Goal: Information Seeking & Learning: Learn about a topic

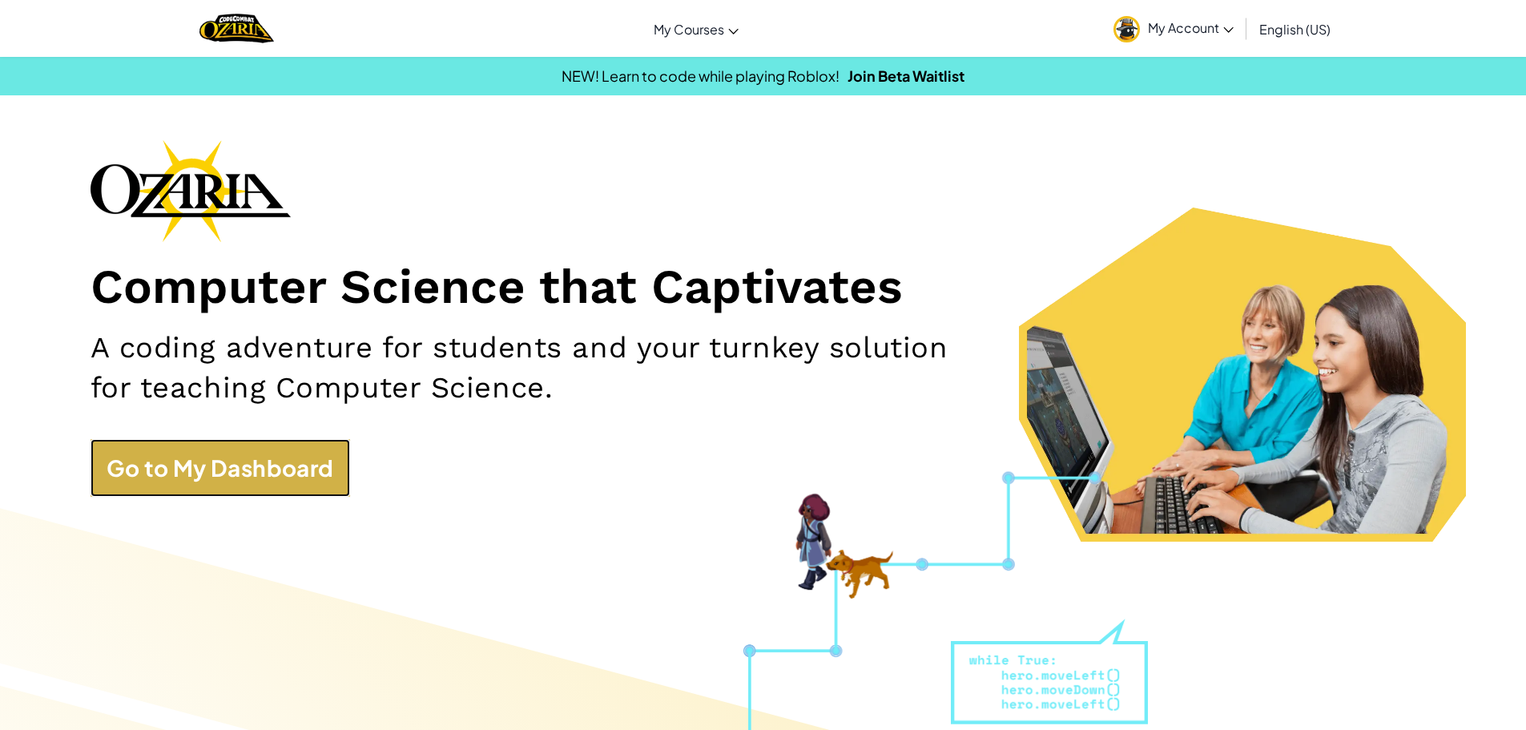
click at [298, 472] on link "Go to My Dashboard" at bounding box center [221, 468] width 260 height 58
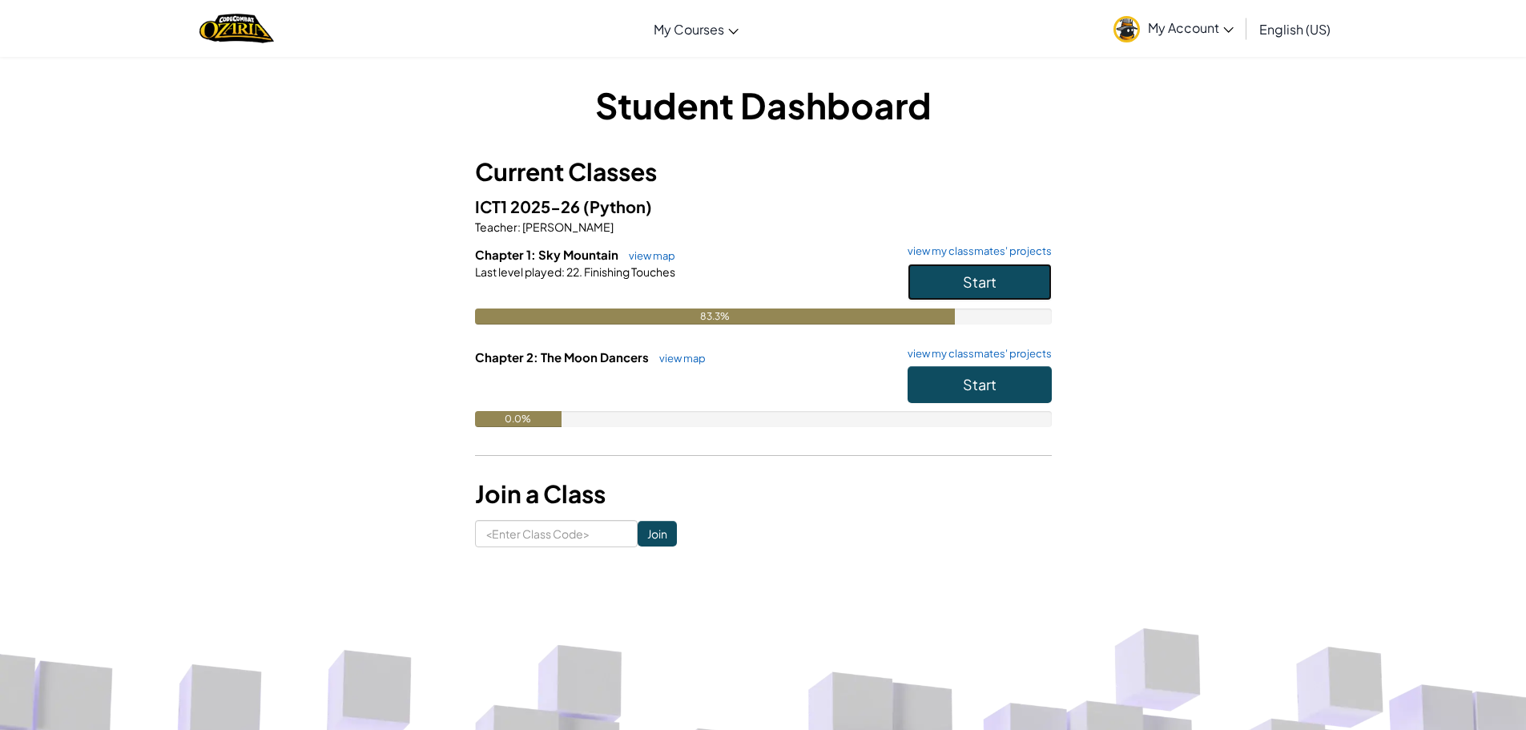
click at [972, 284] on span "Start" at bounding box center [980, 281] width 34 height 18
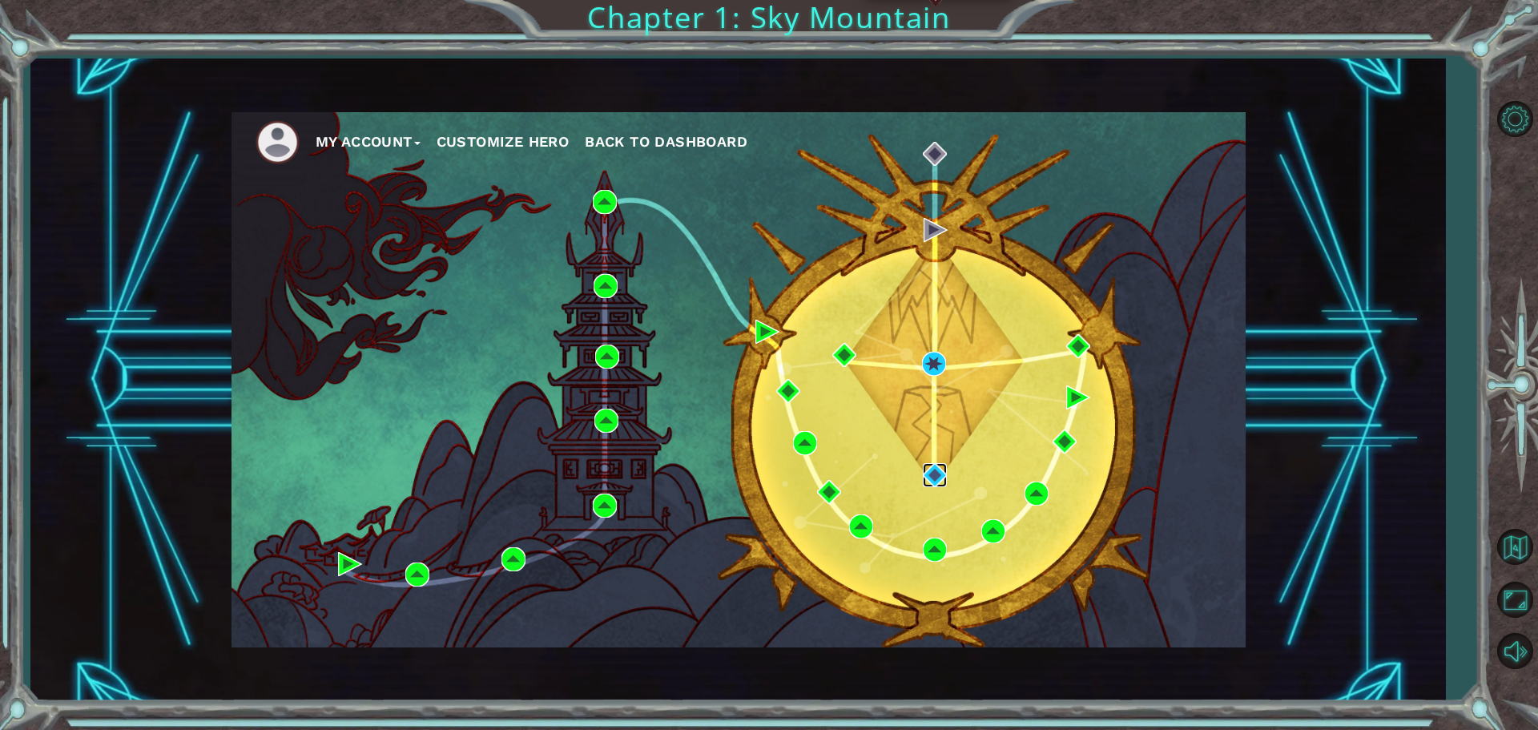
click at [933, 469] on img at bounding box center [935, 475] width 24 height 24
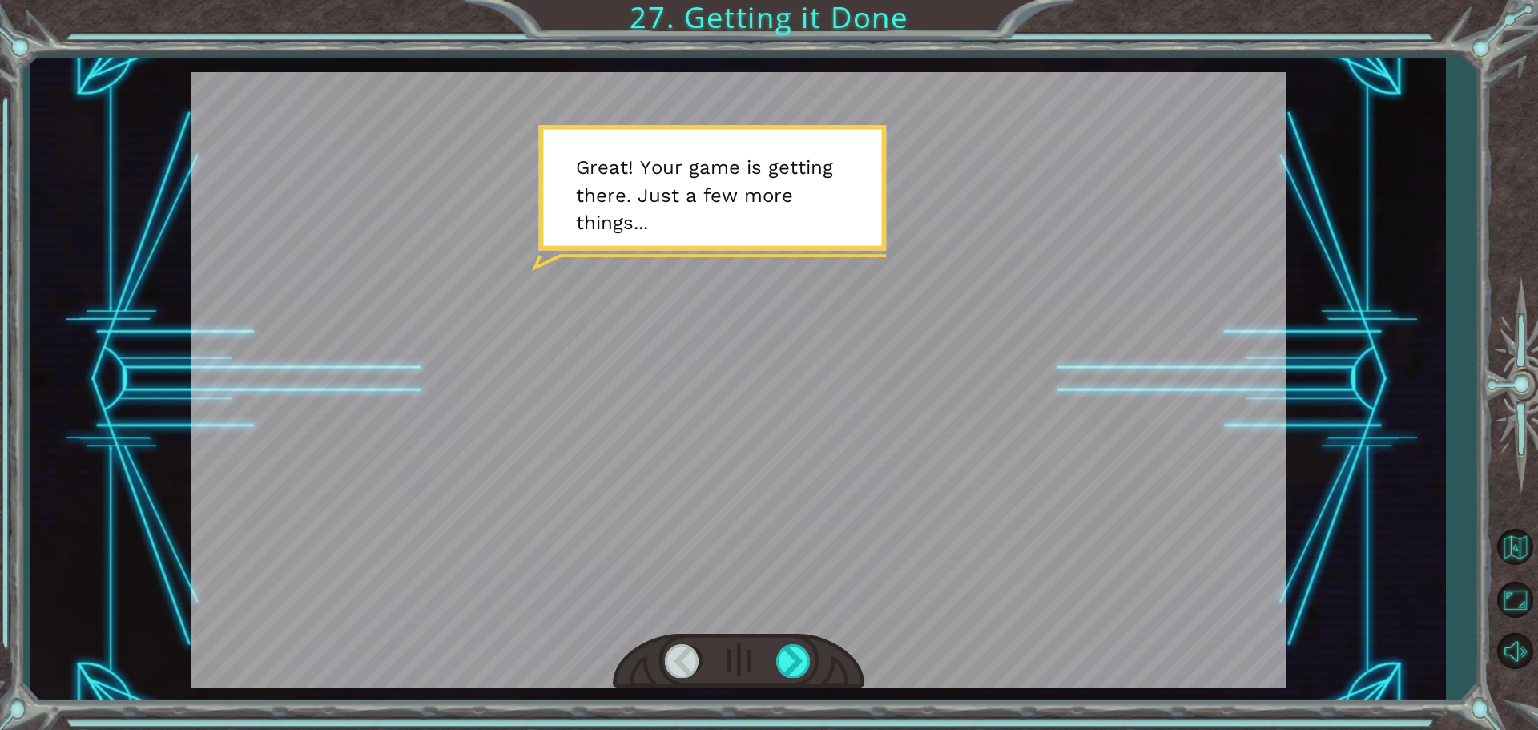
click at [782, 678] on div at bounding box center [739, 661] width 252 height 55
click at [780, 610] on div at bounding box center [738, 379] width 1094 height 615
click at [783, 659] on div at bounding box center [794, 660] width 36 height 33
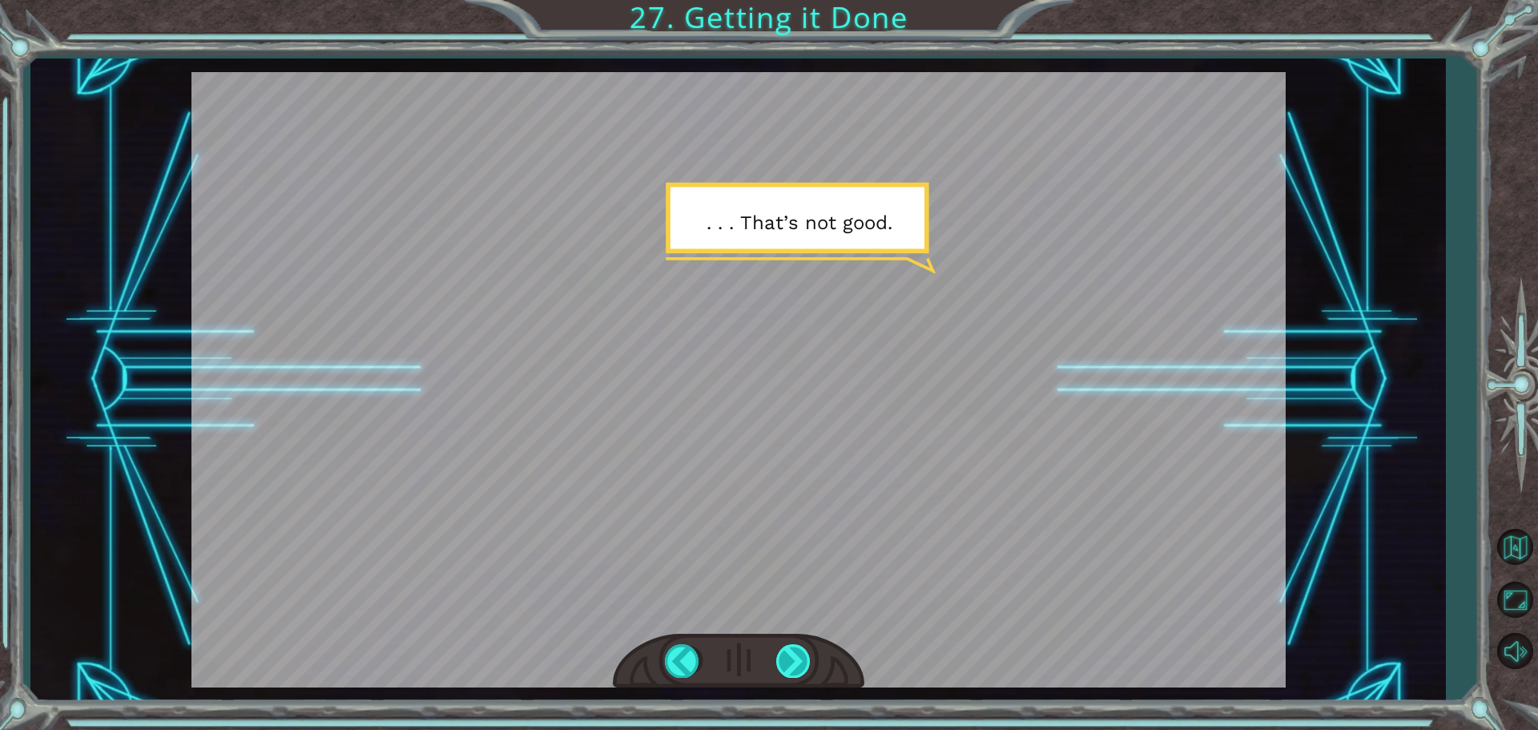
click at [788, 666] on div at bounding box center [794, 660] width 36 height 33
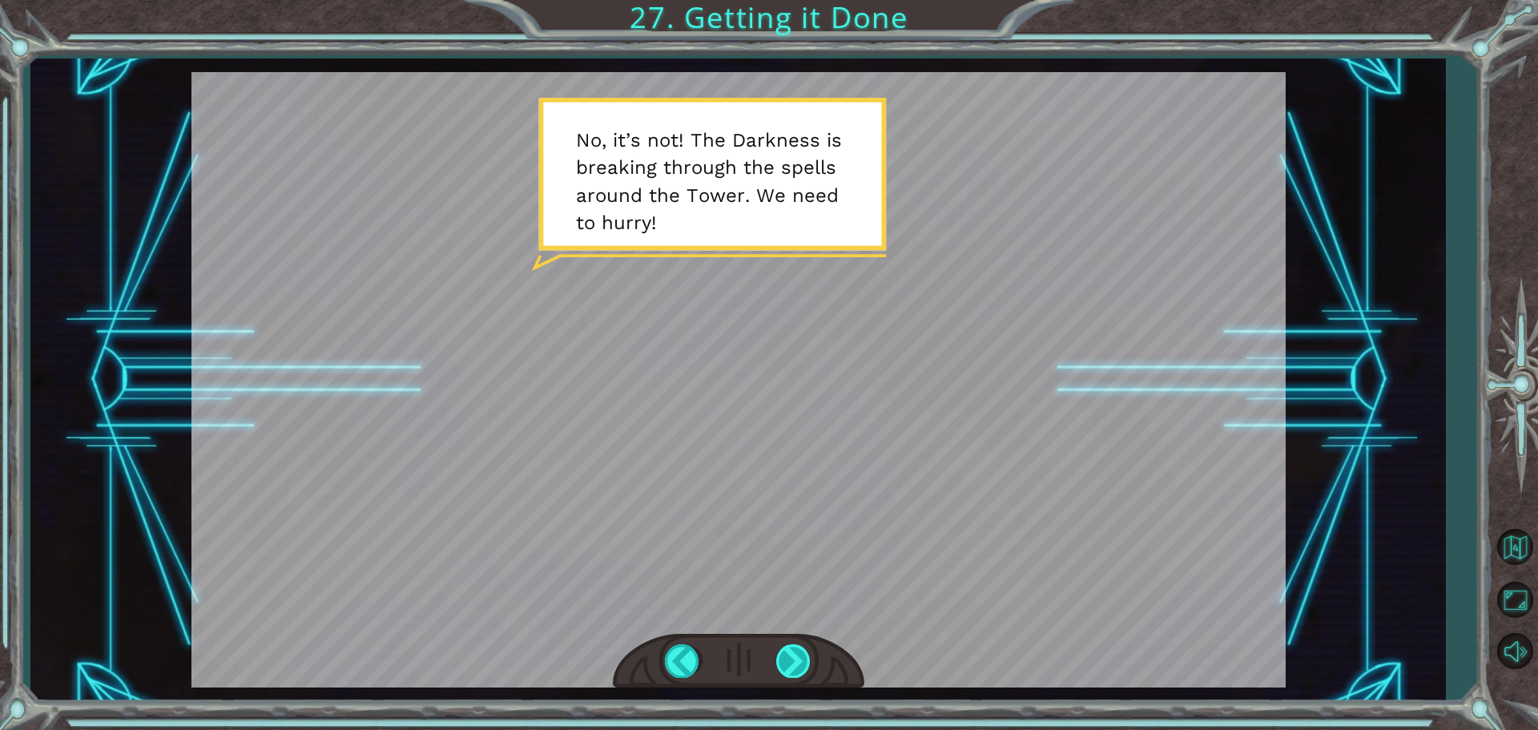
click at [803, 663] on div at bounding box center [794, 660] width 36 height 33
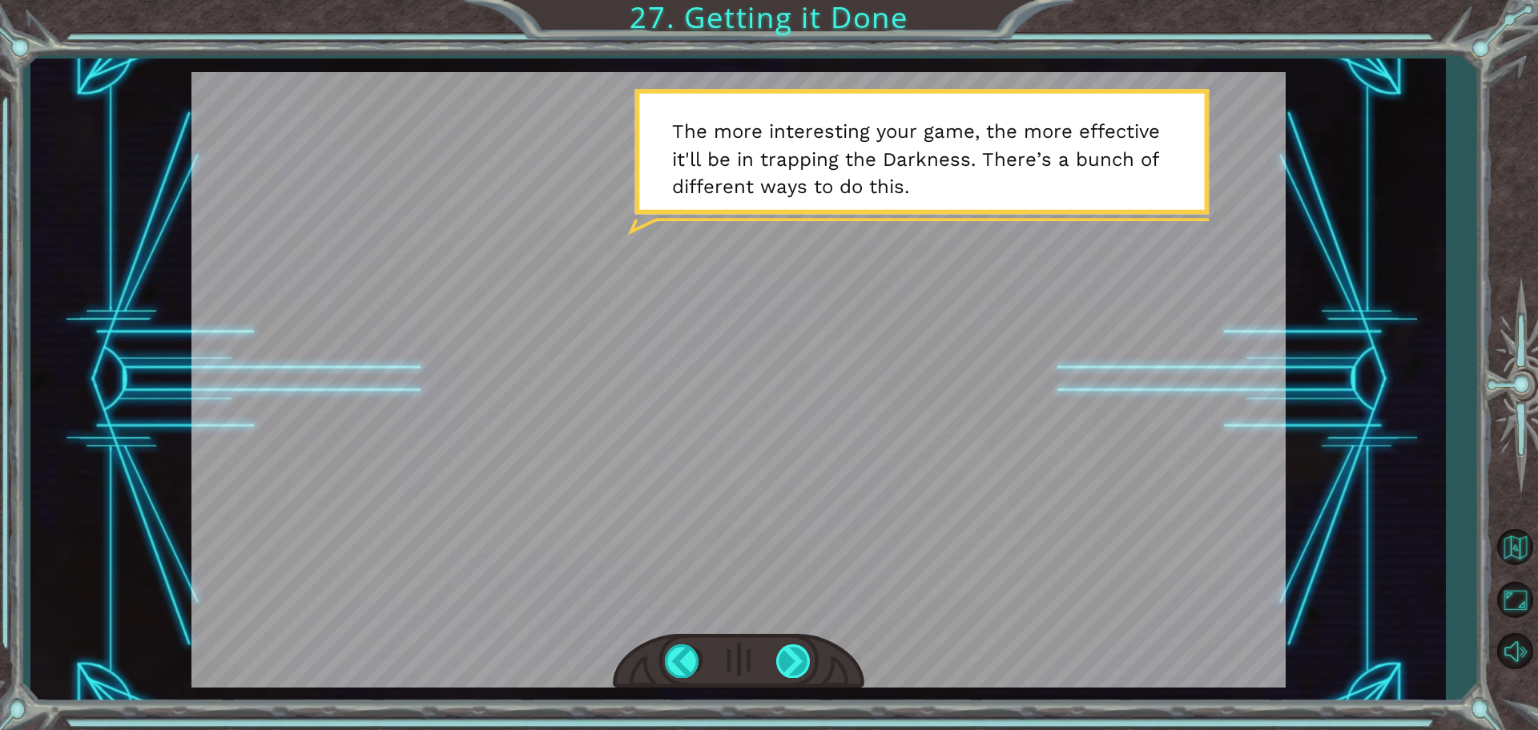
click at [804, 669] on div at bounding box center [794, 660] width 36 height 33
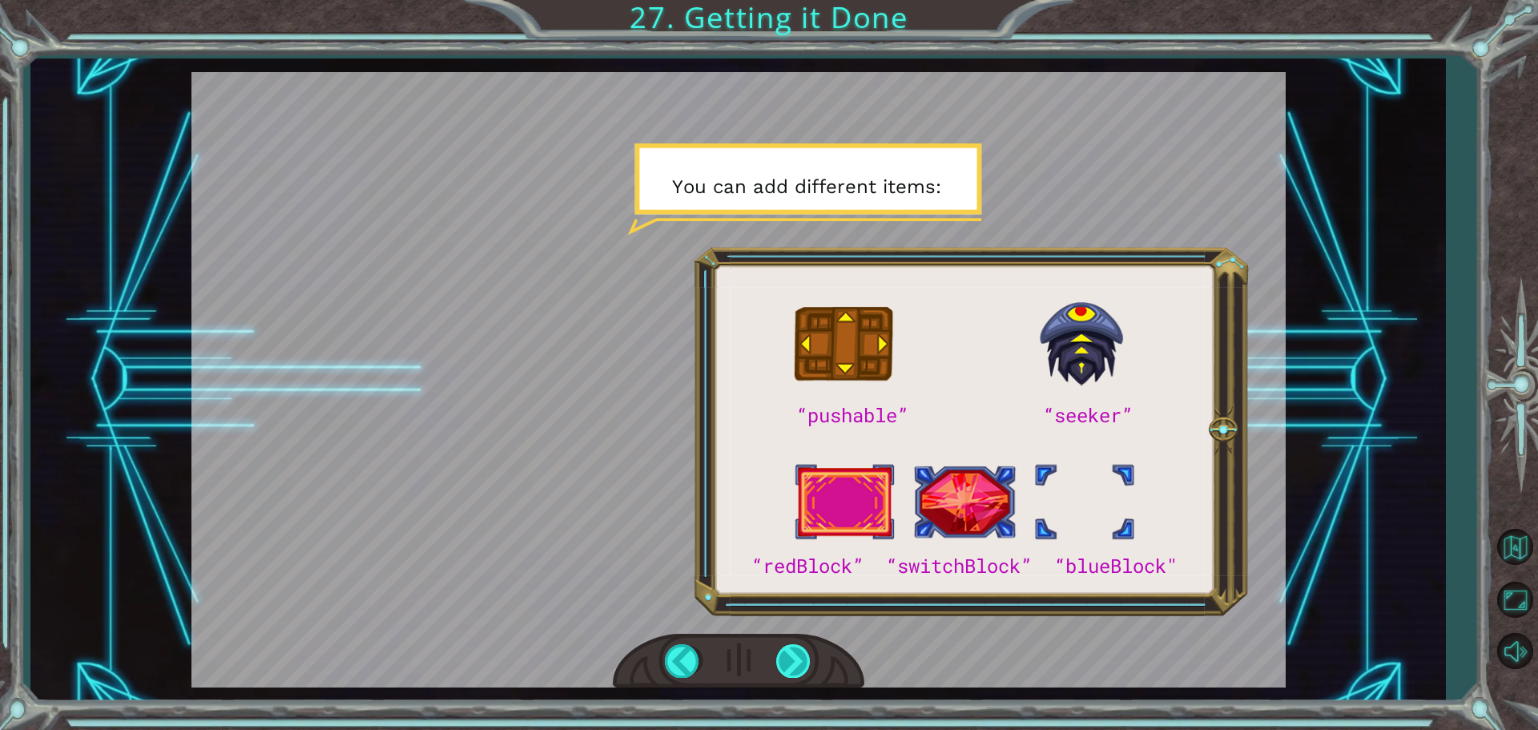
click at [784, 654] on div at bounding box center [794, 660] width 36 height 33
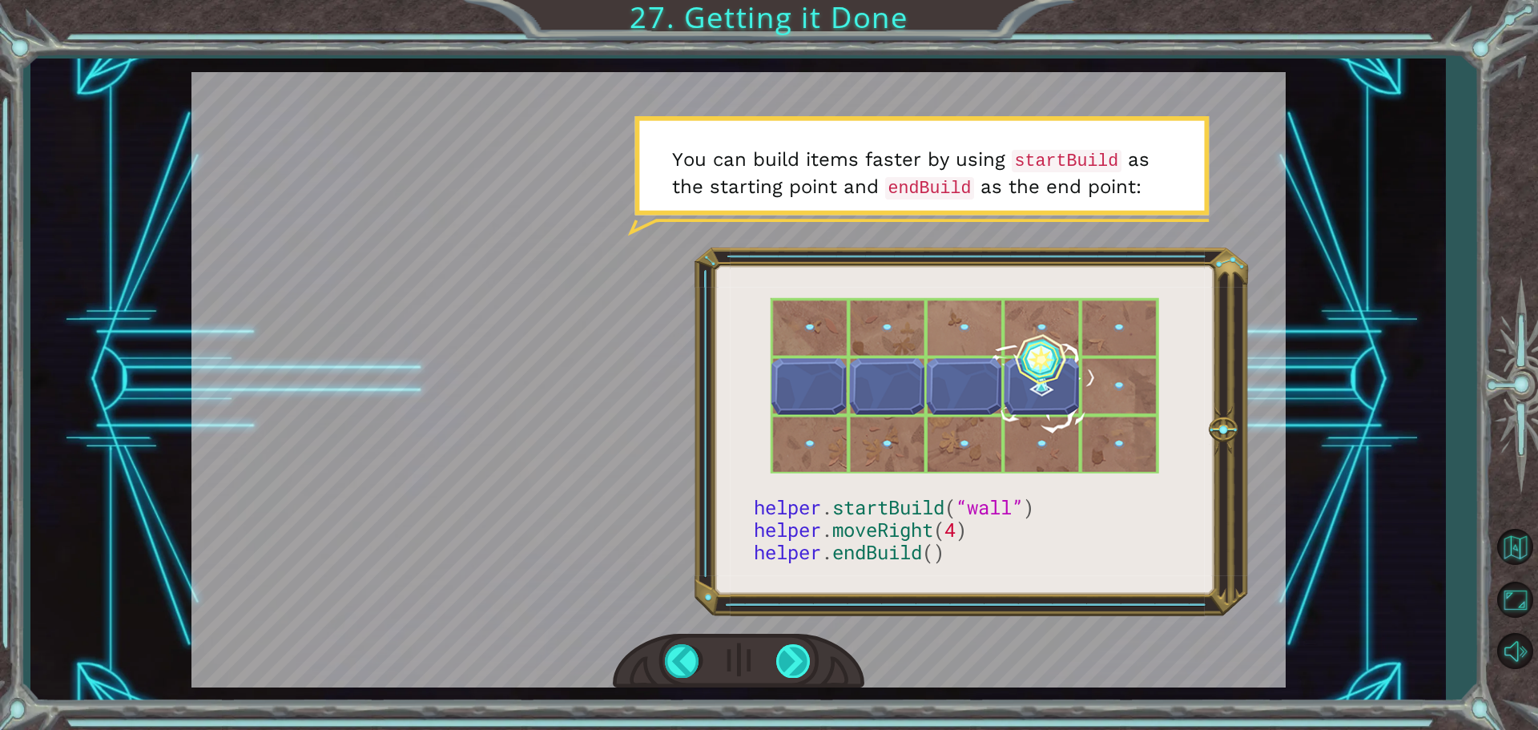
click at [788, 651] on div at bounding box center [794, 660] width 36 height 33
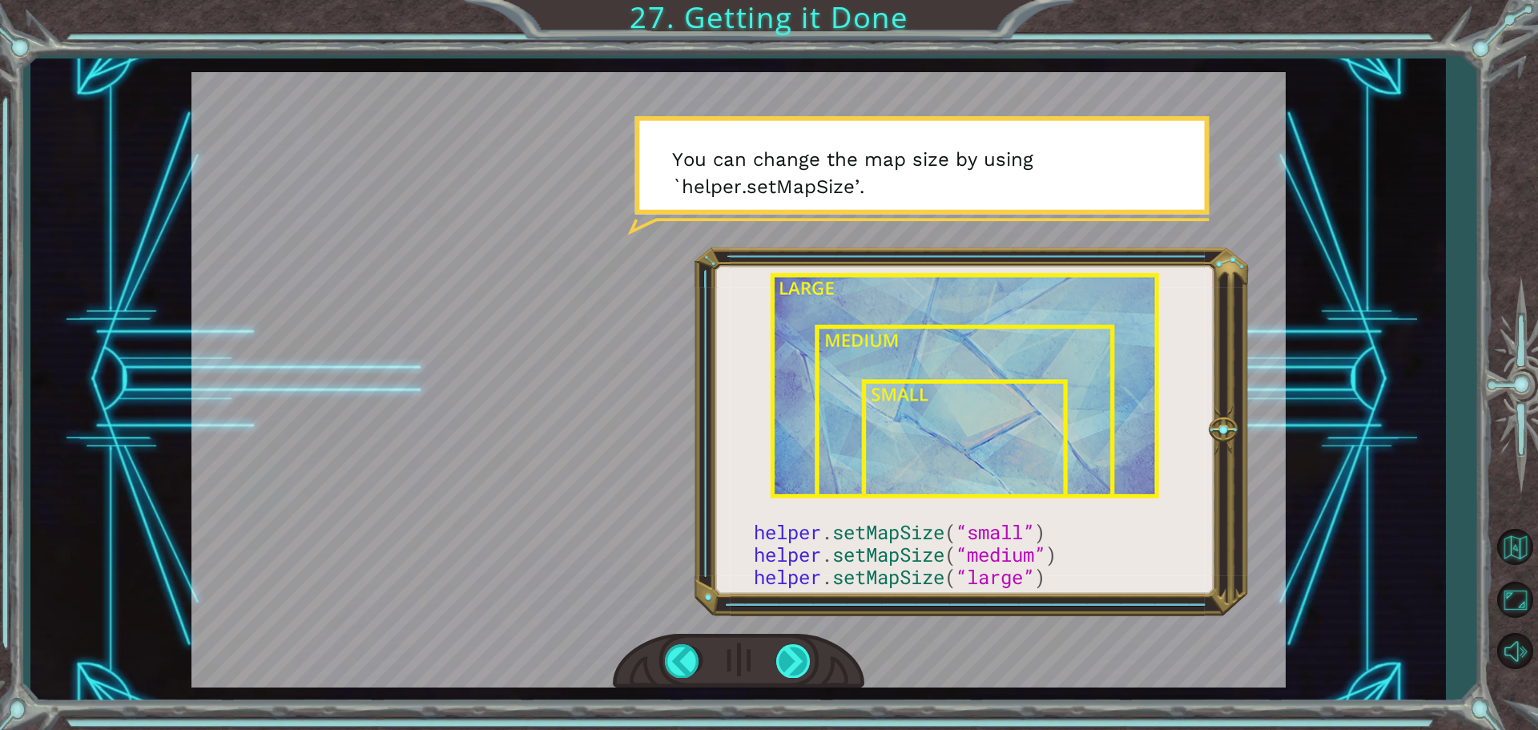
click at [788, 651] on div at bounding box center [794, 660] width 36 height 33
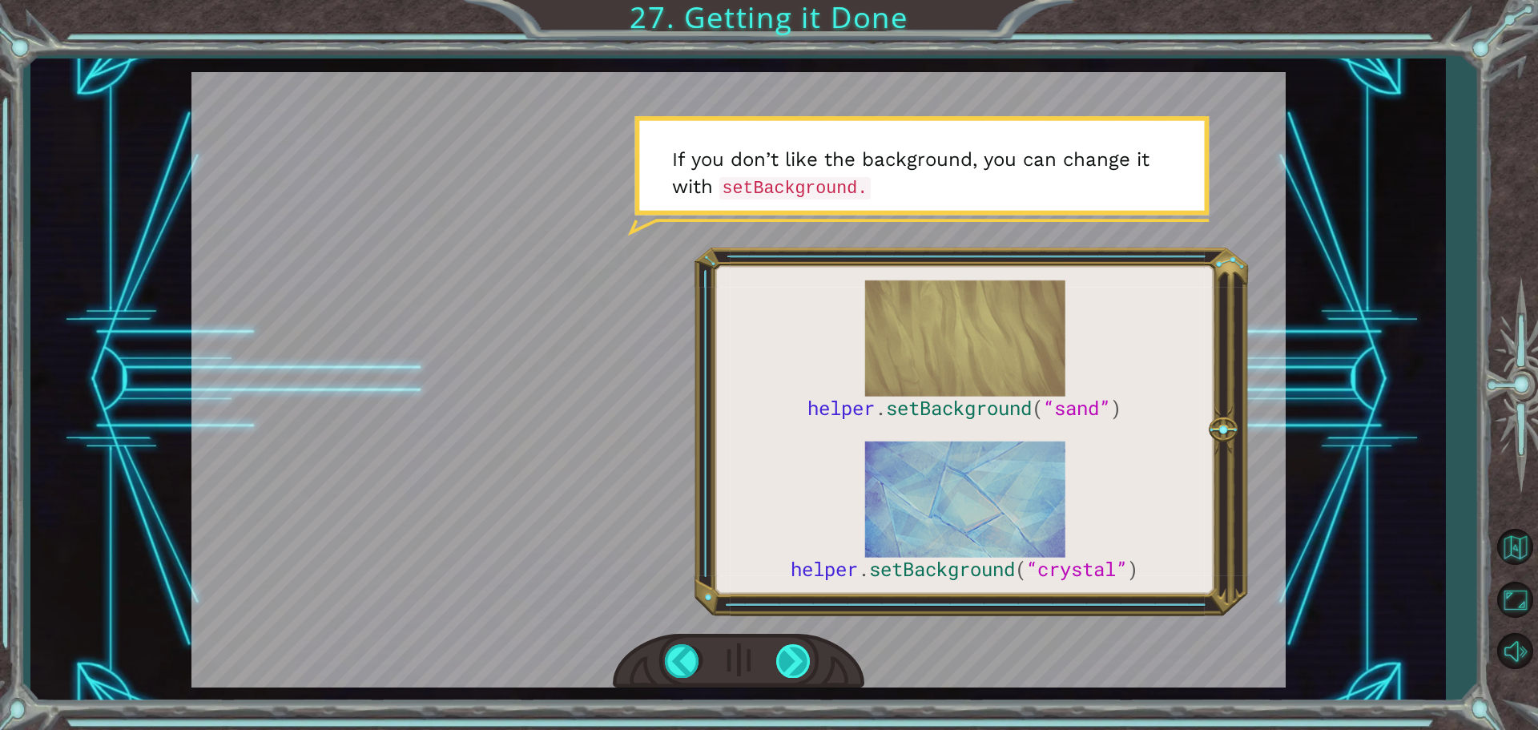
click at [790, 650] on div at bounding box center [794, 660] width 36 height 33
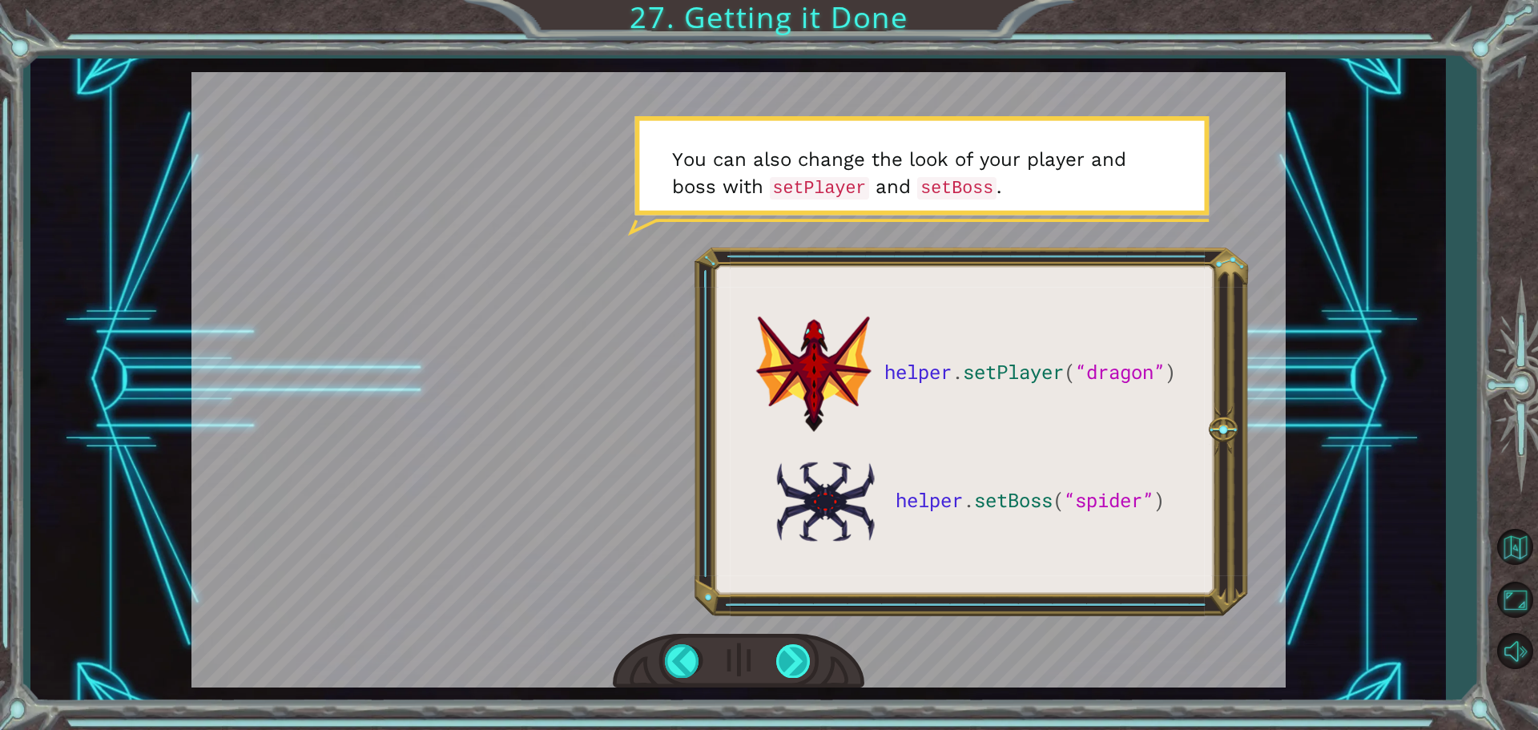
click at [811, 664] on div at bounding box center [794, 660] width 36 height 33
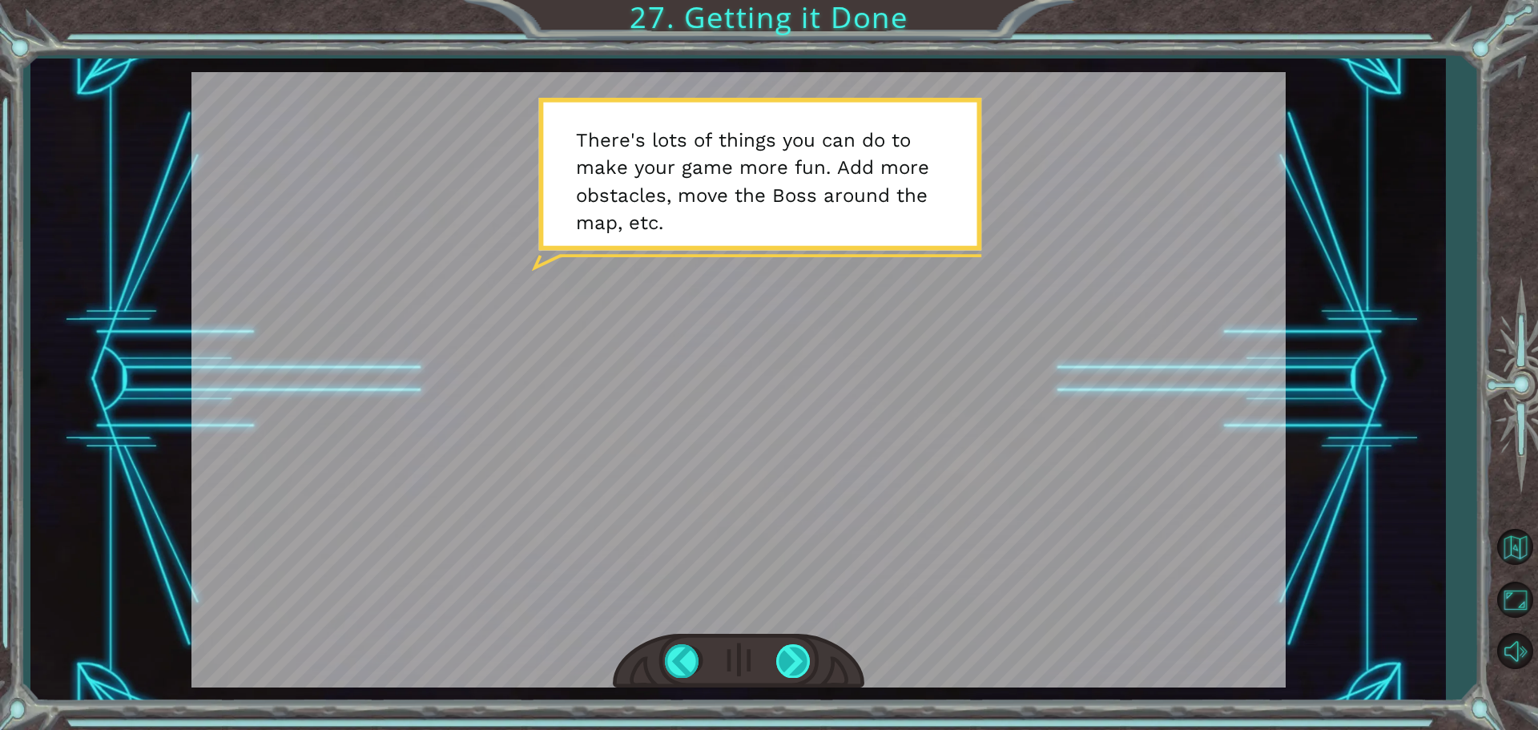
click at [801, 671] on div at bounding box center [794, 660] width 36 height 33
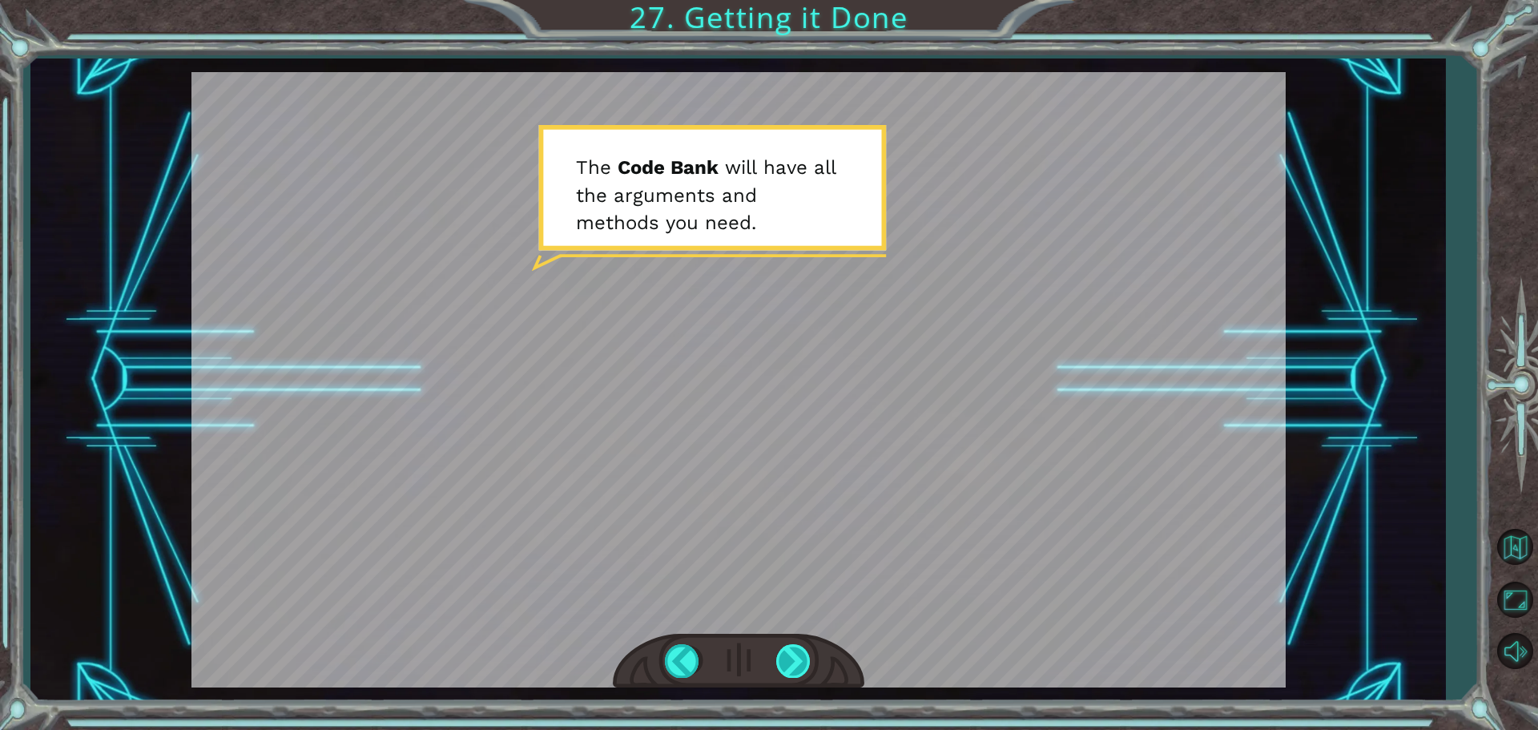
click at [801, 663] on div at bounding box center [794, 660] width 36 height 33
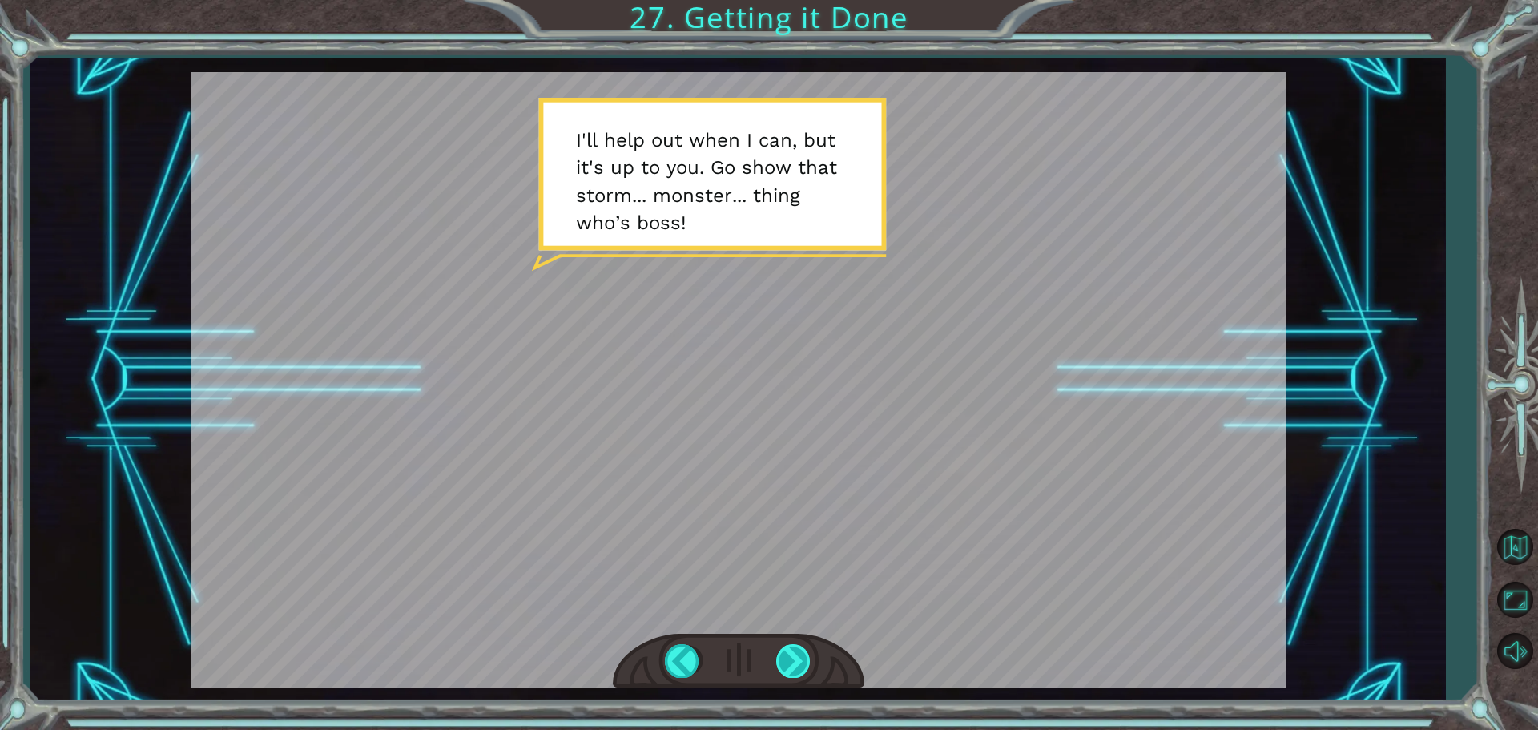
click at [801, 663] on div at bounding box center [794, 660] width 36 height 33
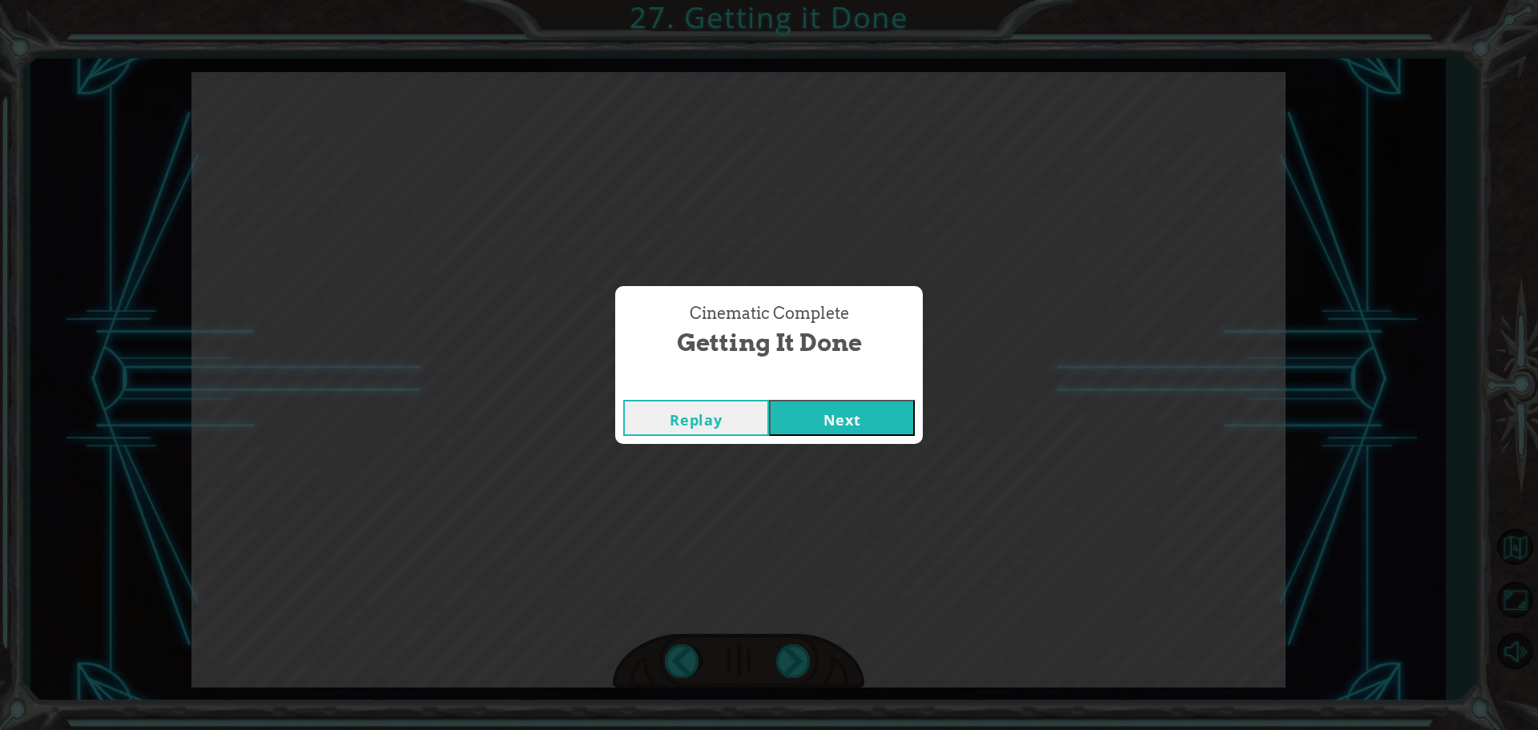
click at [853, 427] on button "Next" at bounding box center [842, 418] width 146 height 36
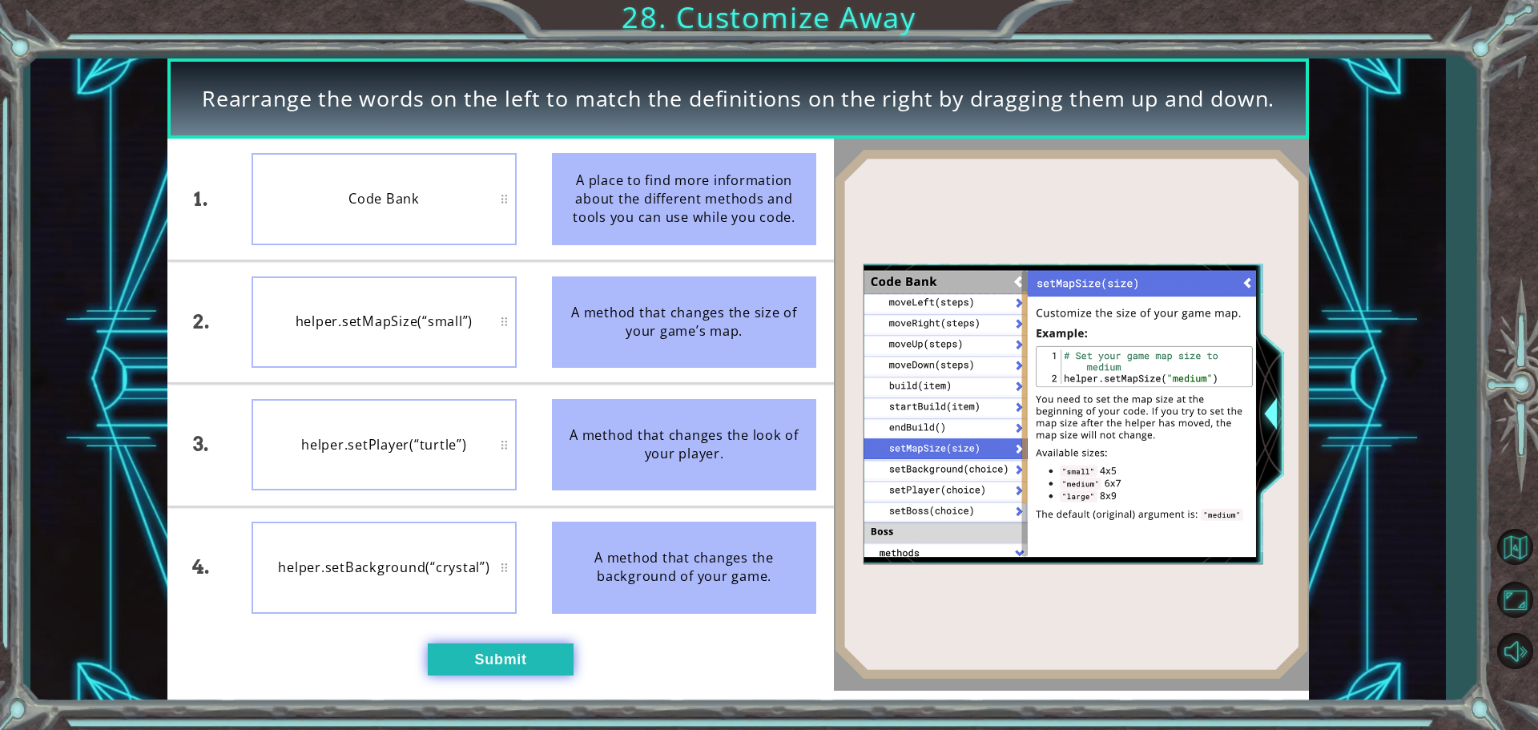
click at [455, 657] on button "Submit" at bounding box center [501, 659] width 146 height 32
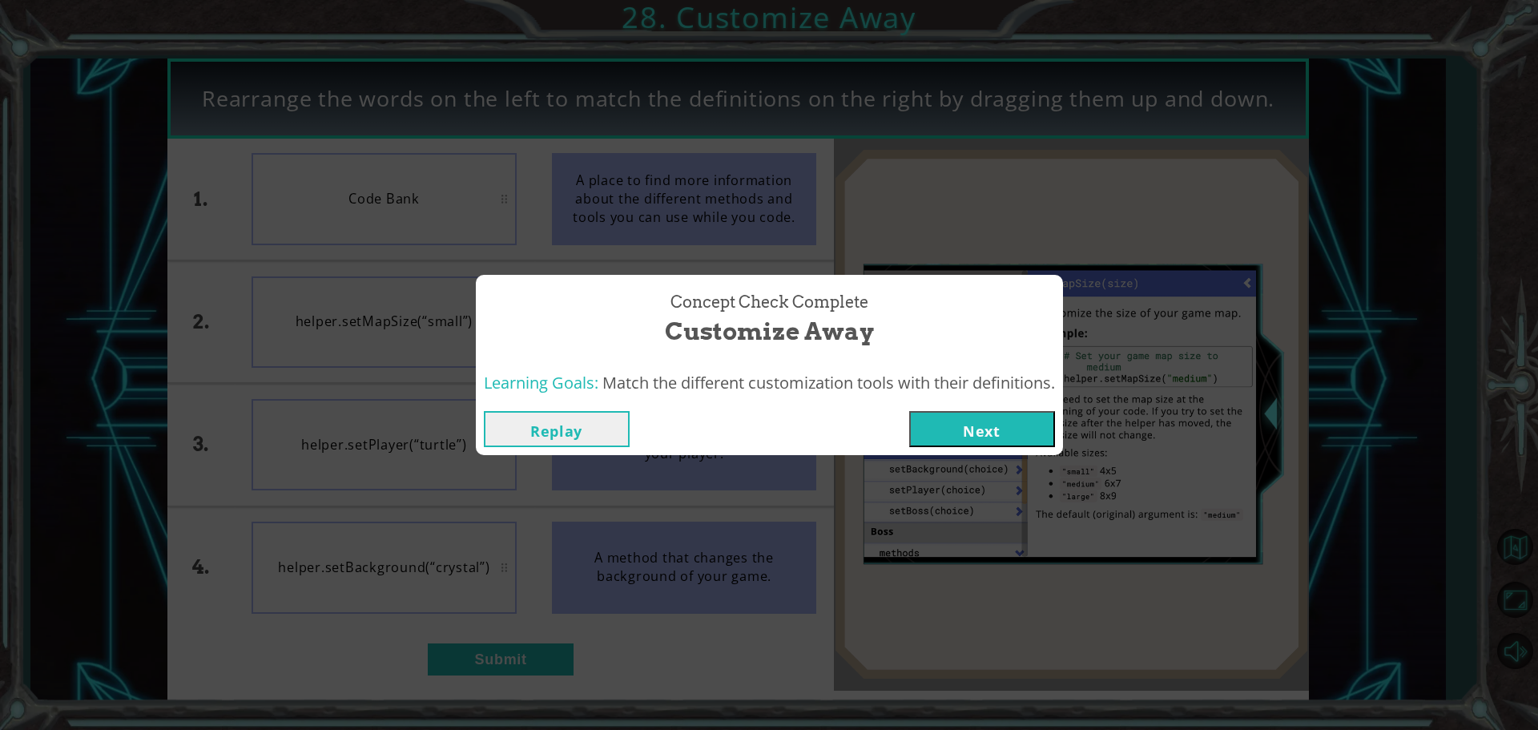
click at [975, 417] on button "Next" at bounding box center [982, 429] width 146 height 36
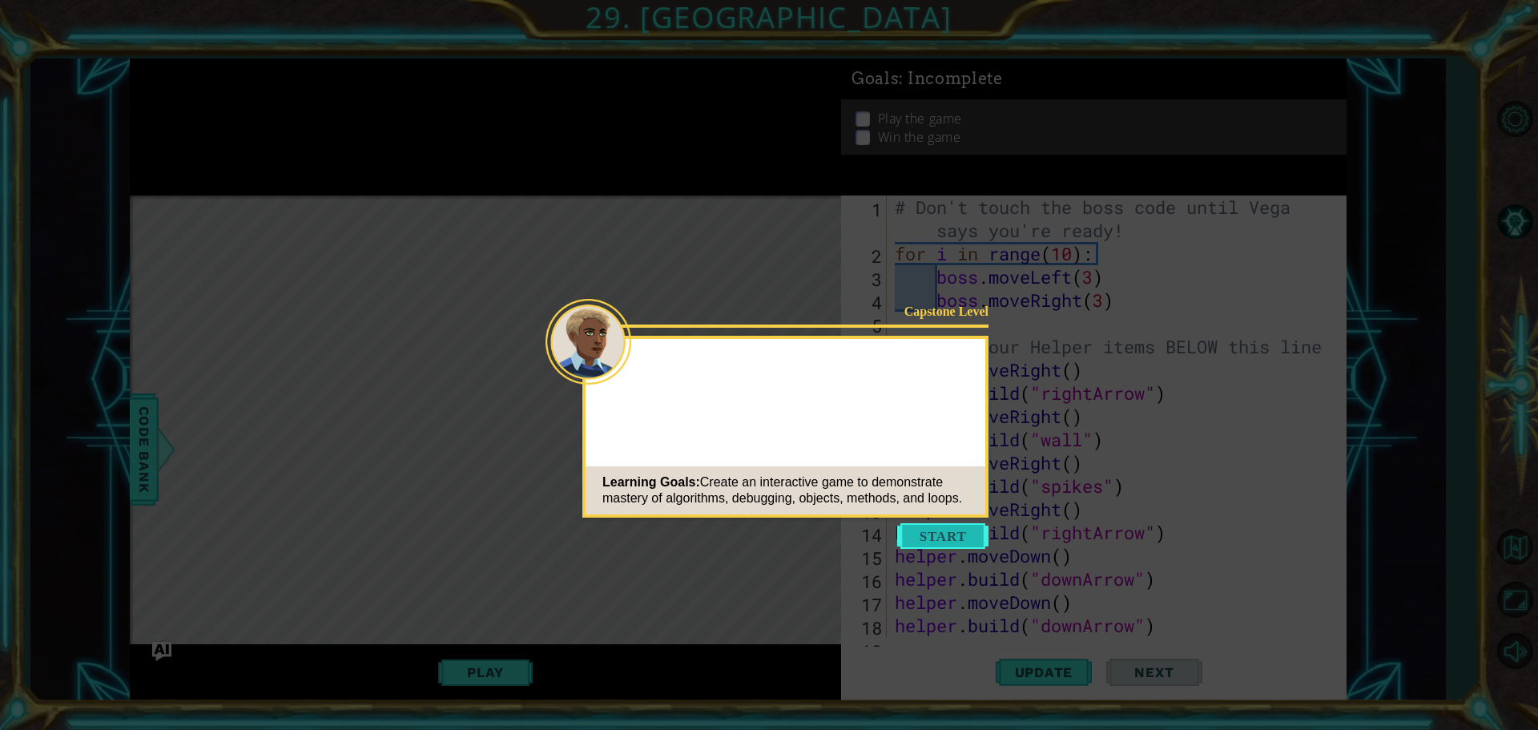
click at [952, 535] on button "Start" at bounding box center [942, 536] width 91 height 26
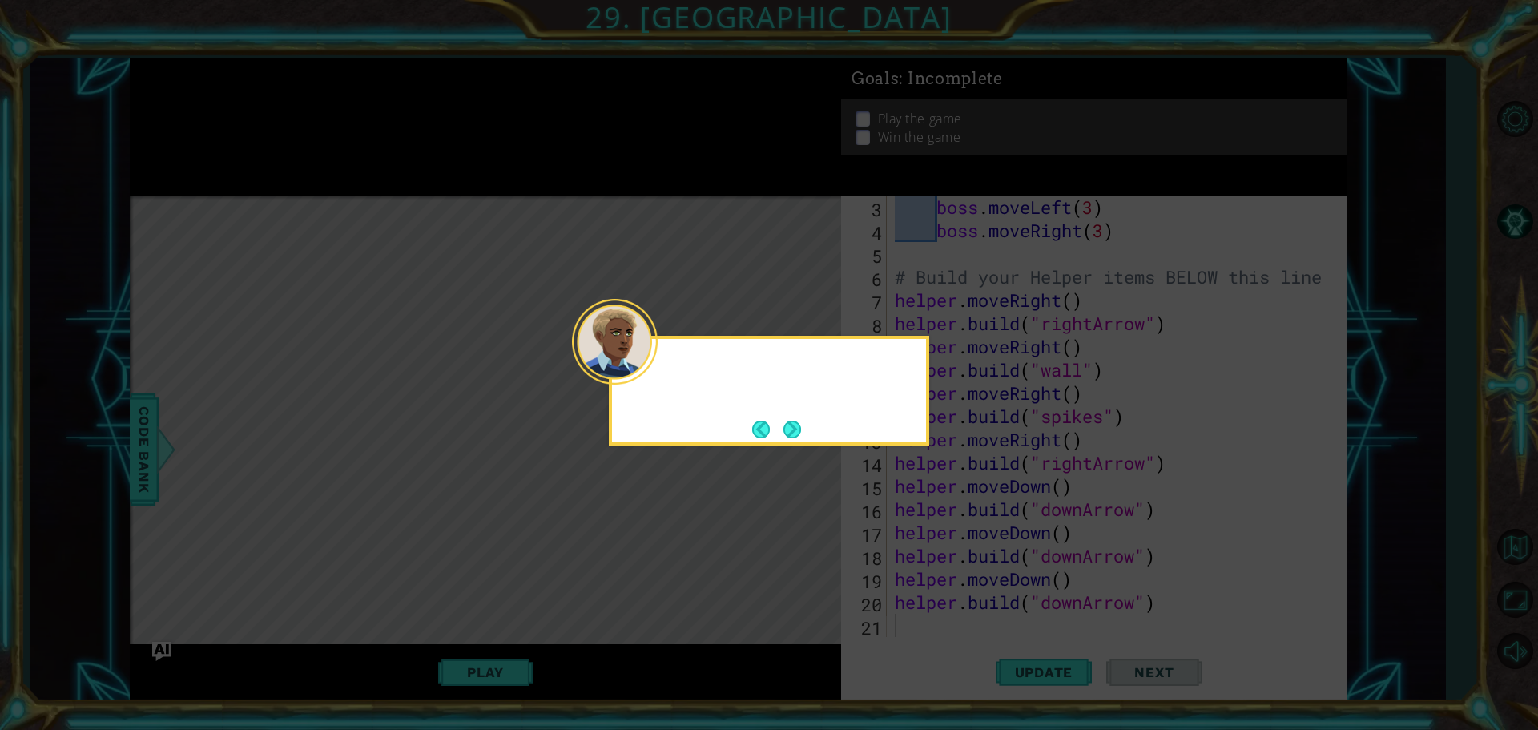
scroll to position [70, 0]
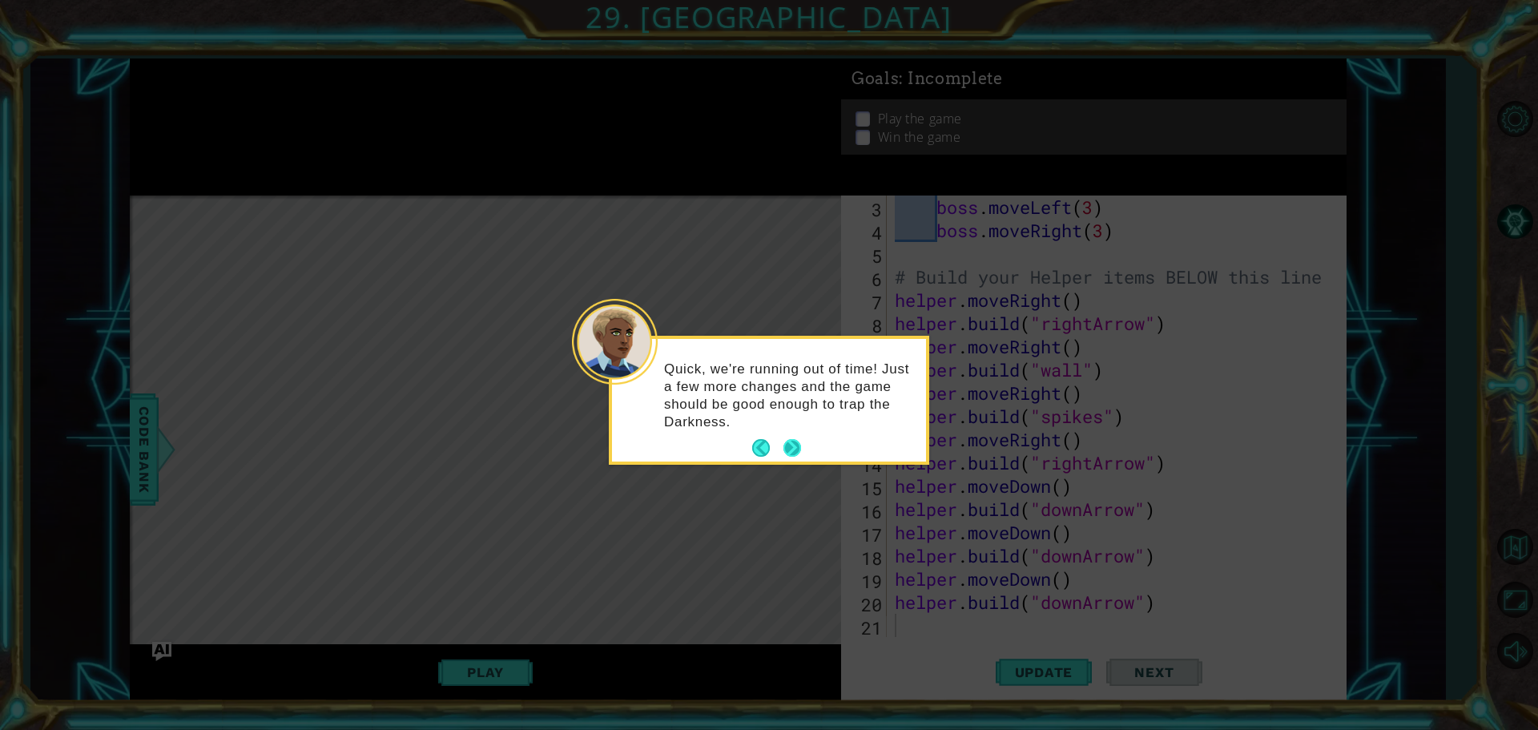
click at [789, 443] on button "Next" at bounding box center [793, 448] width 18 height 18
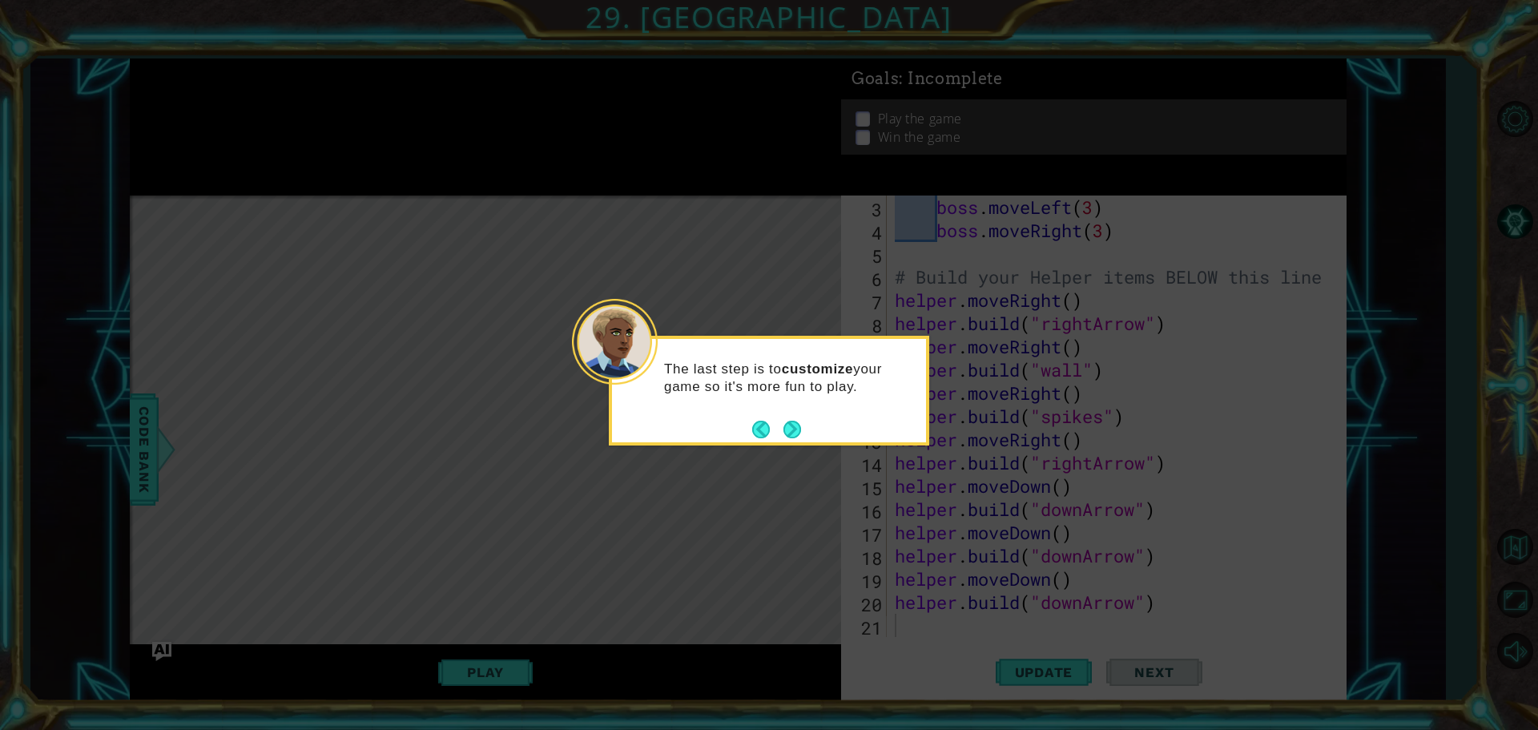
click at [794, 425] on button "Next" at bounding box center [793, 430] width 18 height 18
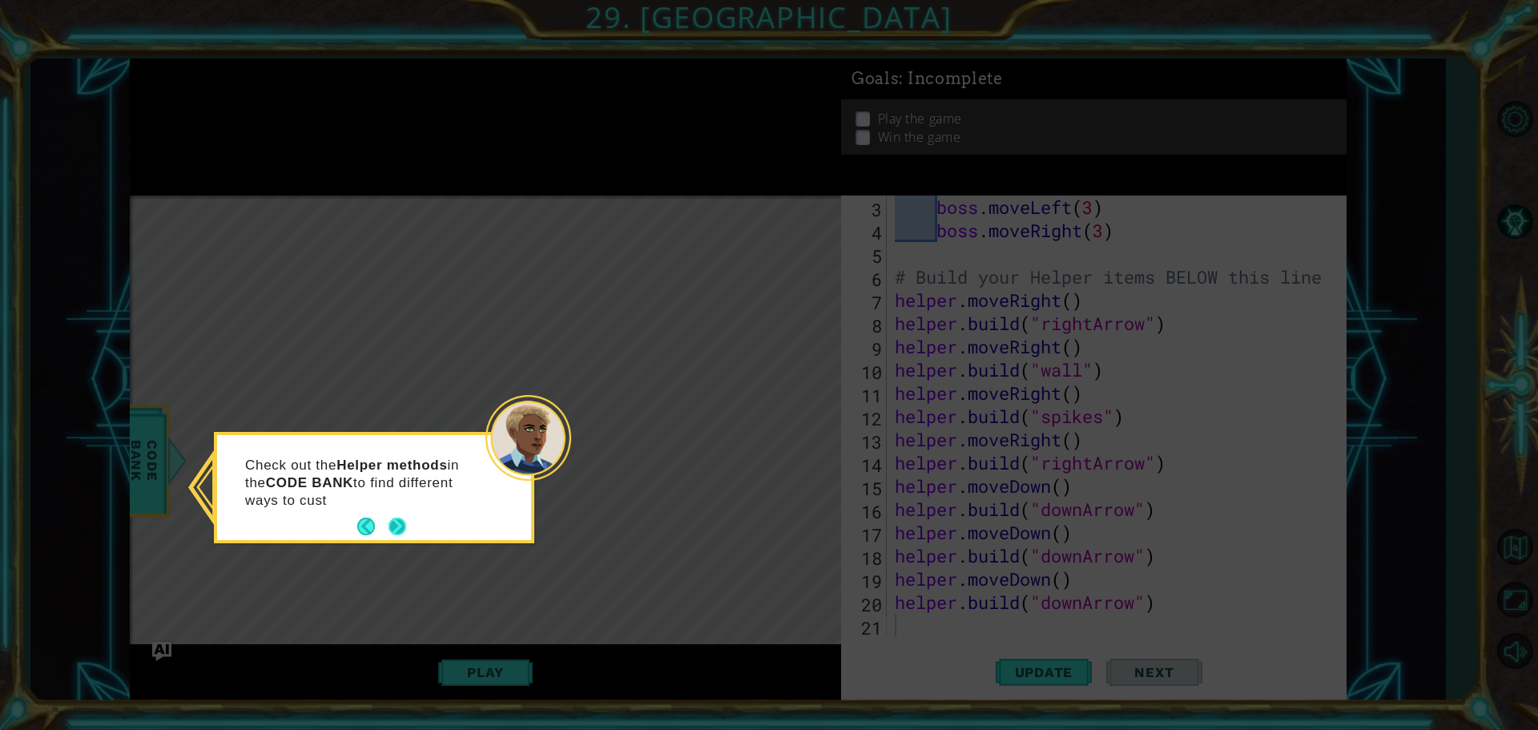
click at [396, 523] on button "Next" at bounding box center [398, 527] width 18 height 18
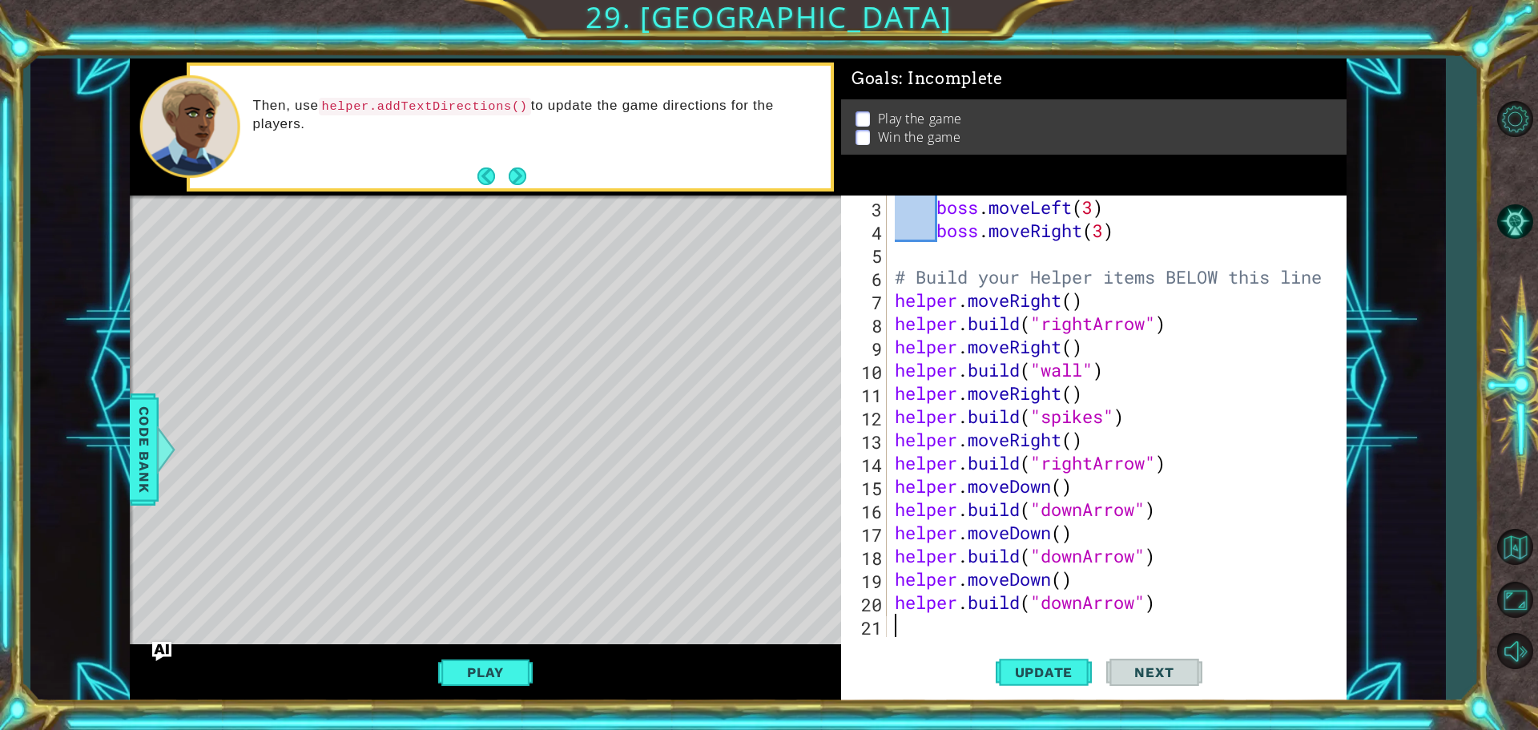
click at [969, 627] on div "boss . moveLeft ( 3 ) boss . moveRight ( 3 ) # Build your Helper items BELOW th…" at bounding box center [1115, 439] width 446 height 488
click at [989, 224] on div "boss . moveLeft ( 3 ) boss . moveRight ( 3 ) # Build your Helper items BELOW th…" at bounding box center [1115, 439] width 446 height 488
type textarea "boss.moveRight(3)"
click at [1061, 256] on div "boss . moveLeft ( 3 ) boss . moveRight ( 3 ) # Build your Helper items BELOW th…" at bounding box center [1115, 439] width 446 height 488
click at [908, 205] on div "boss . moveLeft ( 3 ) boss . moveRight ( 3 ) # Build your Helper items BELOW th…" at bounding box center [1115, 439] width 446 height 488
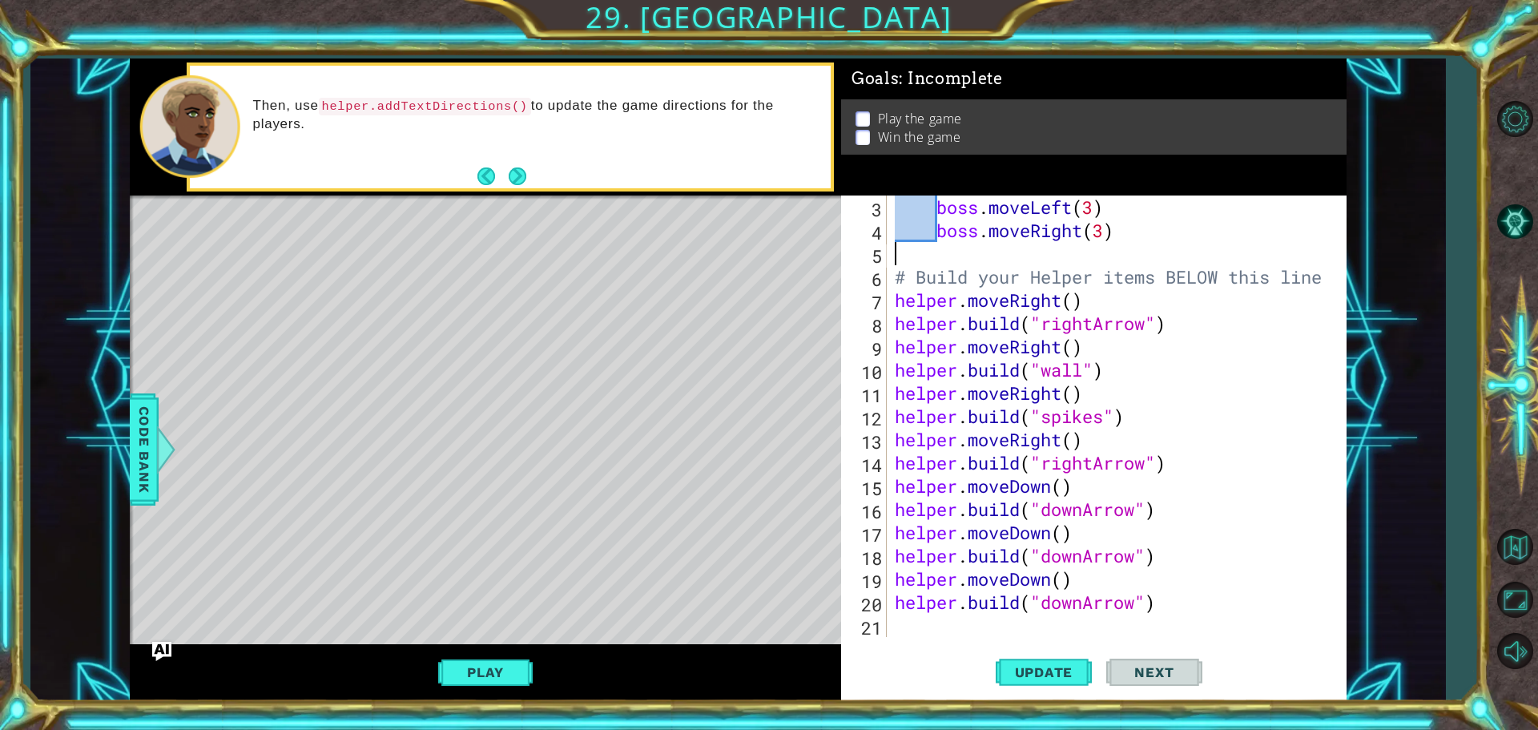
type textarea "boss.moveLeft(3)"
click at [133, 462] on span "Code Bank" at bounding box center [144, 450] width 26 height 98
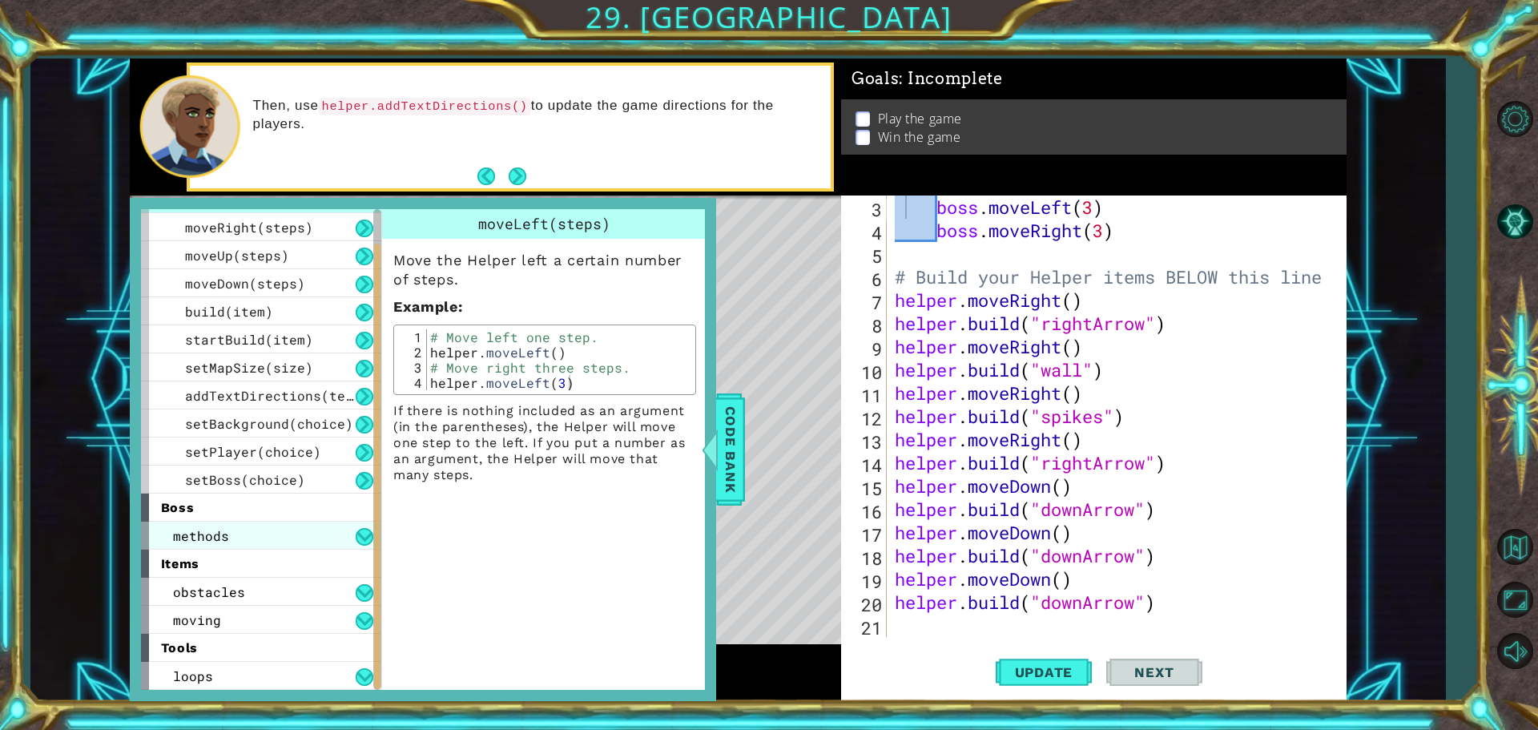
scroll to position [0, 0]
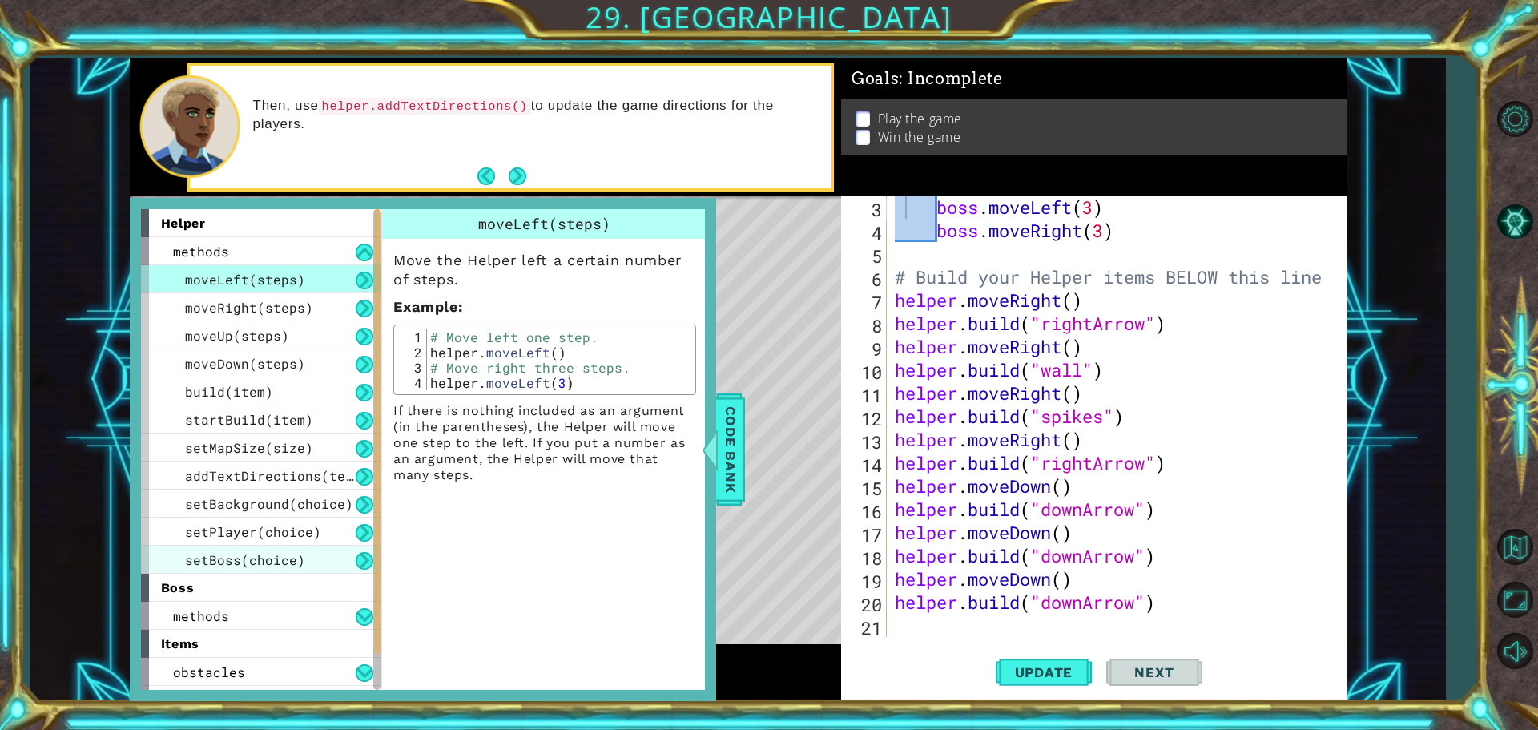
click at [275, 566] on span "setBoss(choice)" at bounding box center [245, 559] width 120 height 17
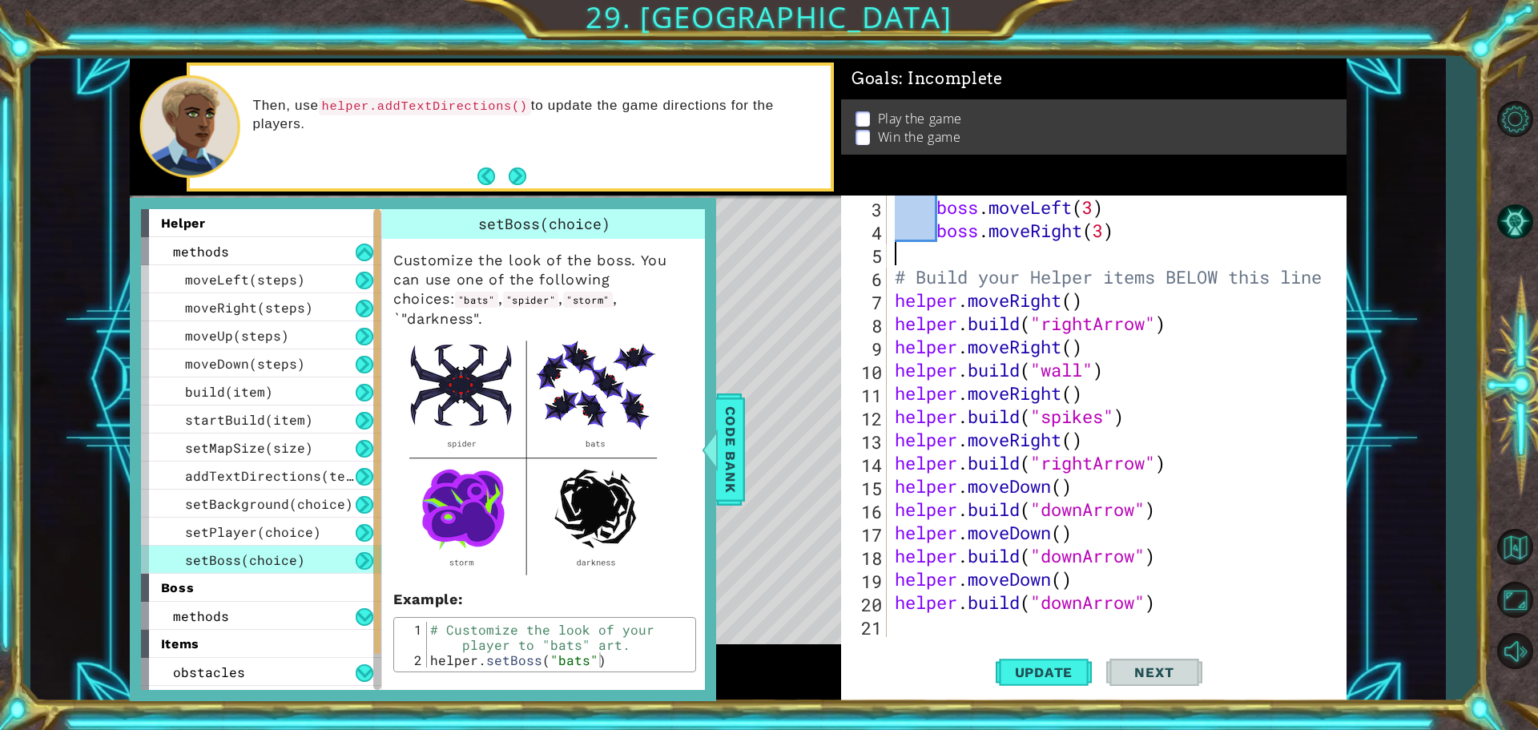
click at [929, 254] on div "boss . moveLeft ( 3 ) boss . moveRight ( 3 ) # Build your Helper items BELOW th…" at bounding box center [1115, 439] width 446 height 488
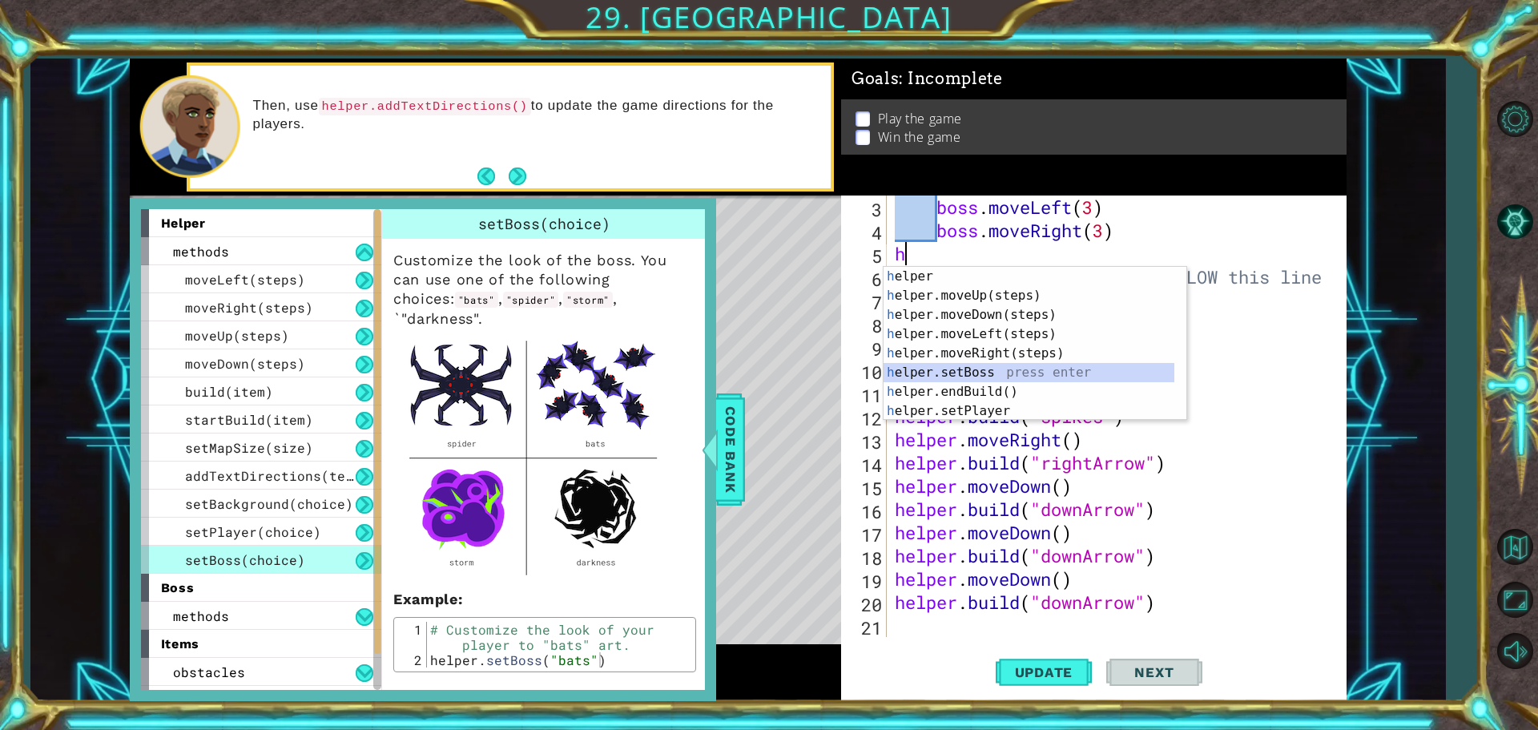
click at [945, 374] on div "h elper press enter h elper.moveUp(steps) press enter h elper.moveDown(steps) p…" at bounding box center [1029, 363] width 291 height 192
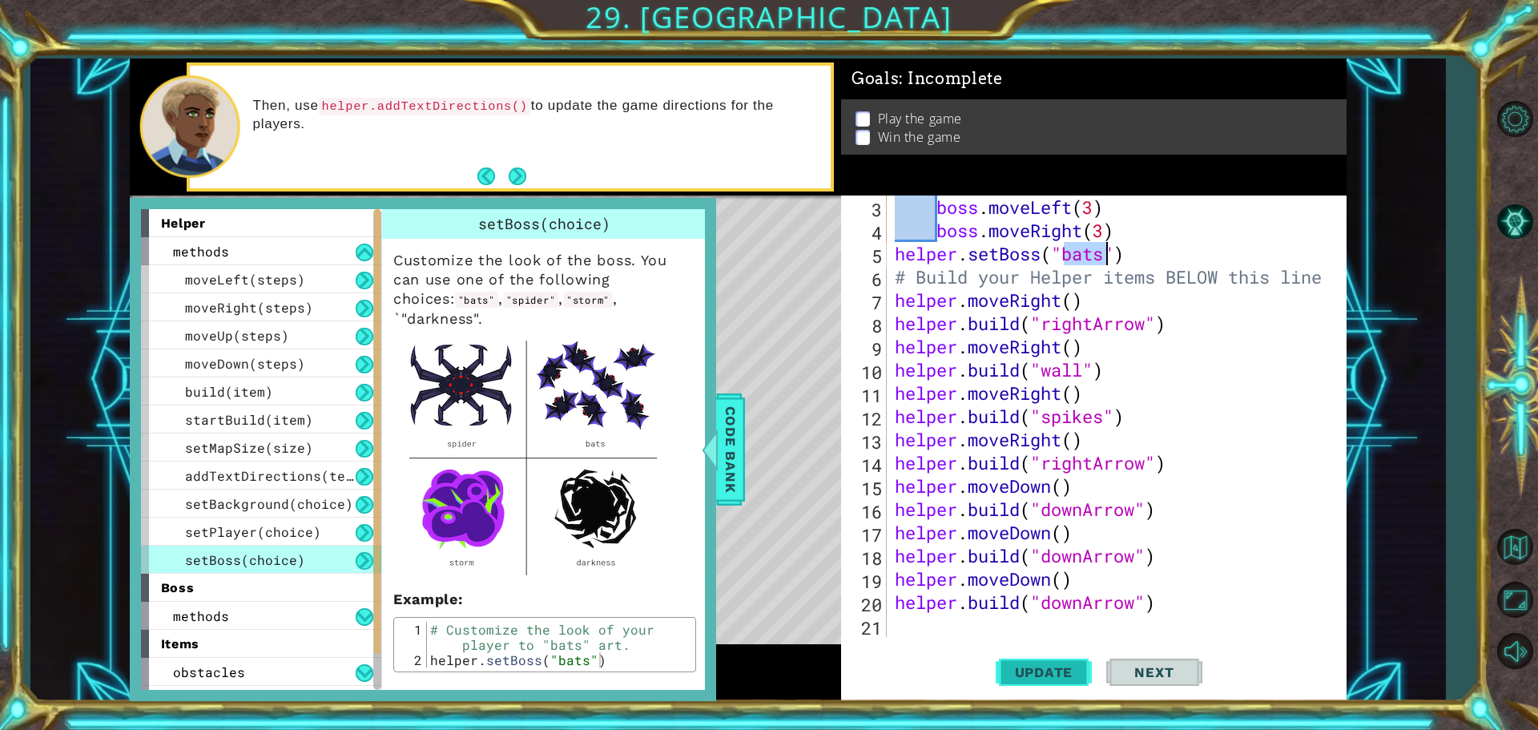
type textarea "helper.setBoss("bats")"
click at [1040, 661] on button "Update" at bounding box center [1044, 672] width 96 height 50
click at [256, 528] on span "setPlayer(choice)" at bounding box center [253, 531] width 136 height 17
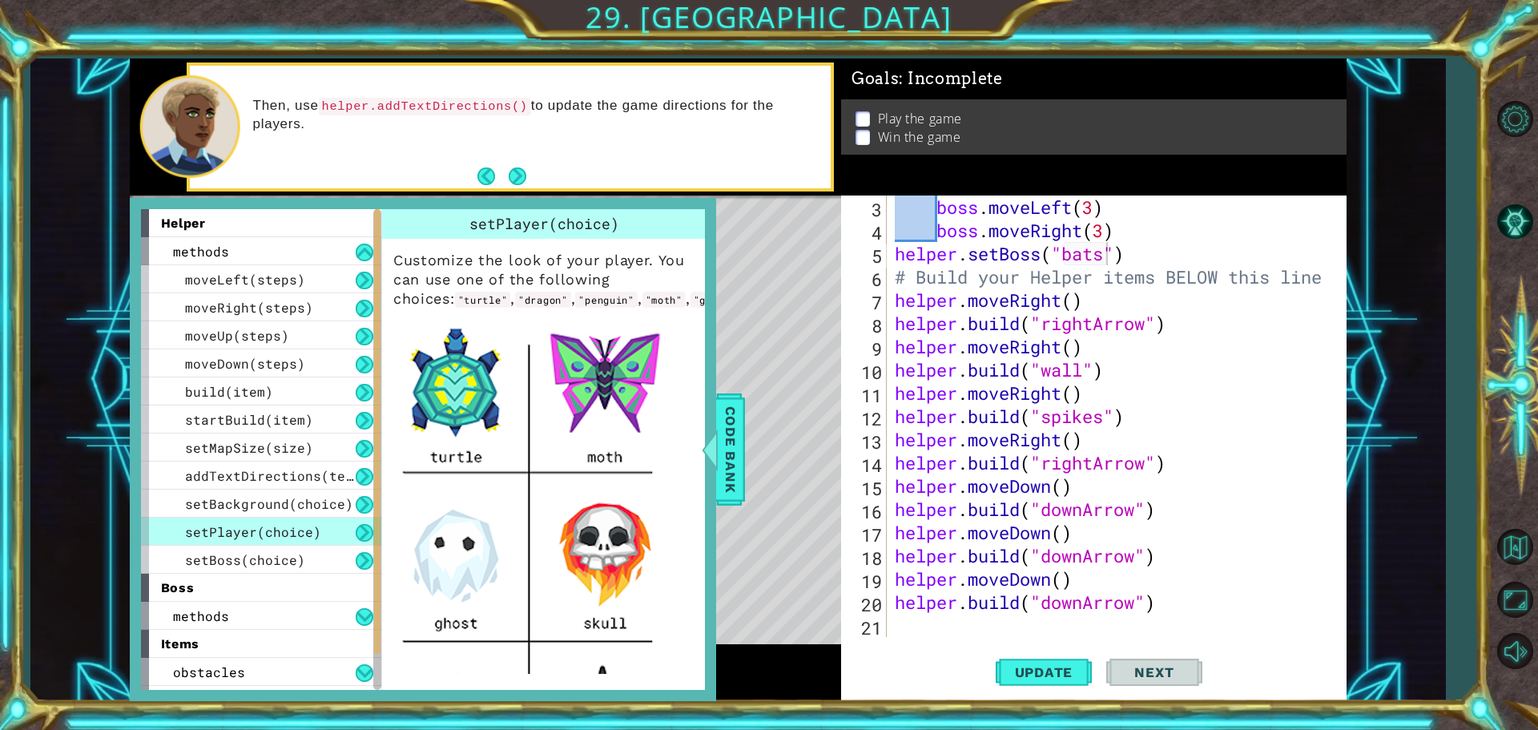
click at [896, 260] on div "boss . moveLeft ( 3 ) boss . moveRight ( 3 ) helper . setBoss ( "bats" ) # Buil…" at bounding box center [1115, 439] width 446 height 488
click at [1142, 260] on div "boss . moveLeft ( 3 ) boss . moveRight ( 3 ) helper . setBoss ( "bats" ) # Buil…" at bounding box center [1115, 439] width 446 height 488
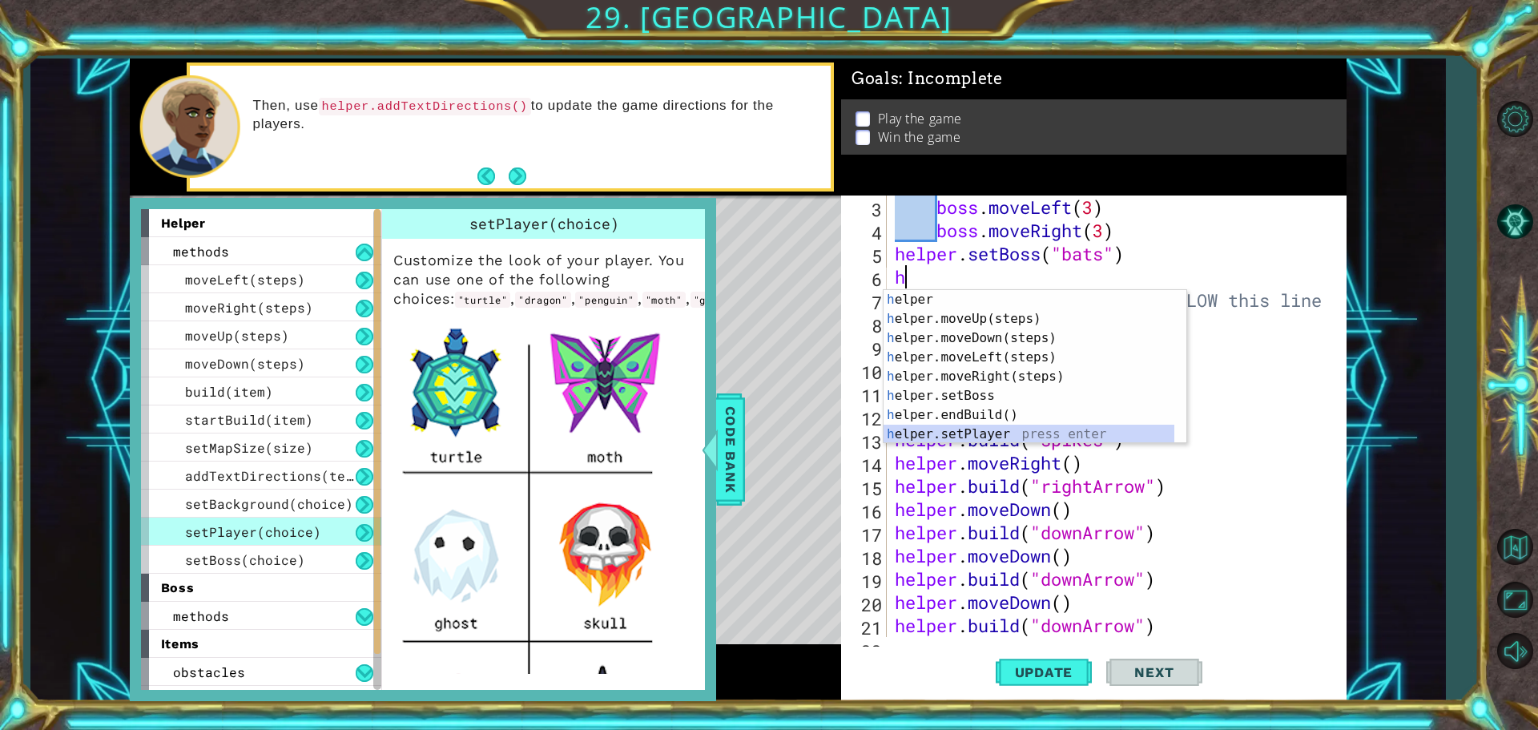
click at [945, 432] on div "h elper press enter h elper.moveUp(steps) press enter h elper.moveDown(steps) p…" at bounding box center [1029, 386] width 291 height 192
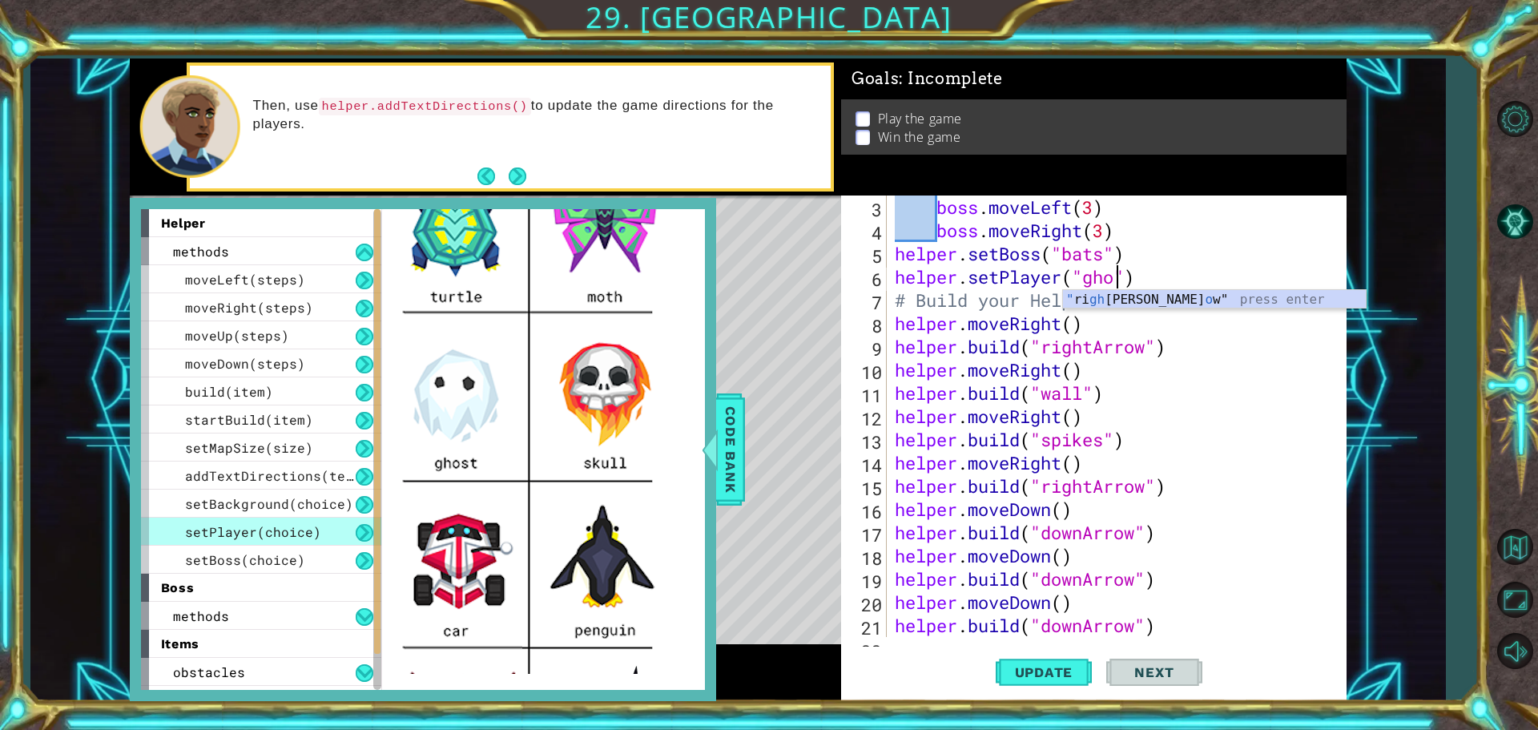
scroll to position [0, 10]
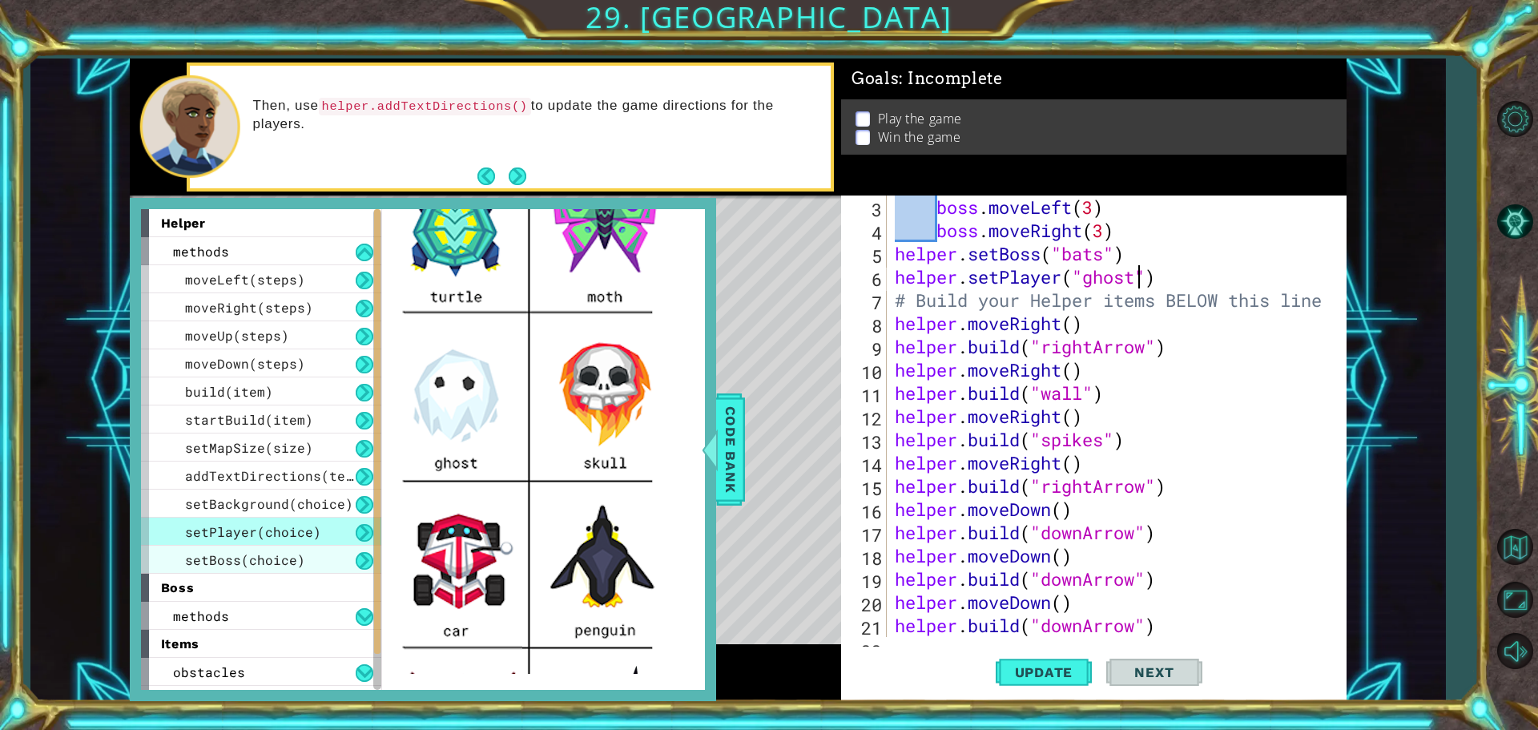
type textarea "helper.setPlayer("ghost")"
click at [255, 564] on span "setBoss(choice)" at bounding box center [245, 559] width 120 height 17
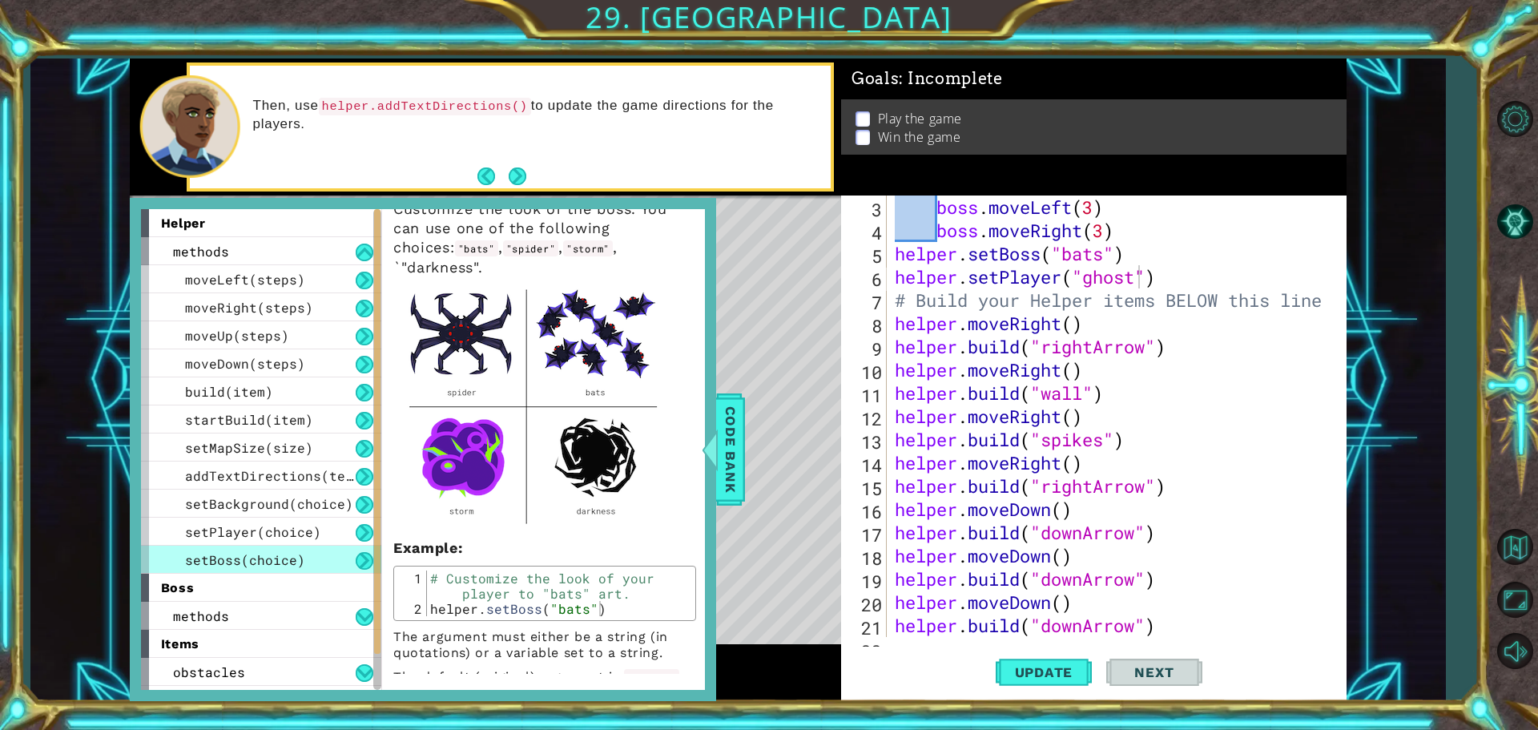
scroll to position [0, 0]
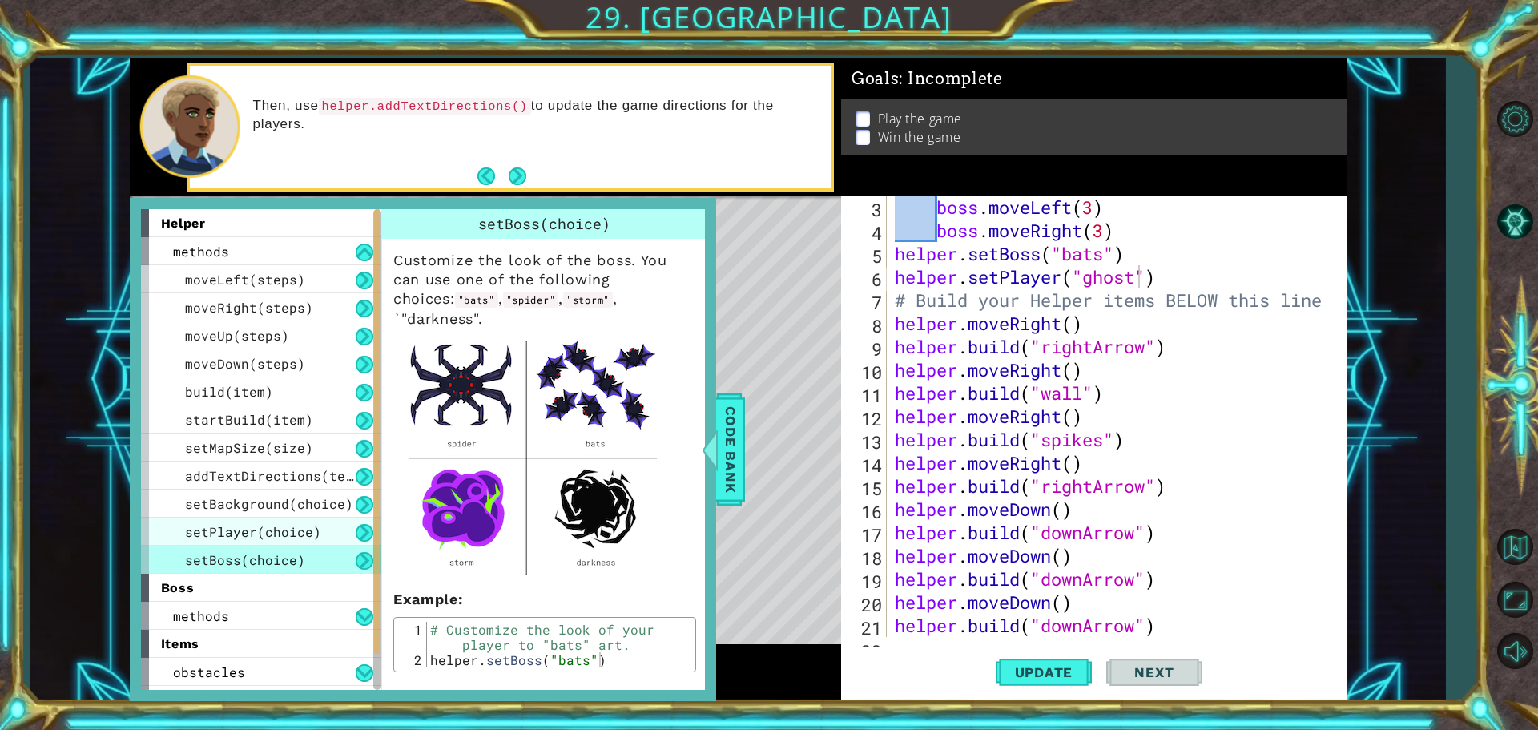
click at [220, 538] on span "setPlayer(choice)" at bounding box center [253, 531] width 136 height 17
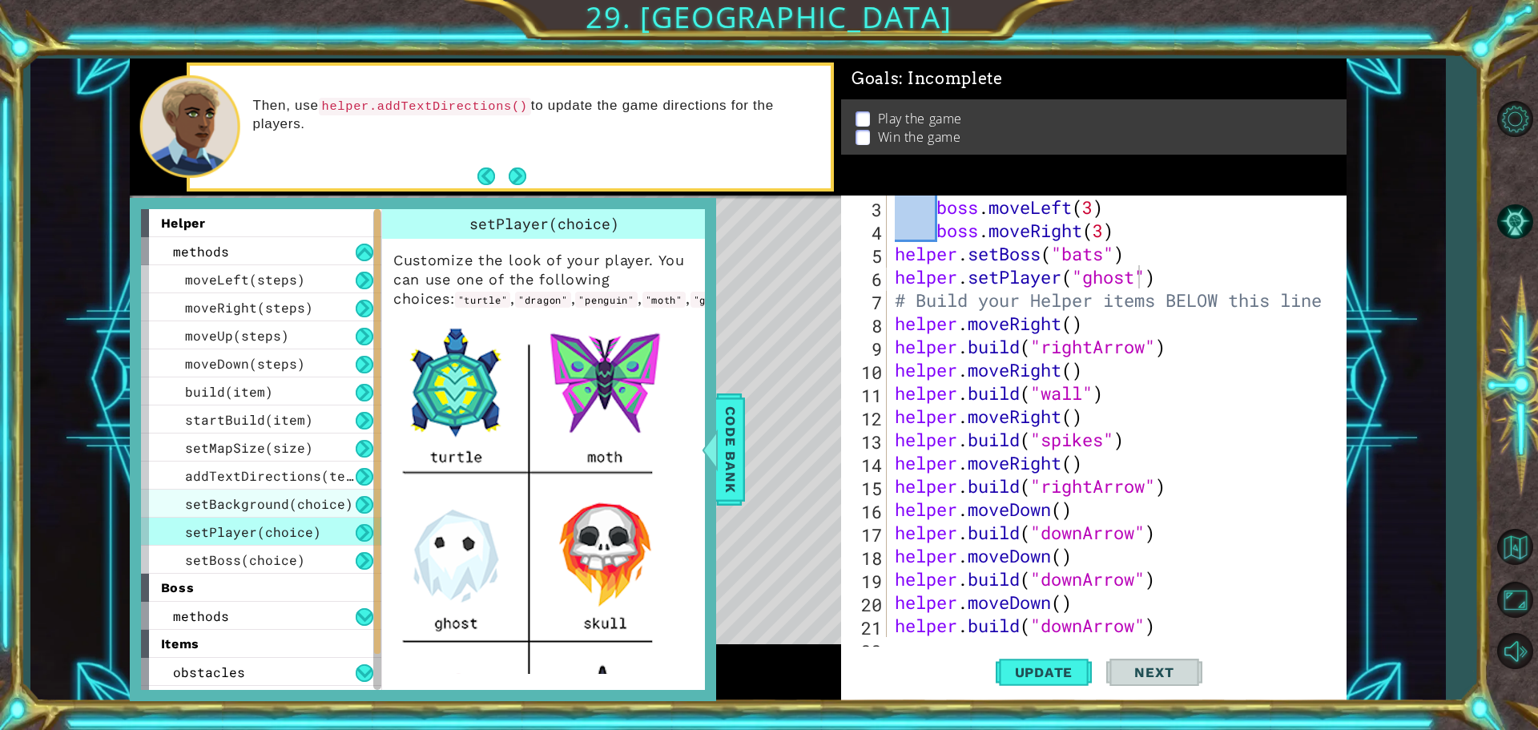
click at [291, 506] on span "setBackground(choice)" at bounding box center [269, 503] width 168 height 17
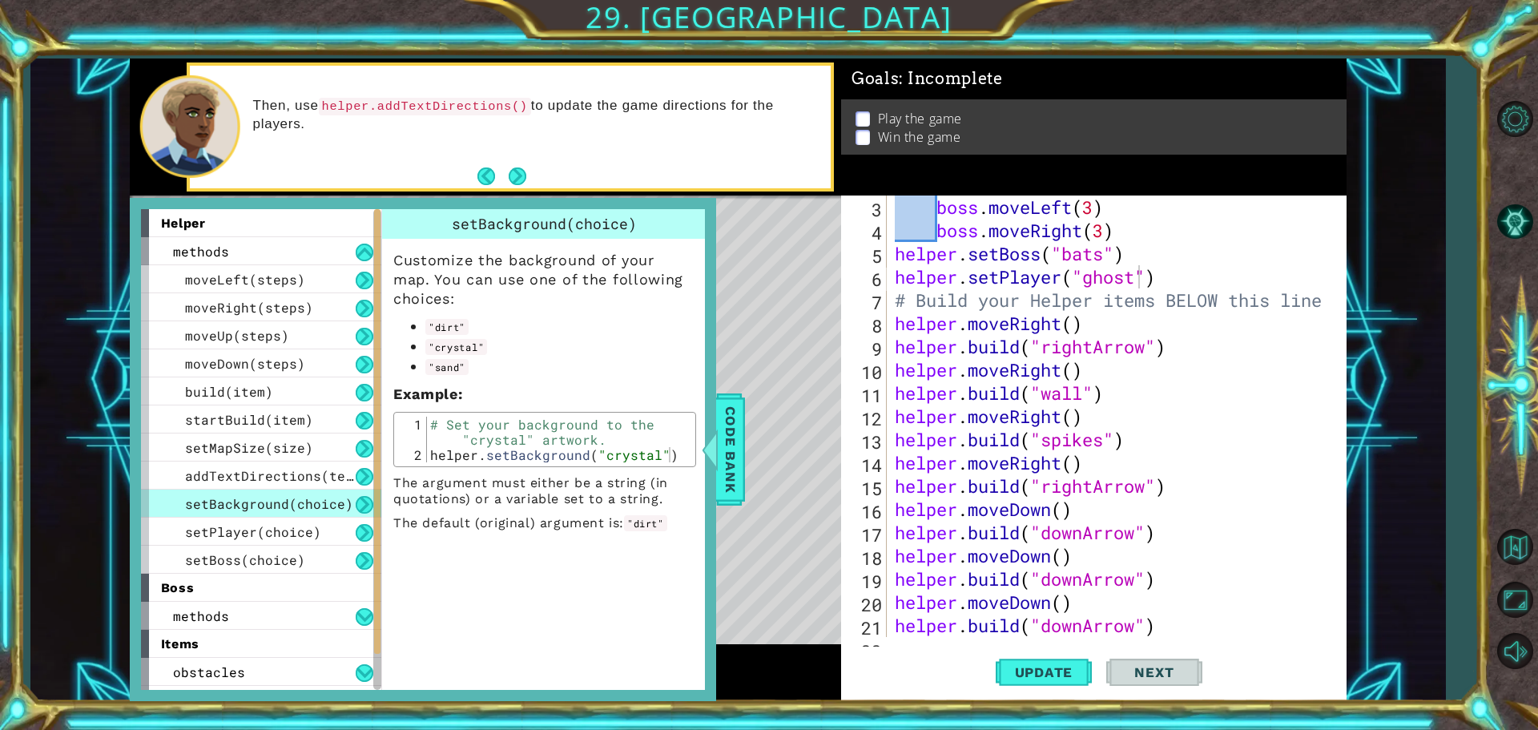
click at [887, 285] on div "helper.setPlayer("ghost") 3 4 5 6 7 8 9 10 11 12 13 14 15 16 17 18 19 20 21 22 …" at bounding box center [1091, 415] width 501 height 441
click at [896, 282] on div "boss . moveLeft ( 3 ) boss . moveRight ( 3 ) helper . setBoss ( "bats" ) helper…" at bounding box center [1115, 439] width 446 height 488
click at [1182, 284] on div "boss . moveLeft ( 3 ) boss . moveRight ( 3 ) helper . setBoss ( "bats" ) helper…" at bounding box center [1115, 439] width 446 height 488
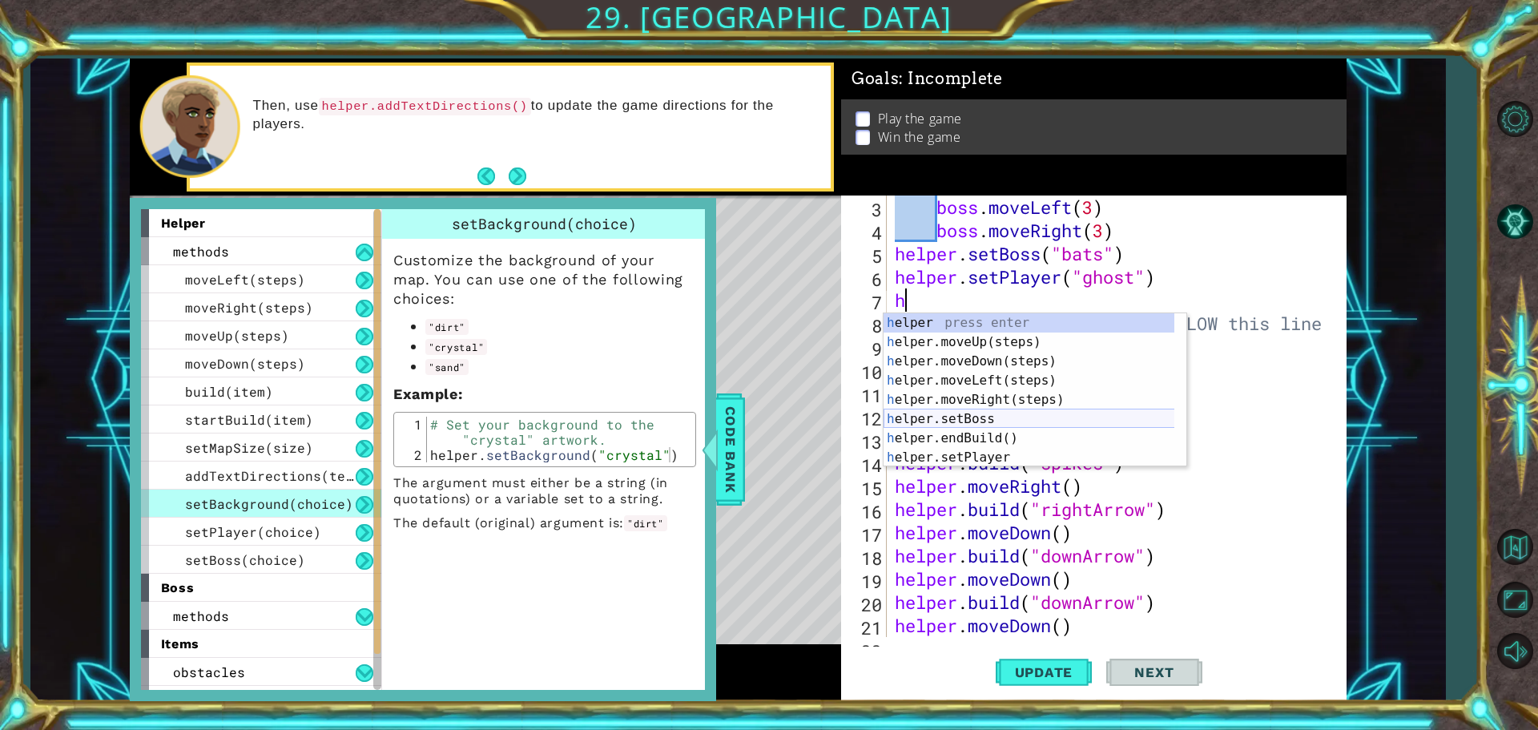
click at [992, 419] on div "h elper press enter h elper.moveUp(steps) press enter h elper.moveDown(steps) p…" at bounding box center [1035, 409] width 303 height 192
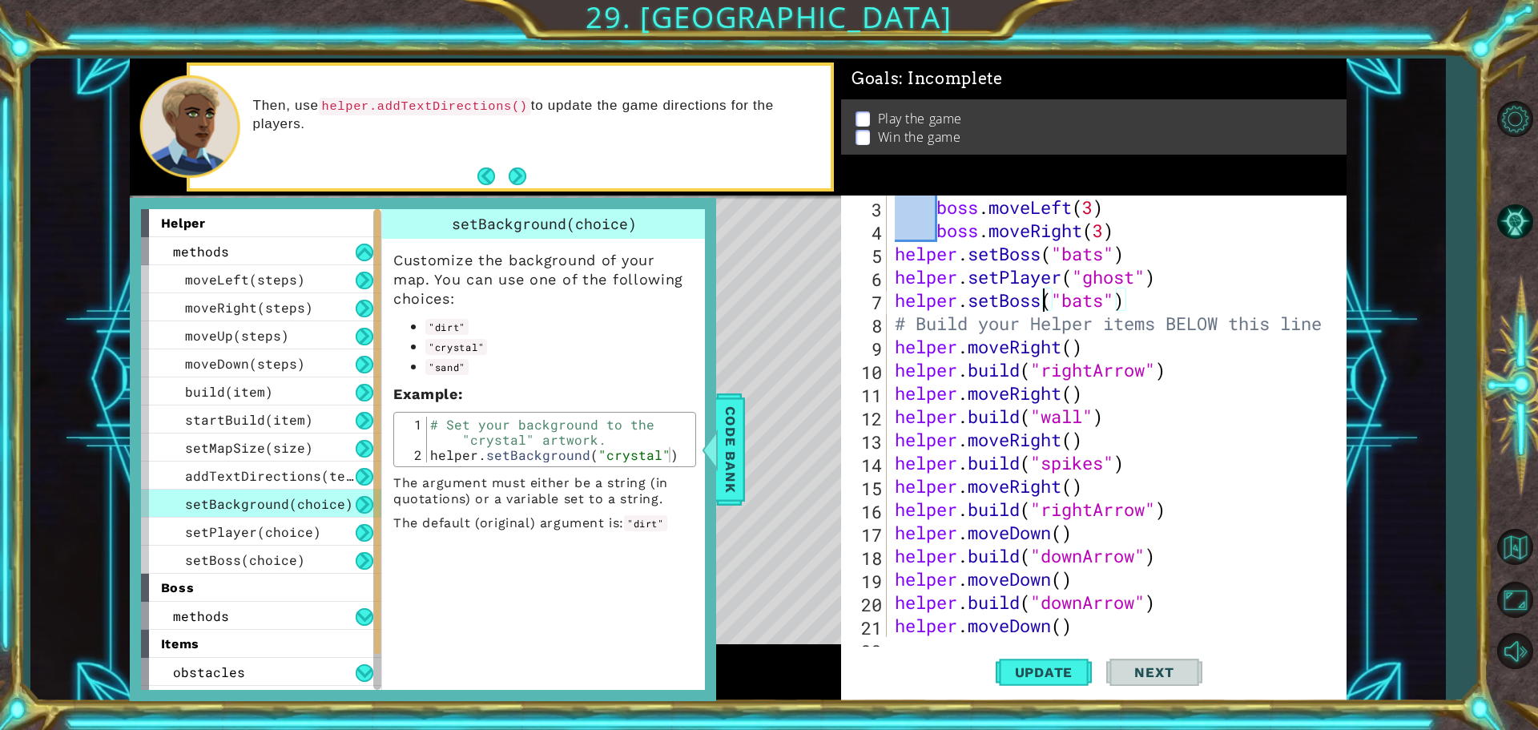
click at [1042, 307] on div "boss . moveLeft ( 3 ) boss . moveRight ( 3 ) helper . setBoss ( "bats" ) helper…" at bounding box center [1115, 439] width 446 height 488
drag, startPoint x: 1042, startPoint y: 307, endPoint x: 1009, endPoint y: 300, distance: 34.3
click at [1009, 300] on div "boss . moveLeft ( 3 ) boss . moveRight ( 3 ) helper . setBoss ( "bats" ) helper…" at bounding box center [1115, 439] width 446 height 488
drag, startPoint x: 1126, startPoint y: 302, endPoint x: 1001, endPoint y: 301, distance: 125.0
click at [1001, 301] on div "boss . moveLeft ( 3 ) boss . moveRight ( 3 ) helper . setBoss ( "bats" ) helper…" at bounding box center [1115, 439] width 446 height 488
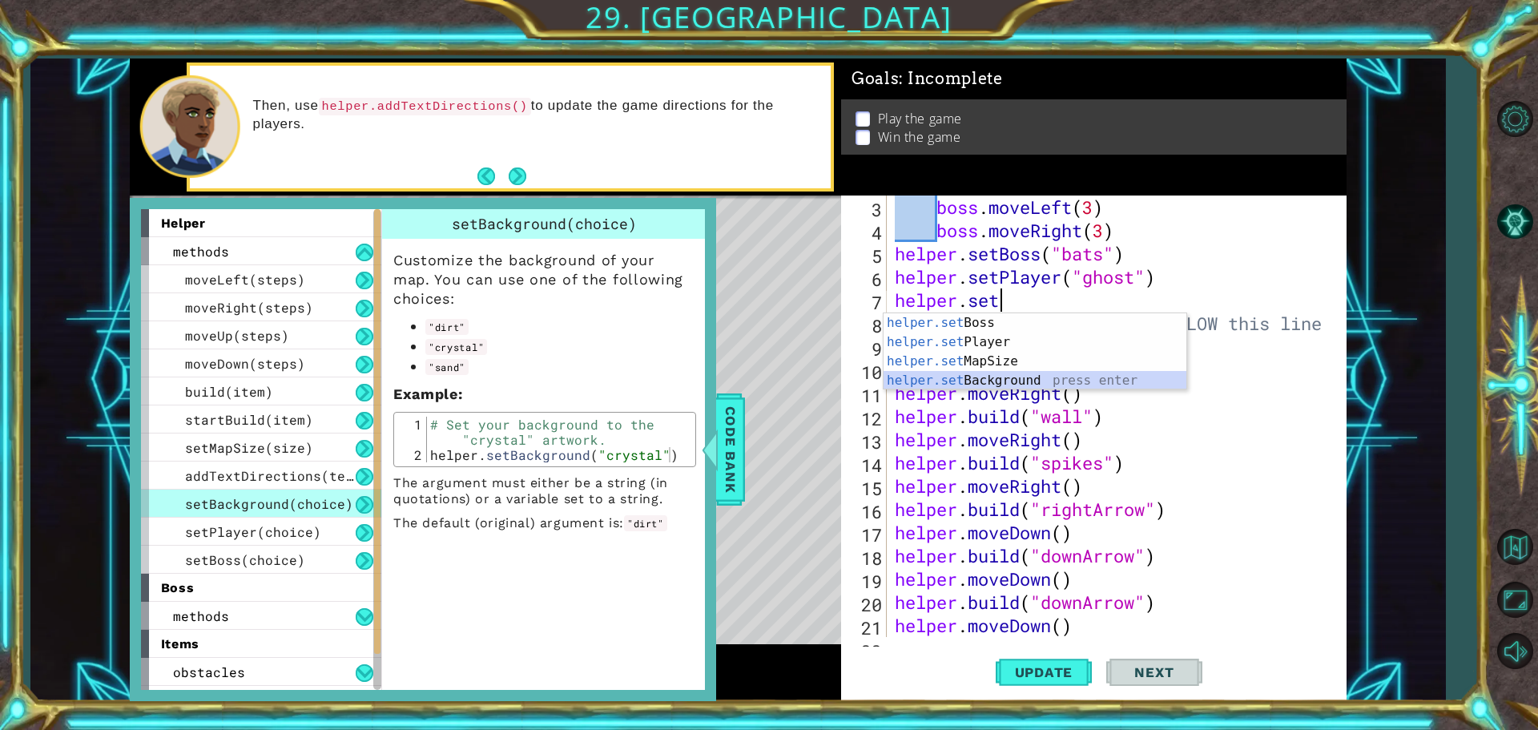
click at [1001, 381] on div "helper.set Boss press enter helper.set Player press enter helper.set MapSize pr…" at bounding box center [1035, 370] width 303 height 115
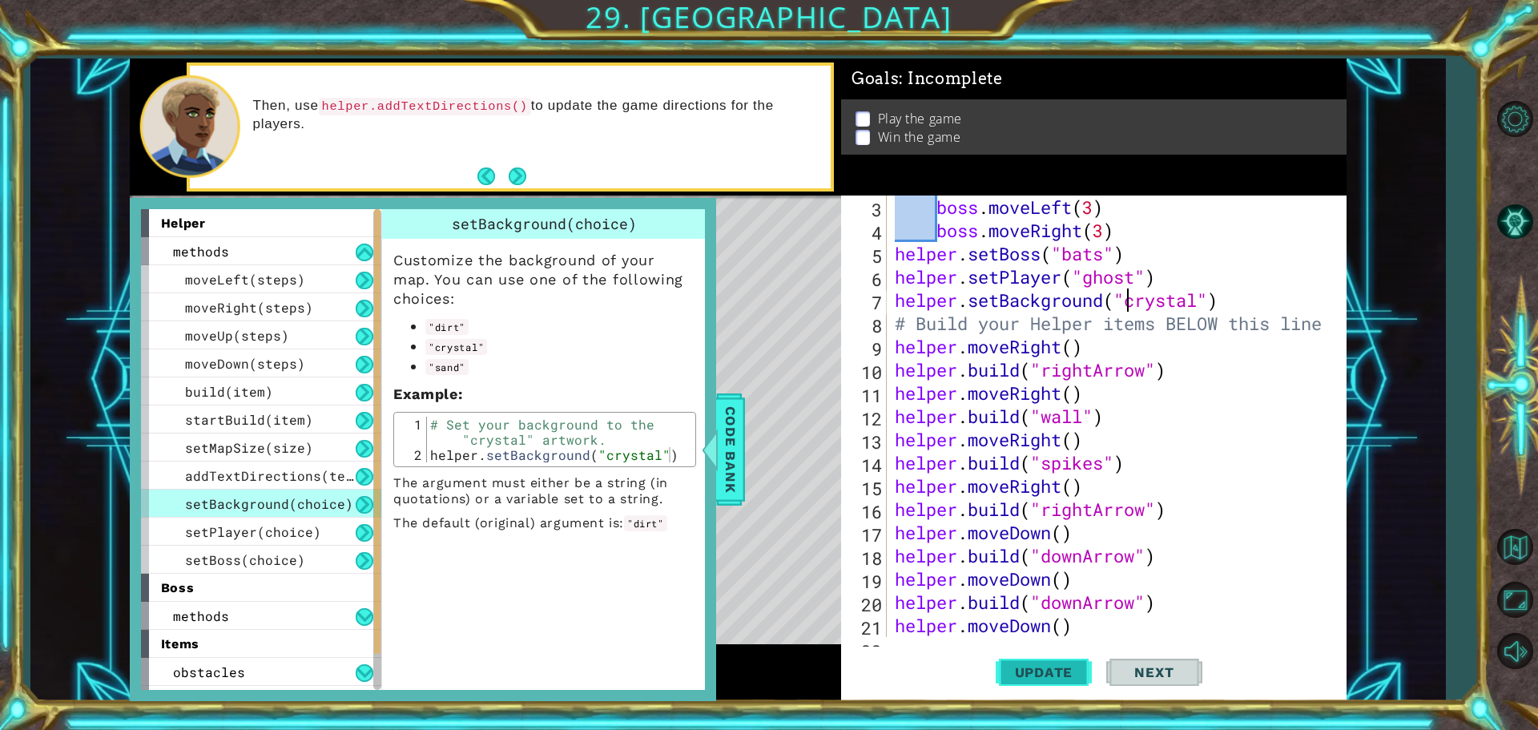
type textarea "helper.setBackground("crystal")"
click at [1078, 671] on span "Update" at bounding box center [1044, 672] width 91 height 16
click at [725, 438] on span "Code Bank" at bounding box center [731, 450] width 26 height 98
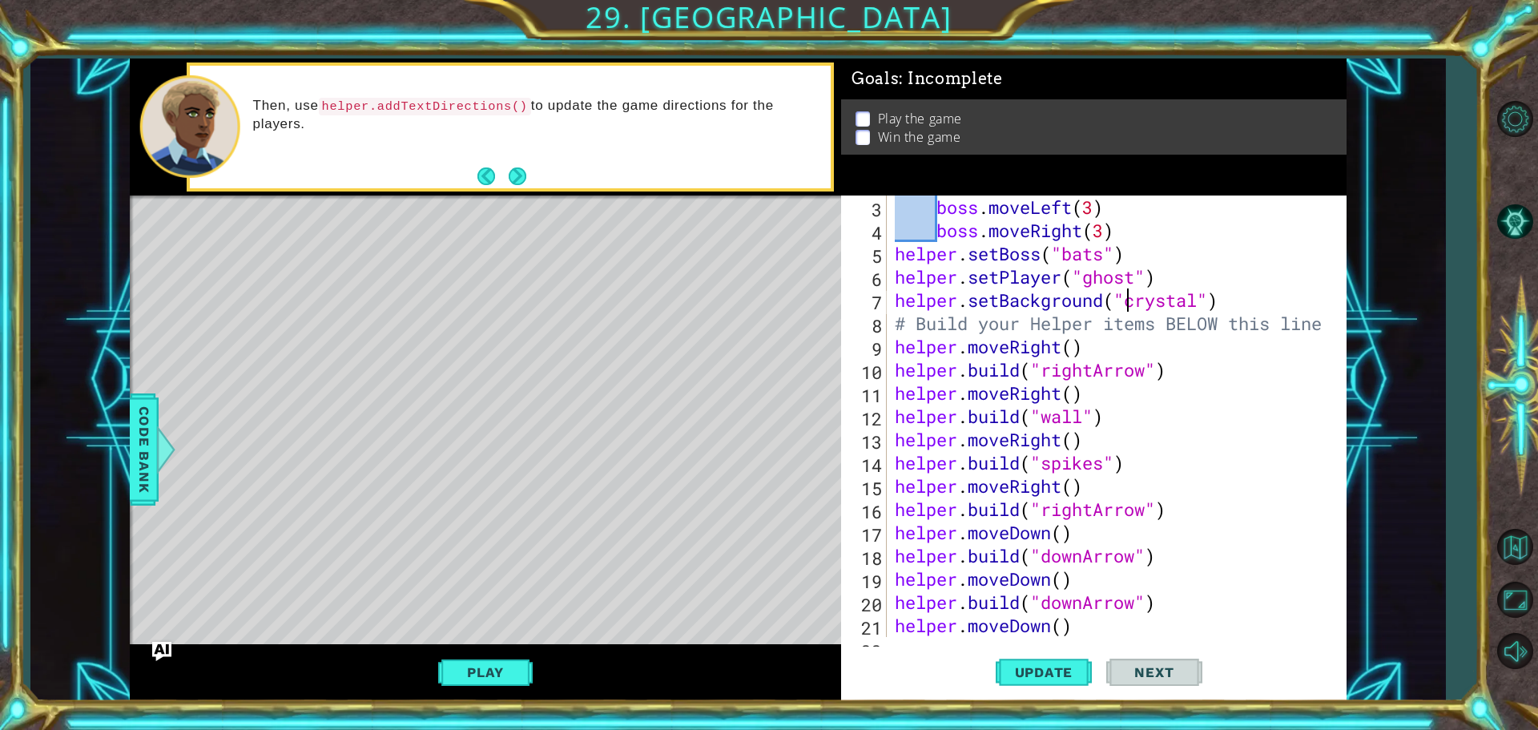
click at [887, 639] on div "helper.setBackground("crystal") 3 4 5 6 7 8 9 10 11 12 13 14 15 16 17 18 19 20 …" at bounding box center [1094, 448] width 506 height 506
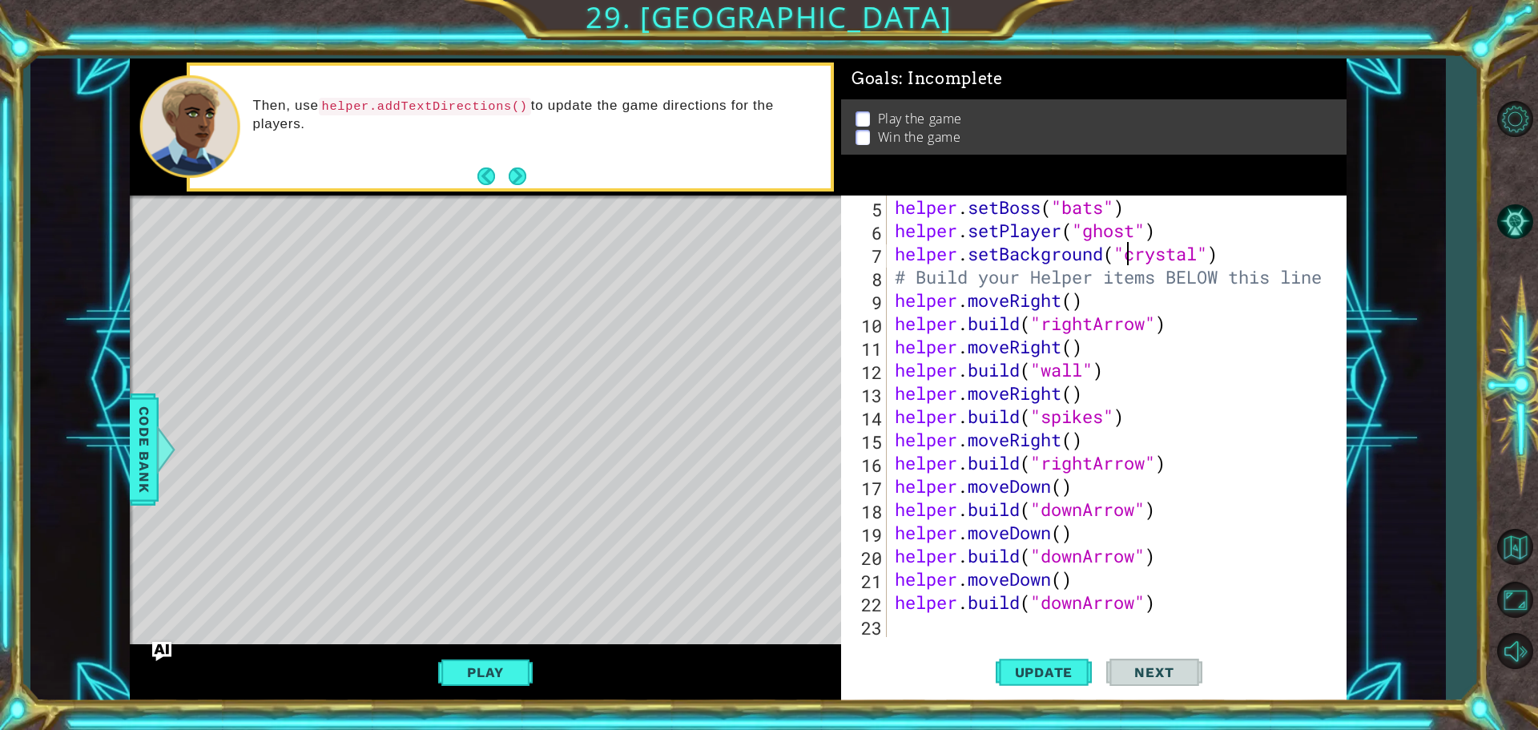
click at [910, 622] on div "helper . setBoss ( "bats" ) helper . setPlayer ( "ghost" ) helper . setBackgrou…" at bounding box center [1115, 439] width 446 height 488
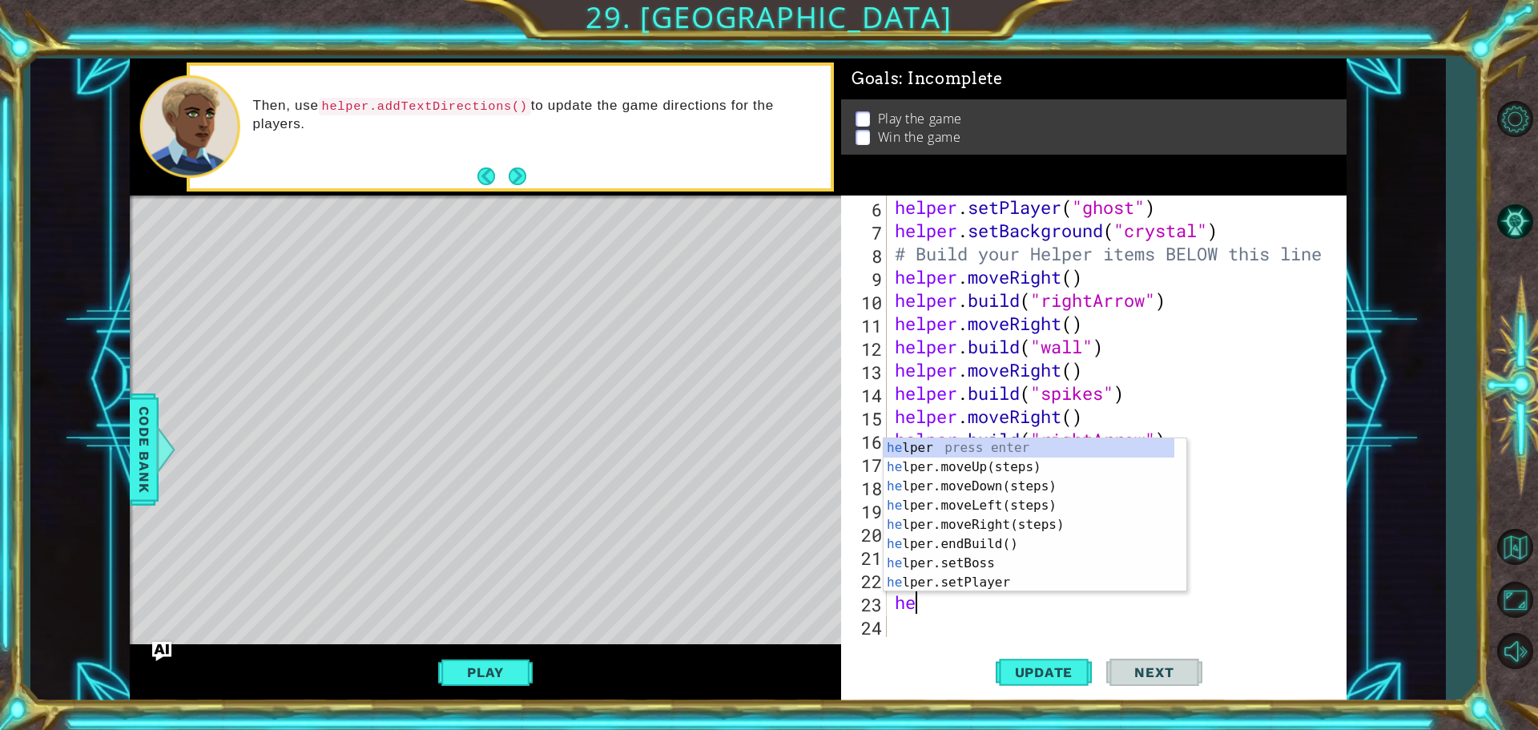
type textarea "hel"
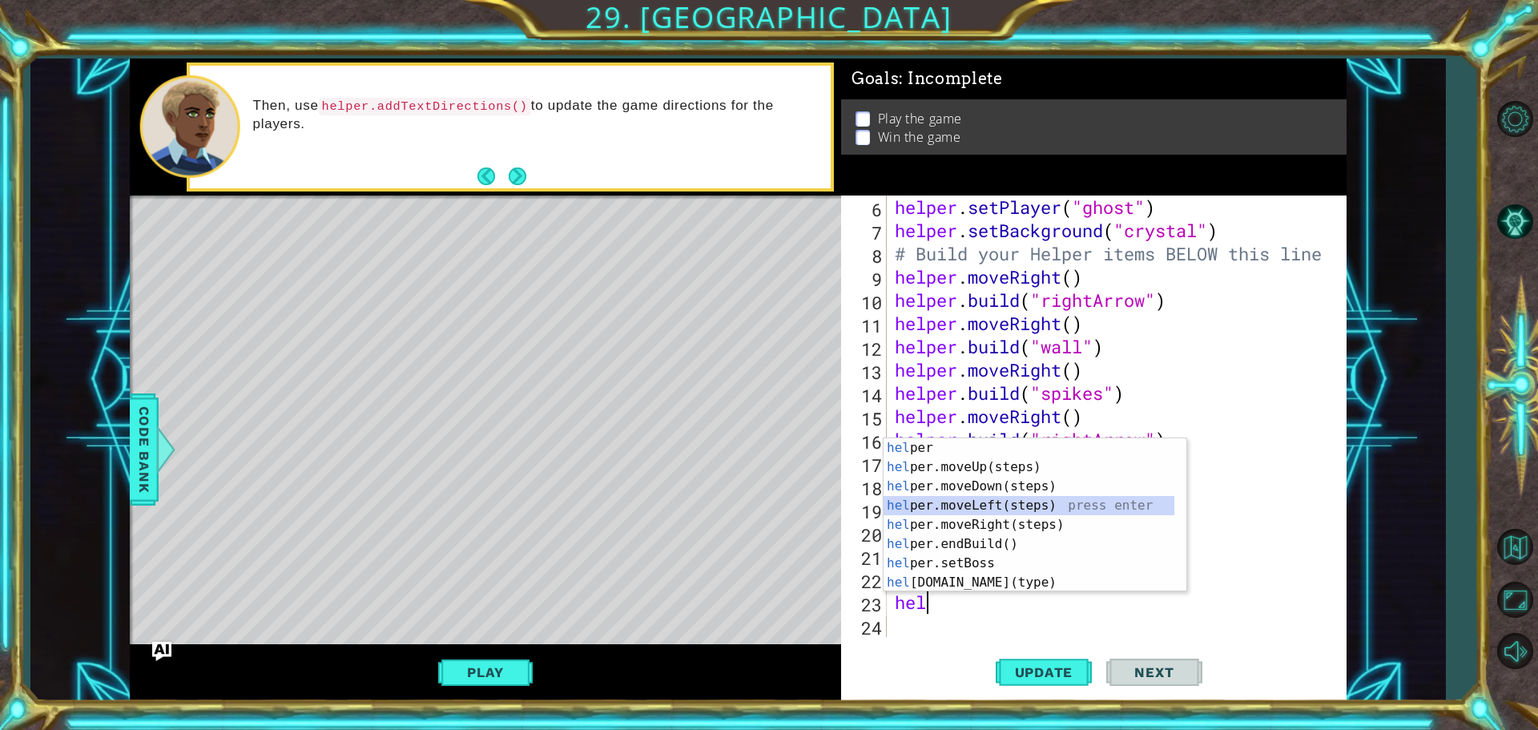
click at [973, 506] on div "hel per press enter hel per.moveUp(steps) press enter hel per.moveDown(steps) p…" at bounding box center [1029, 534] width 291 height 192
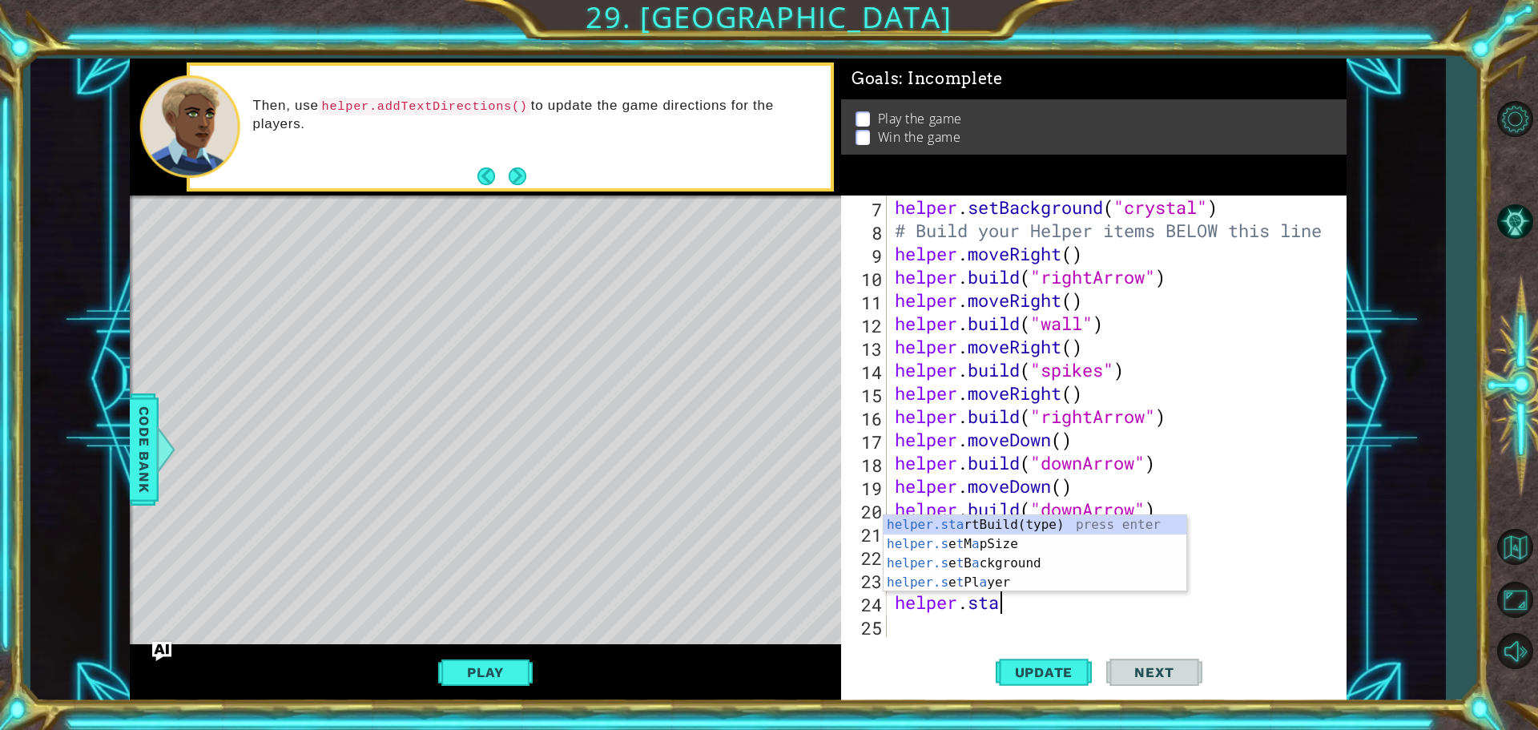
scroll to position [0, 4]
click at [1027, 550] on div "[DOMAIN_NAME] tBuild(type) press enter helper.s e t Pl a ye r press enter helpe…" at bounding box center [1035, 582] width 303 height 96
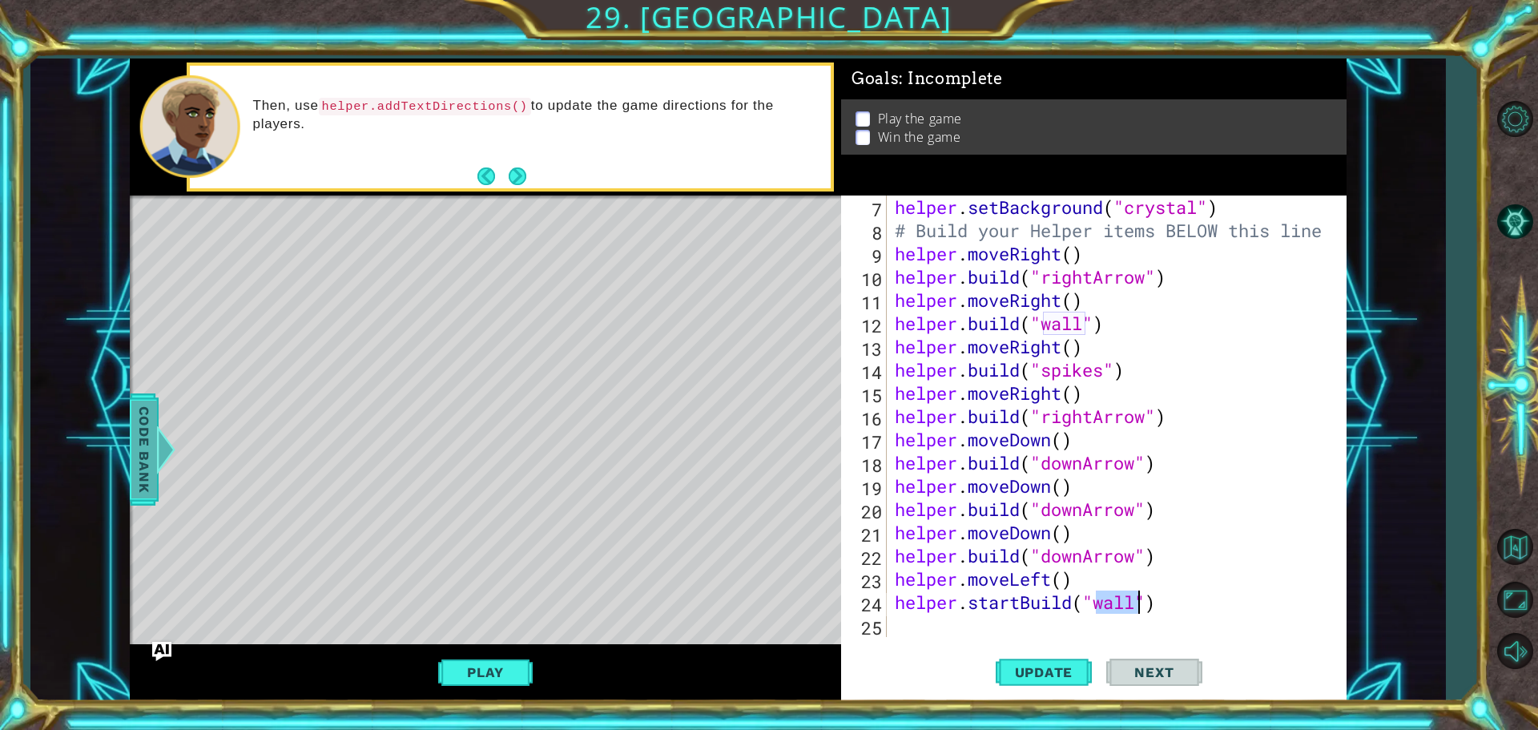
type textarea "helper.startBuild("wall")"
click at [136, 432] on span "Code Bank" at bounding box center [144, 450] width 26 height 98
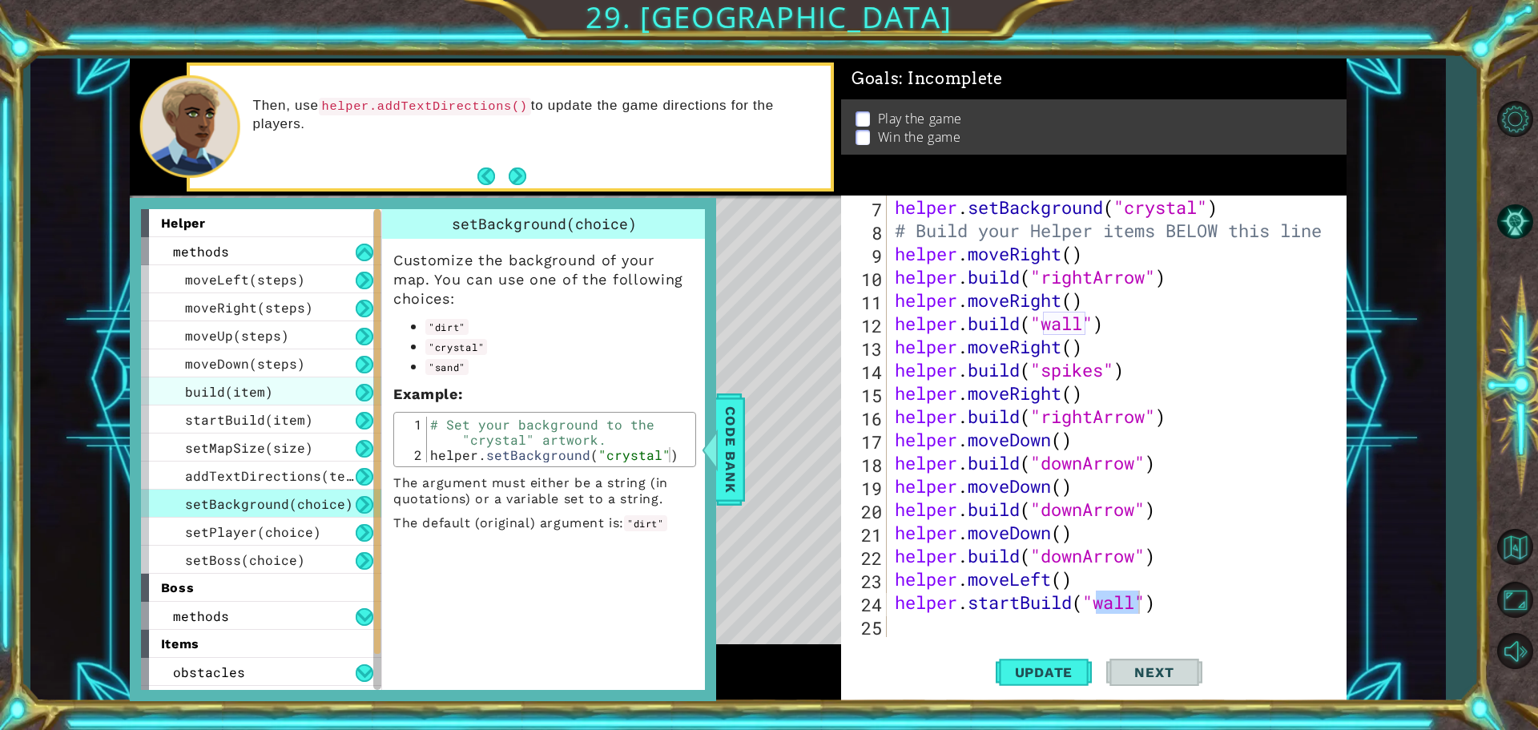
click at [248, 389] on span "build(item)" at bounding box center [229, 391] width 88 height 17
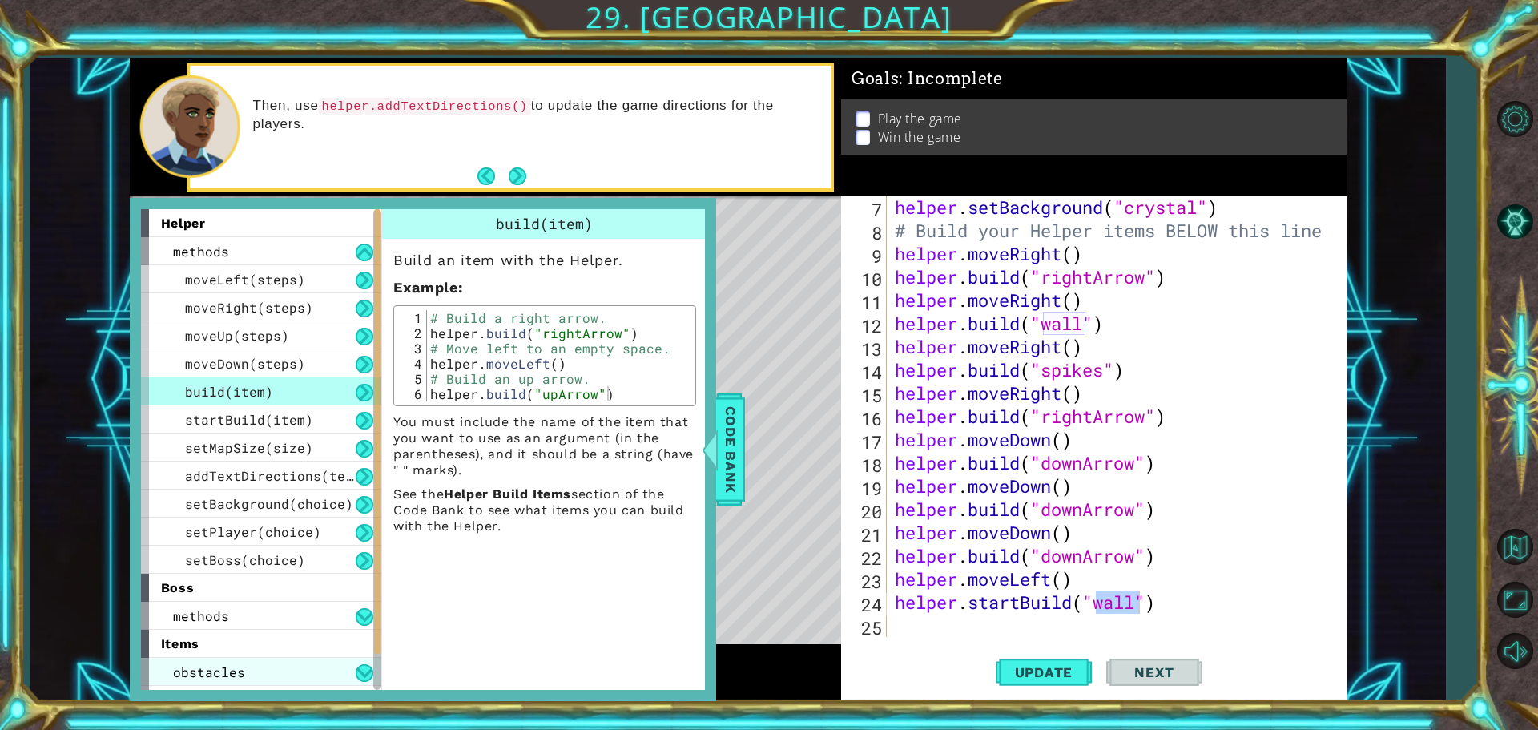
click at [217, 659] on div "obstacles" at bounding box center [261, 672] width 240 height 28
click at [207, 671] on span "obstacles" at bounding box center [209, 671] width 72 height 17
click at [366, 672] on button at bounding box center [365, 673] width 18 height 18
click at [368, 673] on button at bounding box center [365, 673] width 18 height 18
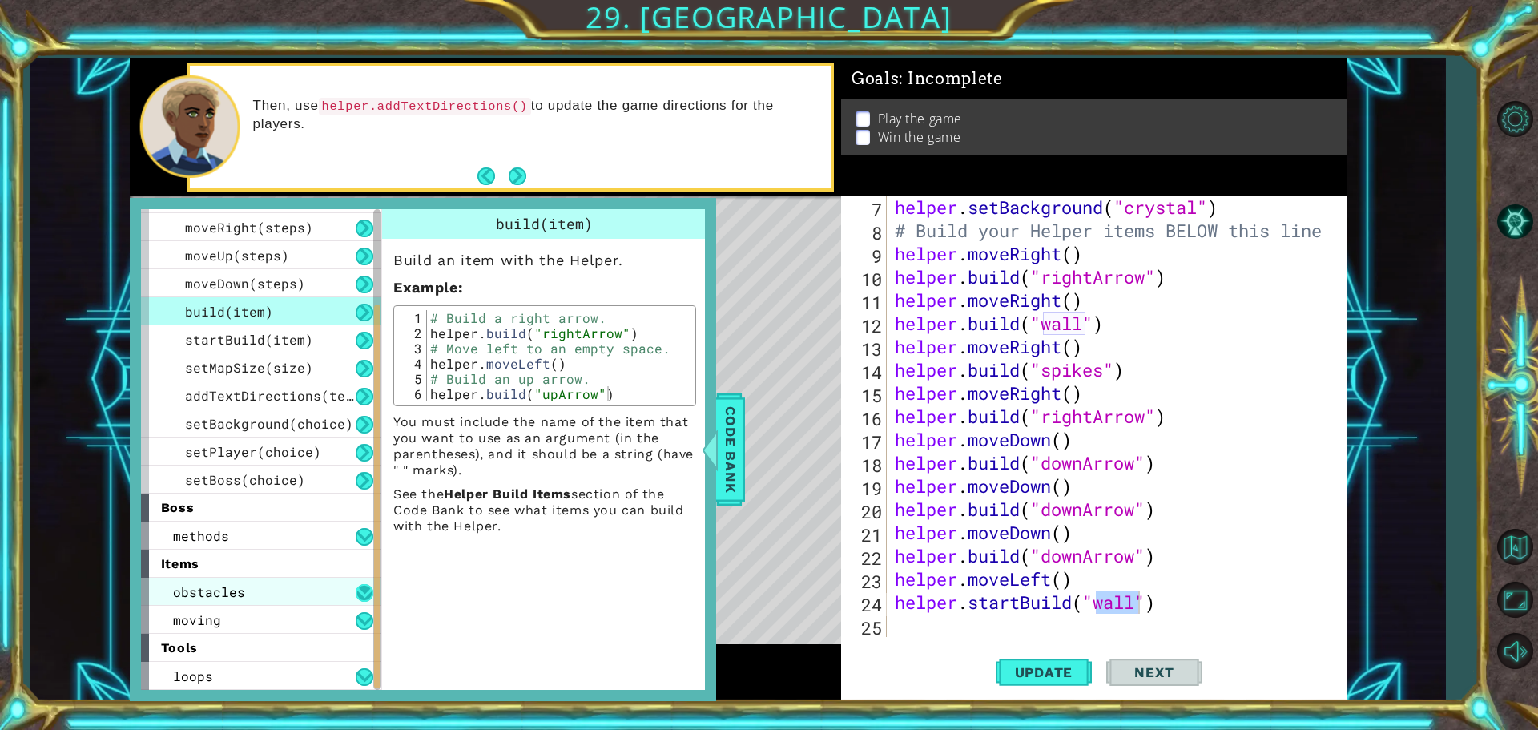
click at [365, 590] on button at bounding box center [365, 593] width 18 height 18
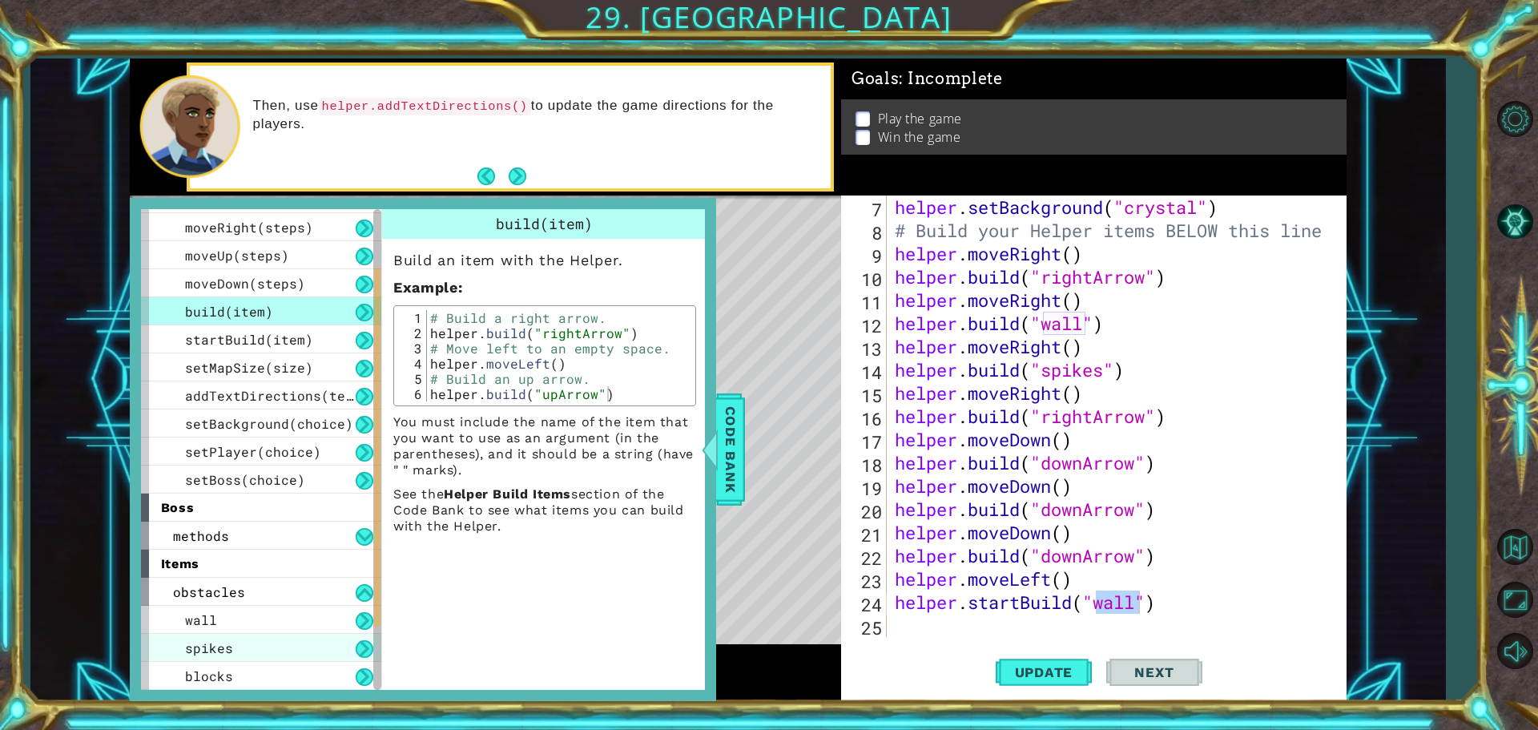
scroll to position [160, 0]
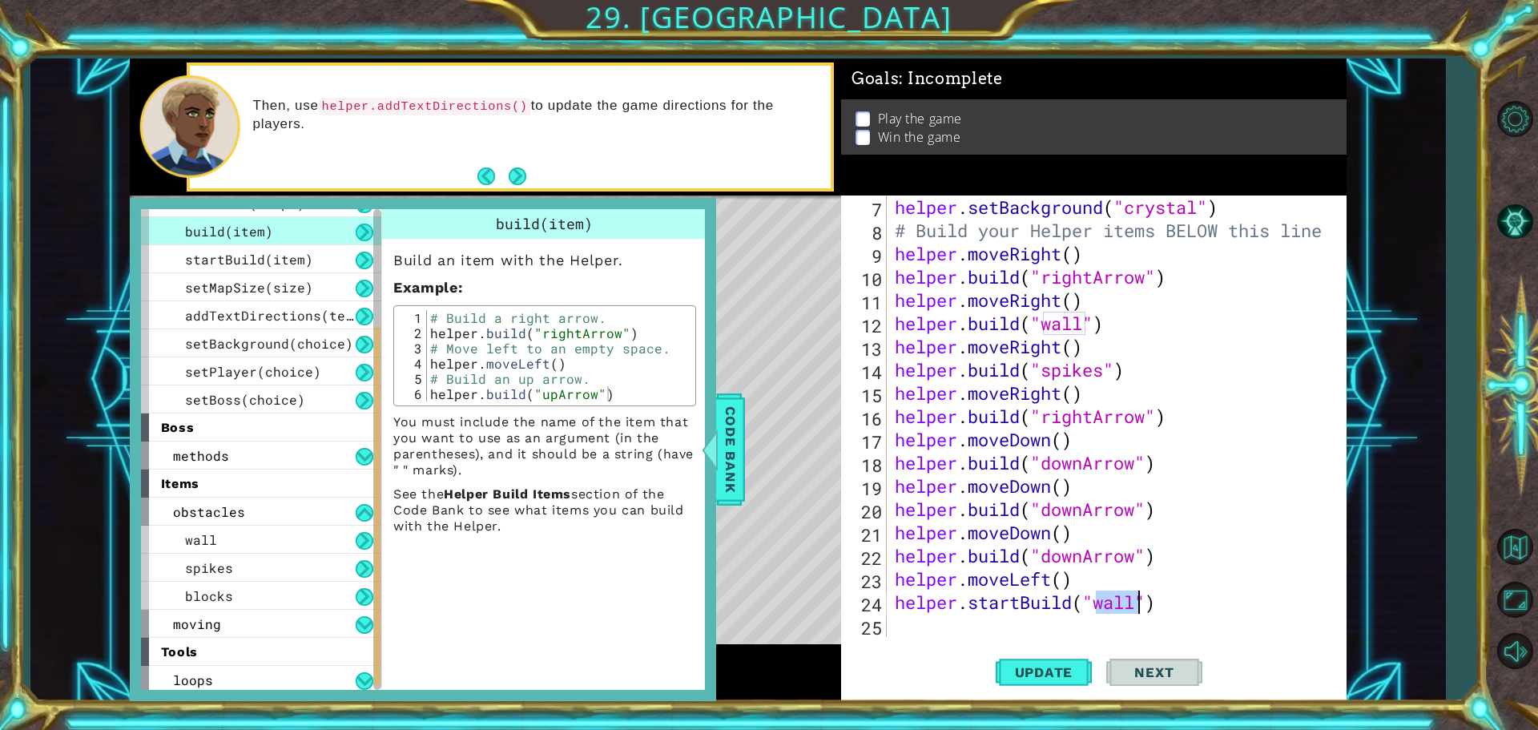
click at [1121, 613] on div "helper . setBackground ( "crystal" ) # Build your Helper items BELOW this line …" at bounding box center [1111, 415] width 438 height 441
click at [1127, 606] on div "helper . setBackground ( "crystal" ) # Build your Helper items BELOW this line …" at bounding box center [1115, 439] width 446 height 488
type textarea "helper.startBuild("spikes")"
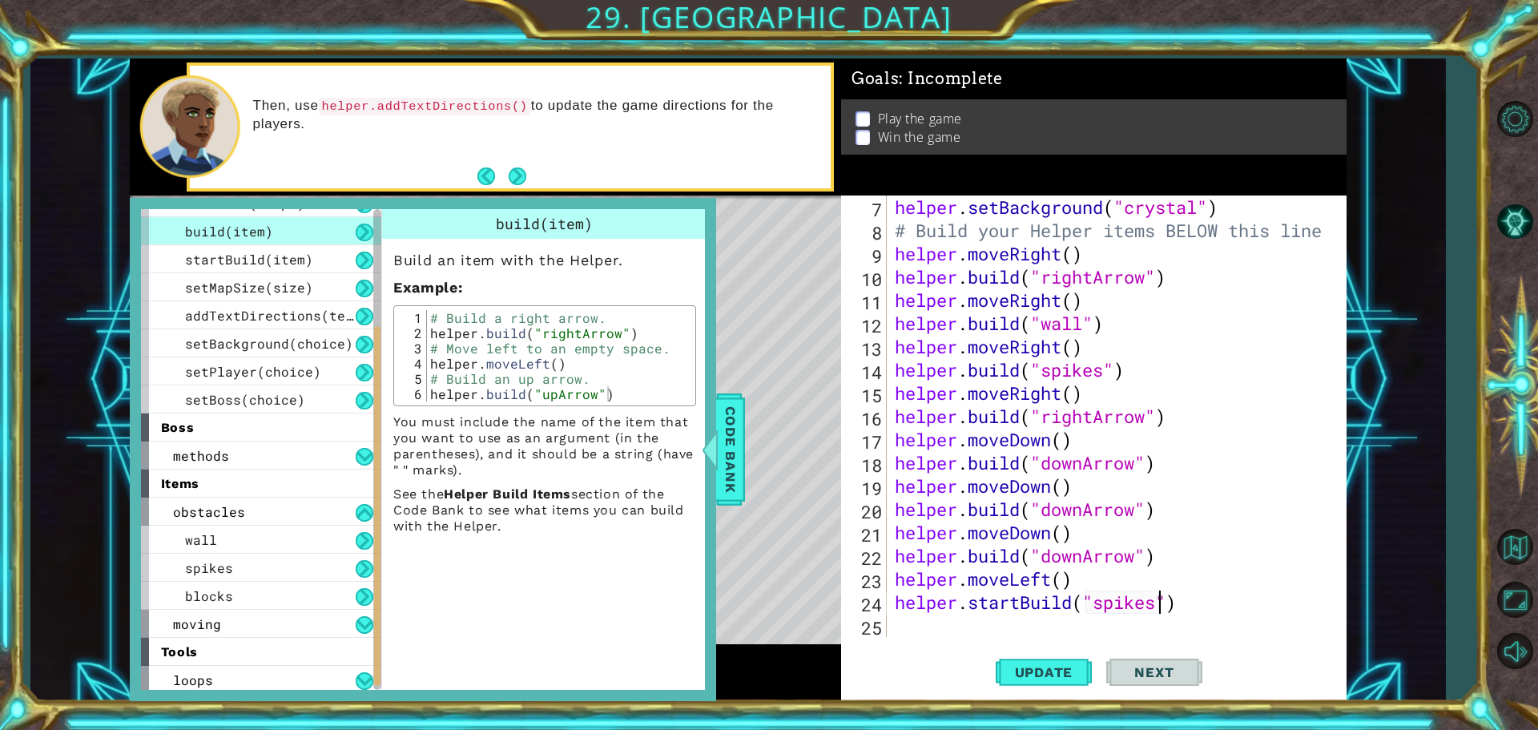
click at [891, 619] on div "helper.startBuild("spikes") 7 8 9 10 11 12 13 14 15 16 17 18 19 20 21 22 23 24 …" at bounding box center [1091, 415] width 501 height 441
click at [890, 632] on div "helper.startBuild("spikes") 7 8 9 10 11 12 13 14 15 16 17 18 19 20 21 22 23 24 …" at bounding box center [1091, 415] width 501 height 441
click at [1226, 603] on div "helper . setBackground ( "crystal" ) # Build your Helper items BELOW this line …" at bounding box center [1115, 439] width 446 height 488
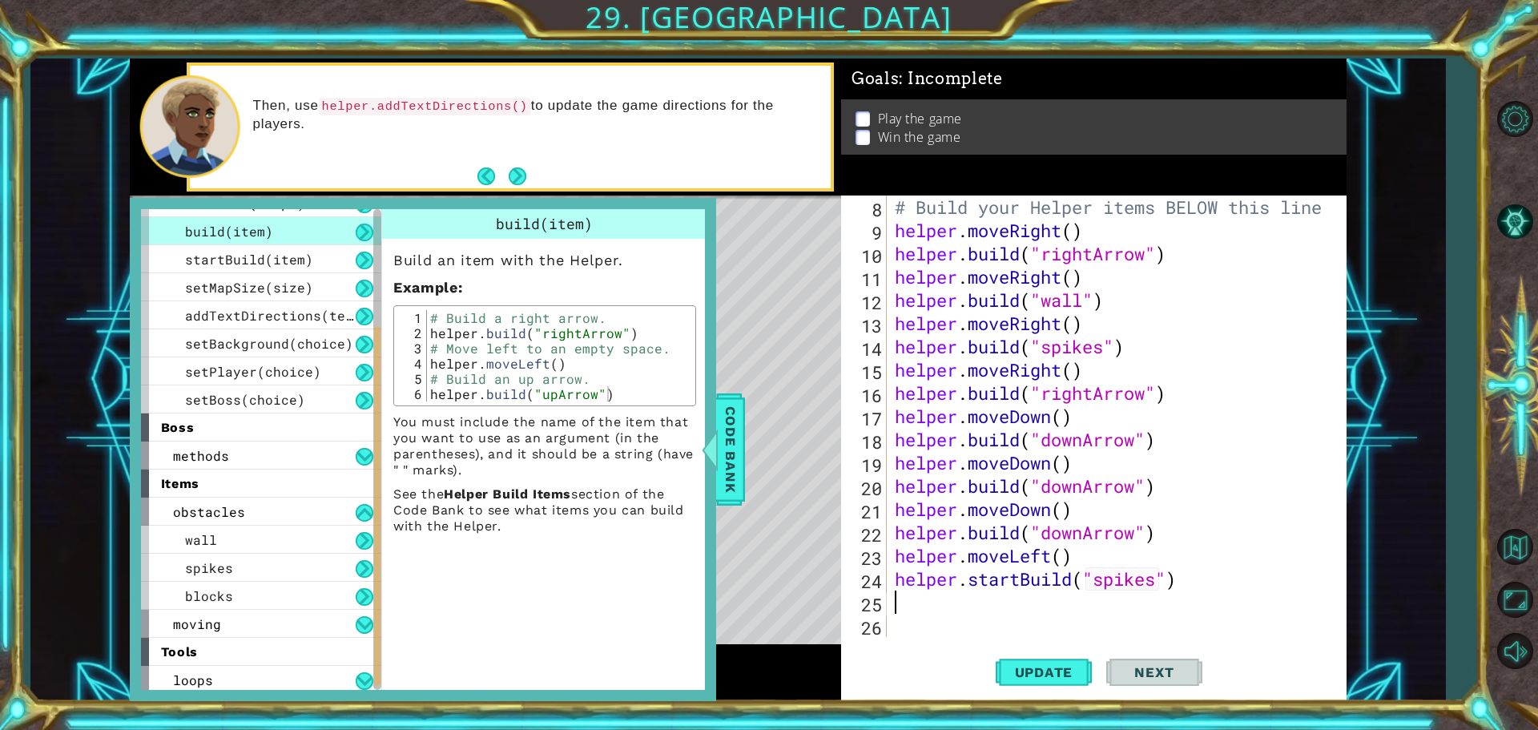
scroll to position [186, 0]
click at [721, 448] on span "Code Bank" at bounding box center [731, 450] width 26 height 98
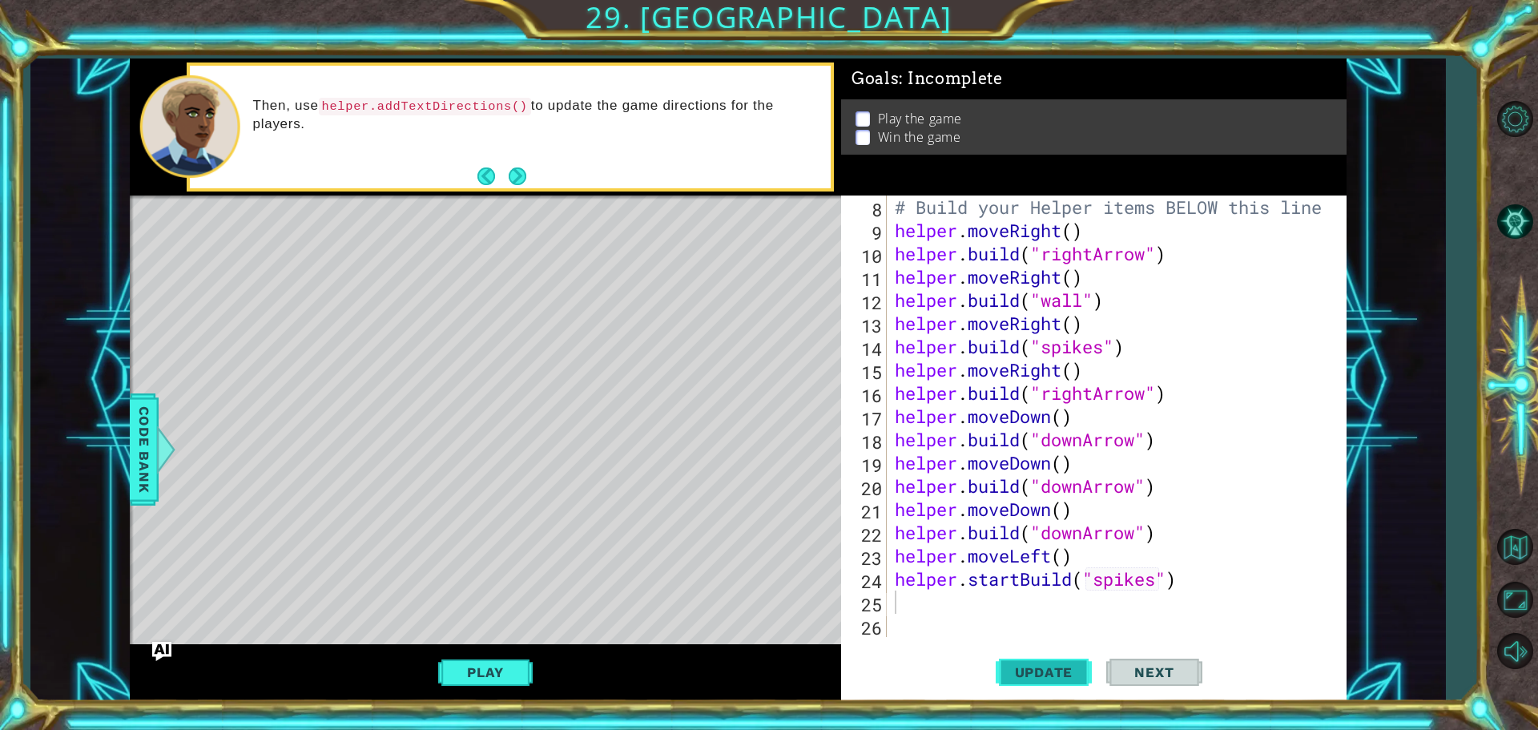
click at [1037, 666] on span "Update" at bounding box center [1044, 672] width 91 height 16
type textarea "h"
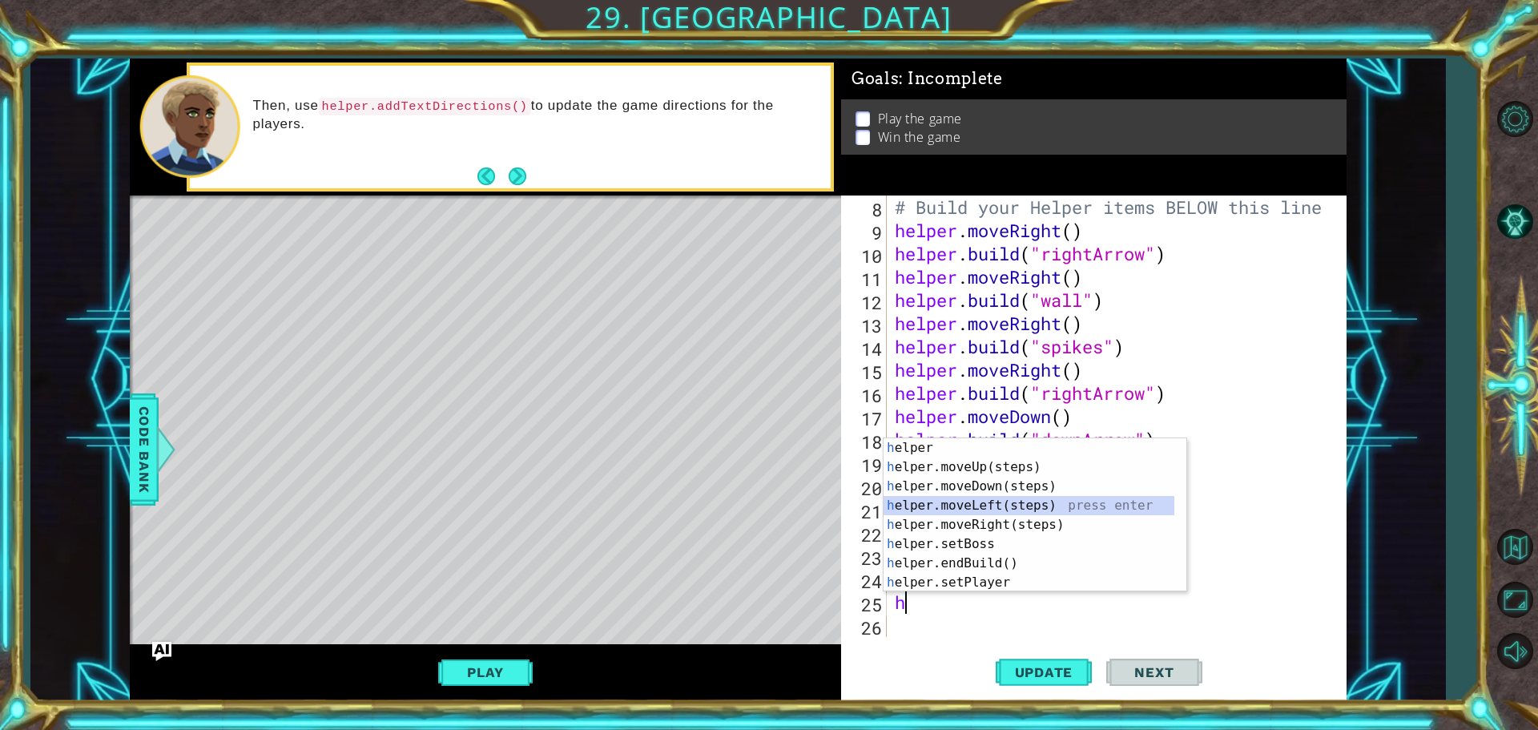
click at [981, 506] on div "h elper press enter h elper.moveUp(steps) press enter h elper.moveDown(steps) p…" at bounding box center [1035, 534] width 303 height 192
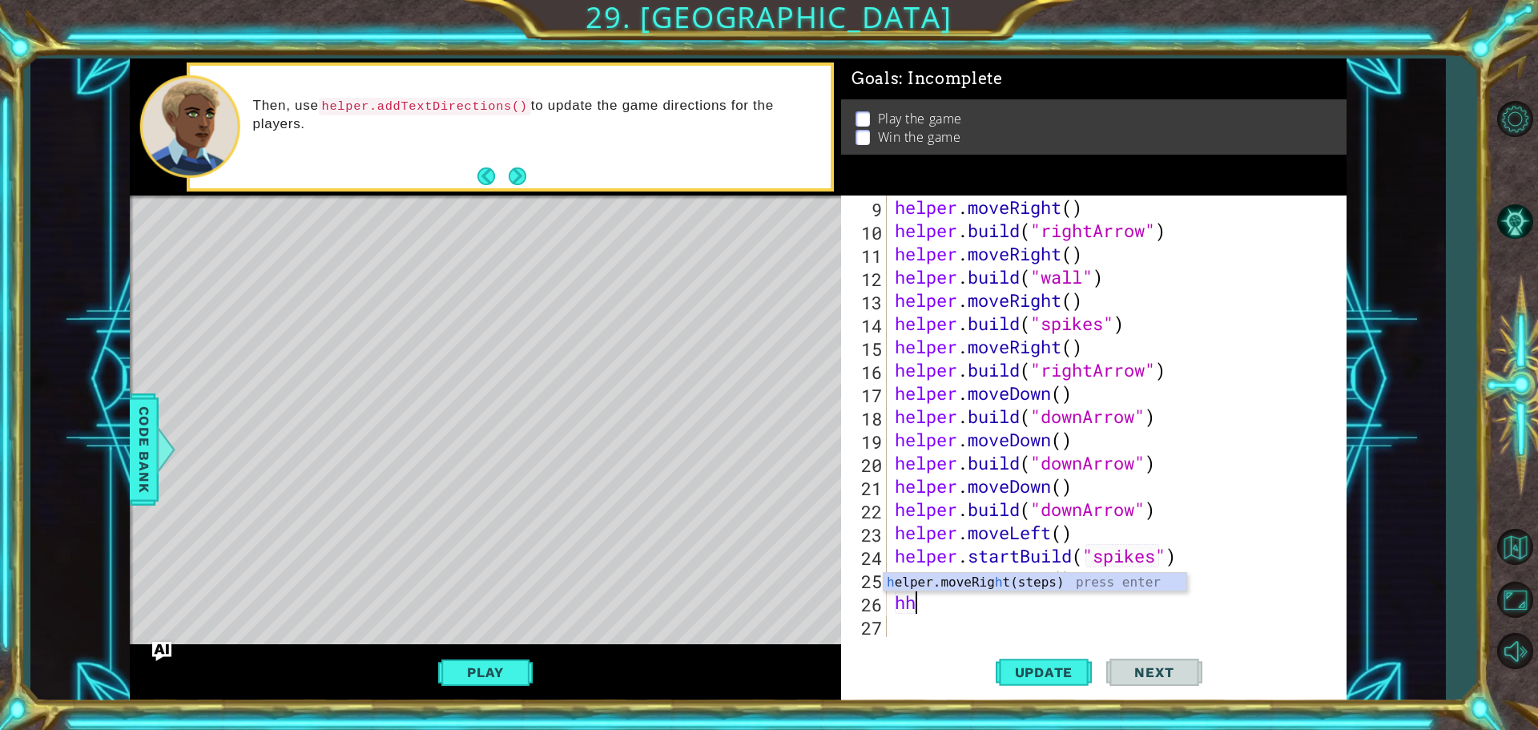
type textarea "h"
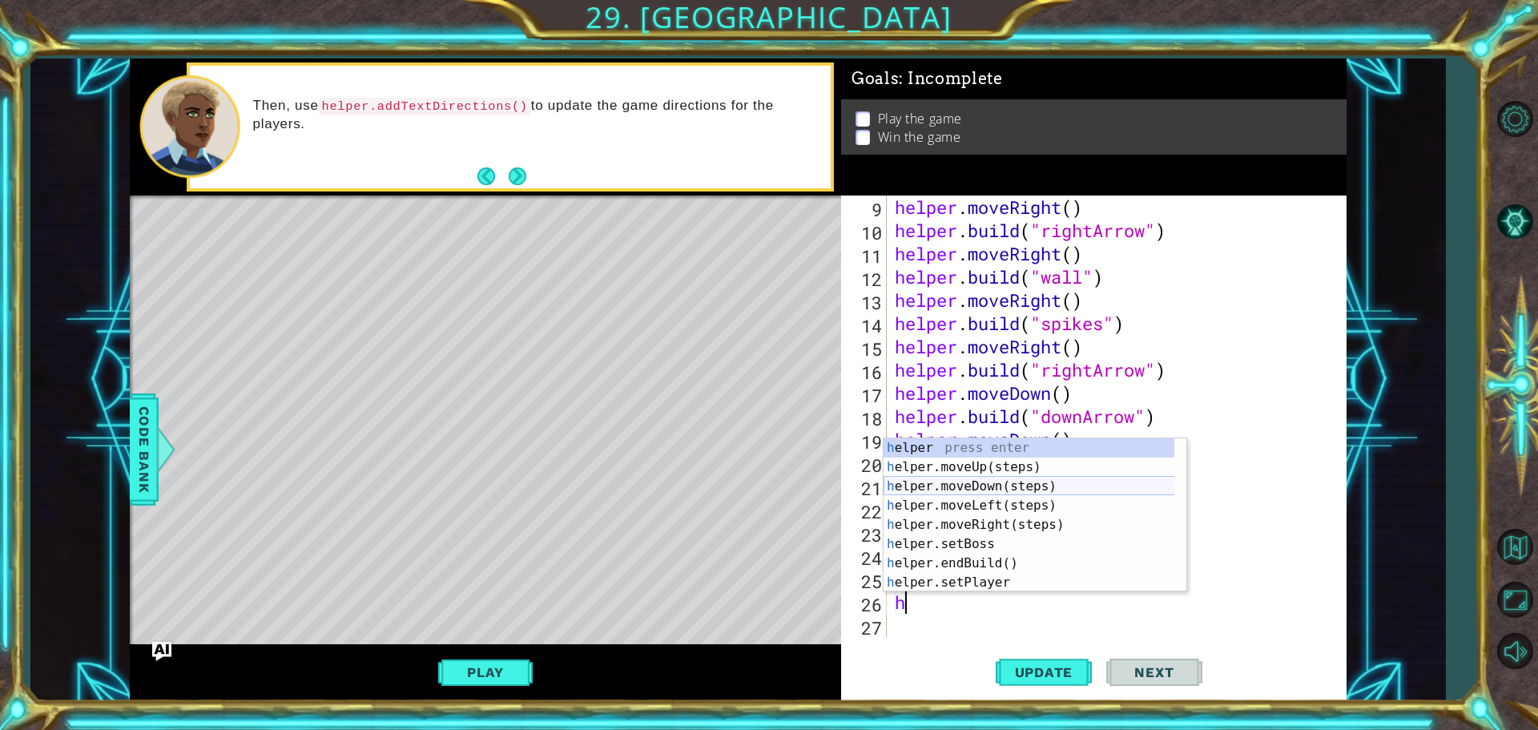
click at [965, 491] on div "h elper press enter h elper.moveUp(steps) press enter h elper.moveDown(steps) p…" at bounding box center [1035, 534] width 303 height 192
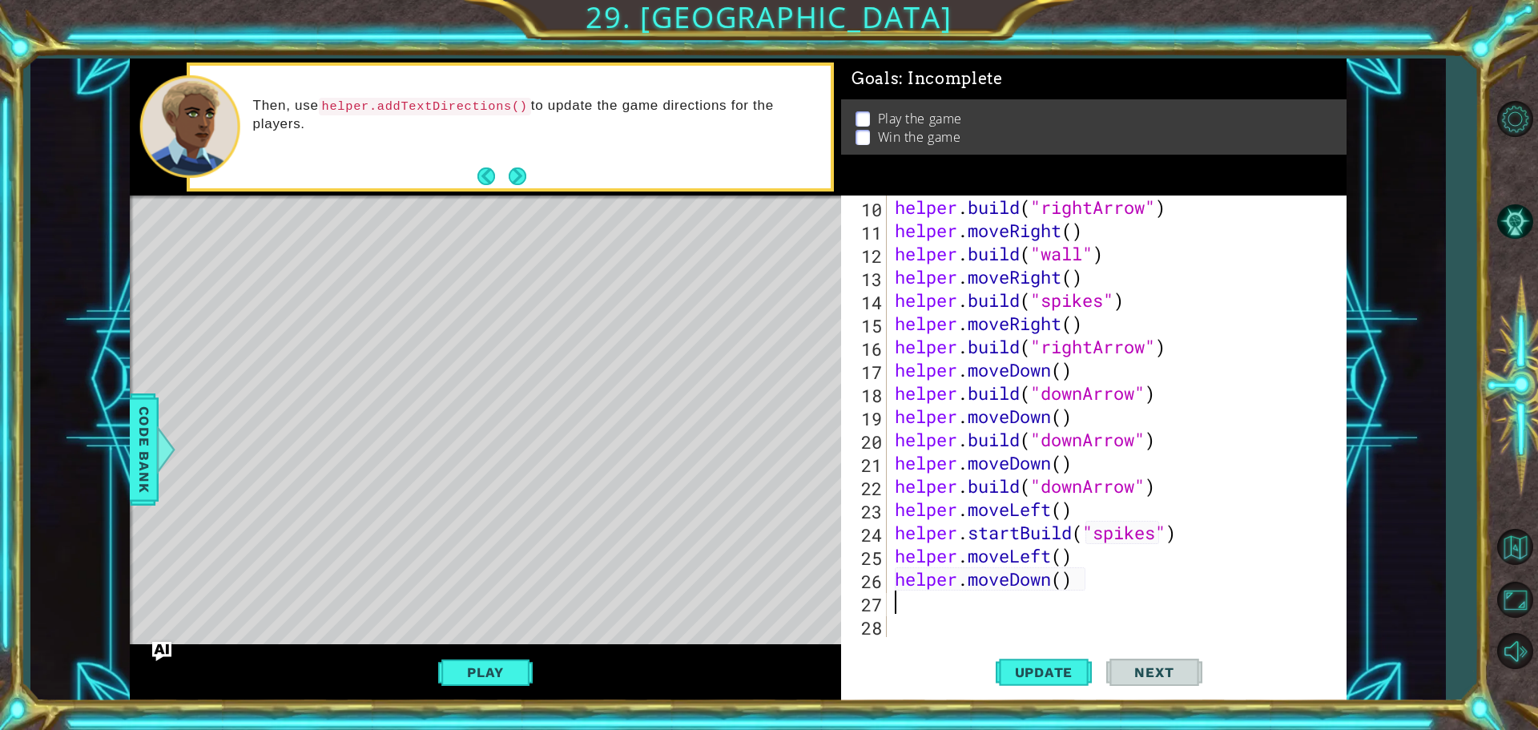
scroll to position [232, 0]
type textarea "h"
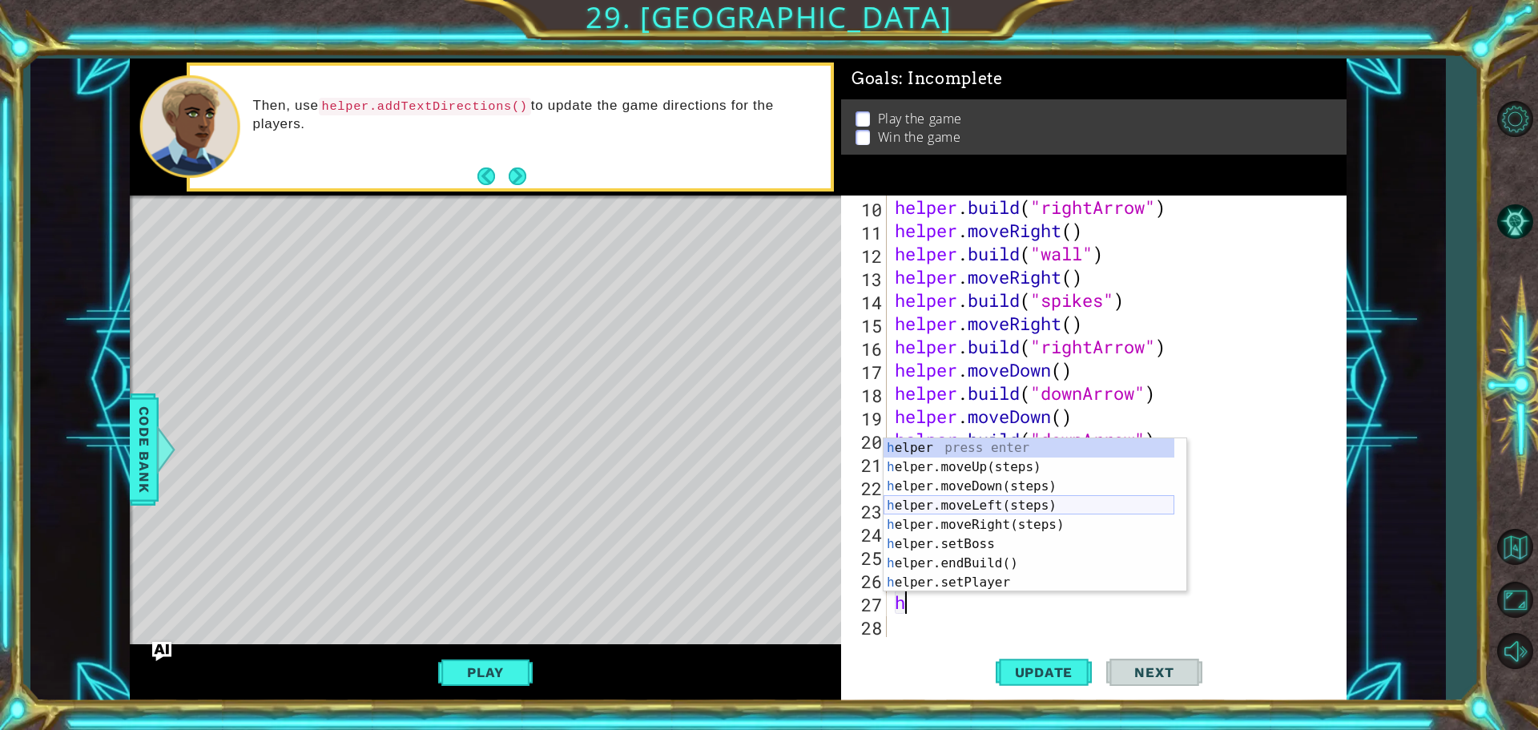
click at [977, 501] on div "h elper press enter h elper.moveUp(steps) press enter h elper.moveDown(steps) p…" at bounding box center [1029, 534] width 291 height 192
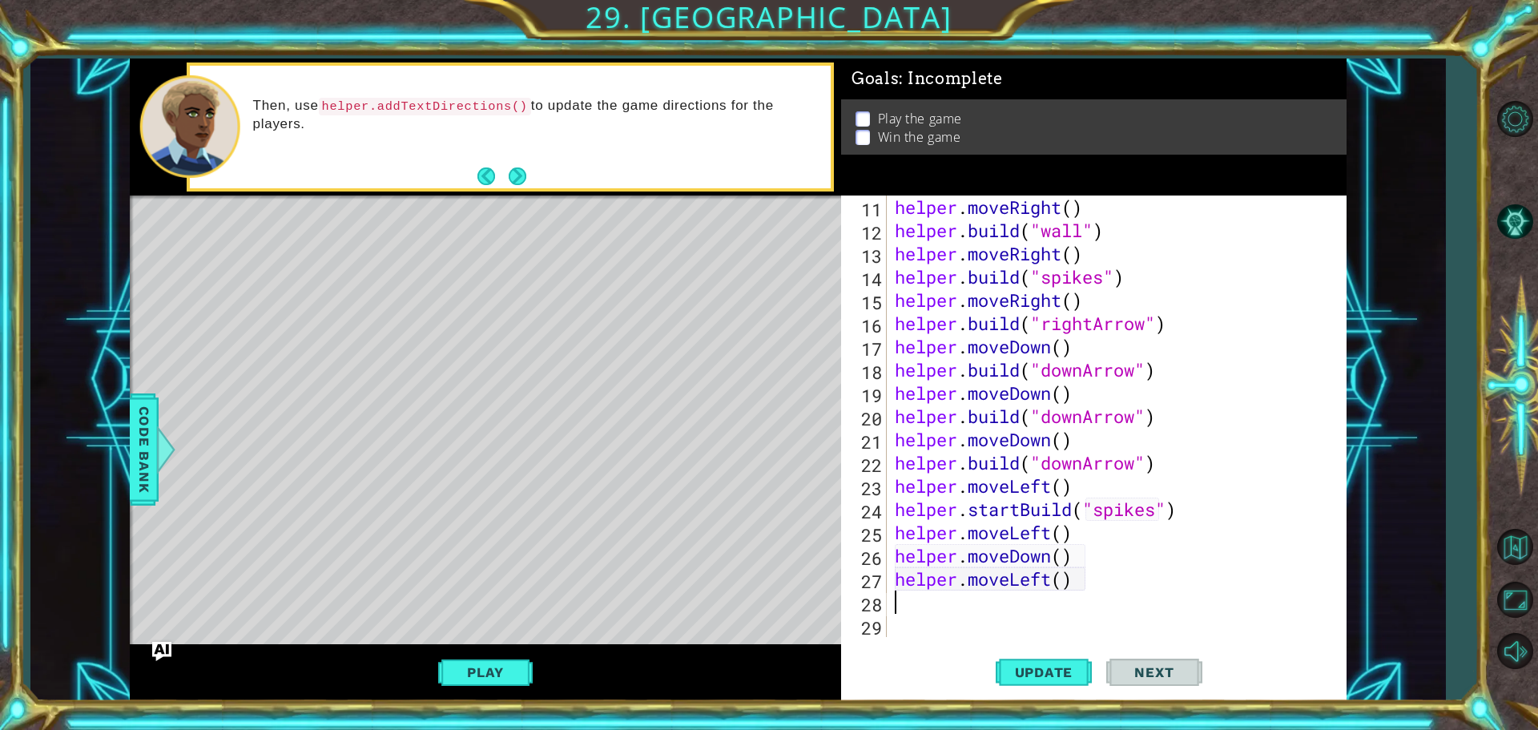
scroll to position [256, 0]
click at [1063, 578] on div "helper . moveRight ( ) helper . build ( "wall" ) helper . moveRight ( ) helper …" at bounding box center [1115, 439] width 446 height 488
click at [1047, 669] on span "Update" at bounding box center [1044, 672] width 91 height 16
click at [1037, 675] on span "Update" at bounding box center [1044, 672] width 91 height 16
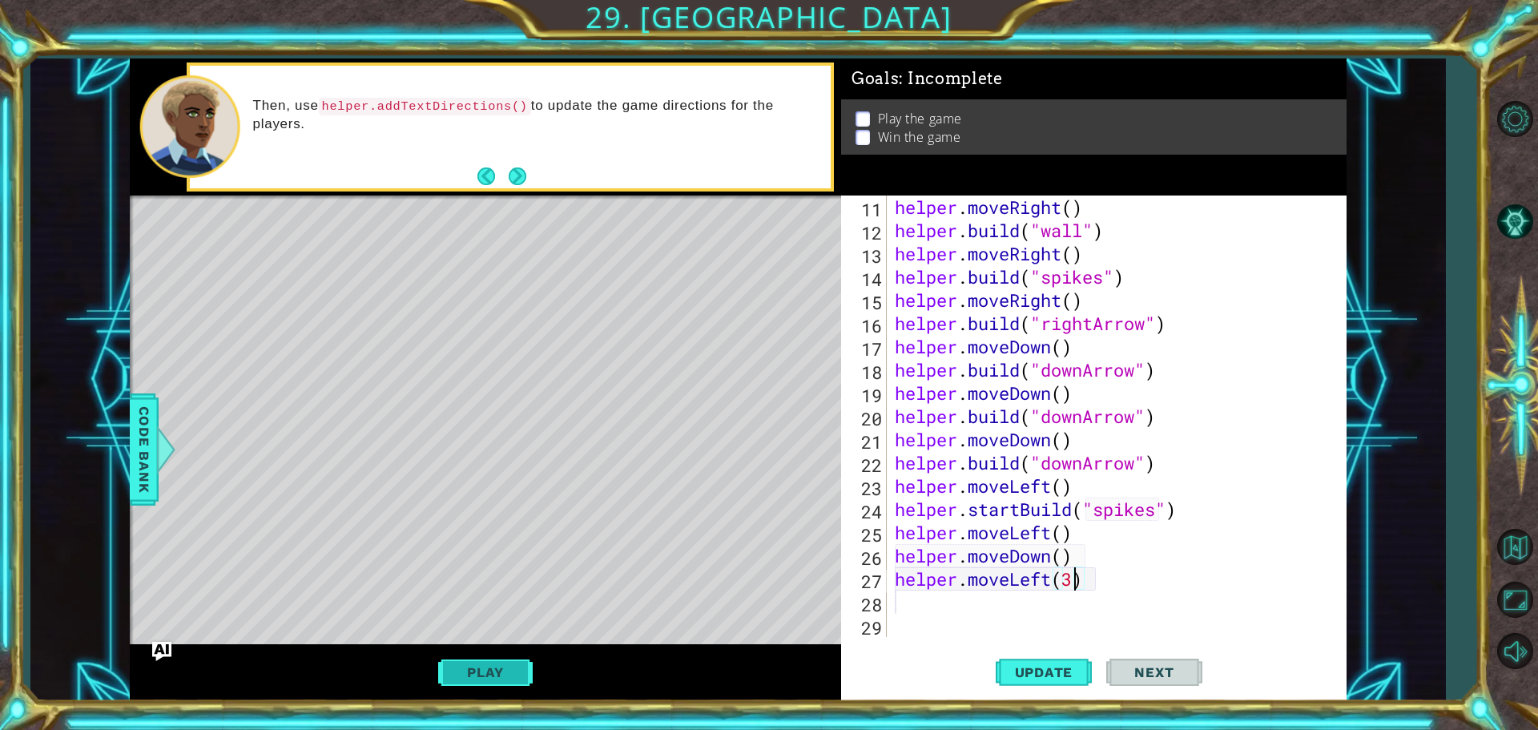
drag, startPoint x: 494, startPoint y: 653, endPoint x: 494, endPoint y: 664, distance: 11.2
click at [494, 661] on div "Play" at bounding box center [485, 672] width 711 height 57
click at [492, 671] on button "Play" at bounding box center [485, 672] width 94 height 30
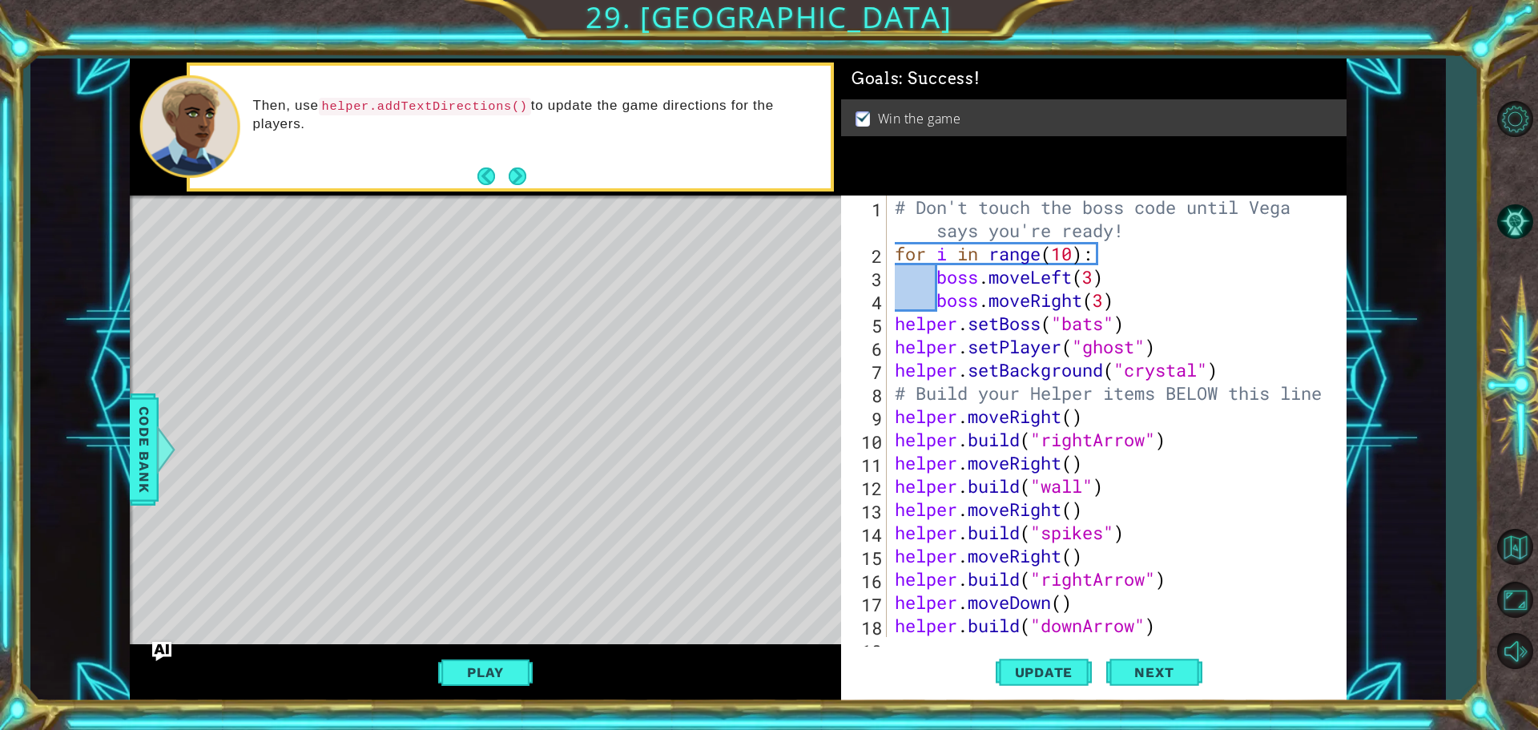
scroll to position [0, 0]
click at [893, 314] on div "# Don't touch the boss code until [PERSON_NAME] says you're ready! for i in ran…" at bounding box center [1115, 450] width 446 height 511
click at [909, 314] on div "# Don't touch the boss code until [PERSON_NAME] says you're ready! for i in ran…" at bounding box center [1115, 450] width 446 height 511
click at [1124, 298] on div "# Don't touch the boss code until [PERSON_NAME] says you're ready! for i in ran…" at bounding box center [1115, 450] width 446 height 511
type textarea "boss.moveRight(3)"
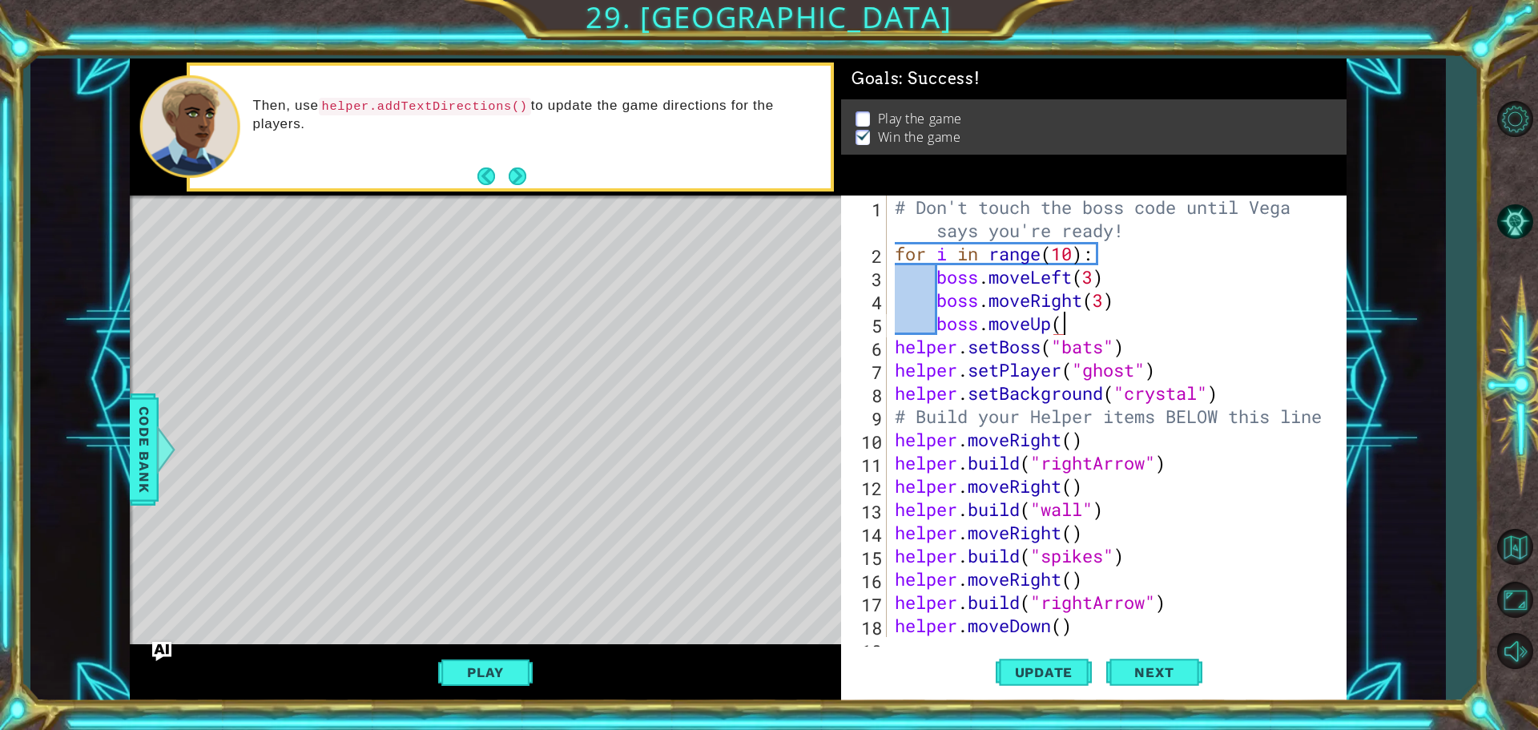
scroll to position [0, 7]
type textarea "boss.moveUp(5)"
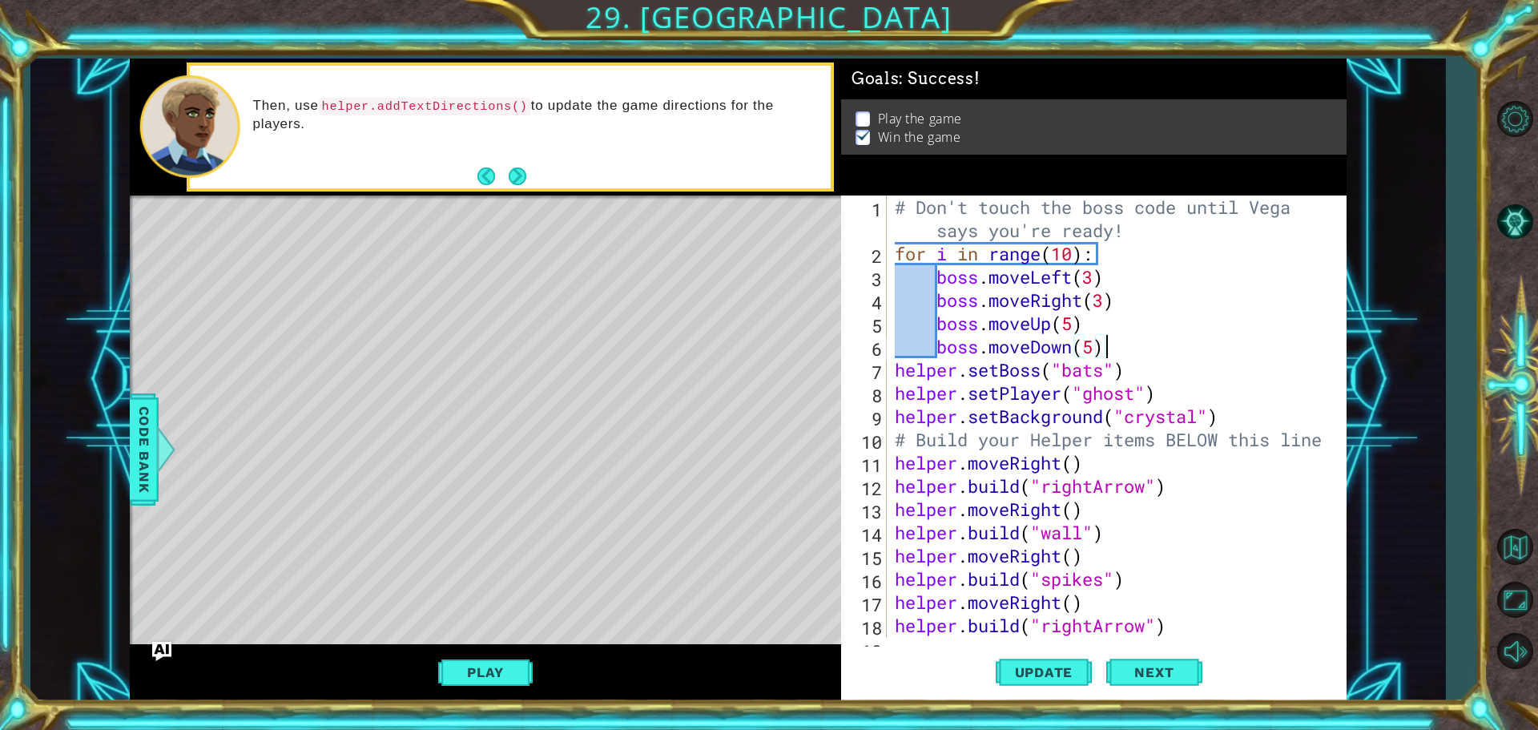
scroll to position [0, 9]
type textarea "boss.moveDown(5)"
click at [1164, 678] on span "Next" at bounding box center [1153, 672] width 71 height 16
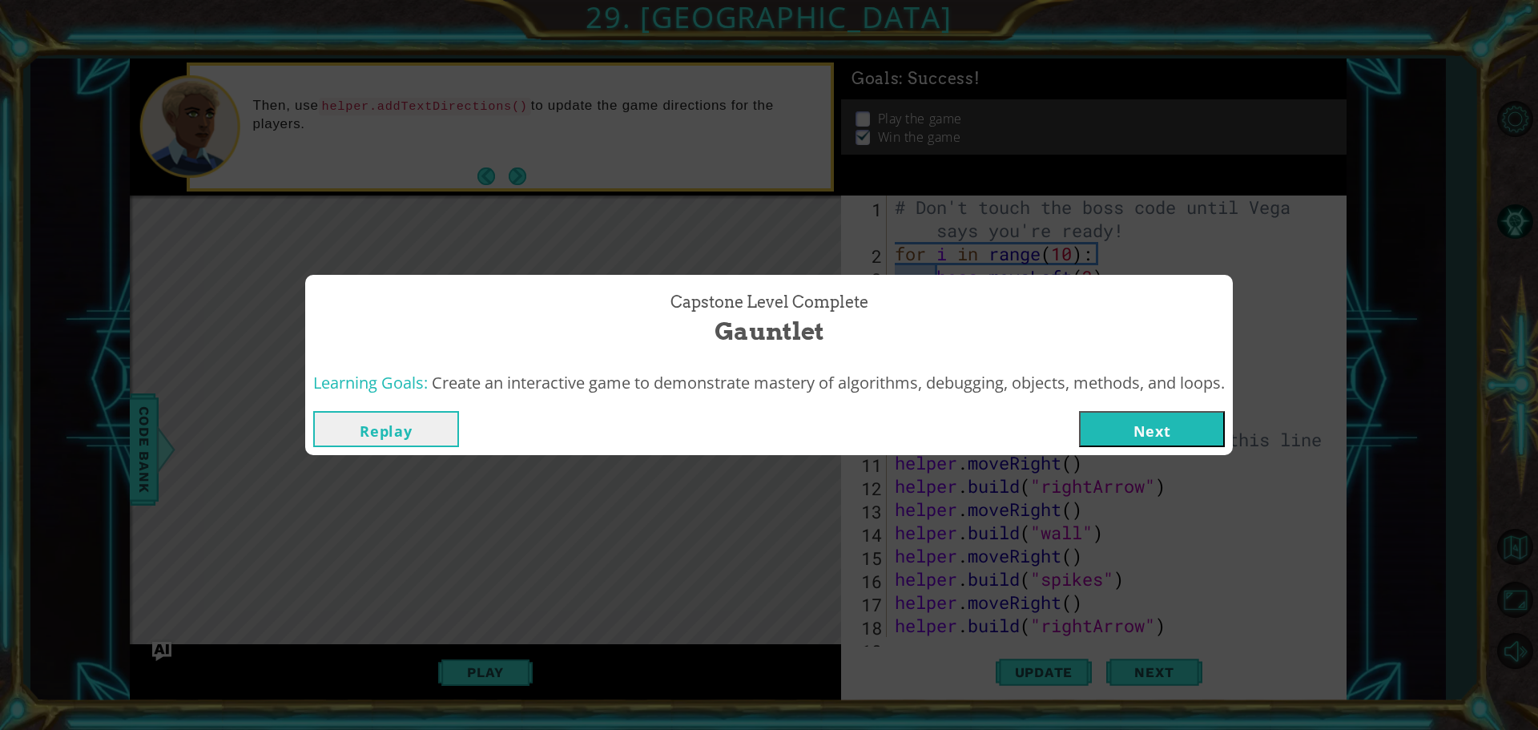
click at [1138, 426] on button "Next" at bounding box center [1152, 429] width 146 height 36
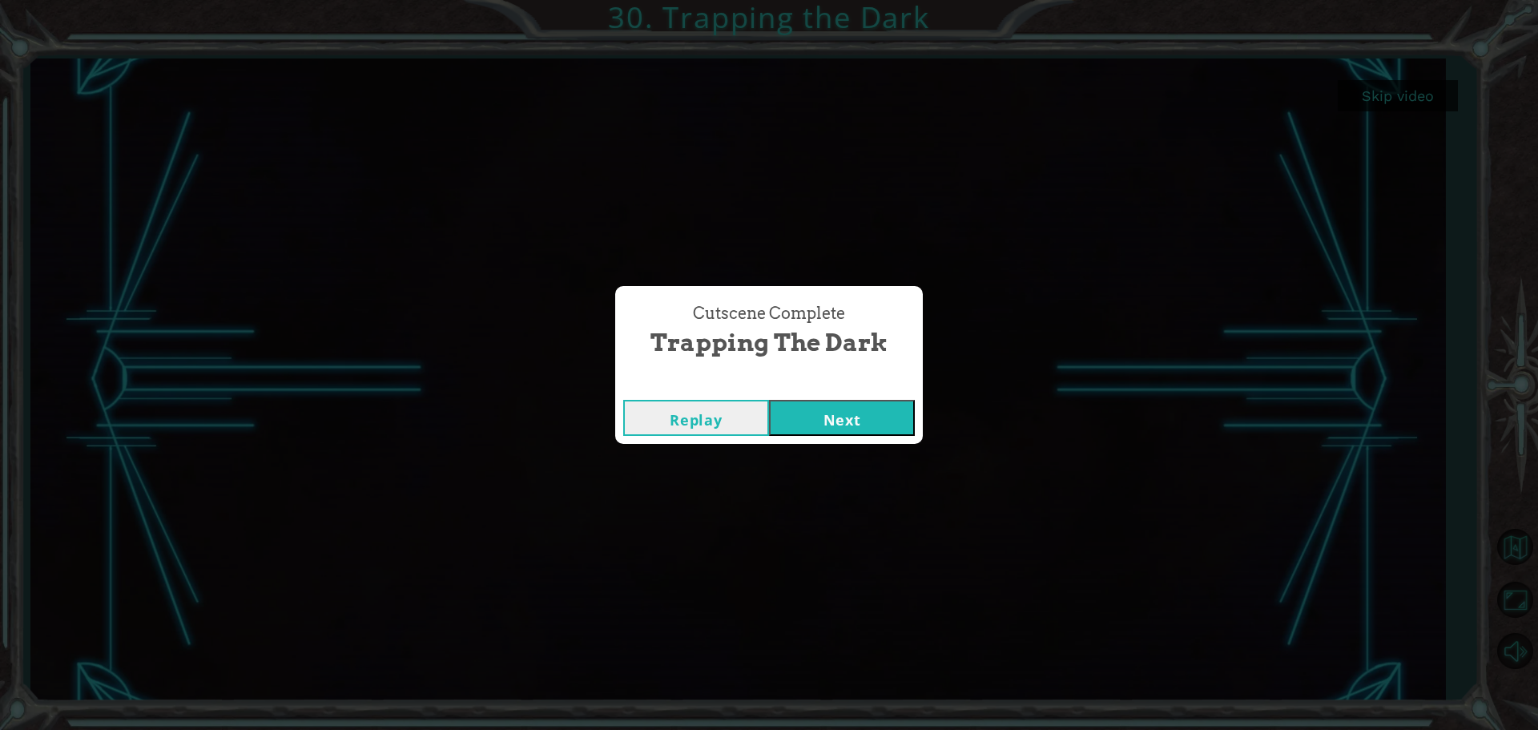
click at [868, 429] on button "Next" at bounding box center [842, 418] width 146 height 36
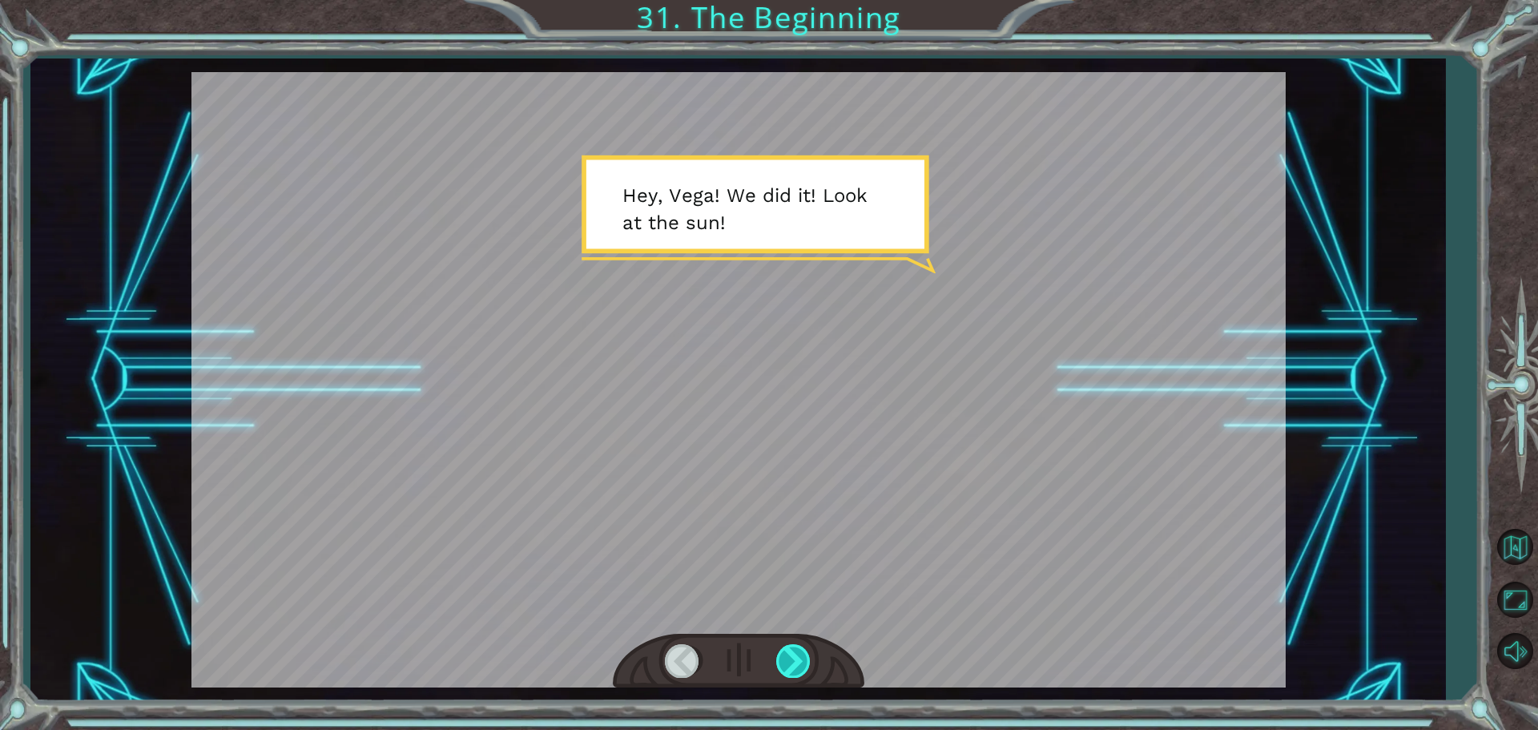
click at [808, 657] on div at bounding box center [794, 660] width 36 height 33
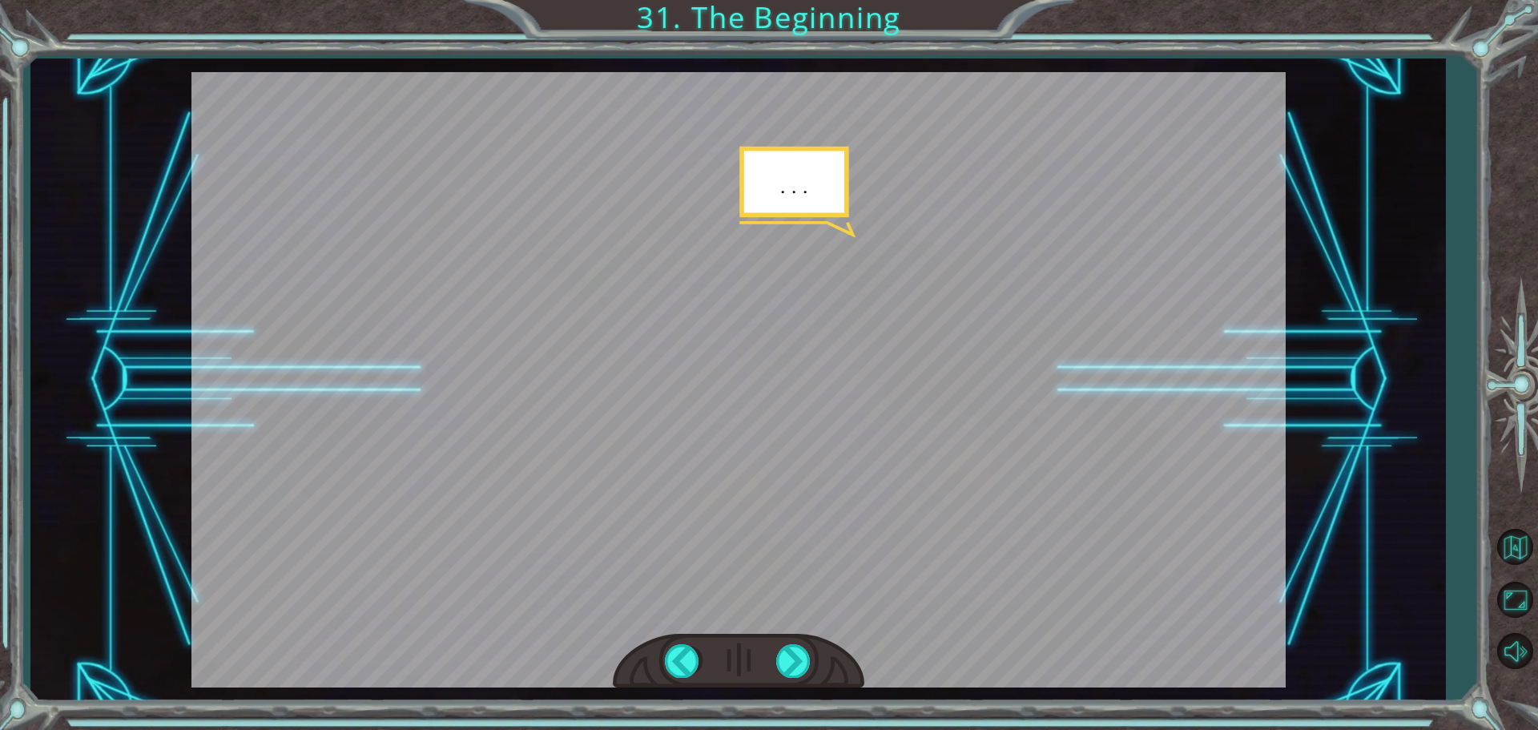
click at [772, 650] on div at bounding box center [739, 661] width 252 height 55
click at [784, 653] on div at bounding box center [794, 660] width 36 height 33
click at [787, 652] on div at bounding box center [794, 660] width 36 height 33
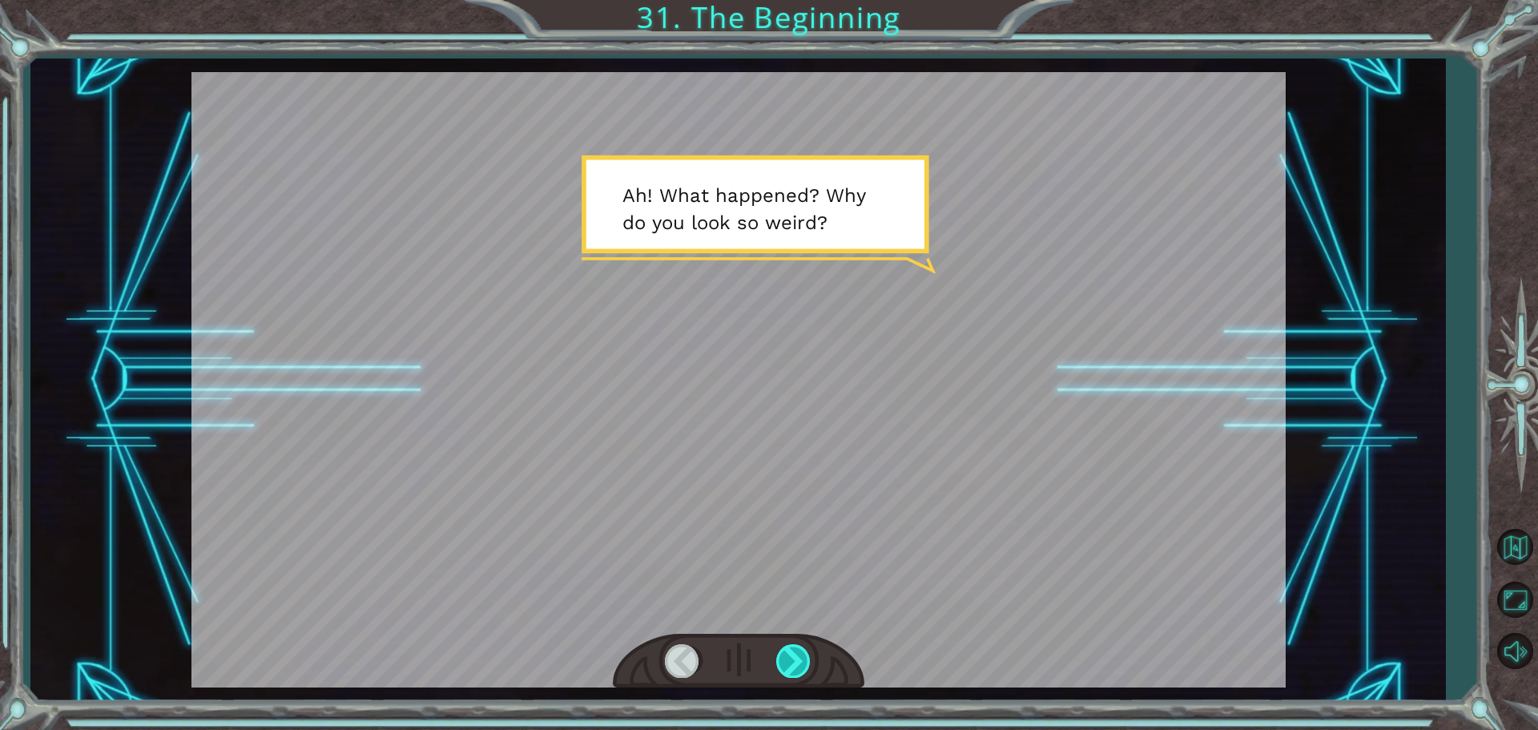
click at [788, 657] on div at bounding box center [794, 660] width 36 height 33
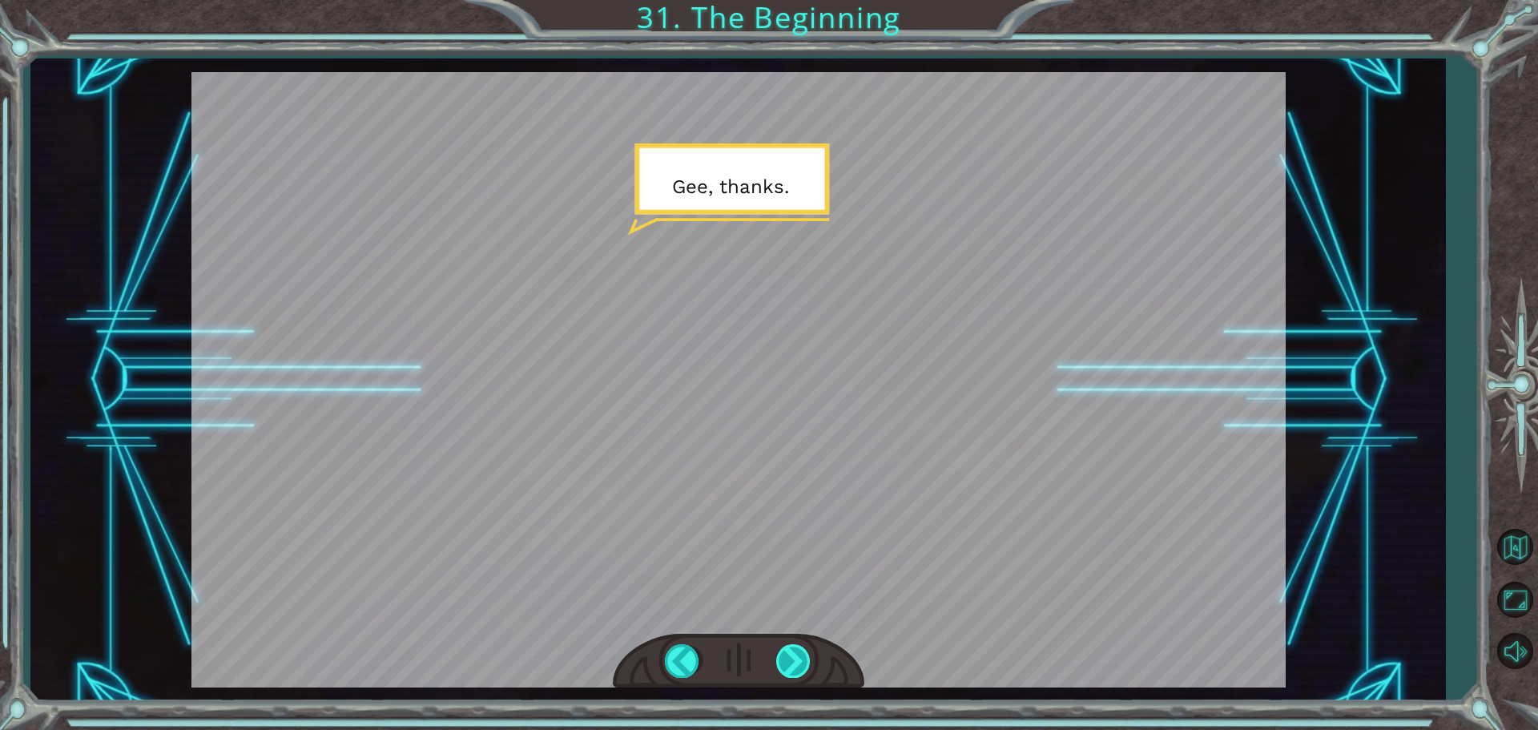
click at [792, 665] on div at bounding box center [794, 660] width 36 height 33
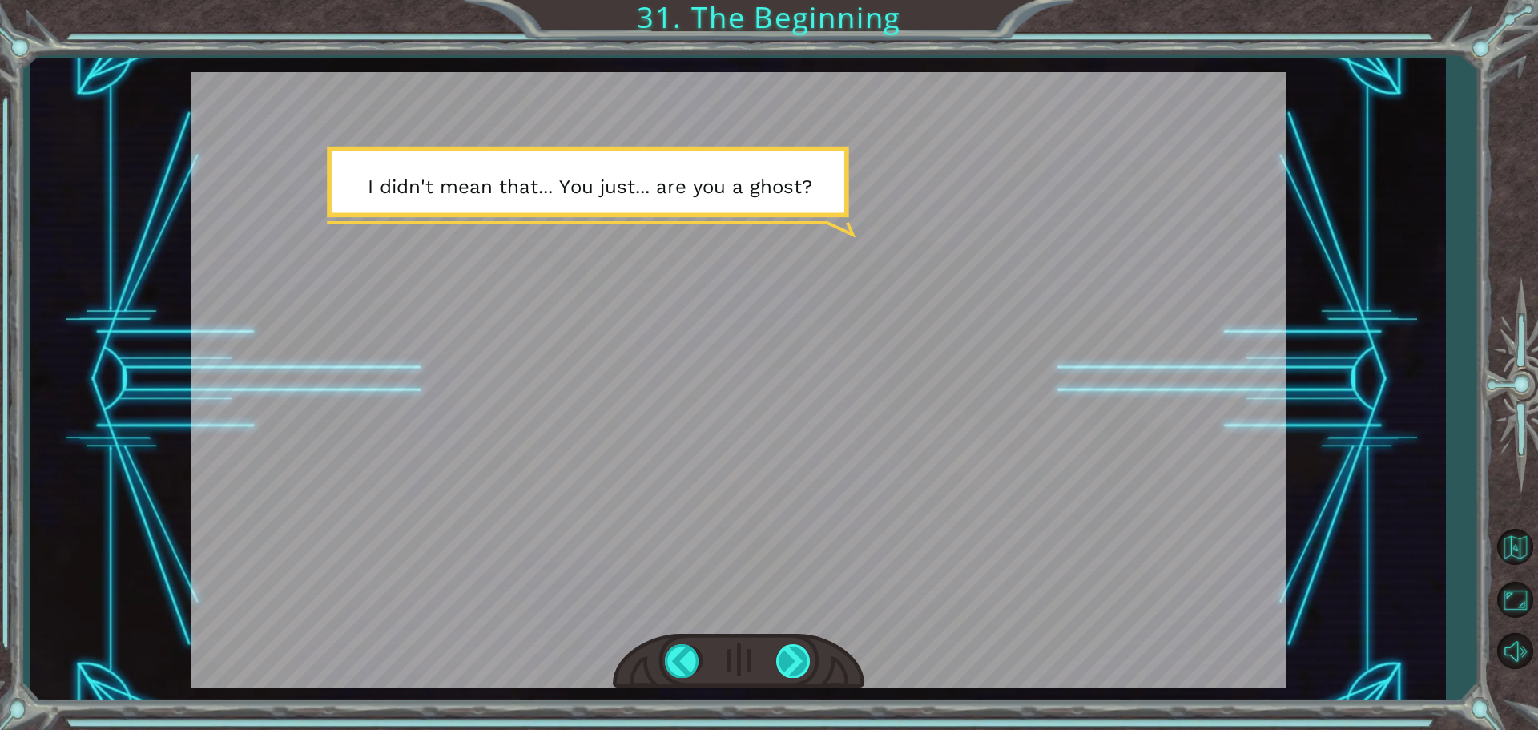
click at [801, 660] on div at bounding box center [794, 660] width 36 height 33
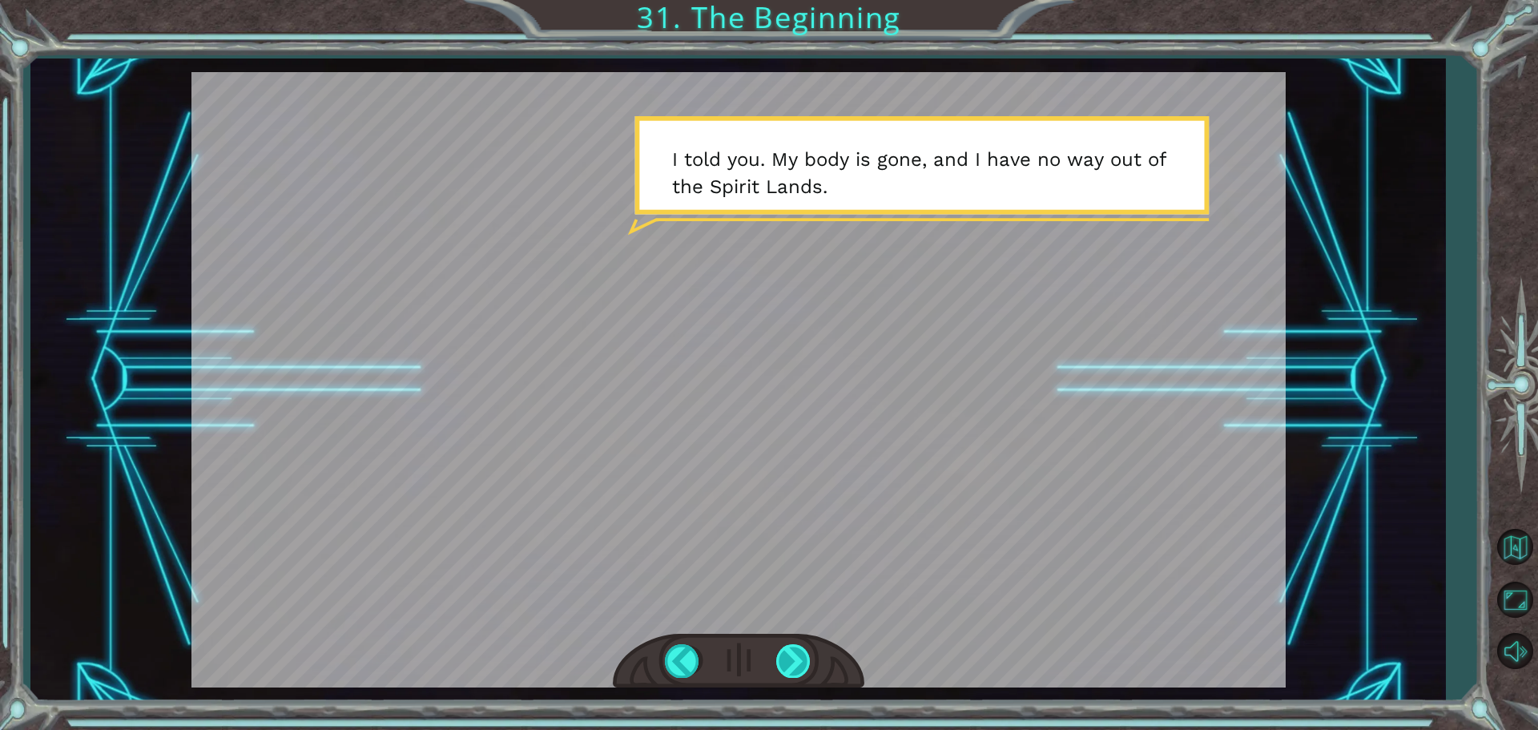
click at [791, 652] on div at bounding box center [794, 660] width 36 height 33
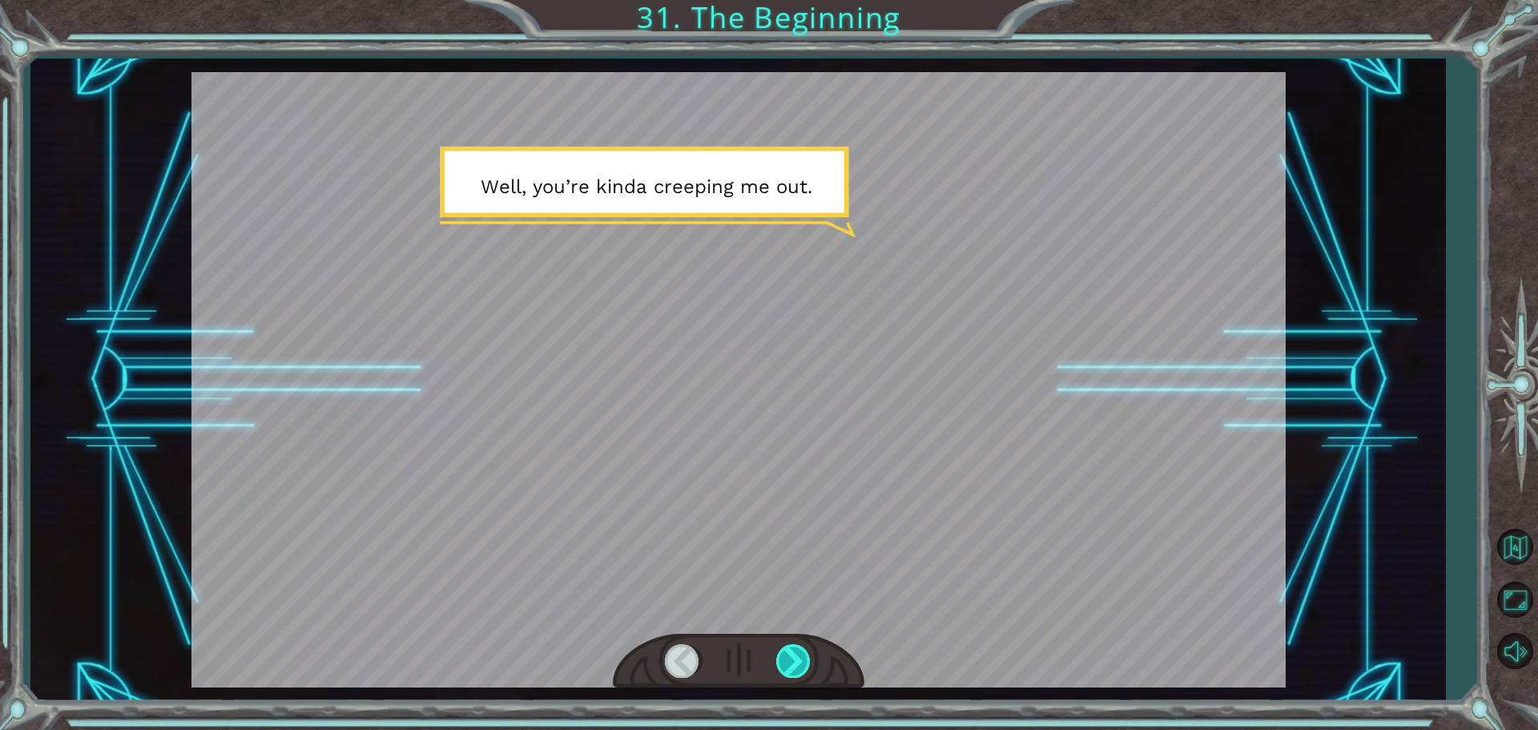
click at [791, 652] on div at bounding box center [794, 660] width 36 height 33
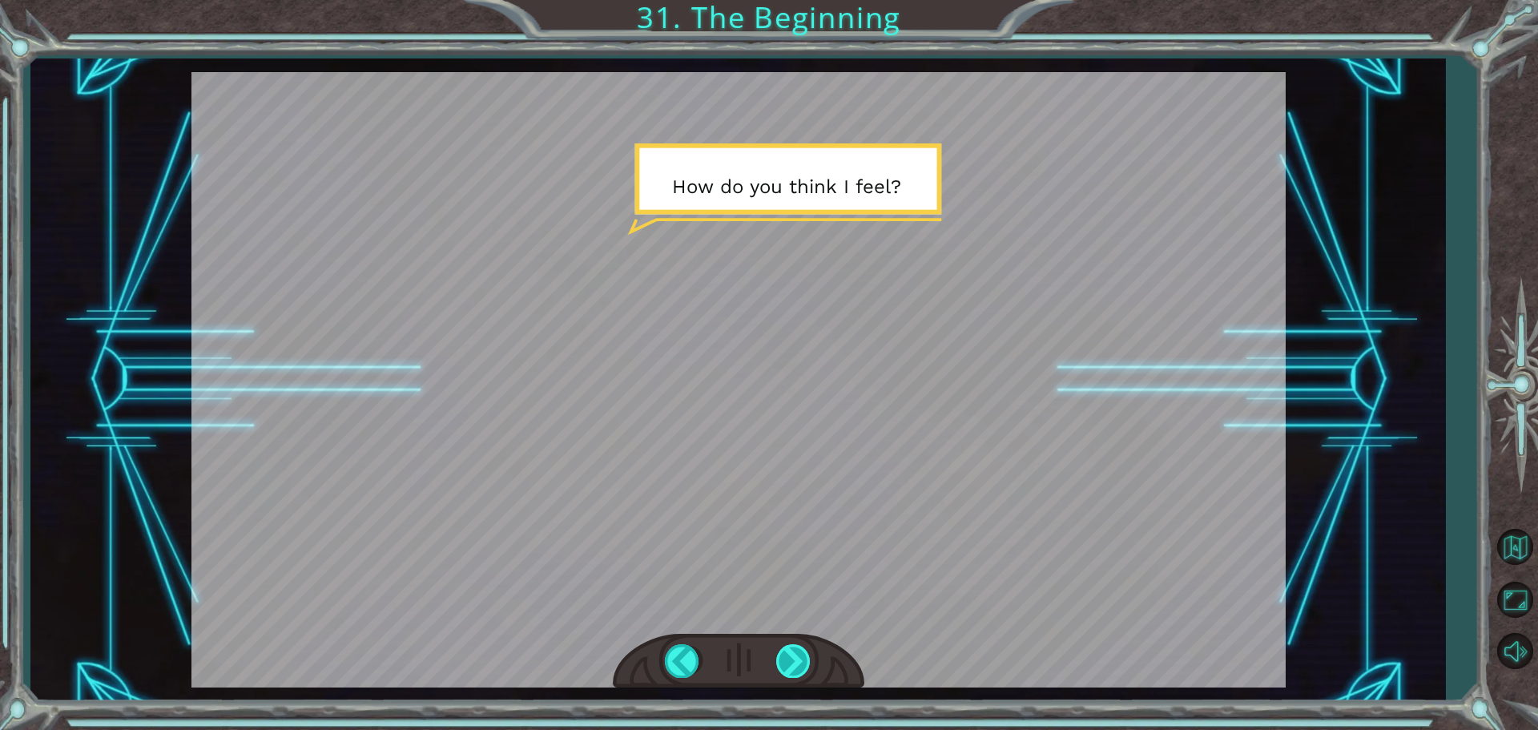
click at [788, 655] on div at bounding box center [794, 660] width 36 height 33
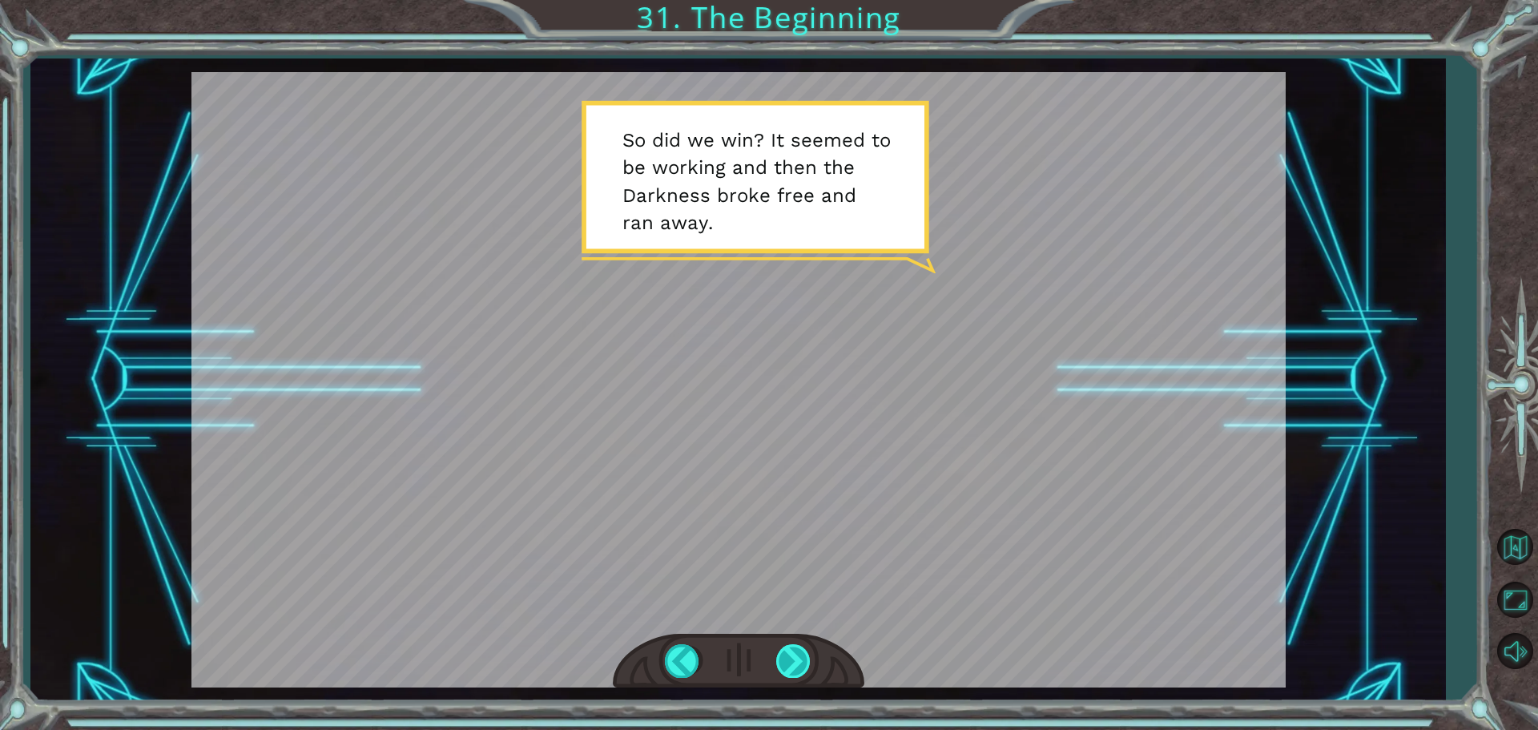
click at [786, 655] on div at bounding box center [794, 660] width 36 height 33
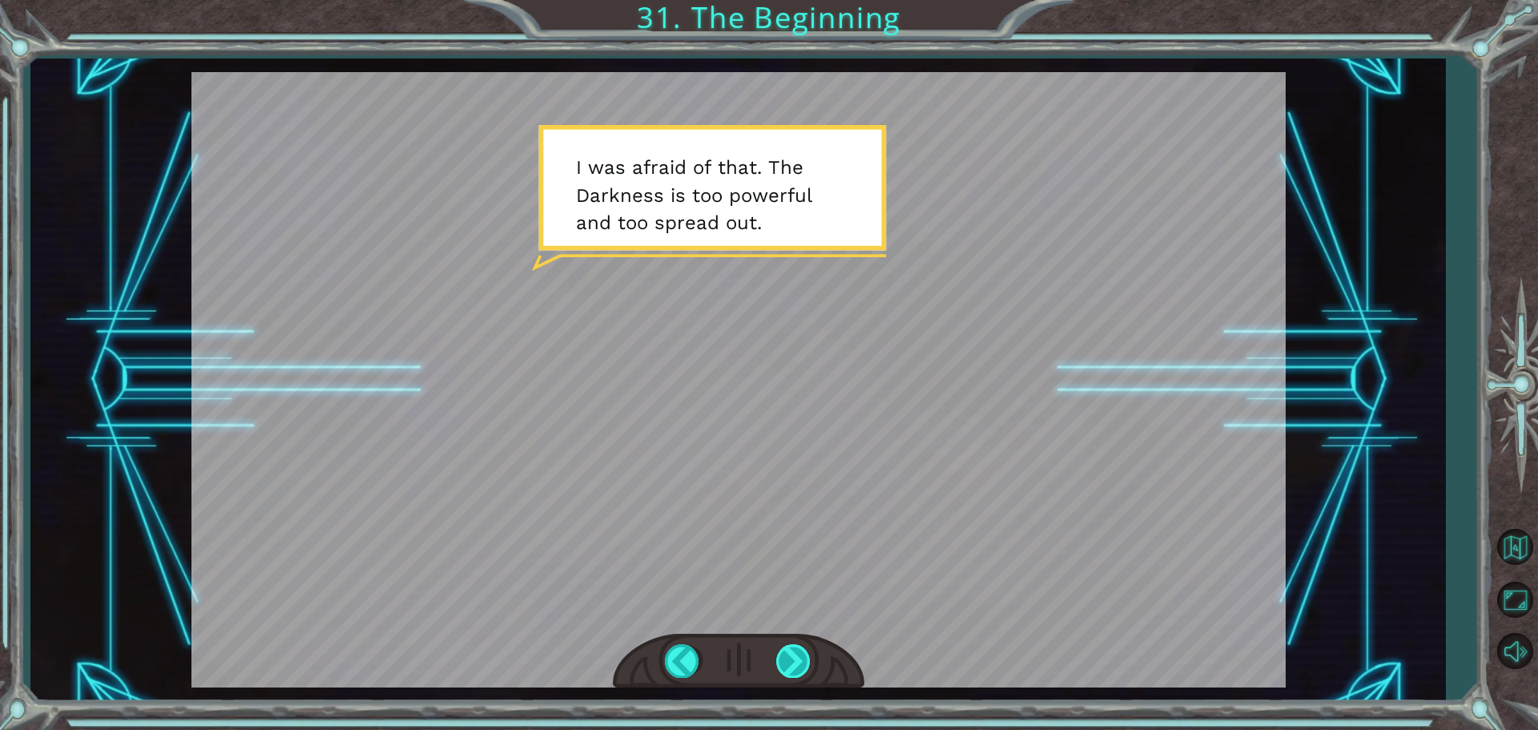
click at [798, 652] on div at bounding box center [794, 660] width 36 height 33
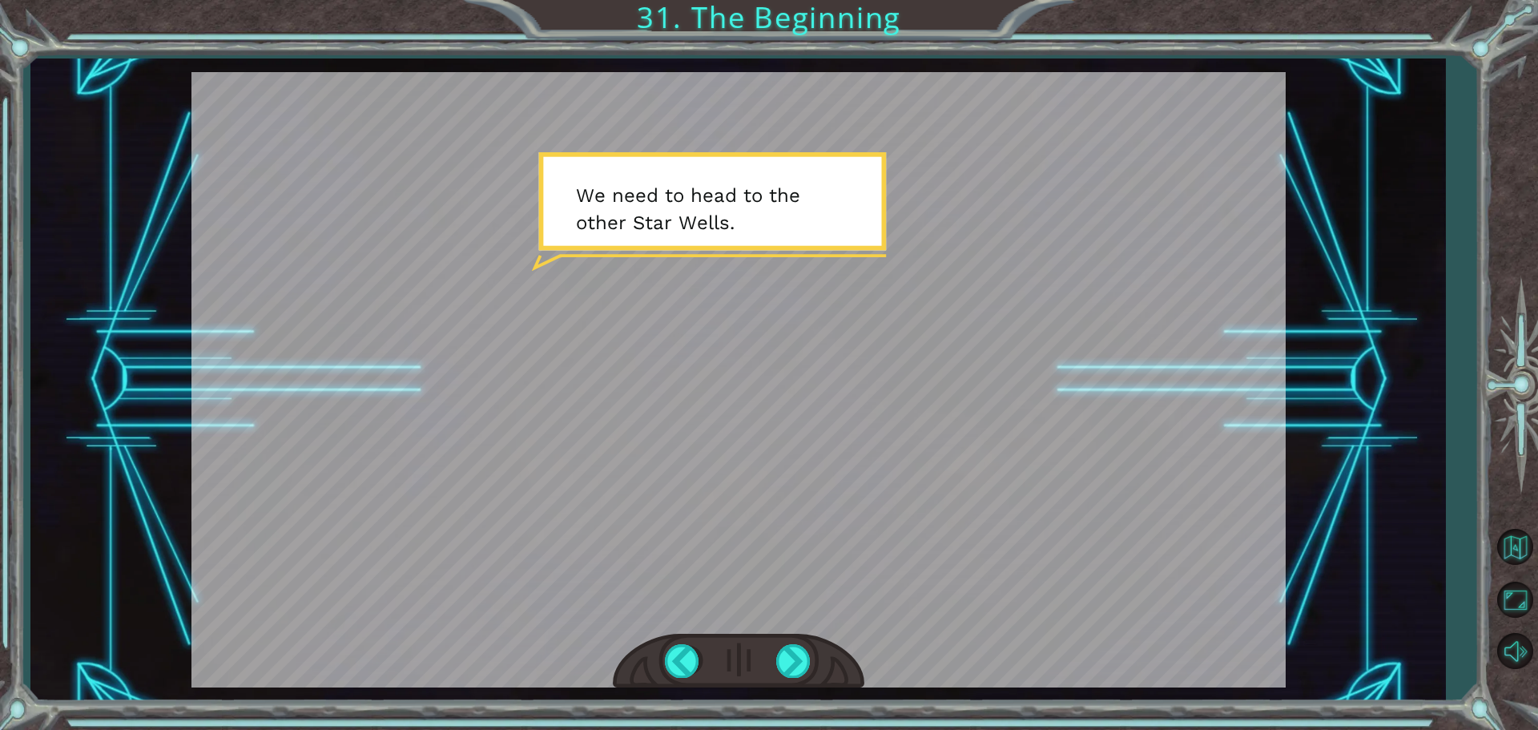
click at [768, 664] on div at bounding box center [739, 661] width 252 height 55
click at [782, 664] on div at bounding box center [794, 660] width 36 height 33
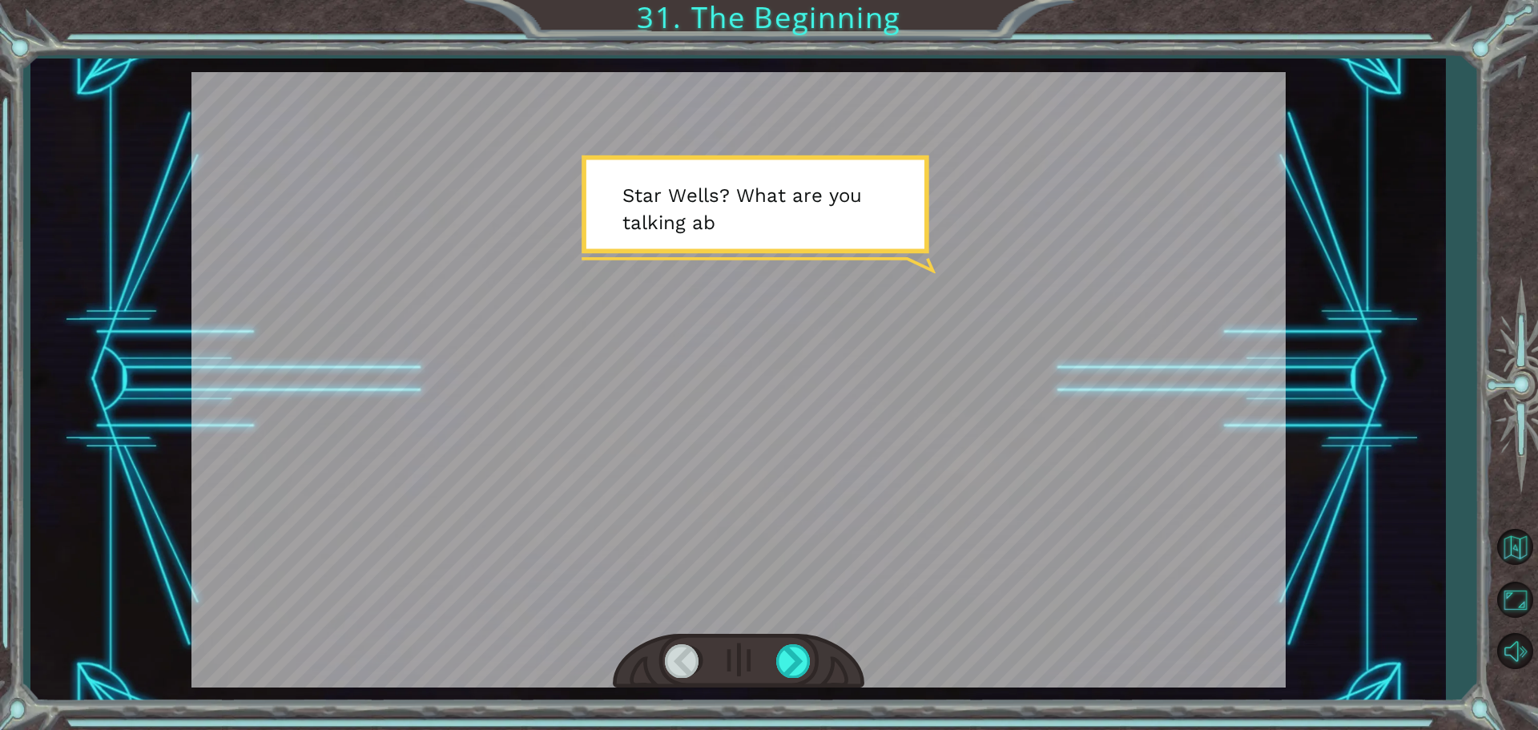
drag, startPoint x: 783, startPoint y: 668, endPoint x: 724, endPoint y: 474, distance: 202.5
click at [724, 474] on div at bounding box center [738, 379] width 1094 height 615
click at [803, 664] on div at bounding box center [794, 660] width 36 height 33
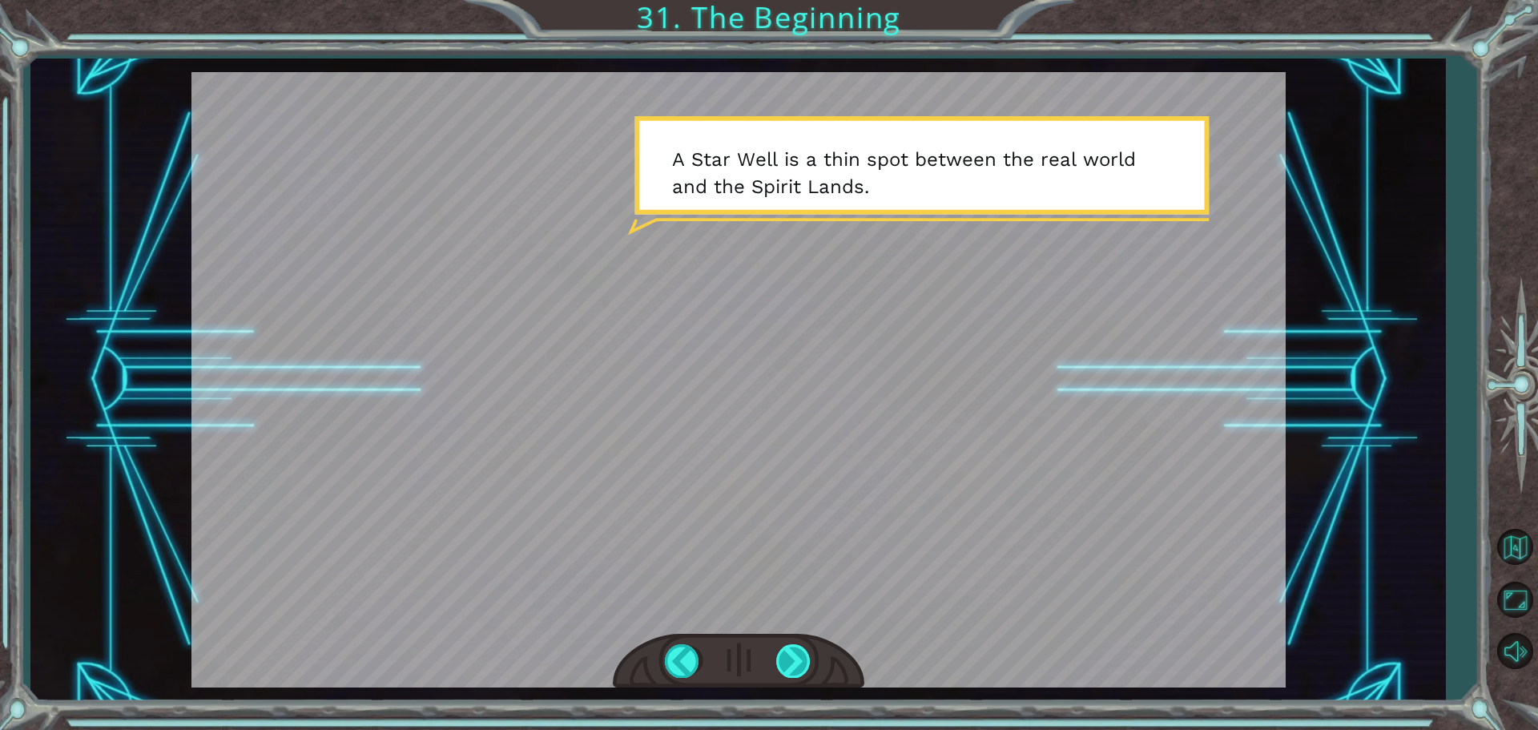
click at [788, 661] on div at bounding box center [794, 660] width 36 height 33
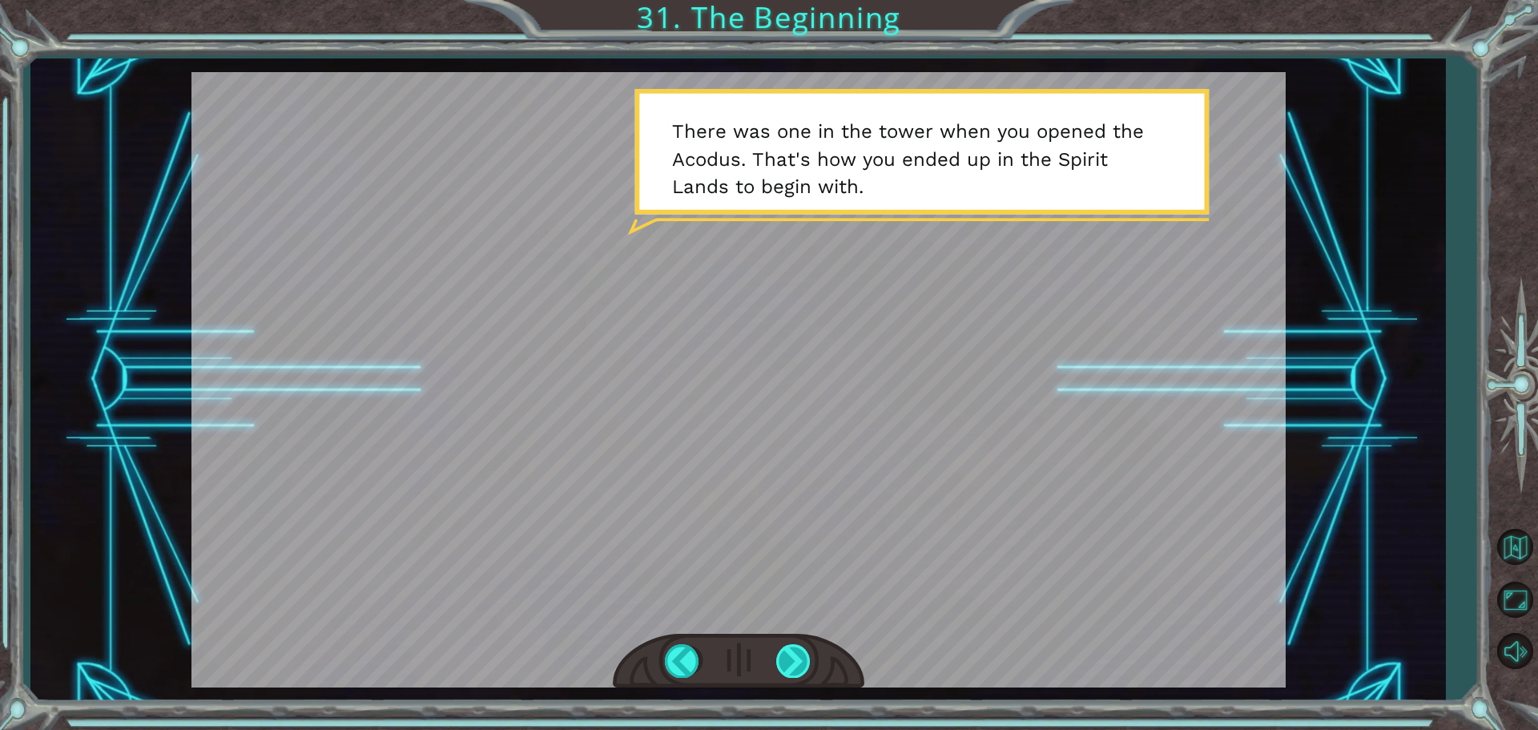
click at [788, 666] on div at bounding box center [794, 660] width 36 height 33
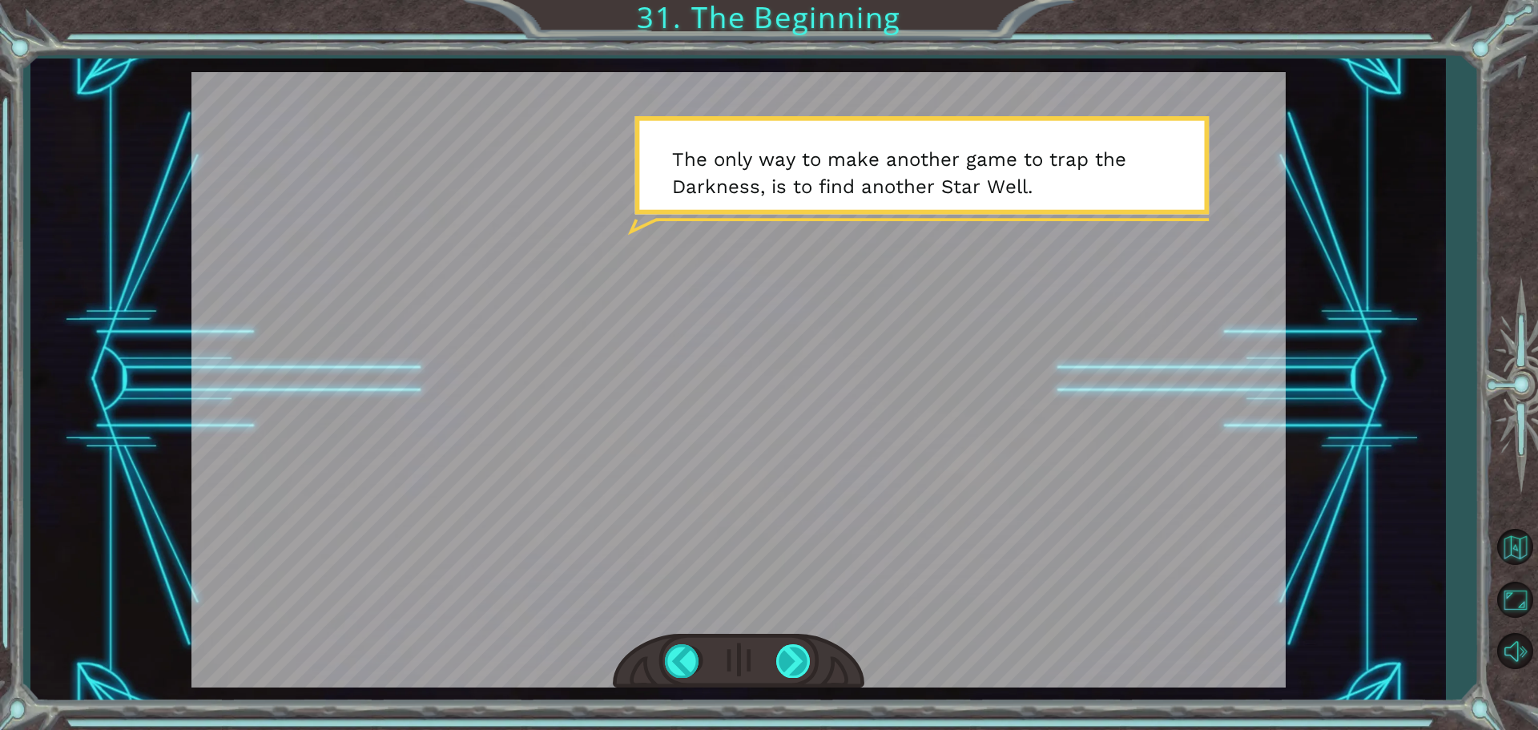
click at [799, 651] on div at bounding box center [794, 660] width 36 height 33
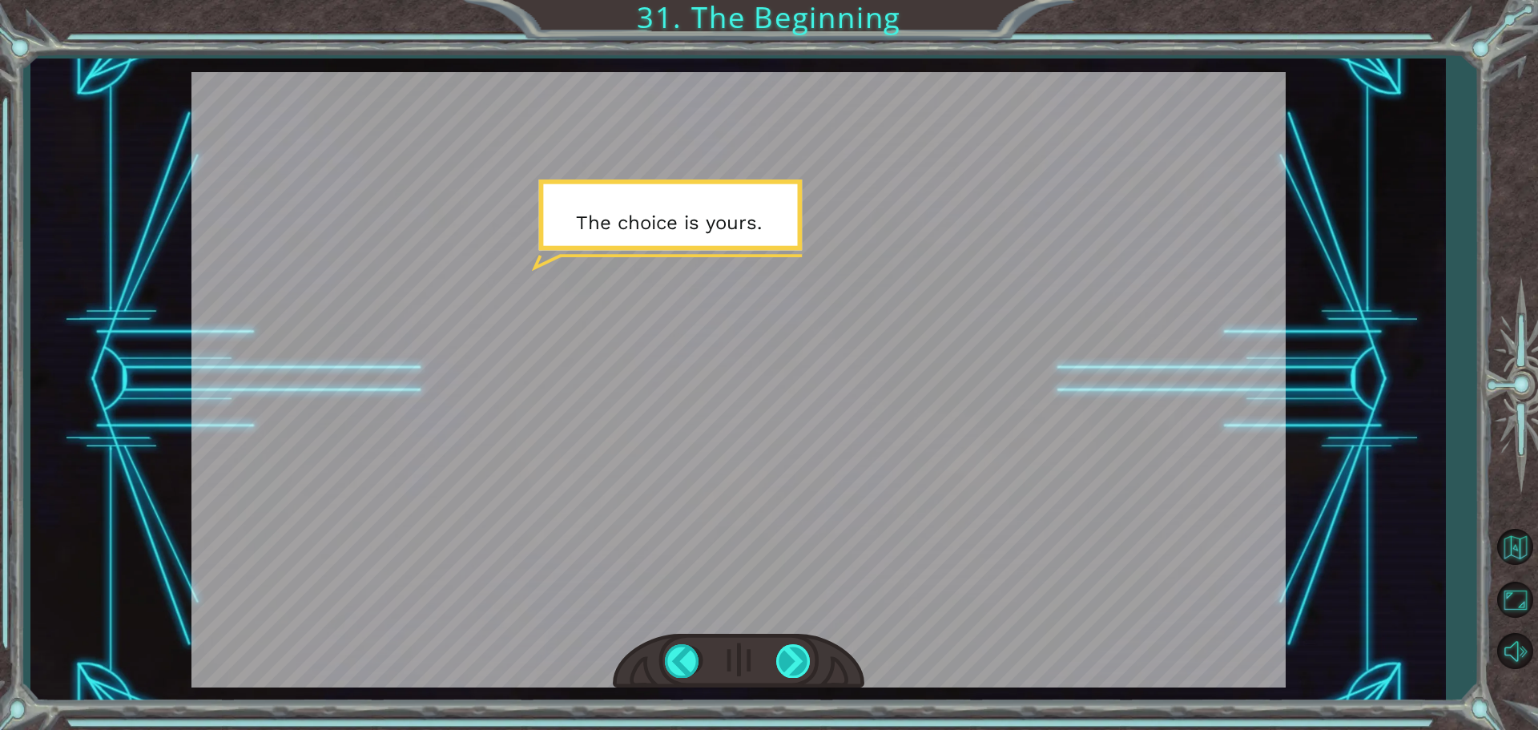
drag, startPoint x: 799, startPoint y: 651, endPoint x: 808, endPoint y: 645, distance: 11.1
click at [808, 645] on div at bounding box center [794, 660] width 36 height 33
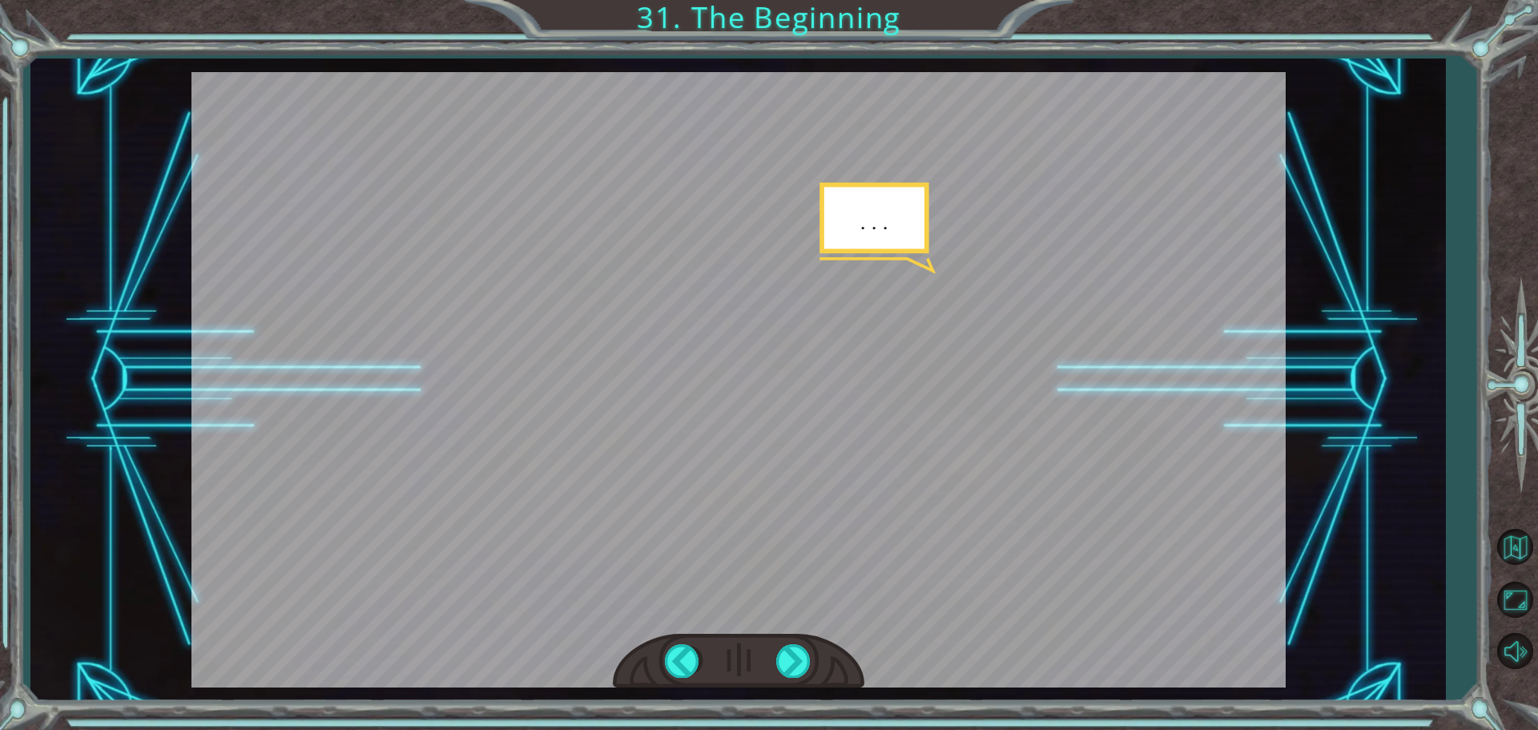
click at [811, 643] on div at bounding box center [739, 661] width 252 height 55
click at [802, 663] on div at bounding box center [794, 660] width 36 height 33
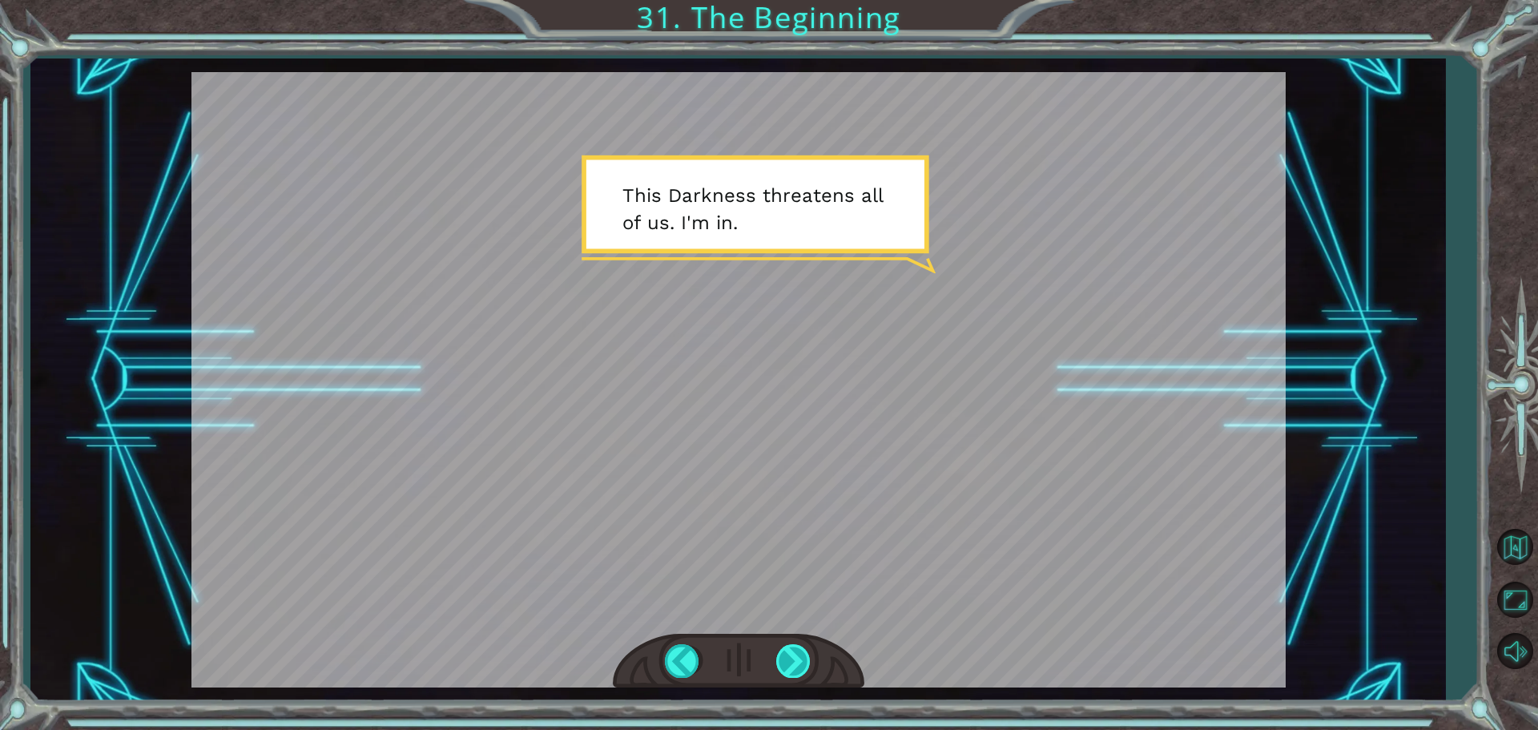
click at [801, 653] on div at bounding box center [794, 660] width 36 height 33
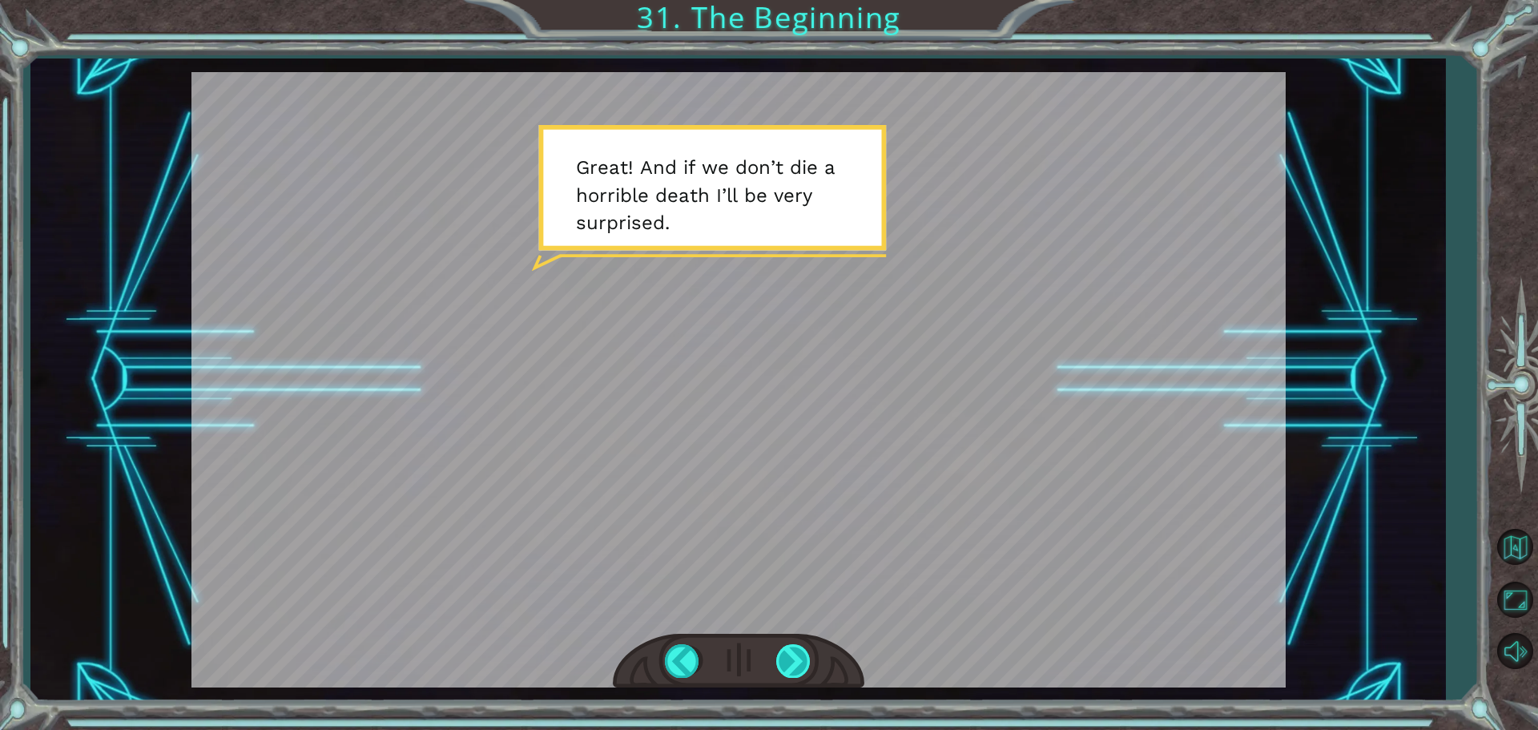
click at [801, 653] on div at bounding box center [794, 660] width 36 height 33
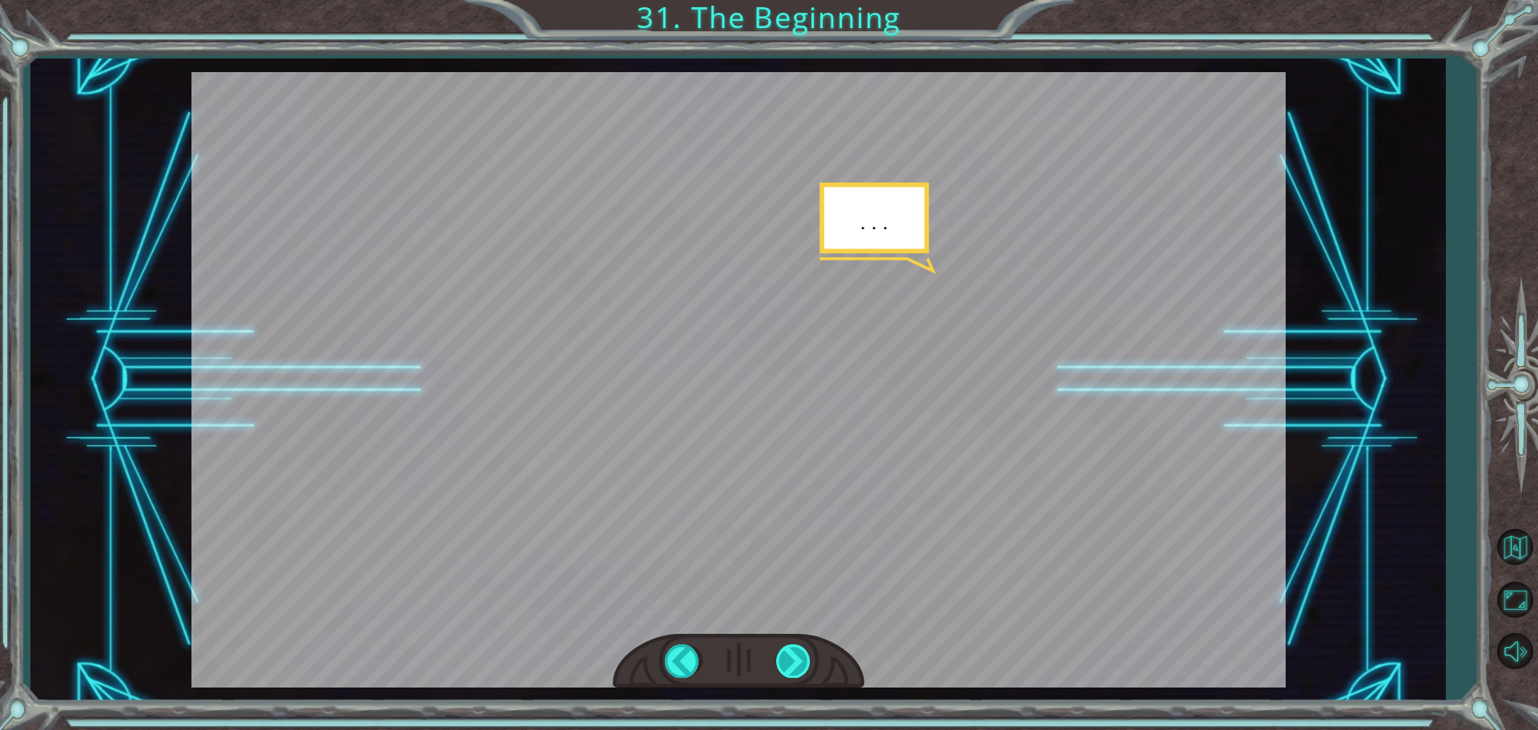
click at [801, 653] on div at bounding box center [794, 660] width 36 height 33
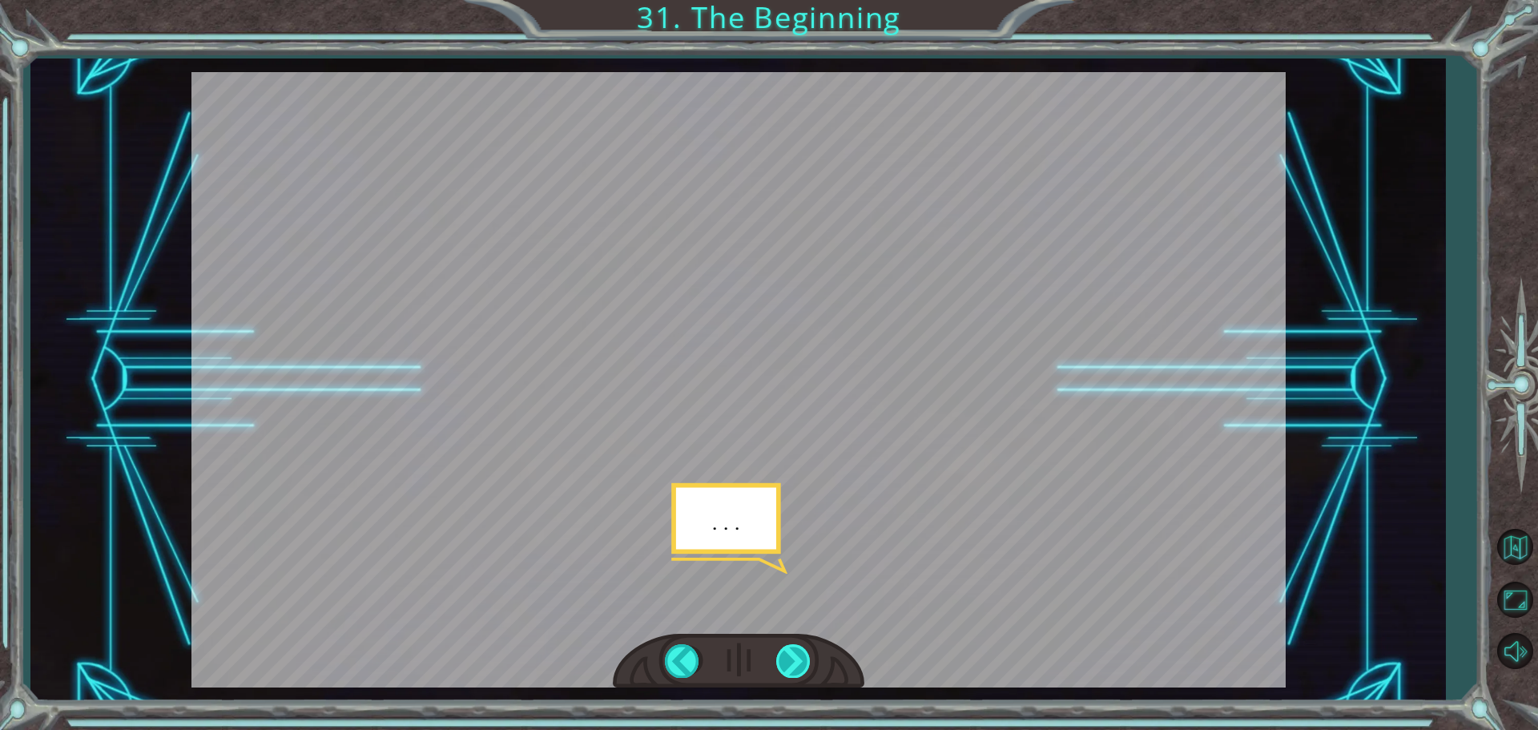
click at [799, 651] on div at bounding box center [794, 660] width 36 height 33
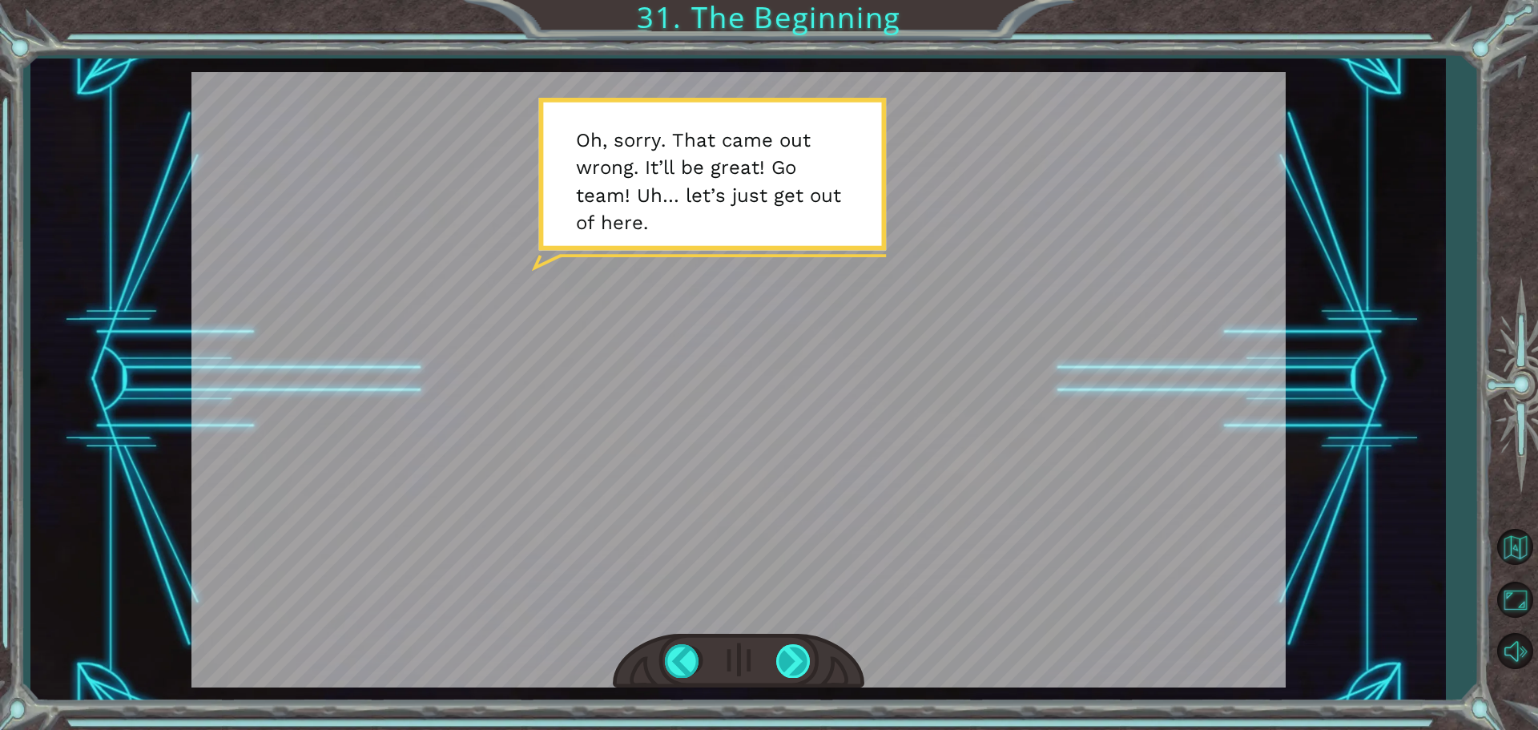
click at [795, 658] on div at bounding box center [794, 660] width 36 height 33
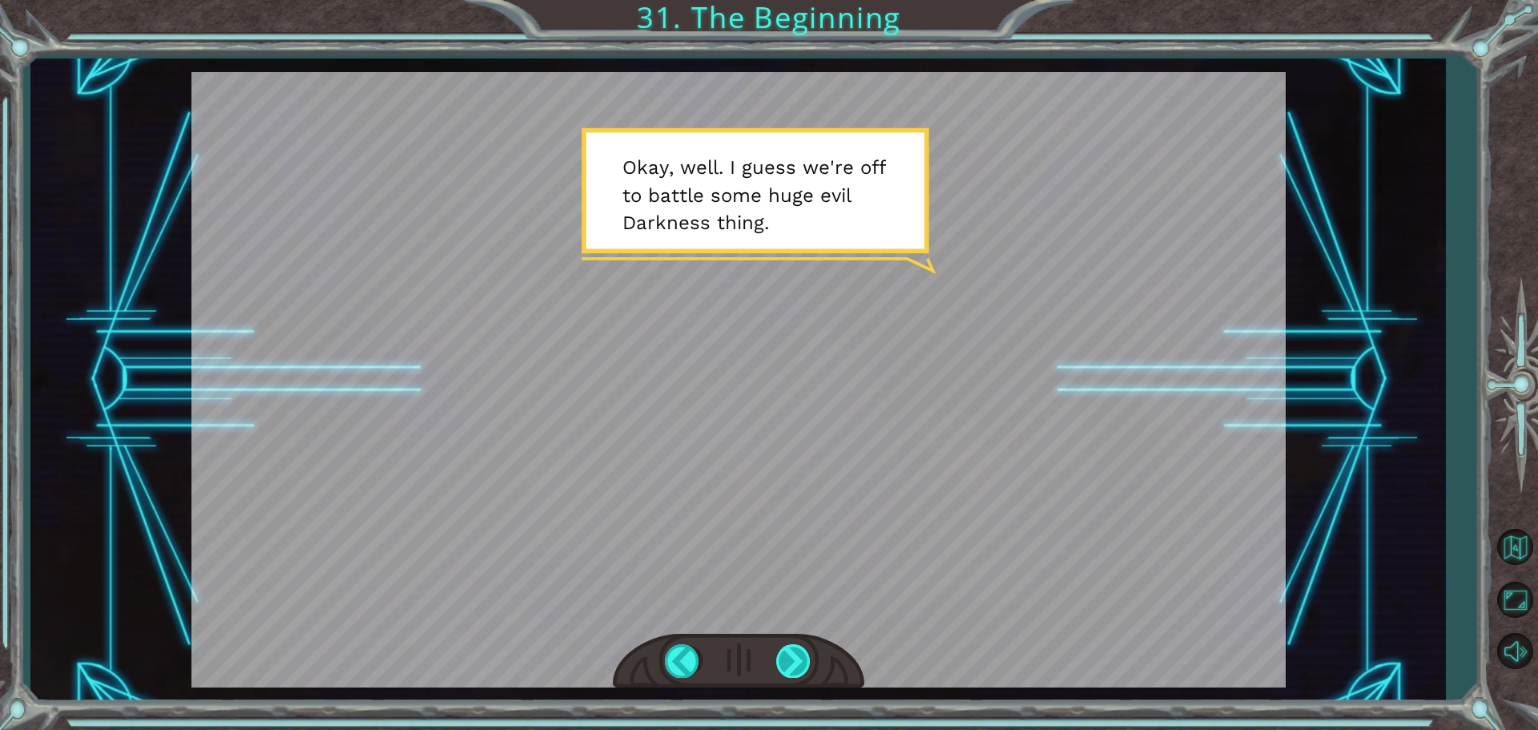
click at [794, 666] on div at bounding box center [794, 660] width 36 height 33
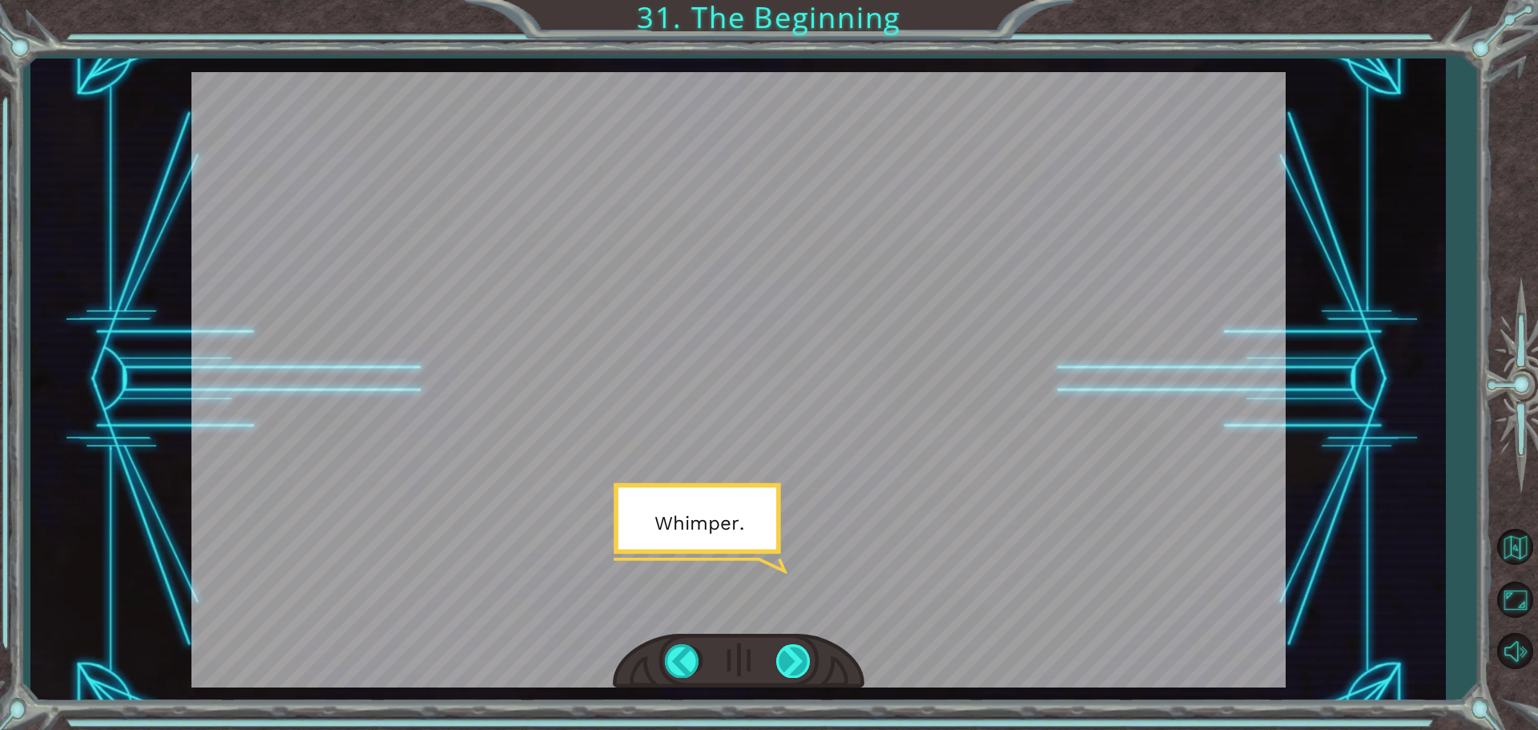
click at [793, 663] on div at bounding box center [794, 660] width 36 height 33
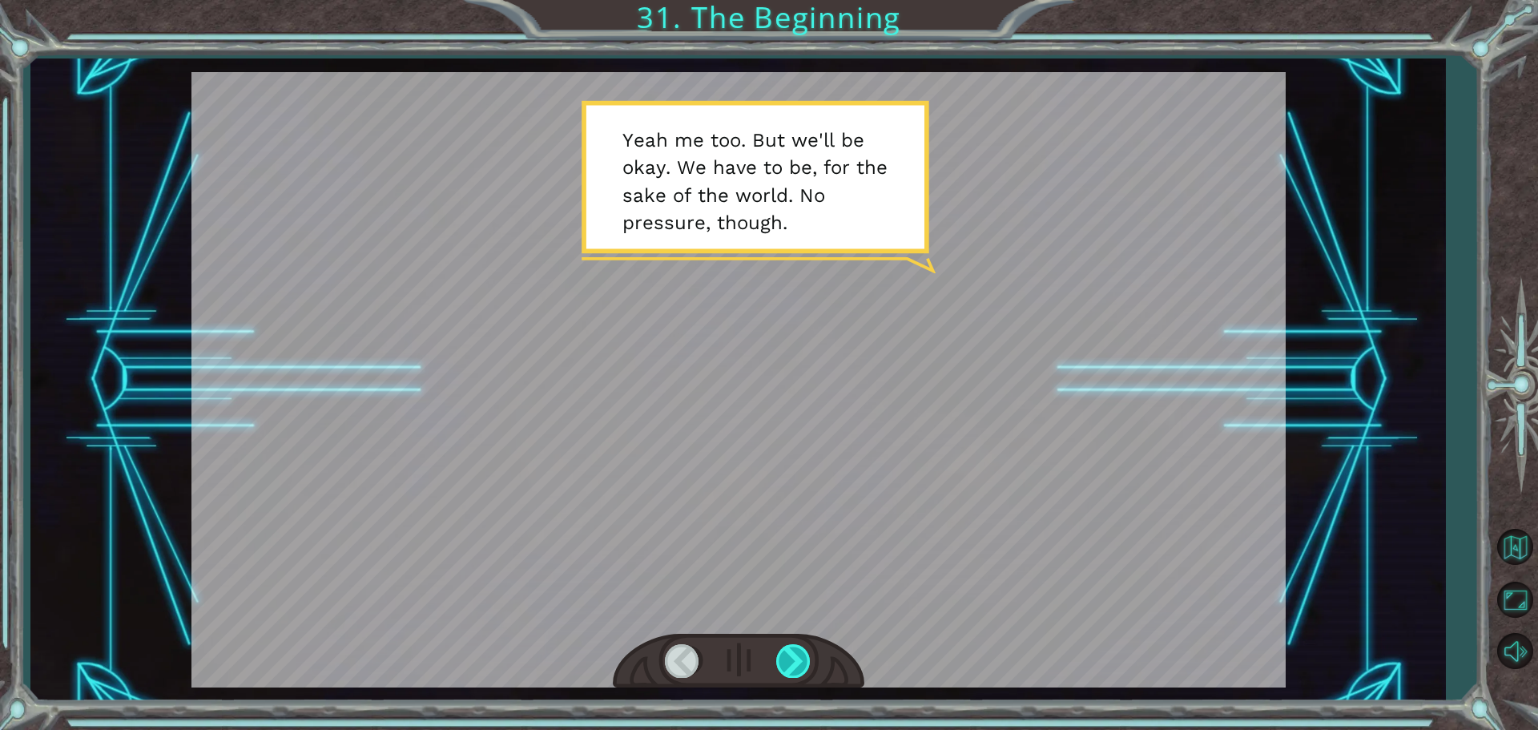
drag, startPoint x: 793, startPoint y: 663, endPoint x: 798, endPoint y: 649, distance: 14.4
click at [798, 649] on div at bounding box center [794, 660] width 36 height 33
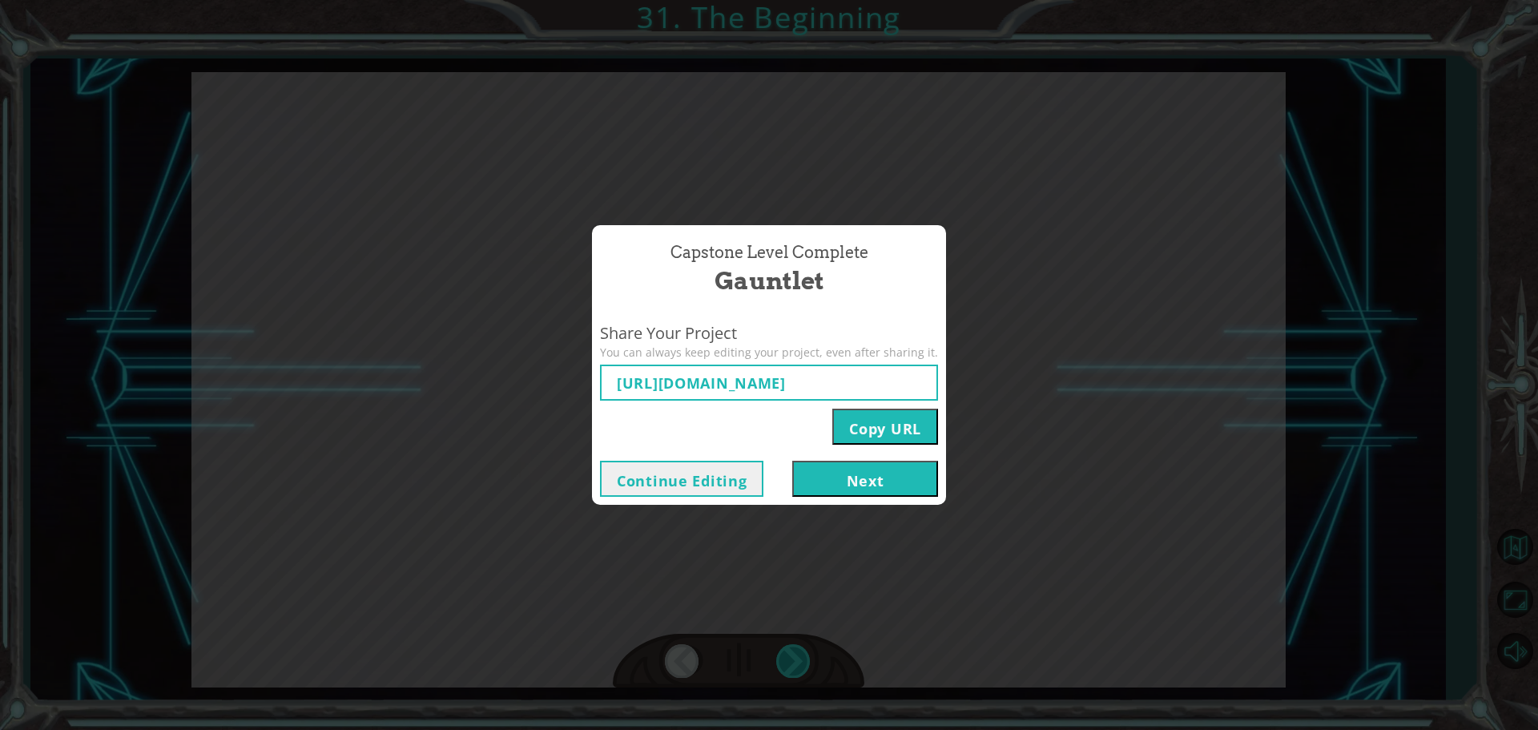
type input "[URL][DOMAIN_NAME]"
drag, startPoint x: 622, startPoint y: 381, endPoint x: 938, endPoint y: 376, distance: 316.5
click at [938, 376] on div "Share Your Project You can always keep editing your project, even after sharing…" at bounding box center [769, 383] width 354 height 139
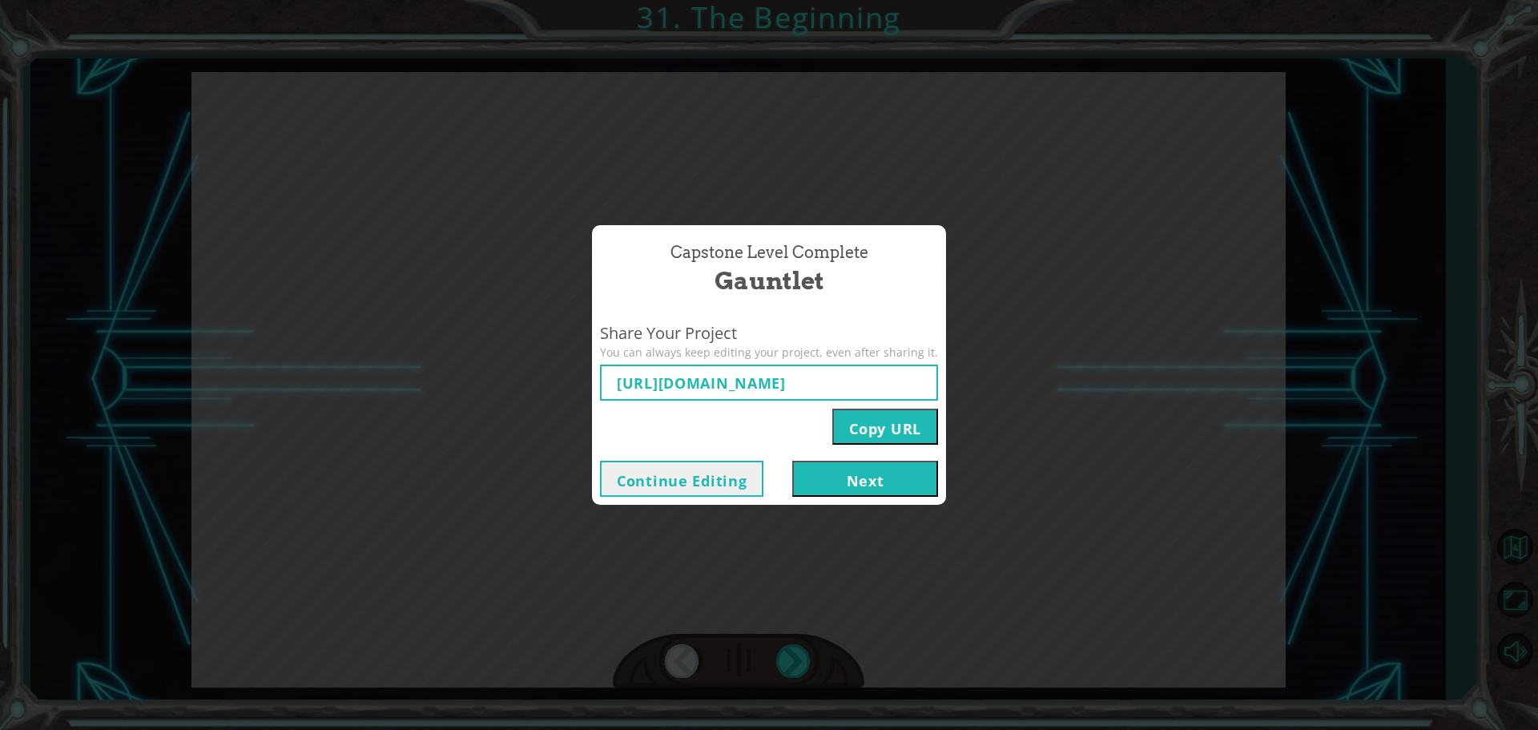
click at [887, 474] on button "Next" at bounding box center [865, 479] width 146 height 36
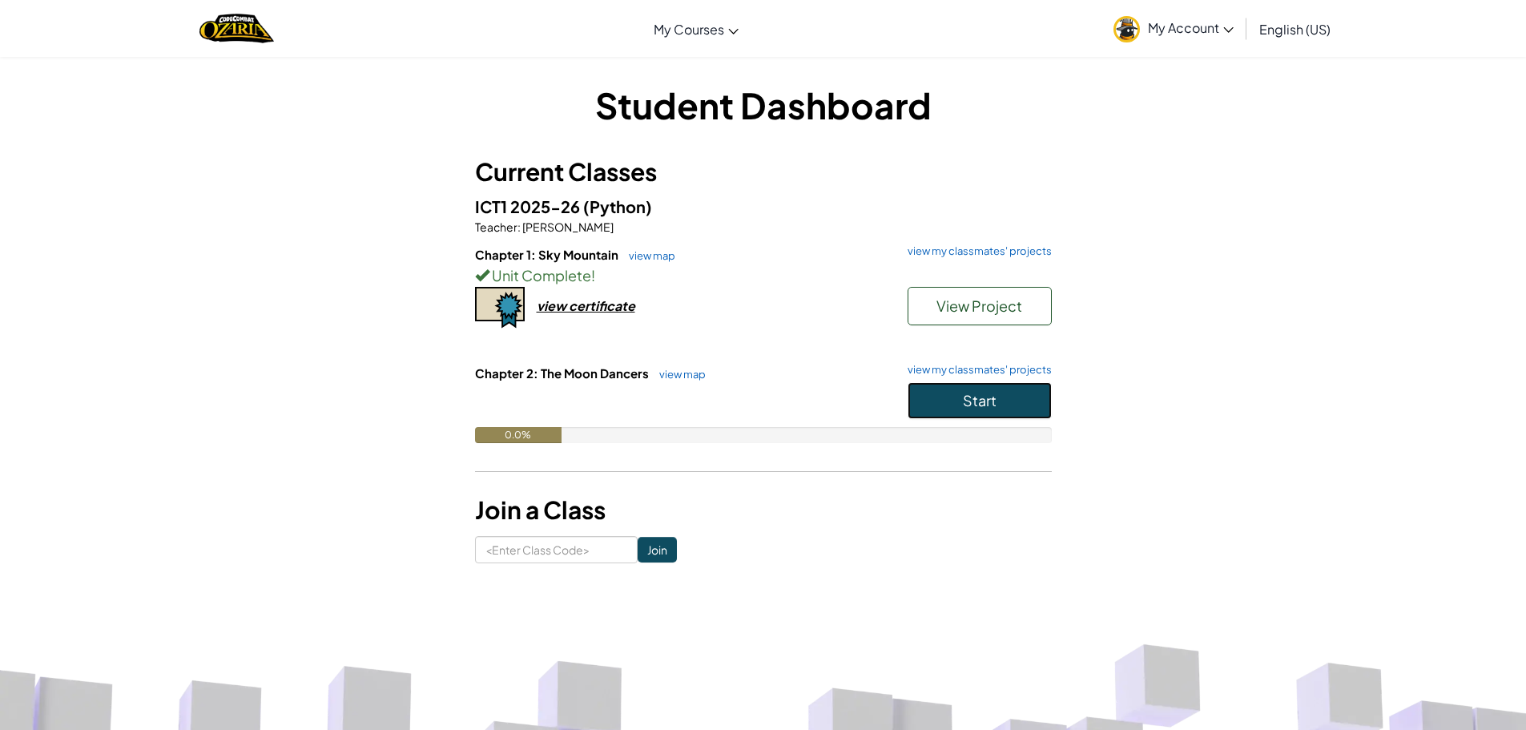
click at [989, 400] on span "Start" at bounding box center [980, 400] width 34 height 18
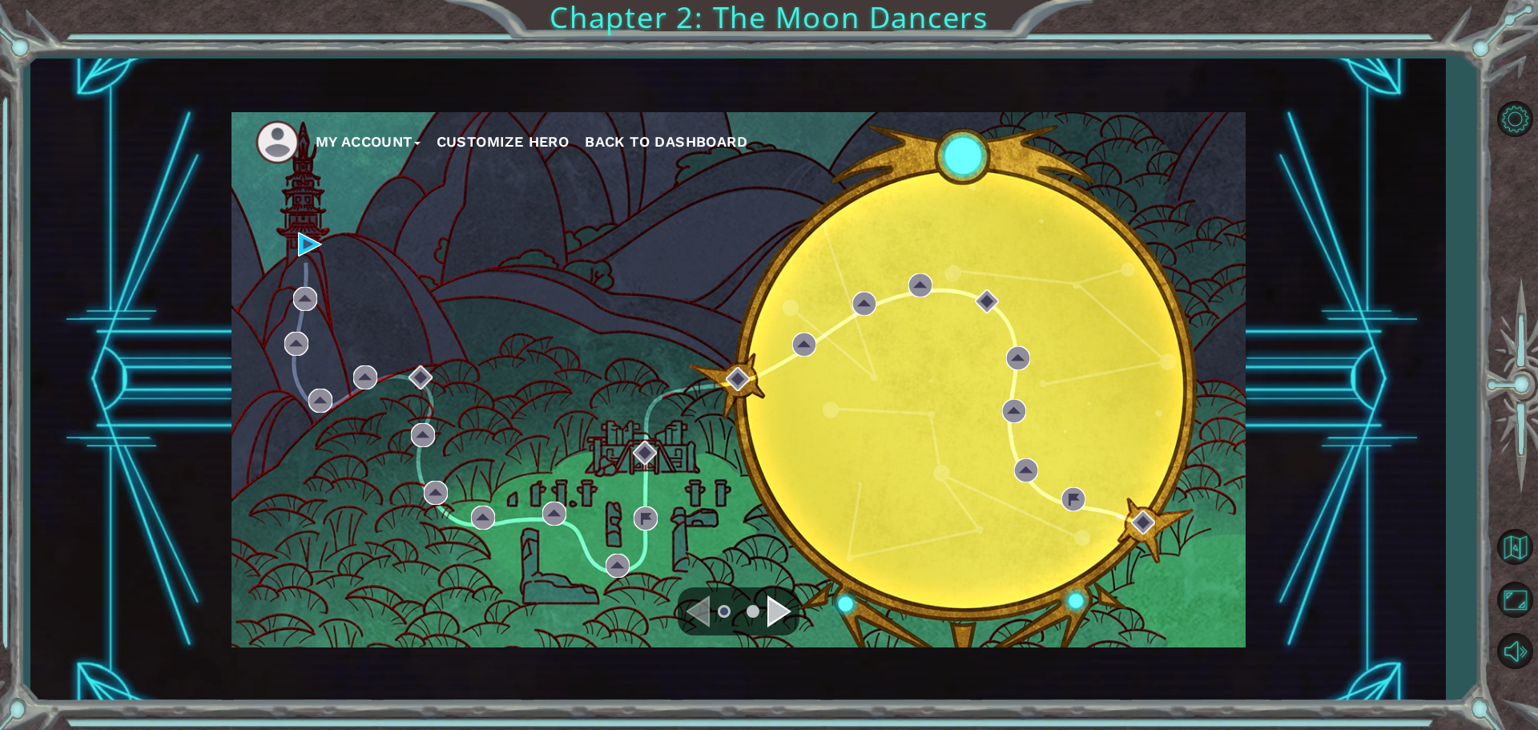
click at [296, 242] on div "My Account Customize Hero Back to Dashboard" at bounding box center [739, 379] width 1014 height 535
click at [303, 246] on img at bounding box center [310, 244] width 24 height 24
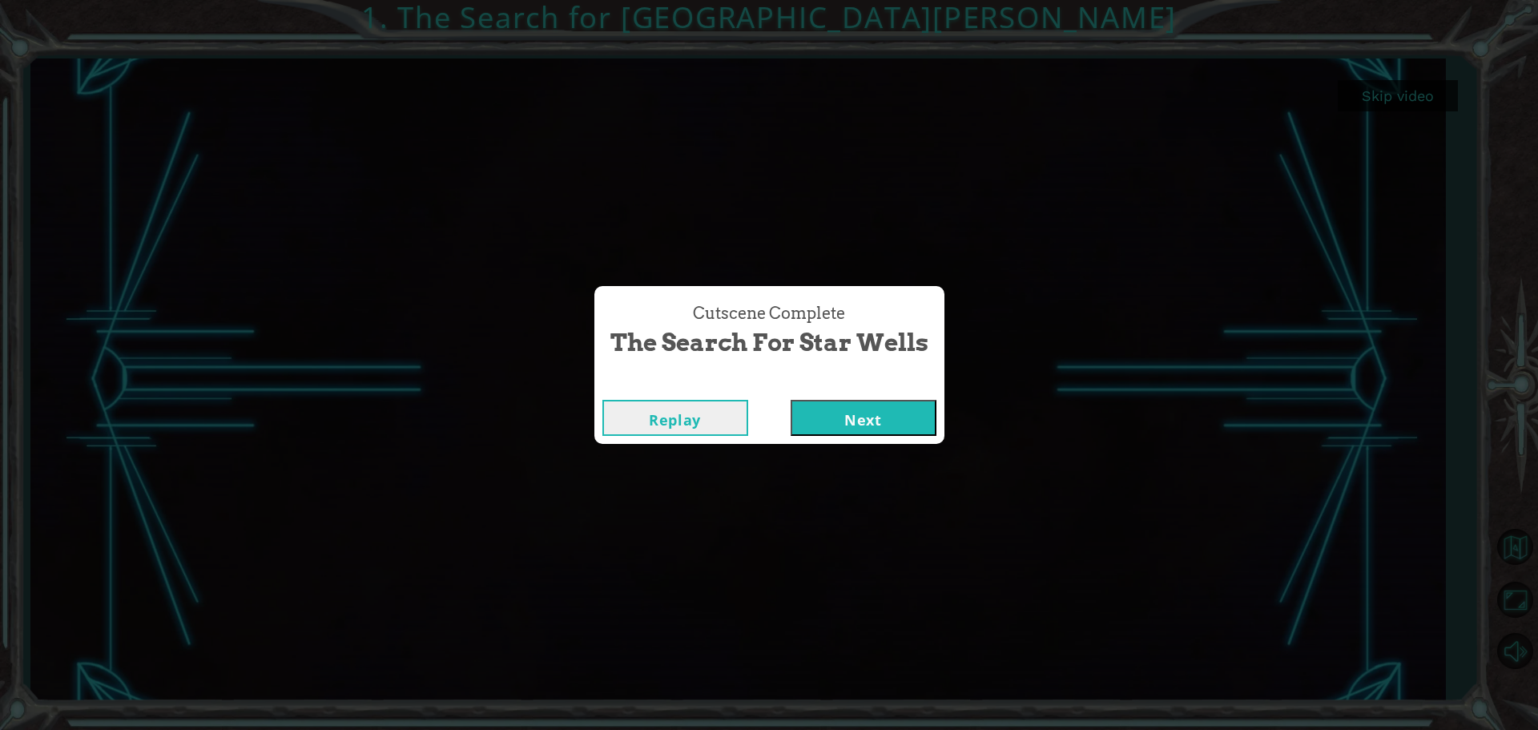
click at [887, 411] on button "Next" at bounding box center [864, 418] width 146 height 36
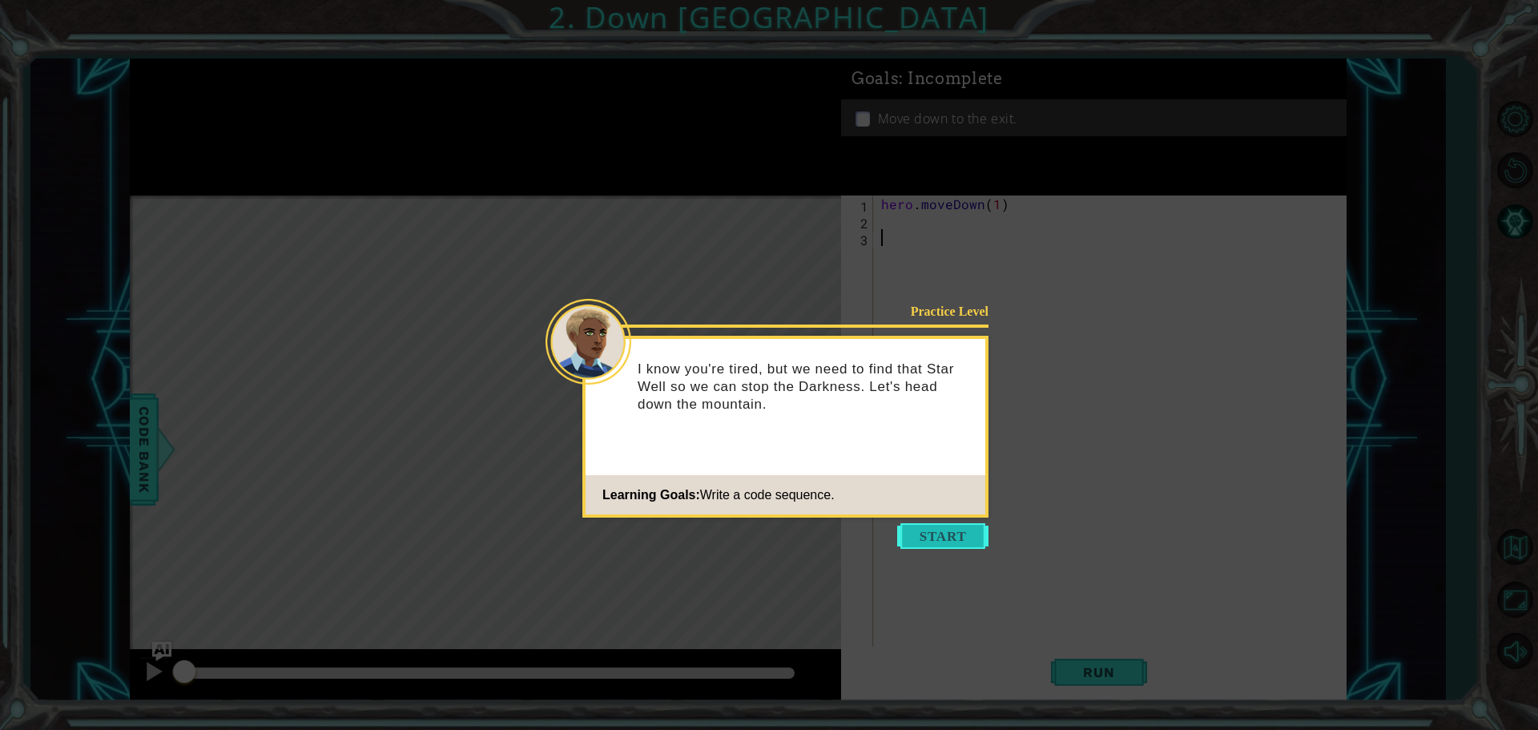
click at [919, 537] on button "Start" at bounding box center [942, 536] width 91 height 26
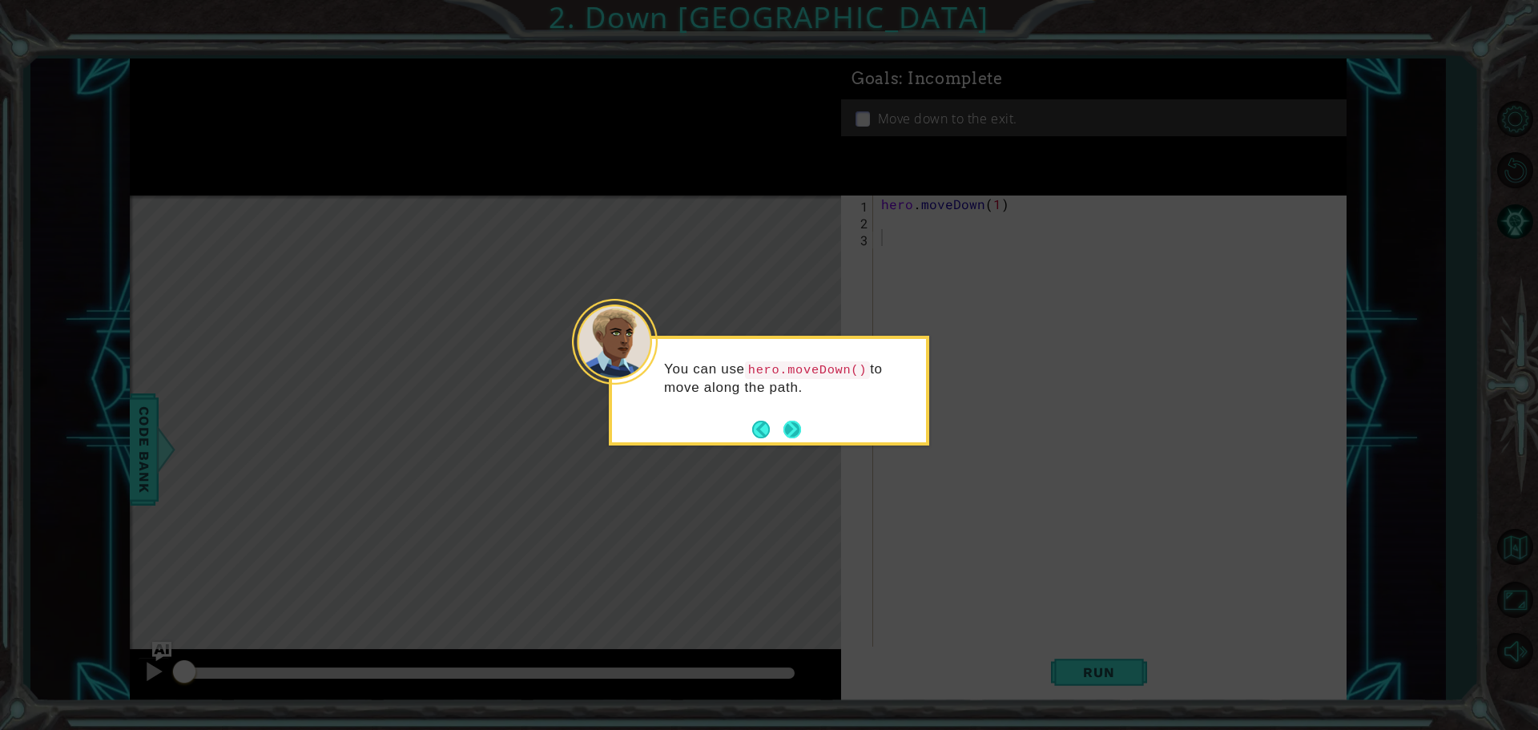
click at [792, 423] on button "Next" at bounding box center [793, 430] width 18 height 18
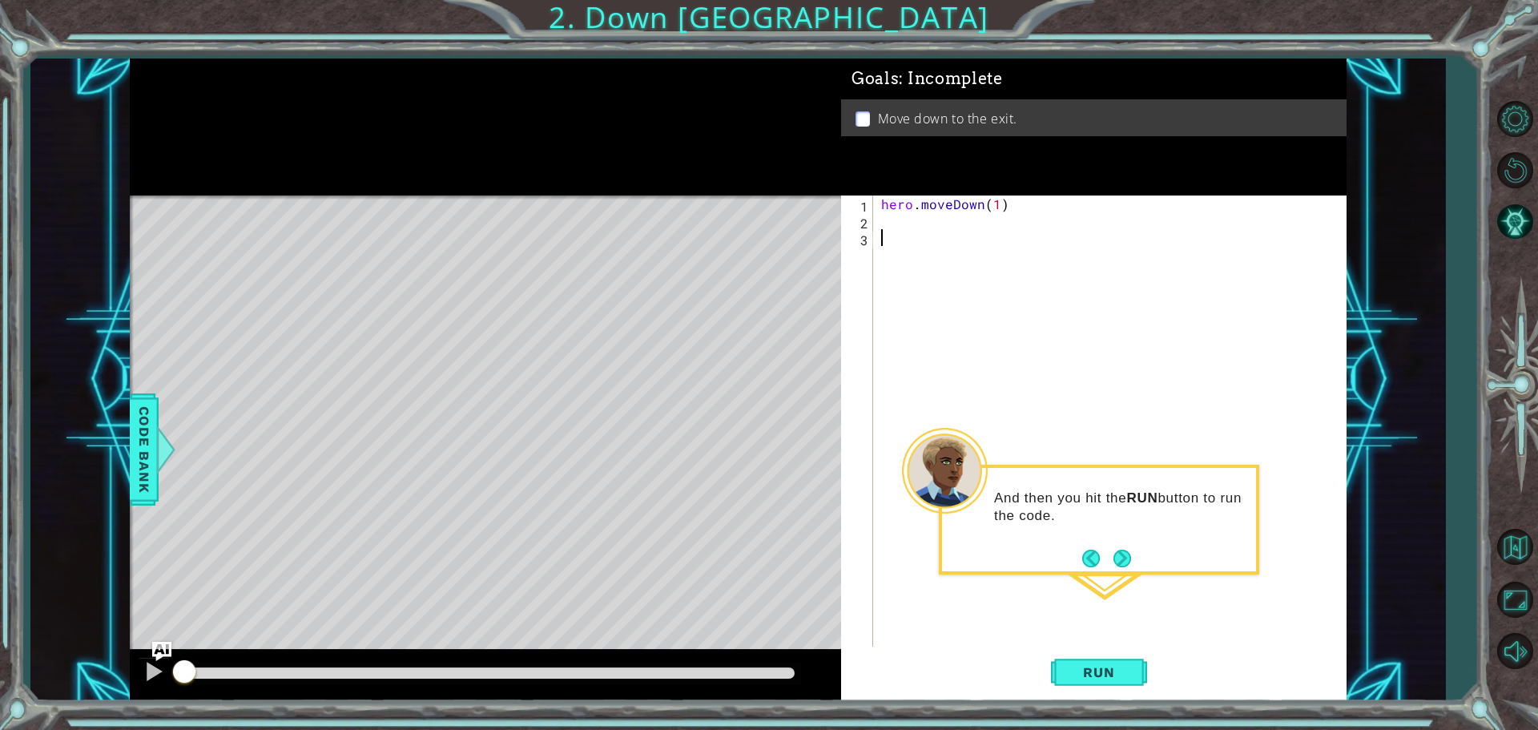
click at [925, 422] on div "hero . moveDown ( 1 )" at bounding box center [1114, 439] width 472 height 488
click at [1124, 555] on button "Next" at bounding box center [1123, 559] width 18 height 18
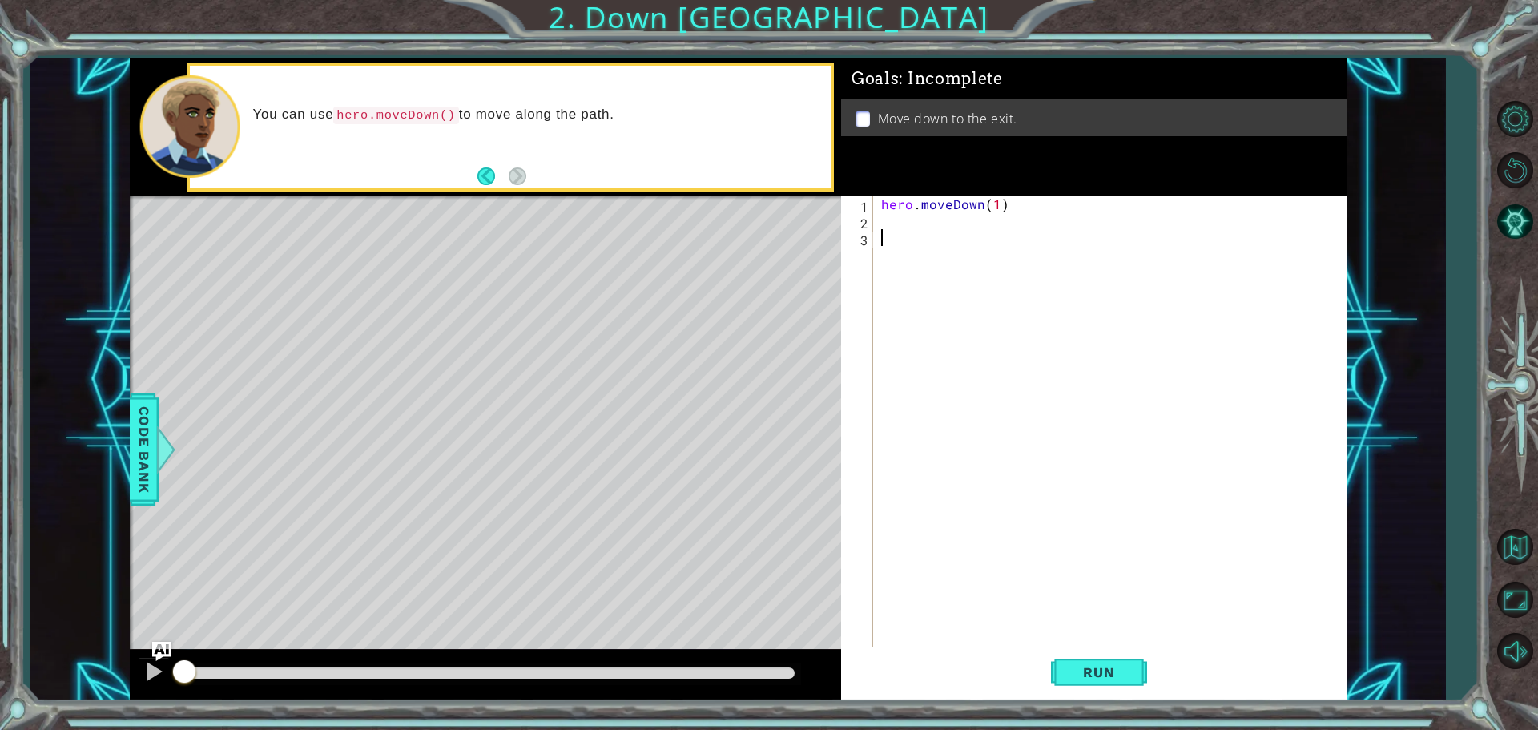
click at [995, 209] on div "hero . moveDown ( 1 )" at bounding box center [1114, 439] width 472 height 488
type textarea "hero.moveDown(10)"
click at [1110, 665] on span "Run" at bounding box center [1098, 672] width 63 height 16
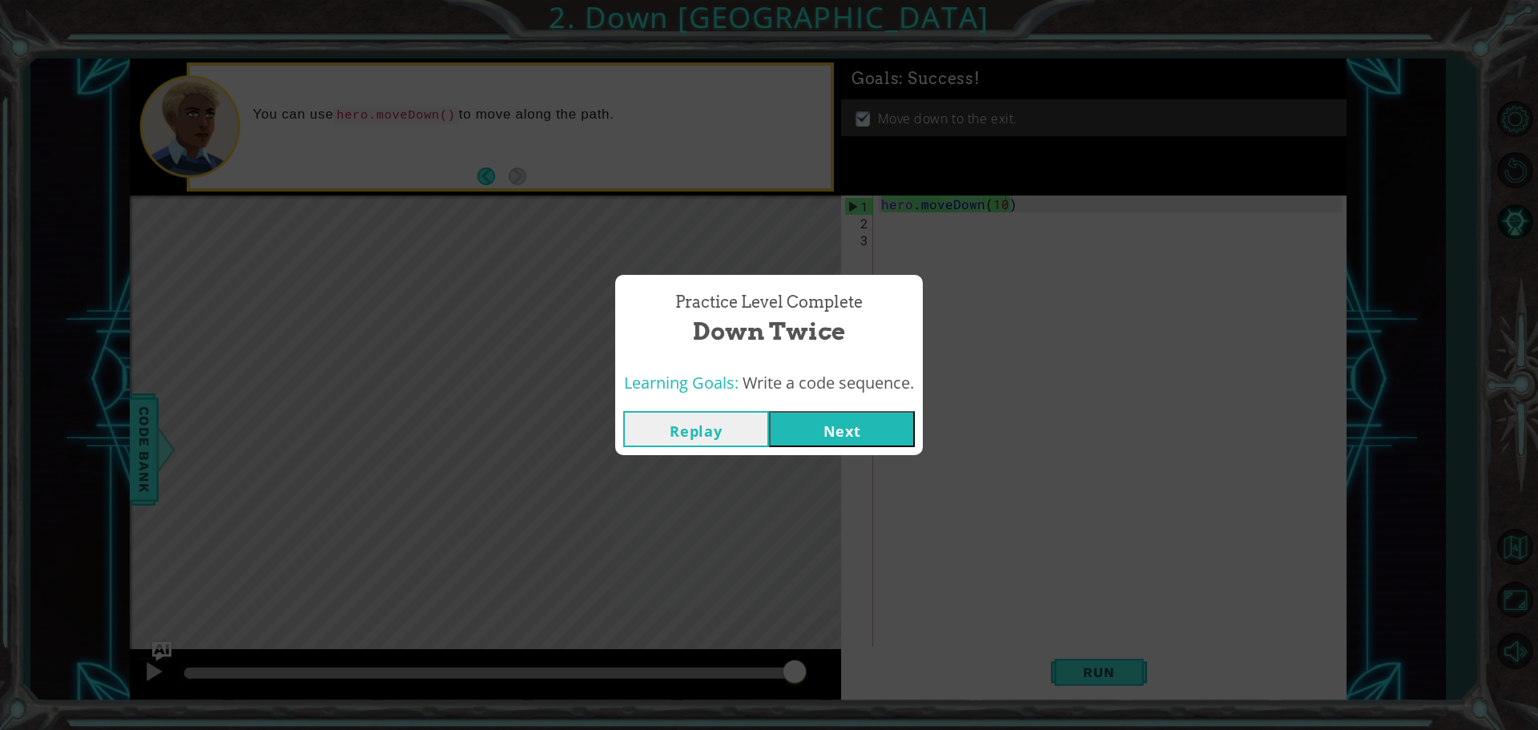
click at [852, 421] on button "Next" at bounding box center [842, 429] width 146 height 36
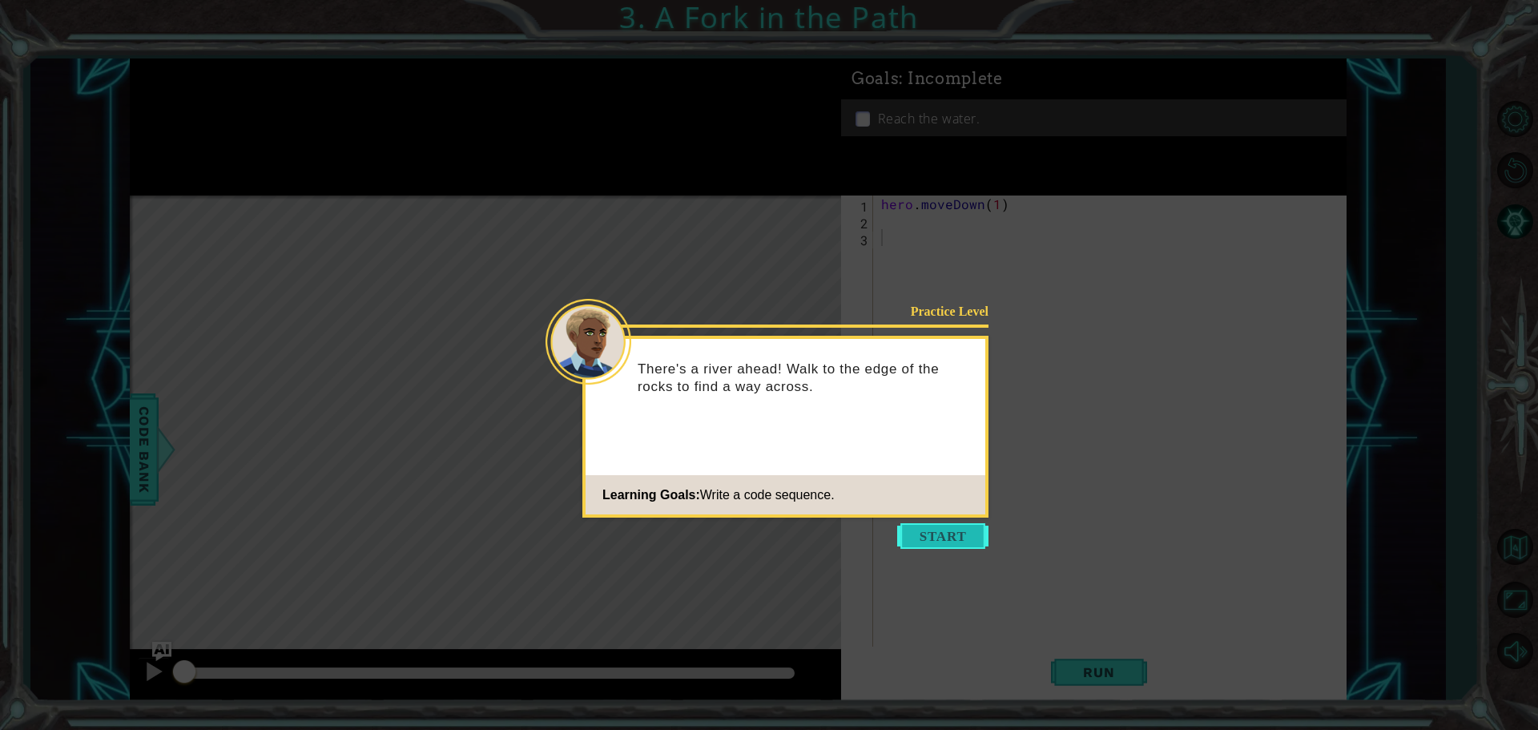
click at [955, 533] on button "Start" at bounding box center [942, 536] width 91 height 26
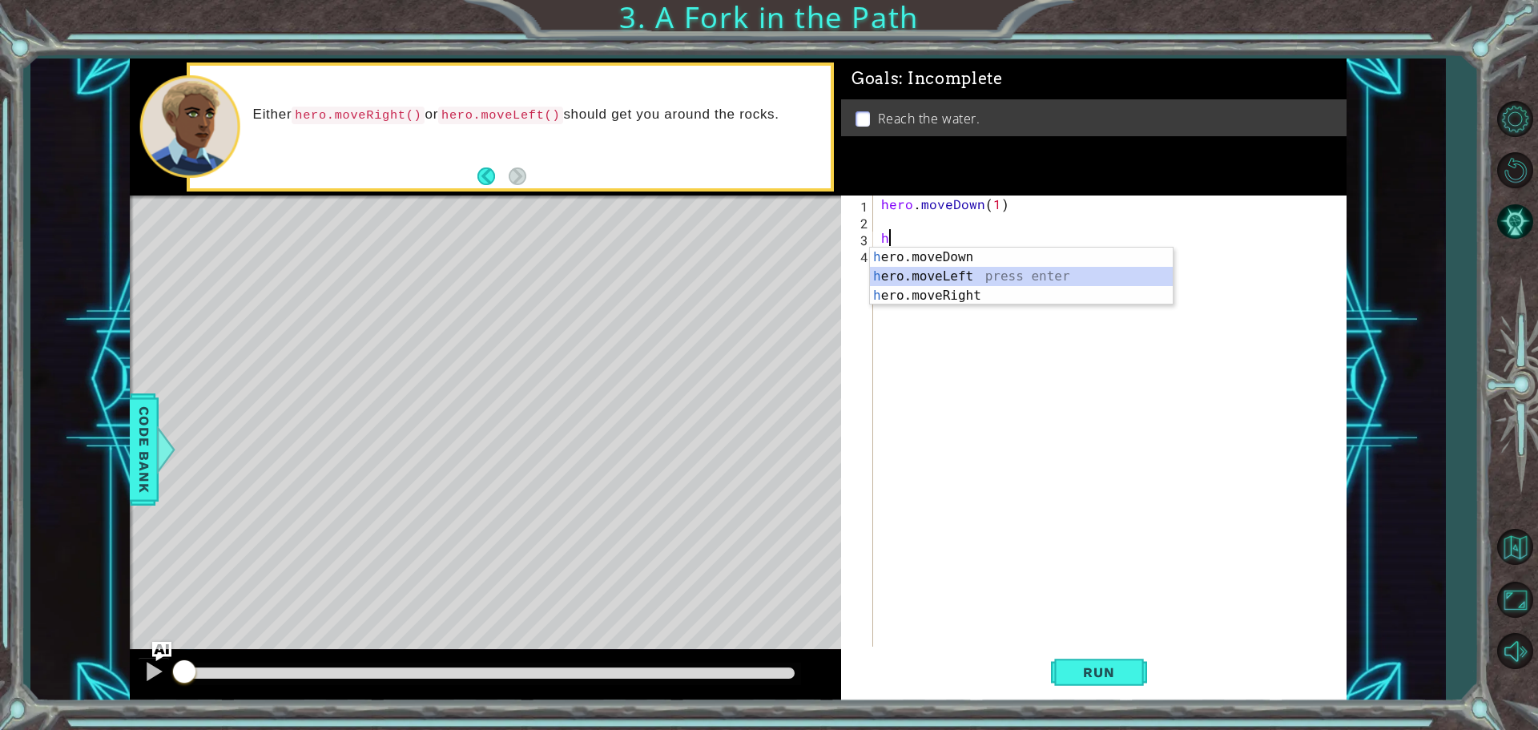
drag, startPoint x: 932, startPoint y: 280, endPoint x: 925, endPoint y: 276, distance: 8.2
click at [925, 277] on div "h ero.moveDown press enter h ero.moveLeft press enter h ero.moveRight press ent…" at bounding box center [1021, 296] width 303 height 96
type textarea "hero.moveLeft(1)"
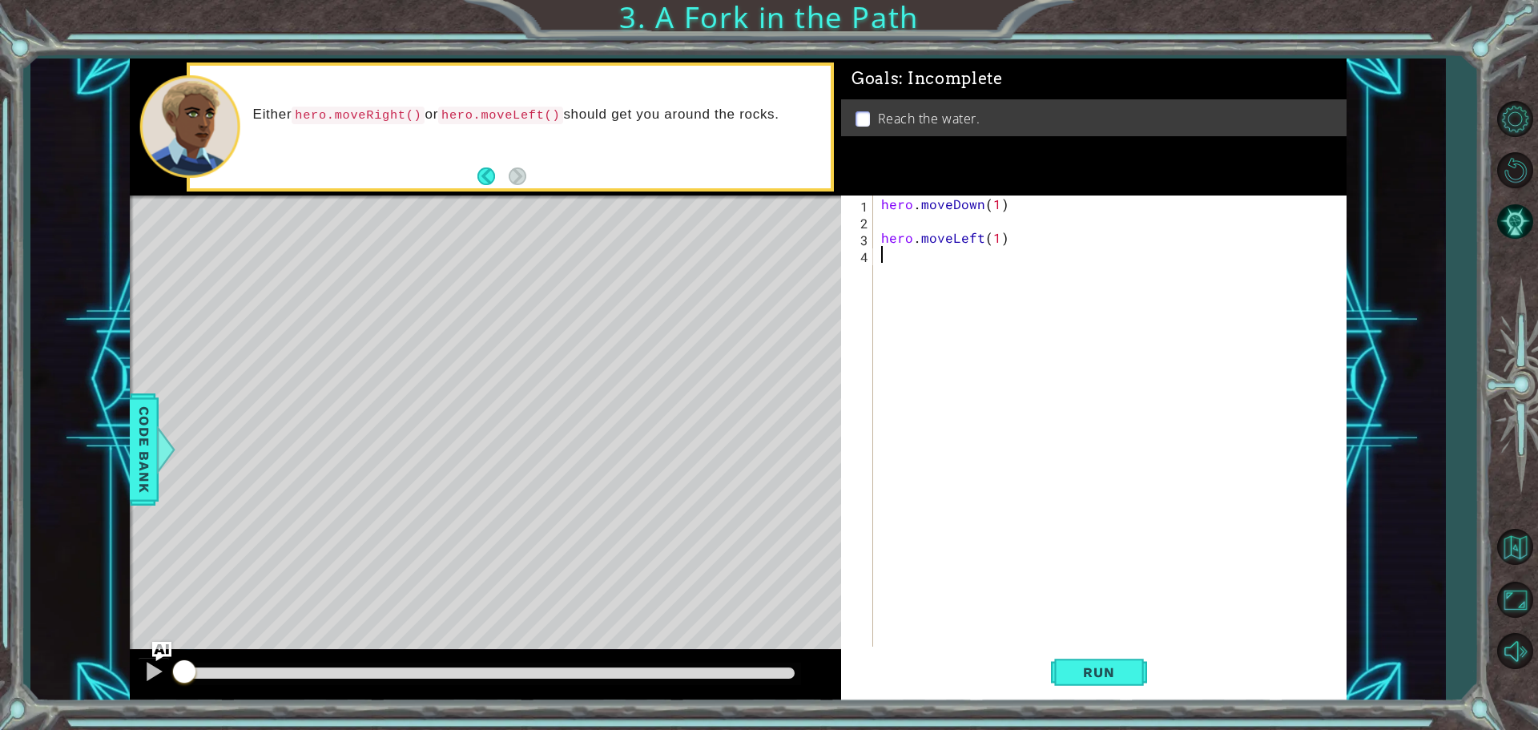
click at [889, 257] on div "hero . moveDown ( 1 ) hero . moveLeft ( 1 )" at bounding box center [1114, 439] width 472 height 488
click at [957, 270] on div "h ero.moveDown press enter h ero.moveLeft press enter h ero.moveRight press ent…" at bounding box center [1021, 312] width 303 height 96
type textarea "hero.moveDown(1)"
click at [1097, 679] on span "Run" at bounding box center [1098, 672] width 63 height 16
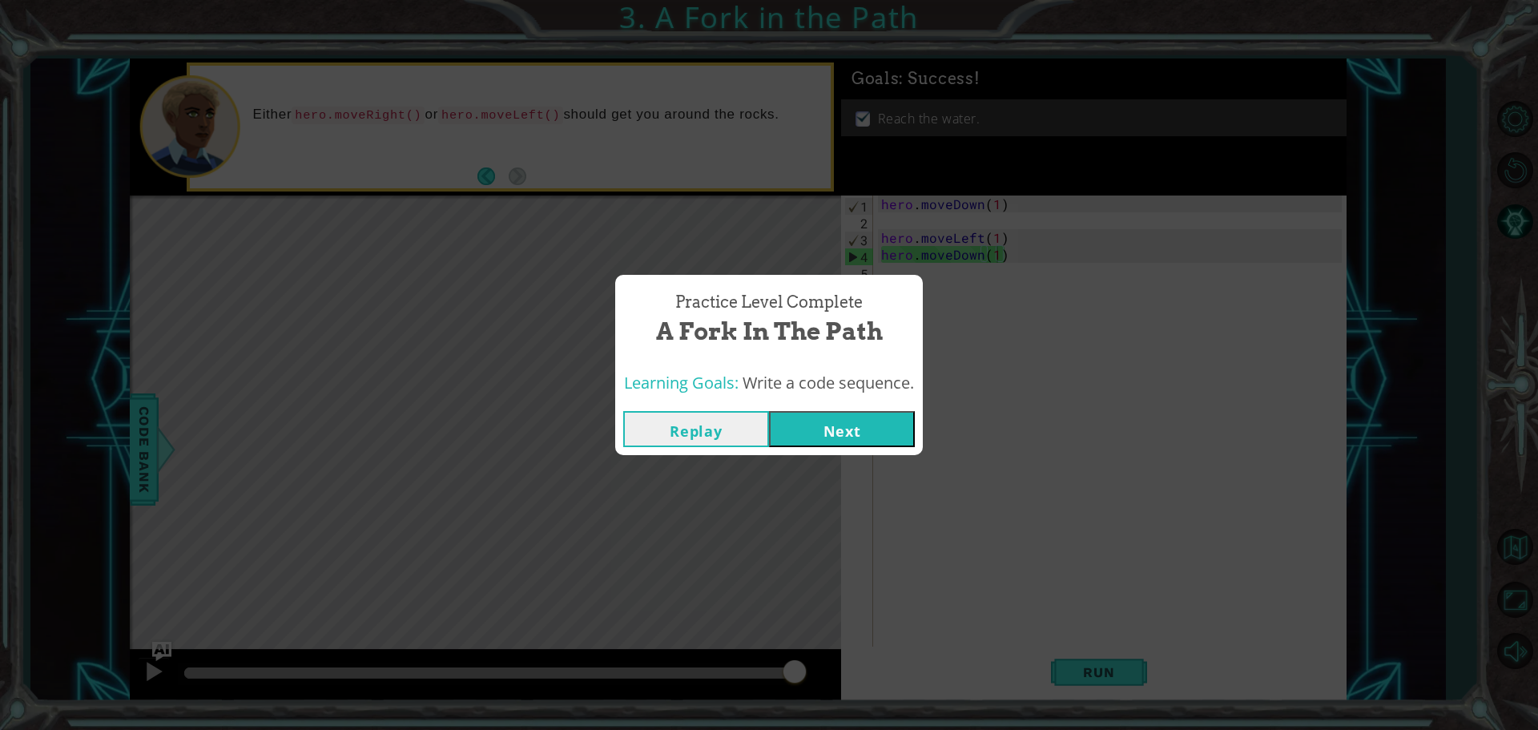
click at [831, 421] on button "Next" at bounding box center [842, 429] width 146 height 36
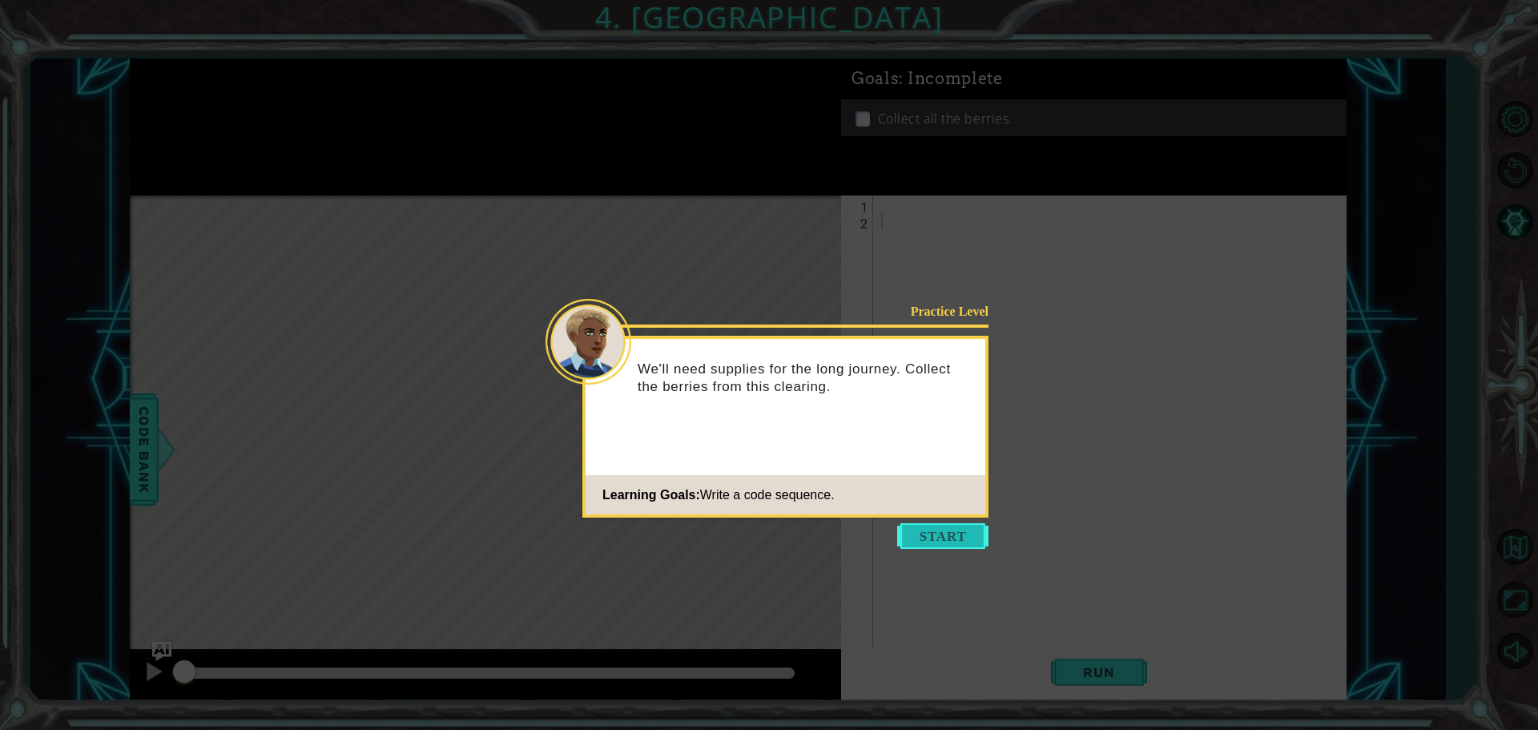
click at [951, 527] on button "Start" at bounding box center [942, 536] width 91 height 26
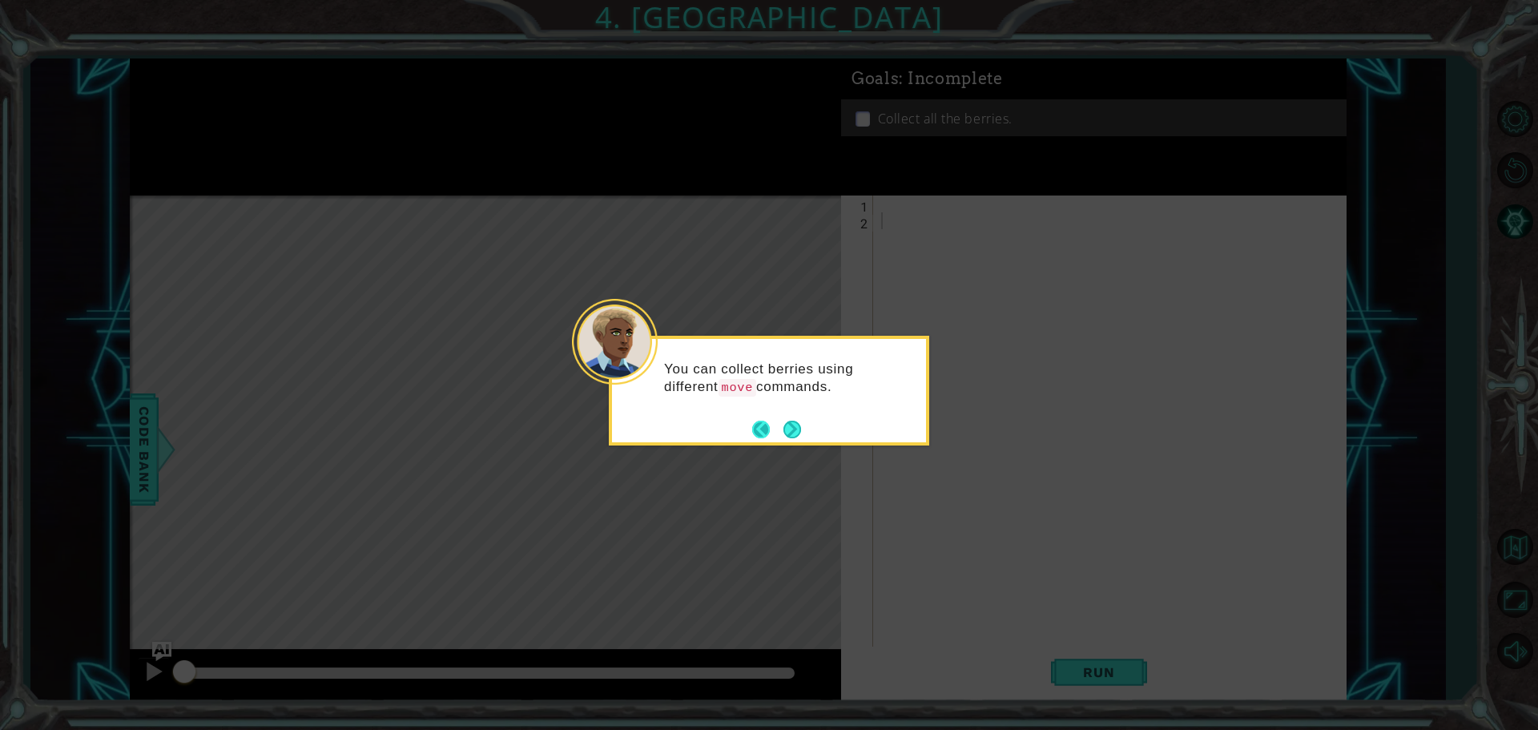
click at [781, 424] on footer at bounding box center [776, 429] width 49 height 24
click at [788, 425] on button "Next" at bounding box center [793, 430] width 18 height 18
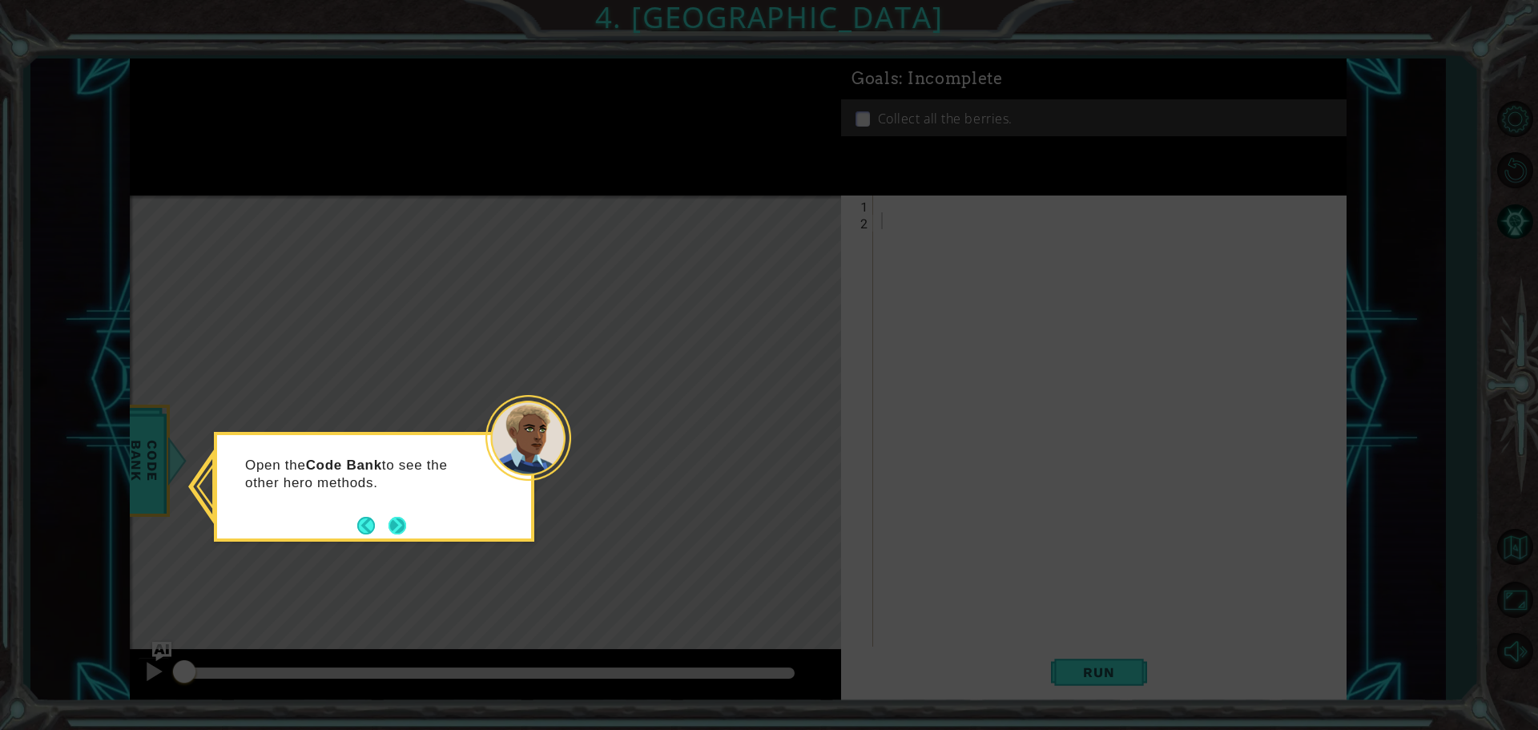
click at [398, 524] on button "Next" at bounding box center [398, 526] width 18 height 18
click at [403, 526] on button "Next" at bounding box center [398, 526] width 18 height 18
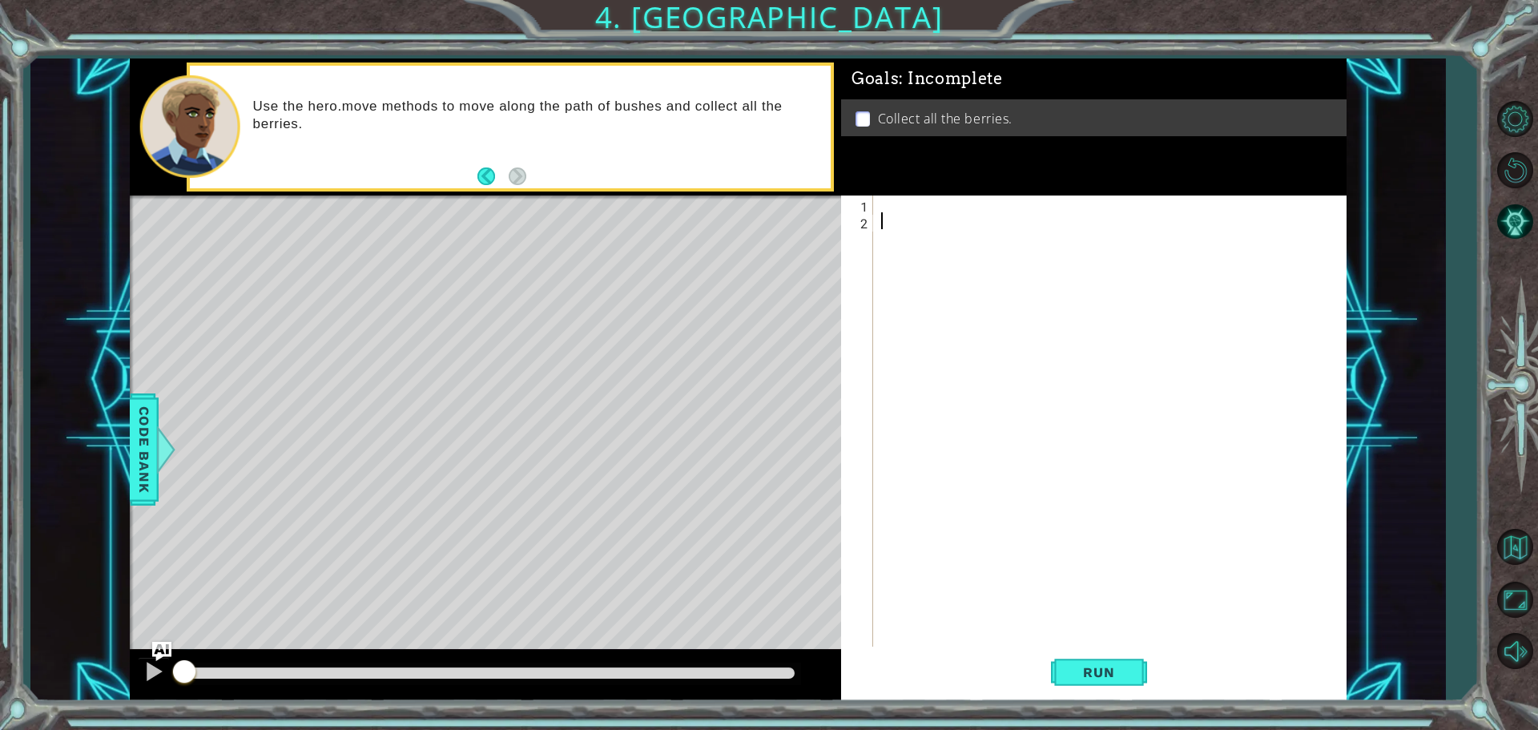
click at [904, 204] on div at bounding box center [1114, 439] width 472 height 488
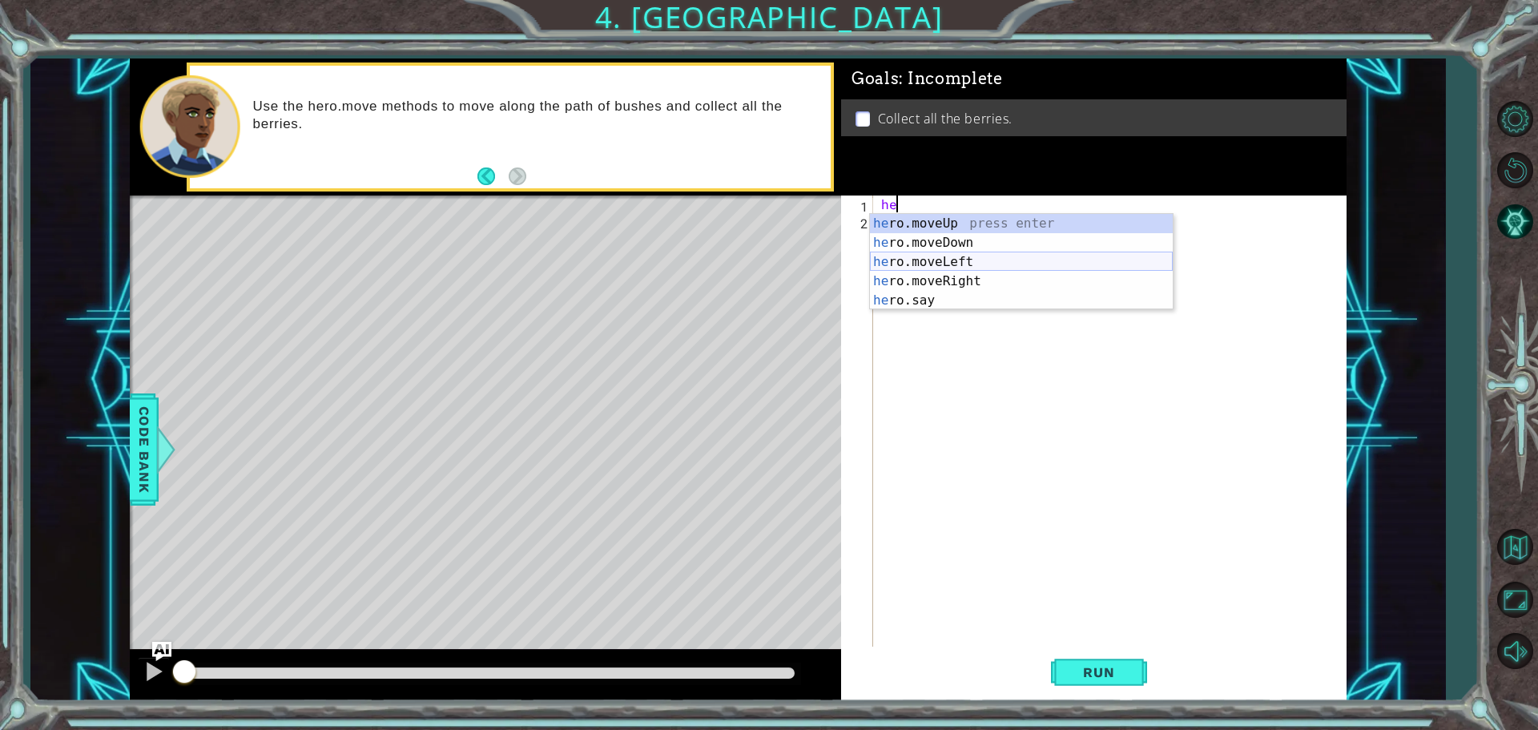
click at [957, 259] on div "he ro.moveUp press enter he ro.moveDown press enter he ro.moveLeft press enter …" at bounding box center [1021, 281] width 303 height 135
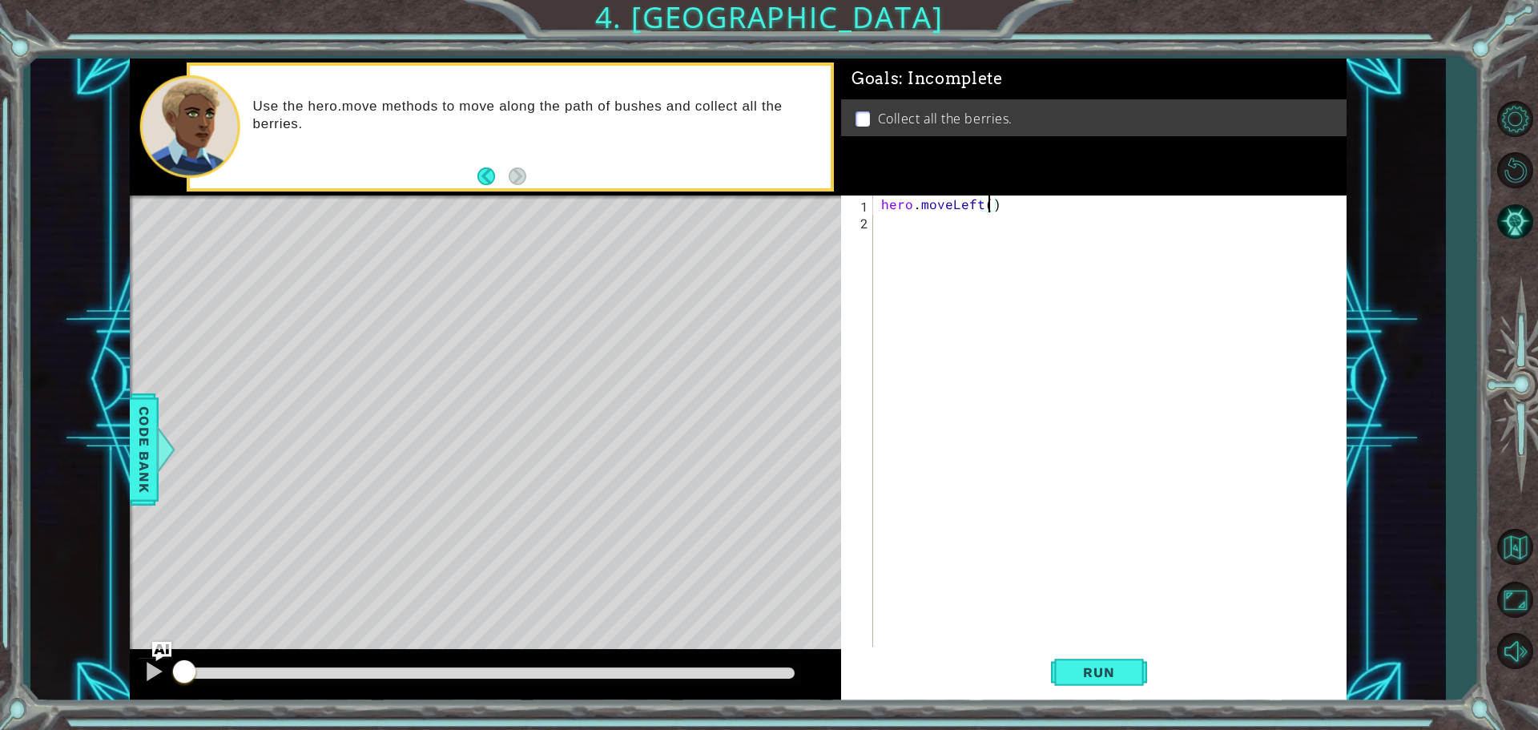
scroll to position [0, 6]
type textarea "hero.moveLeft(2)"
click at [876, 232] on div "hero.moveLeft(2) 1 2 hero . moveLeft ( 2 ) הההההההההההההההההההההההההההההההההההה…" at bounding box center [1091, 422] width 501 height 454
click at [905, 227] on div "hero . moveLeft ( 2 )" at bounding box center [1114, 439] width 472 height 488
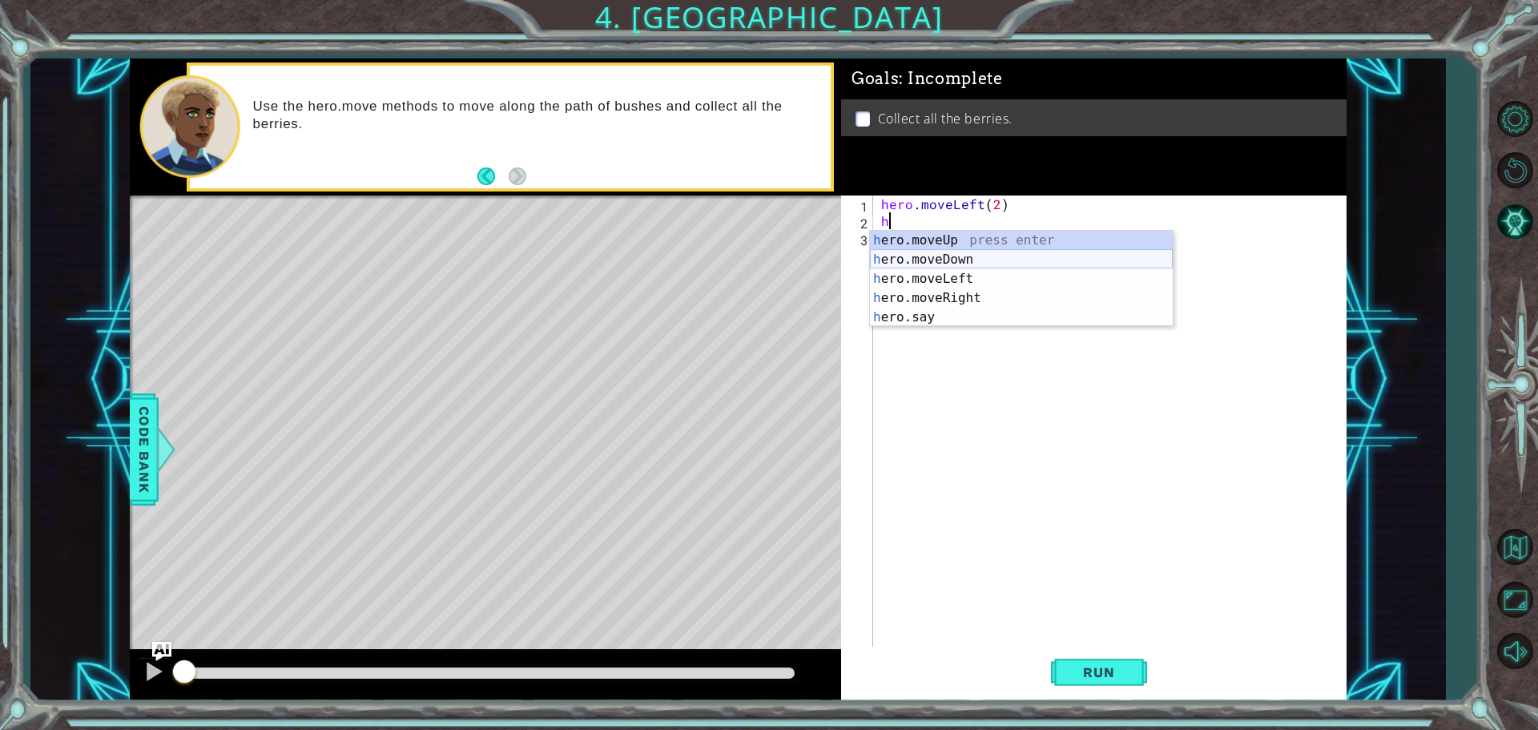
click at [934, 256] on div "h ero.moveUp press enter h ero.moveDown press enter h ero.moveLeft press enter …" at bounding box center [1021, 298] width 303 height 135
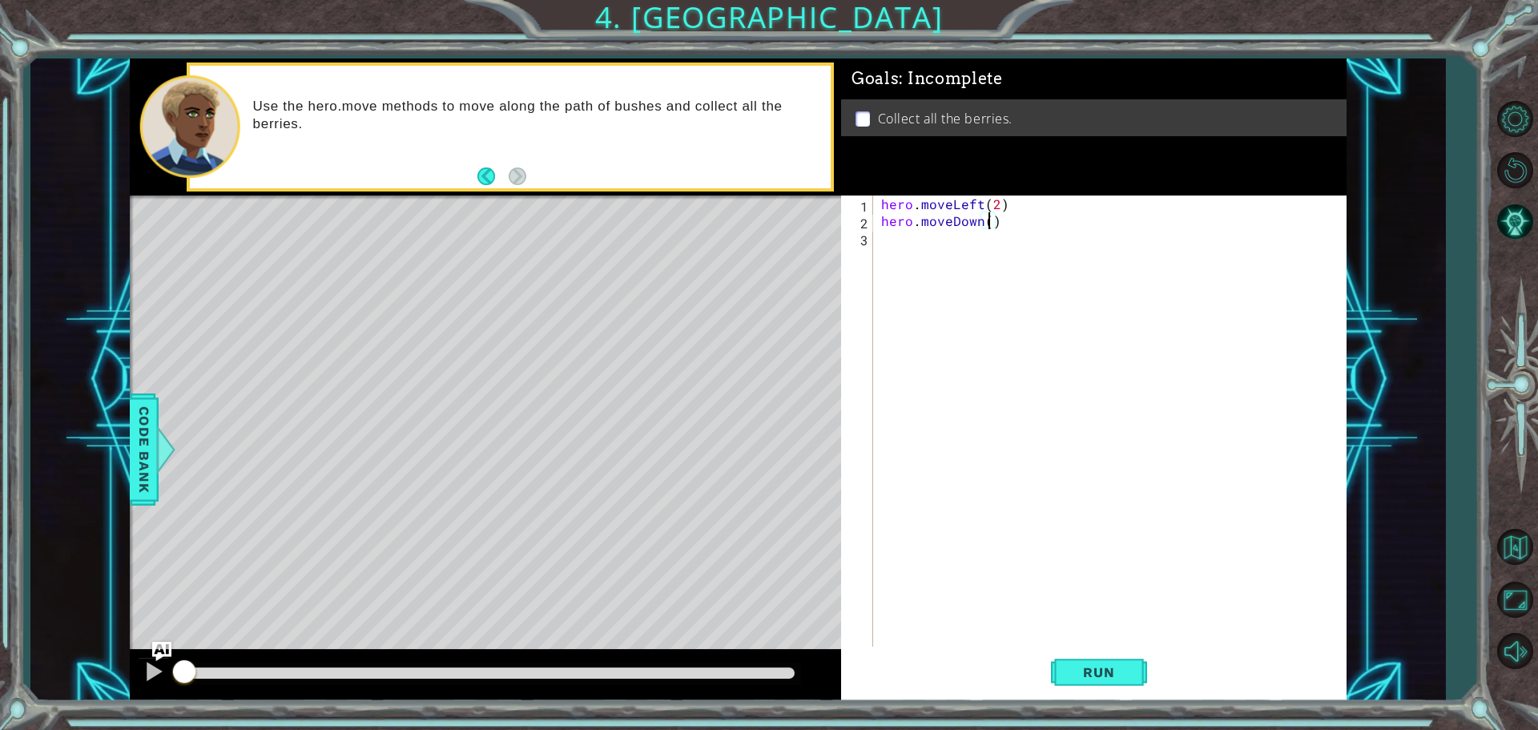
type textarea "hero.moveDown(2)"
click at [887, 255] on div "hero . moveLeft ( 2 ) hero . moveDown ( 2 )" at bounding box center [1114, 439] width 472 height 488
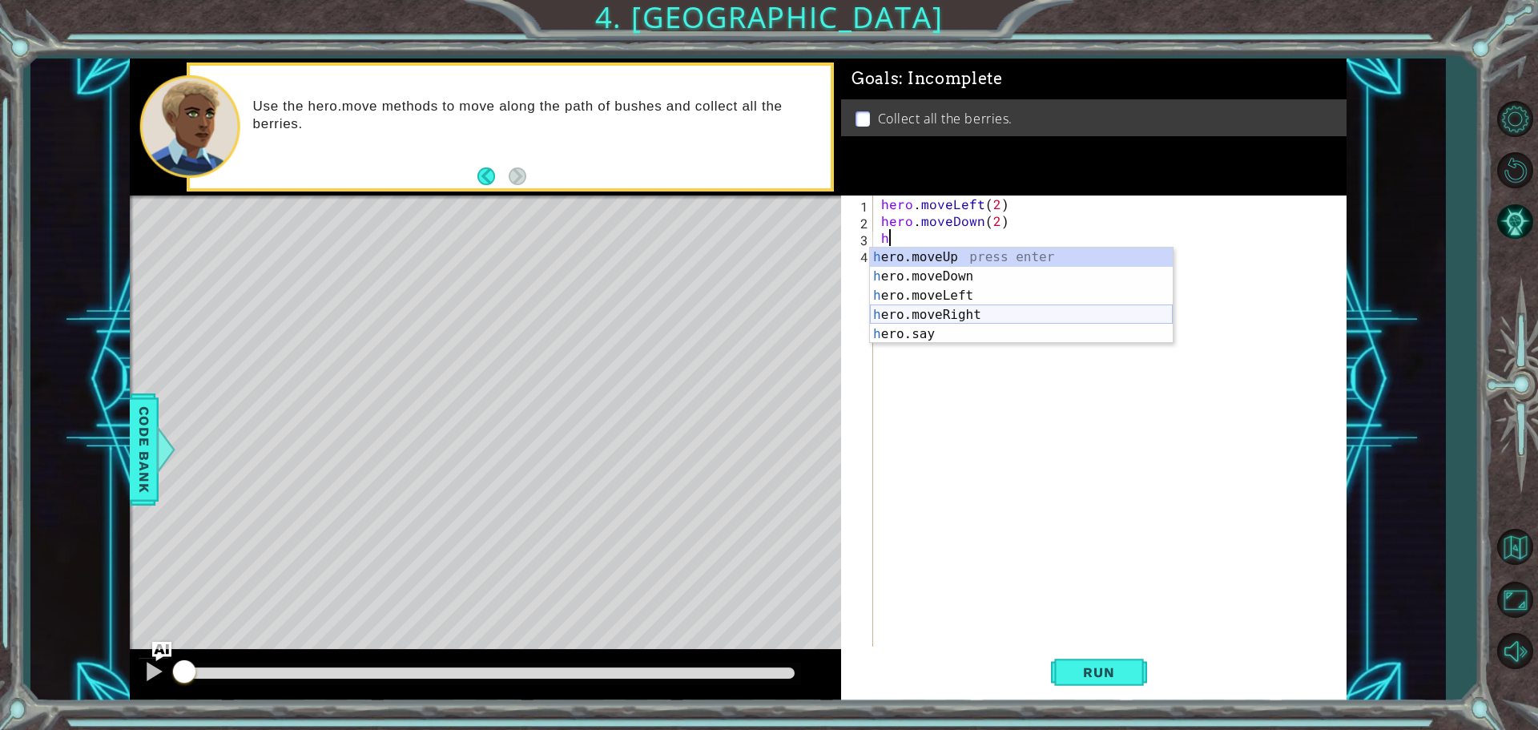
click at [905, 300] on div "h ero.moveUp press enter h ero.moveDown press enter h ero.moveLeft press enter …" at bounding box center [1021, 315] width 303 height 135
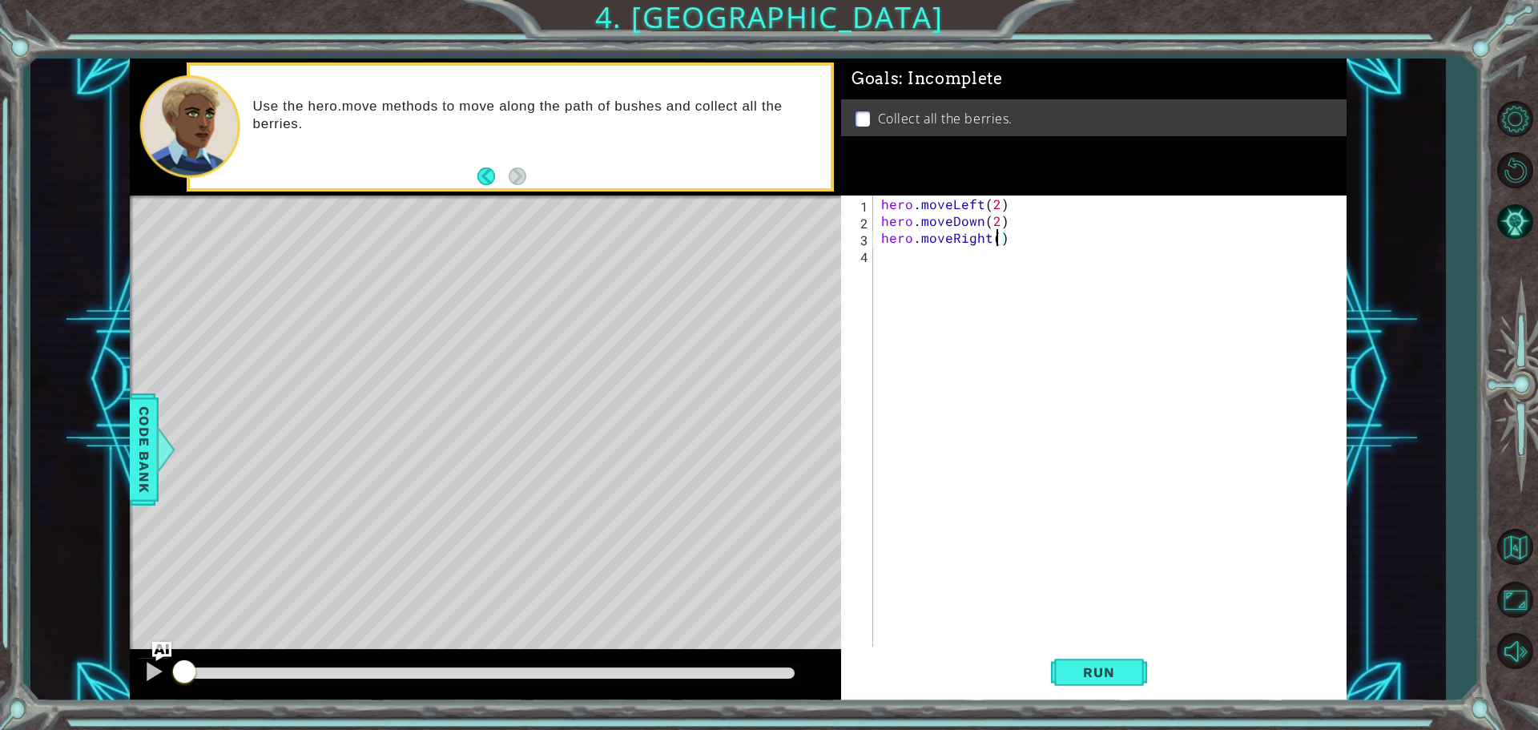
type textarea "hero.moveRight(2)"
click at [884, 261] on div "hero . moveLeft ( 2 ) hero . moveDown ( 2 ) hero . moveRight ( 2 )" at bounding box center [1114, 439] width 472 height 488
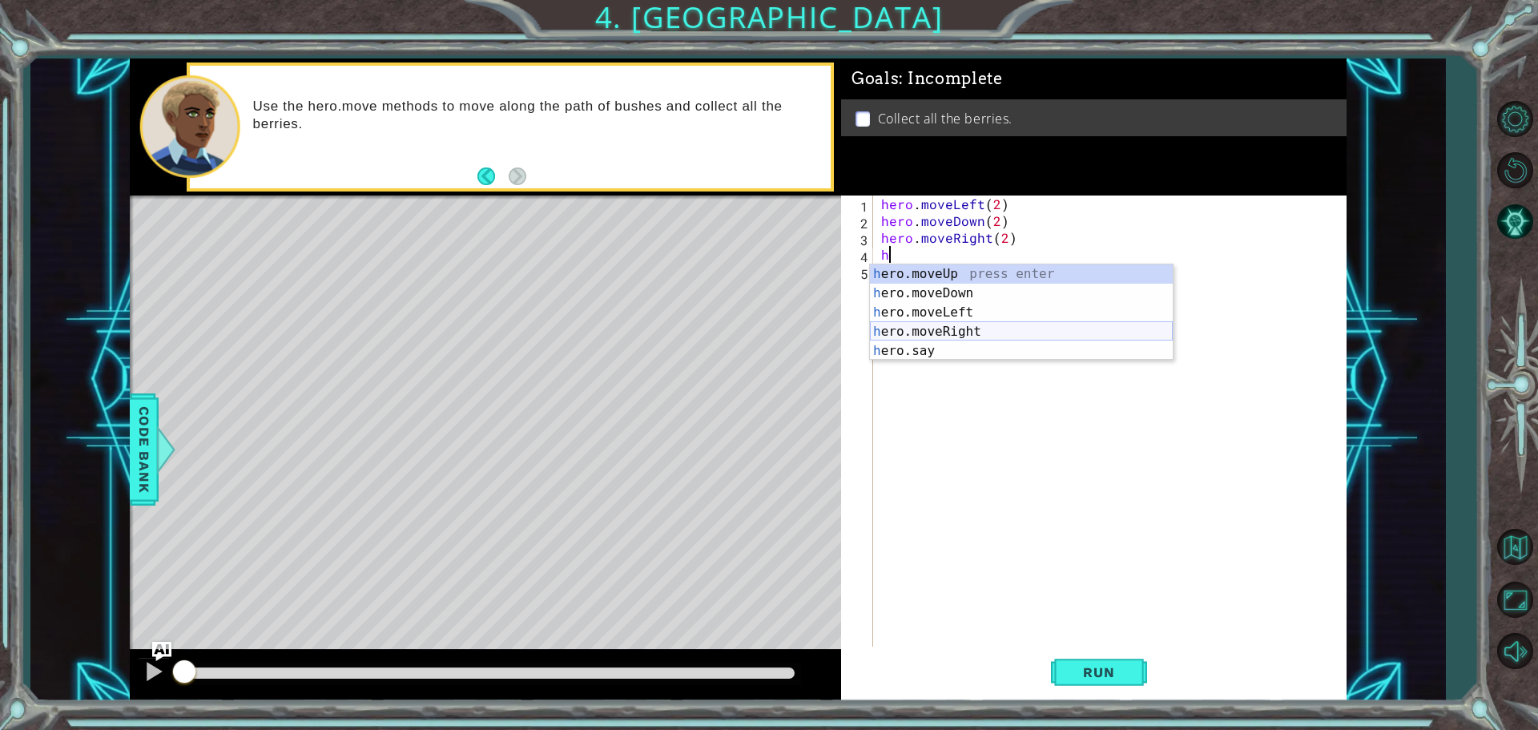
click at [945, 328] on div "h ero.moveUp press enter h ero.moveDown press enter h ero.moveLeft press enter …" at bounding box center [1021, 331] width 303 height 135
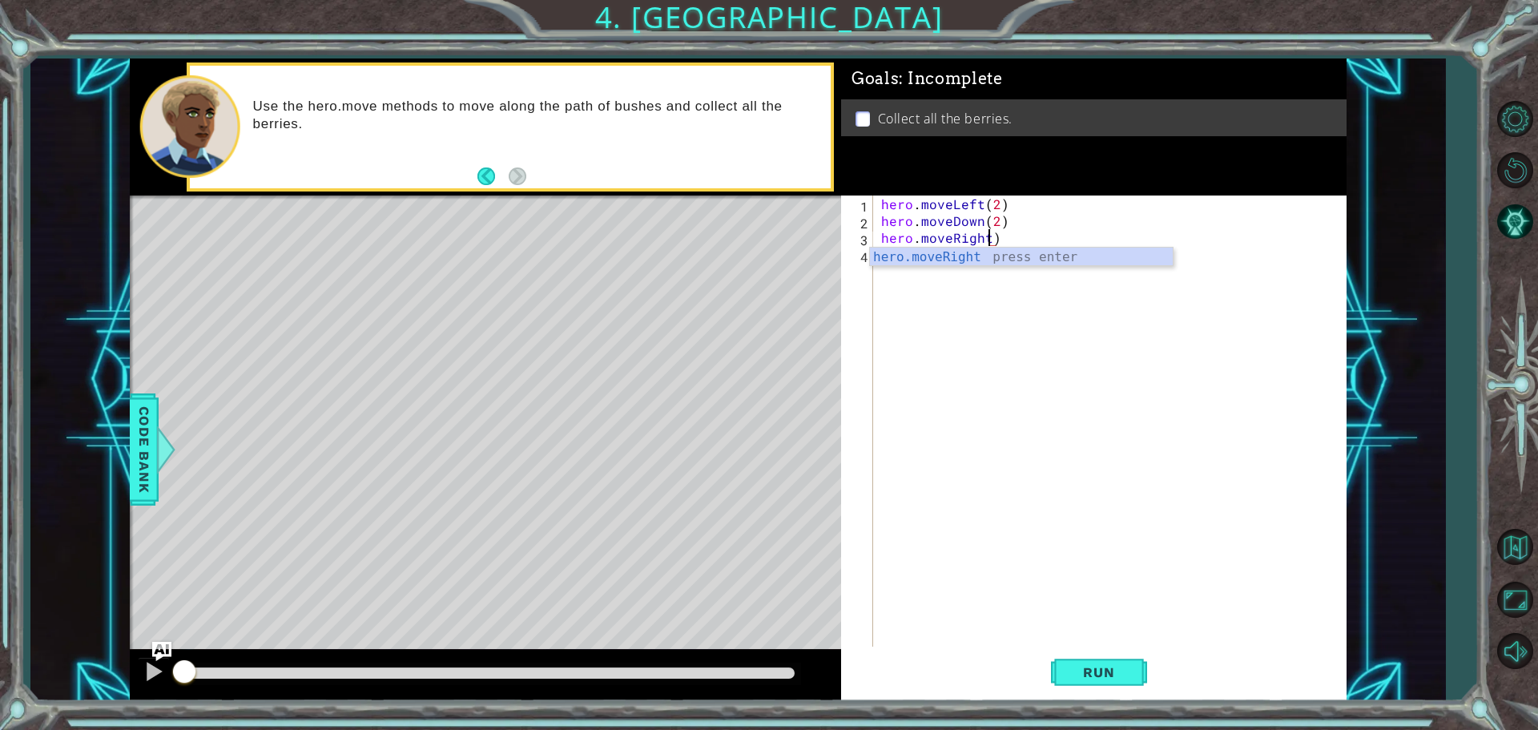
scroll to position [0, 6]
type textarea "hero.moveRight(2)"
click at [896, 264] on div "hero . moveLeft ( 2 ) hero . moveDown ( 2 ) hero . moveRight ( 2 )" at bounding box center [1114, 439] width 472 height 488
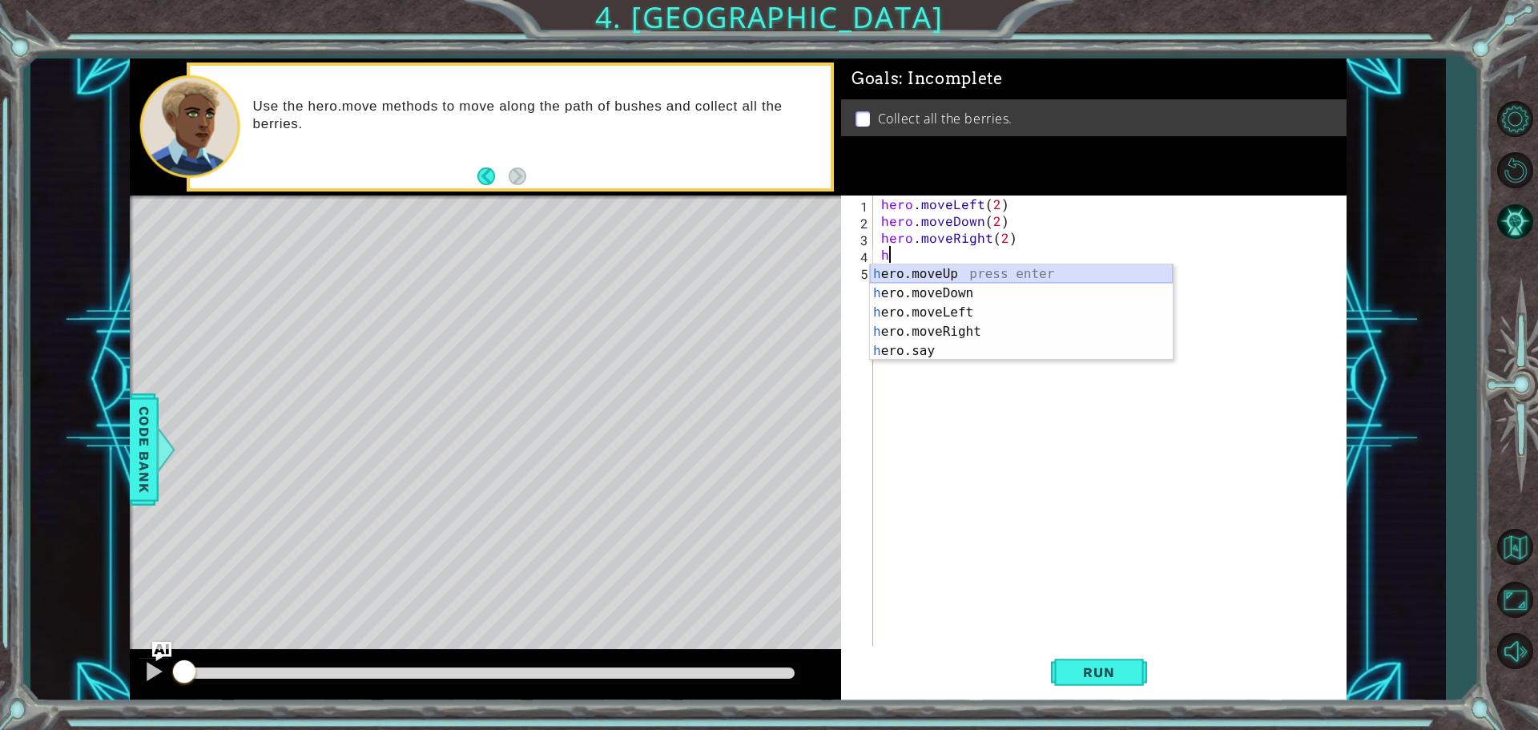
click at [892, 280] on div "h ero.moveUp press enter h ero.moveDown press enter h ero.moveLeft press enter …" at bounding box center [1021, 331] width 303 height 135
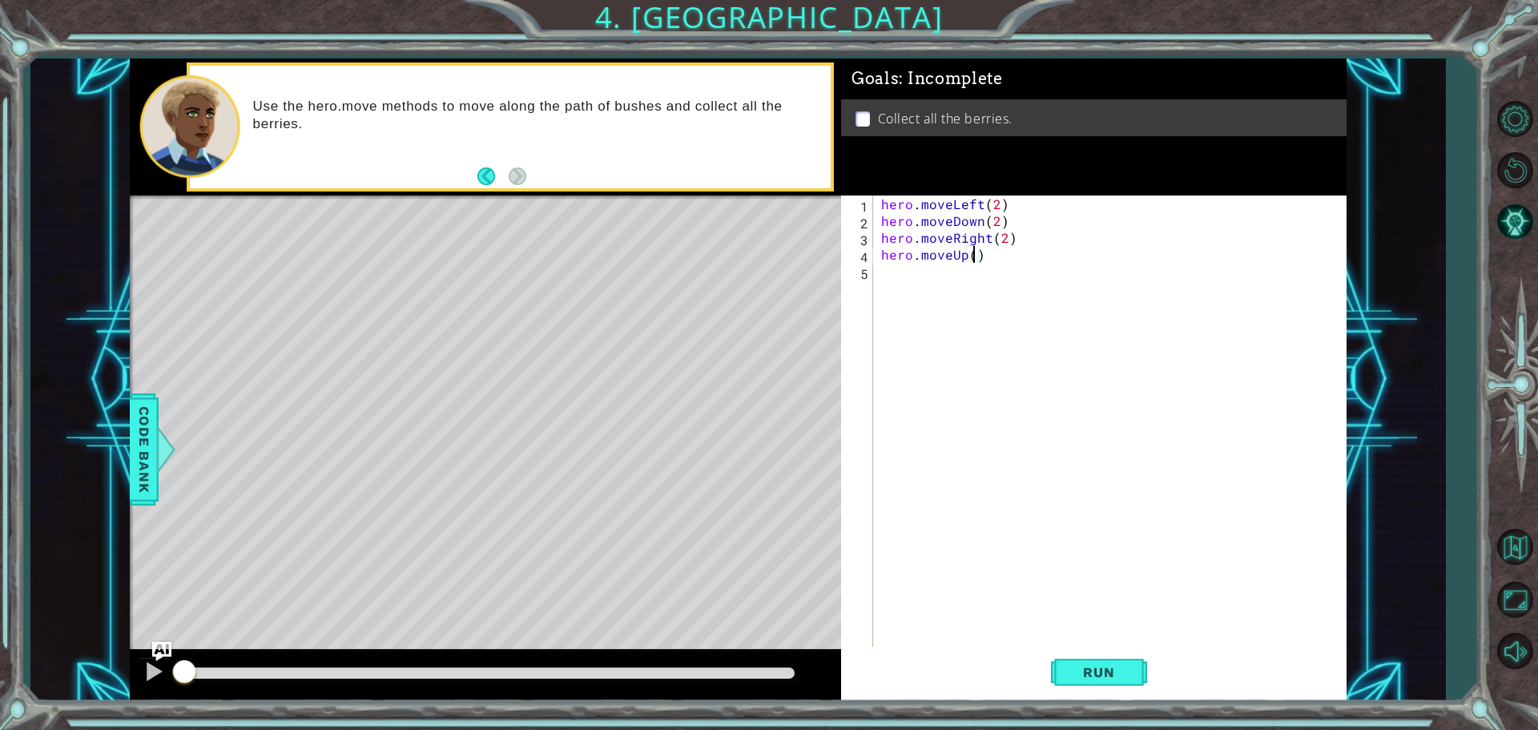
type textarea "hero.moveUp(2)"
click at [887, 272] on div "hero . moveLeft ( 2 ) hero . moveDown ( 2 ) hero . moveRight ( 2 ) hero . moveU…" at bounding box center [1114, 439] width 472 height 488
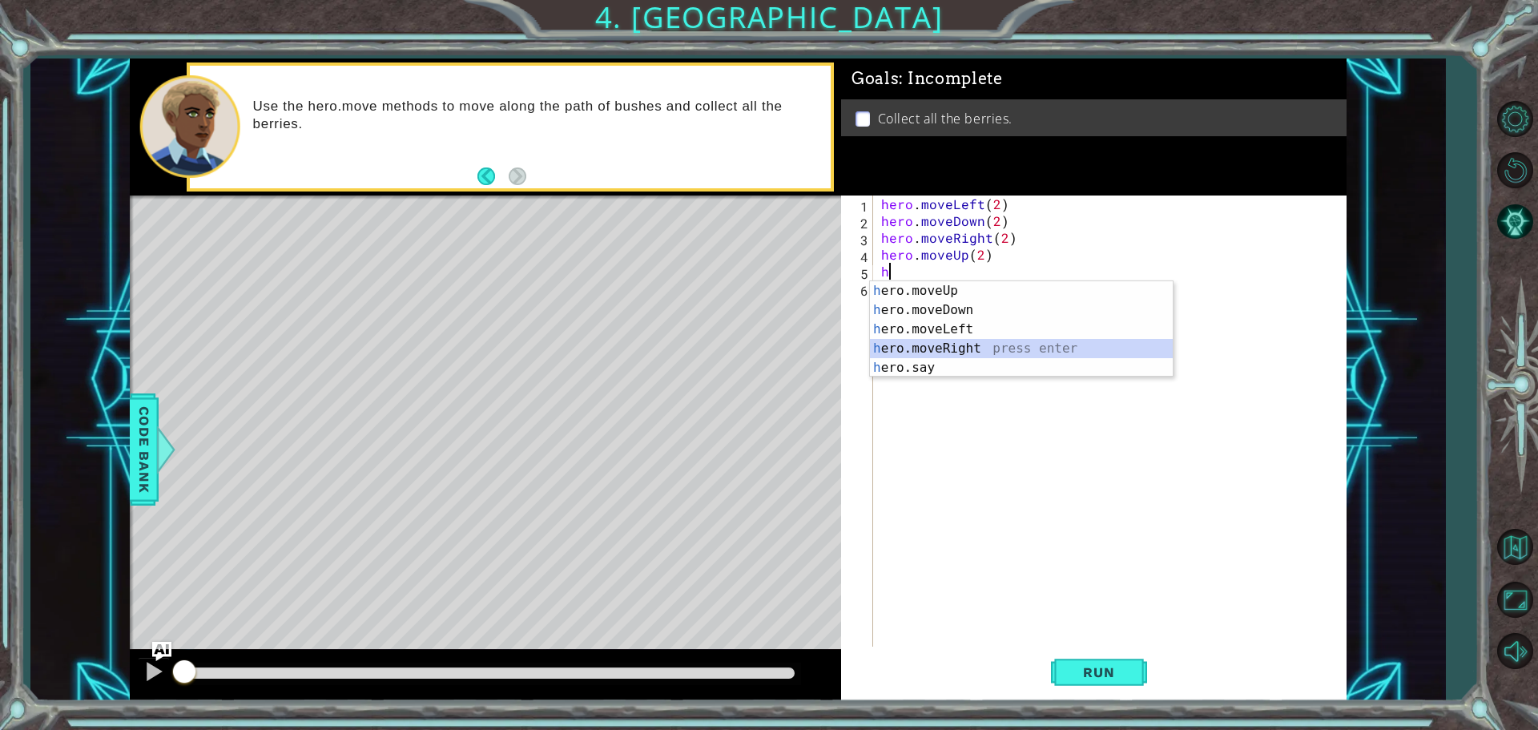
click at [966, 353] on div "h ero.moveUp press enter h ero.moveDown press enter h ero.moveLeft press enter …" at bounding box center [1021, 348] width 303 height 135
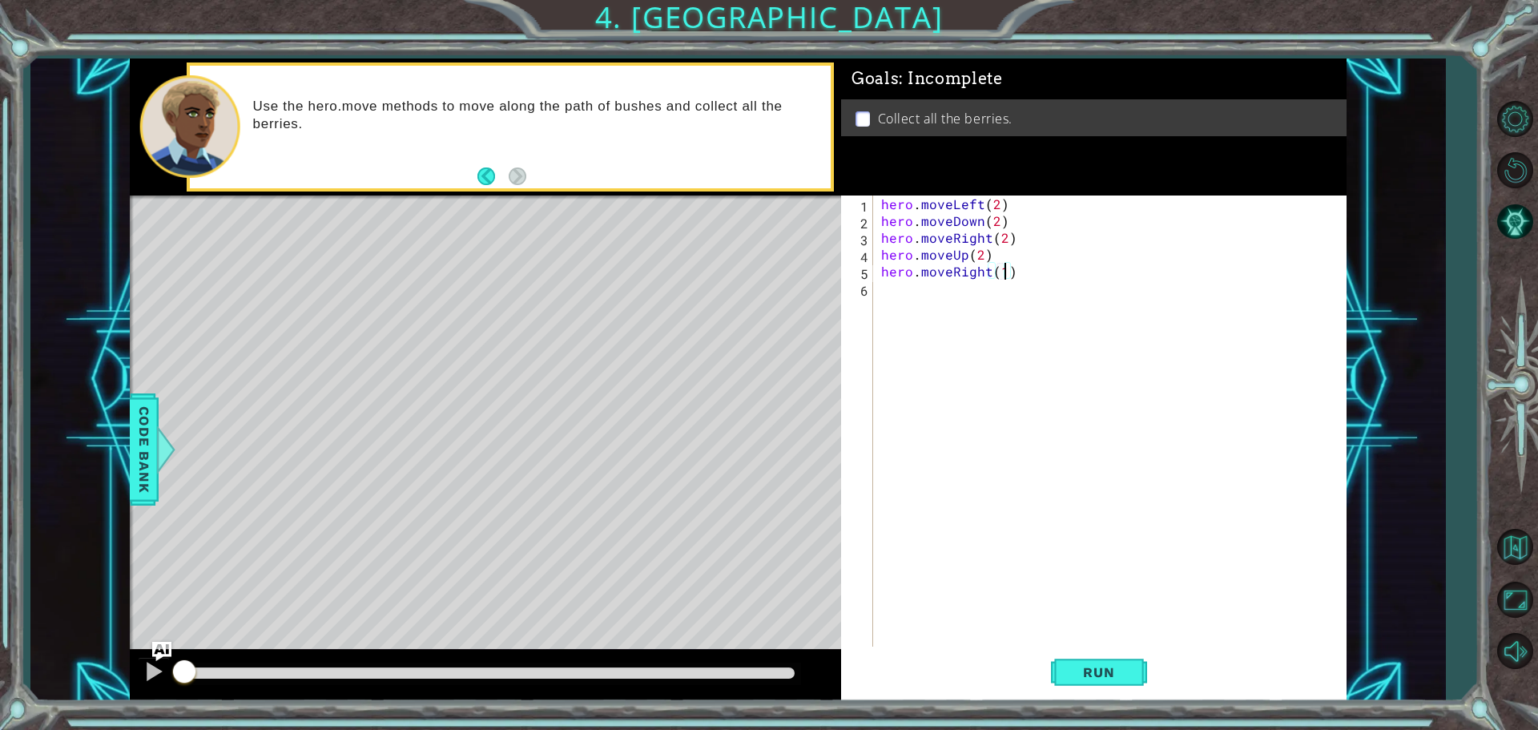
scroll to position [0, 7]
type textarea "hero.moveRight(10)"
click at [1124, 669] on span "Run" at bounding box center [1098, 672] width 63 height 16
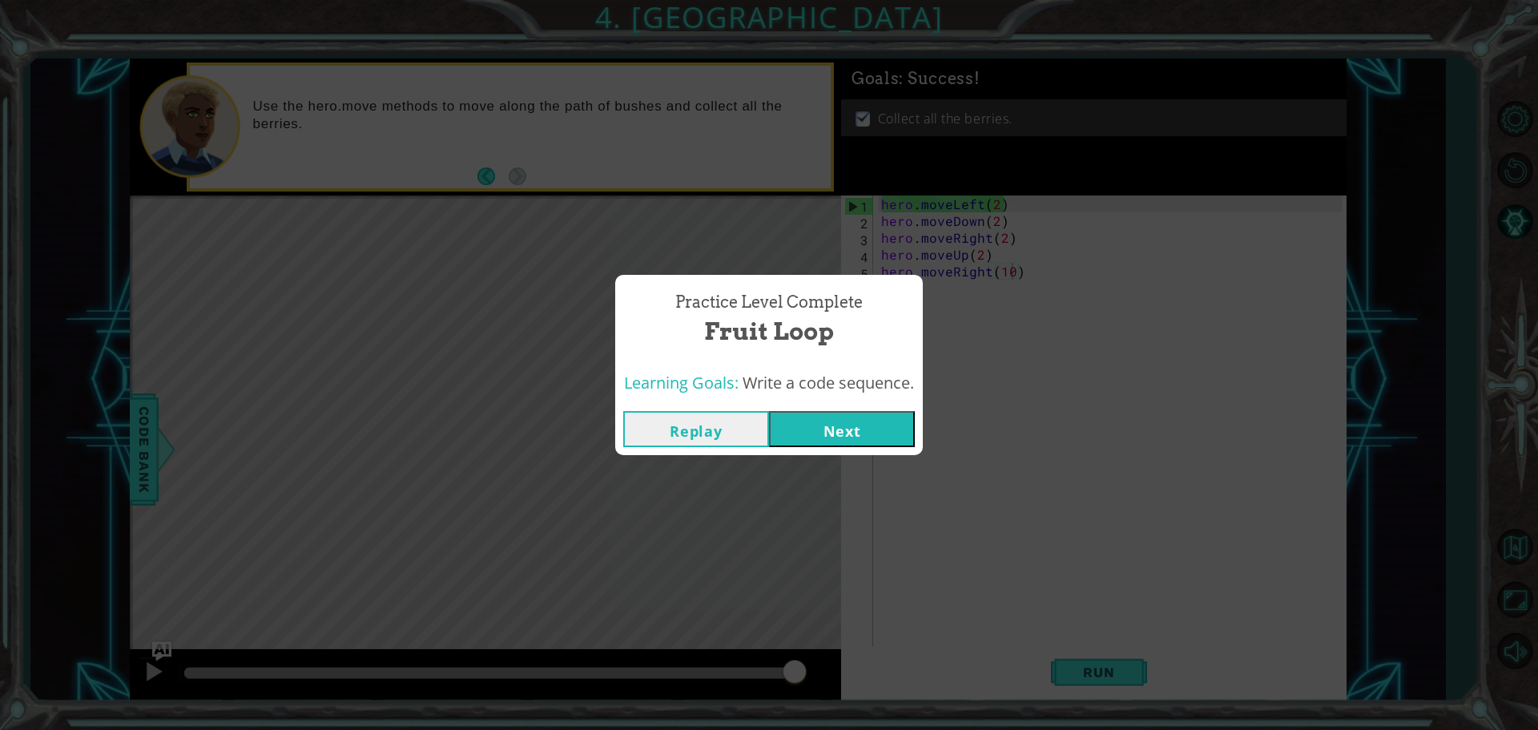
click at [868, 426] on button "Next" at bounding box center [842, 429] width 146 height 36
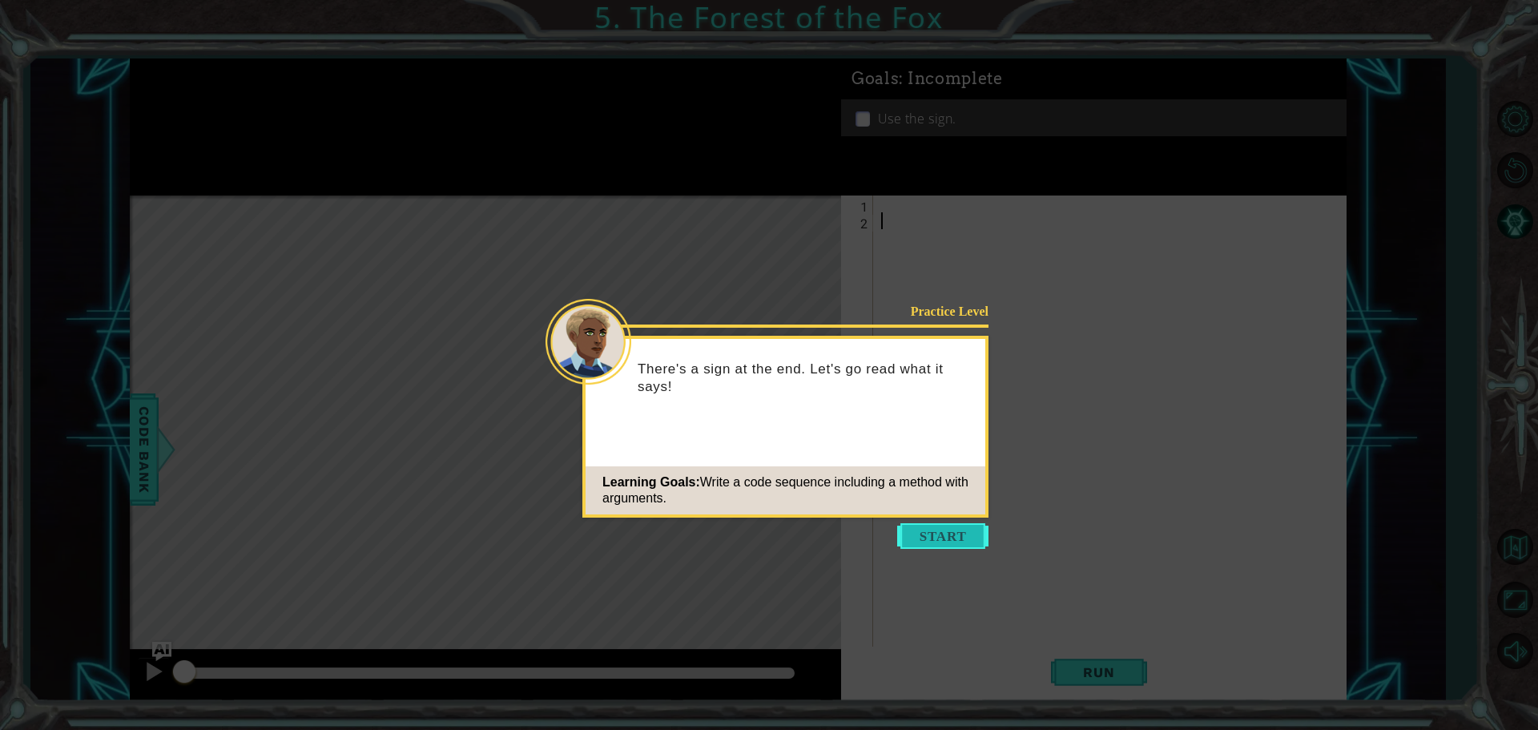
click at [933, 532] on button "Start" at bounding box center [942, 536] width 91 height 26
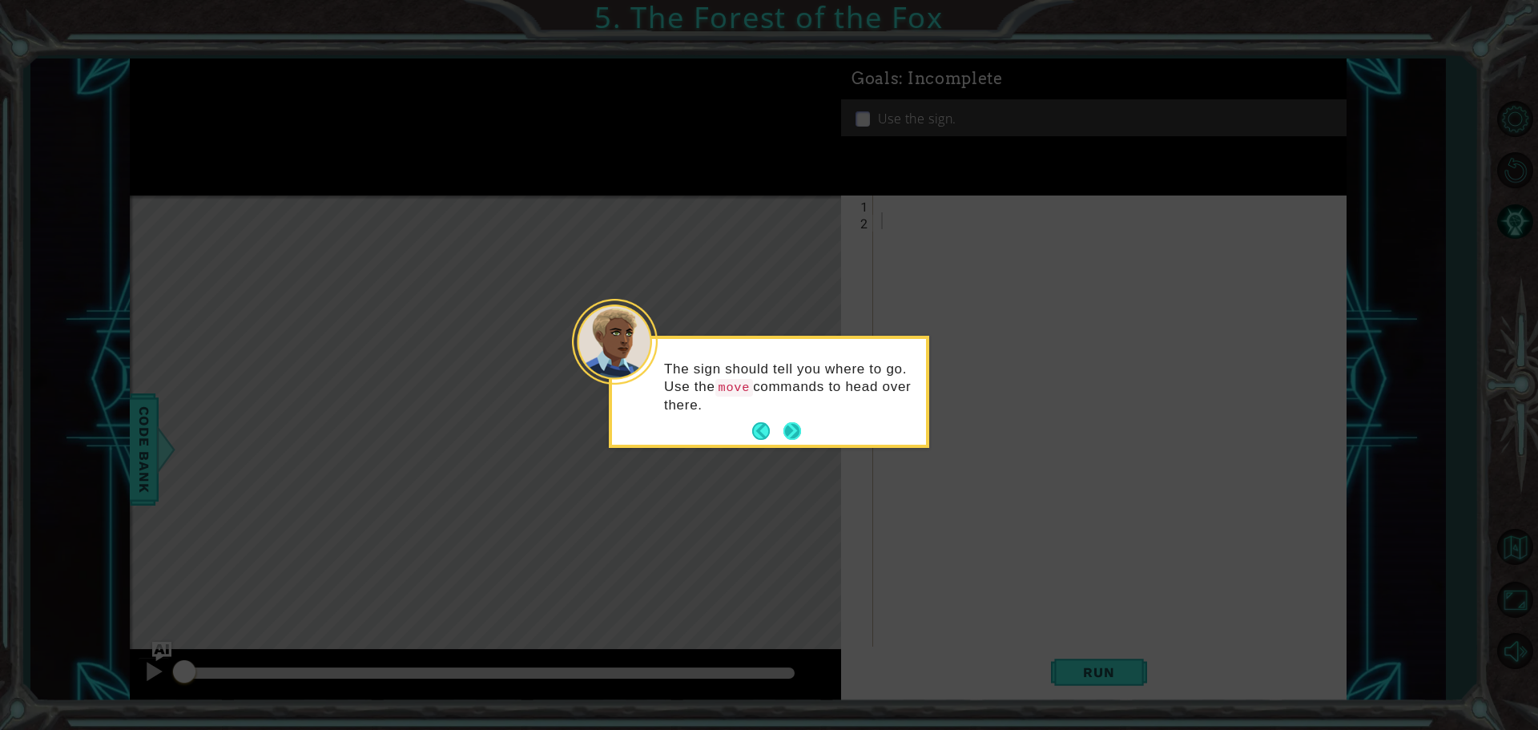
click at [797, 425] on button "Next" at bounding box center [793, 431] width 18 height 18
click at [797, 425] on button "Next" at bounding box center [793, 430] width 18 height 18
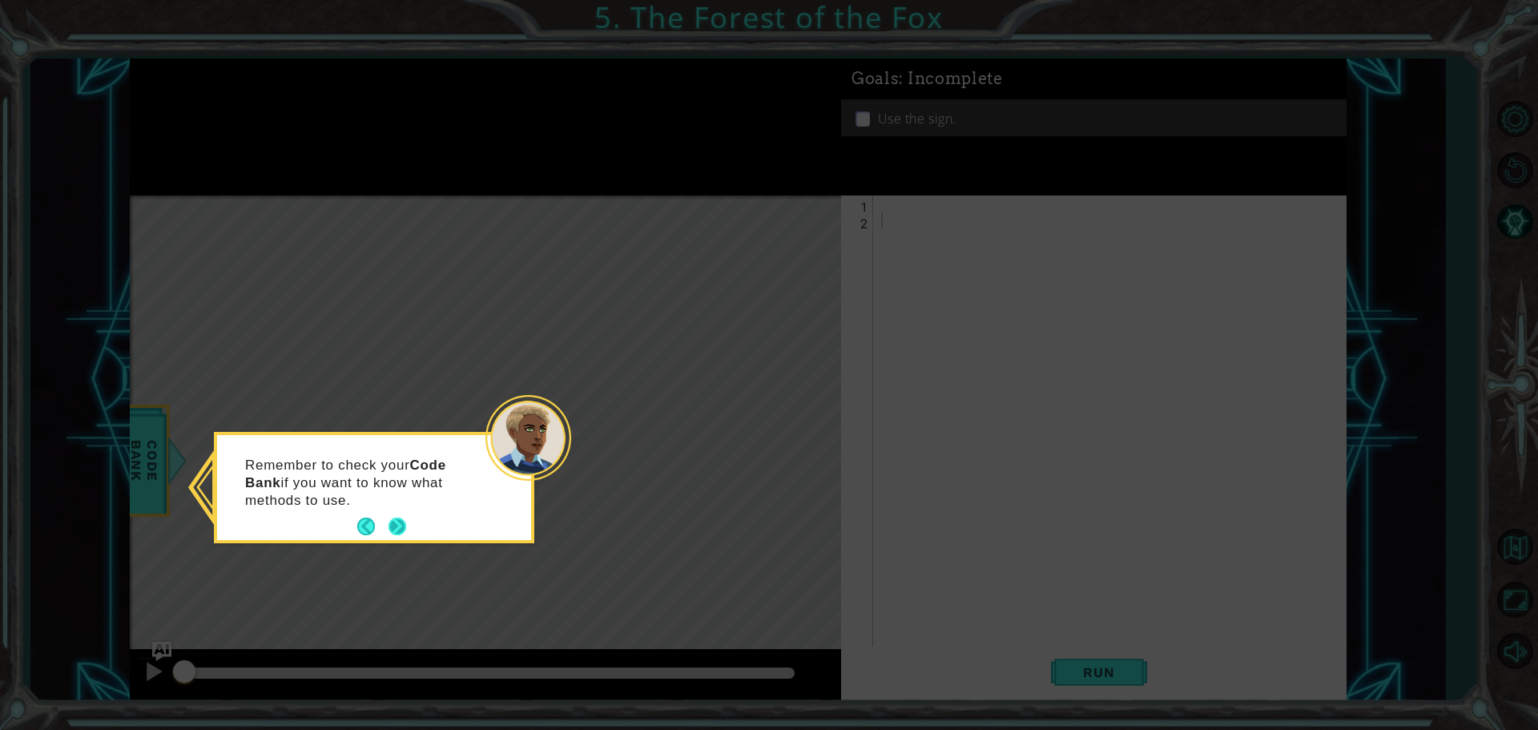
click at [400, 526] on button "Next" at bounding box center [398, 527] width 18 height 18
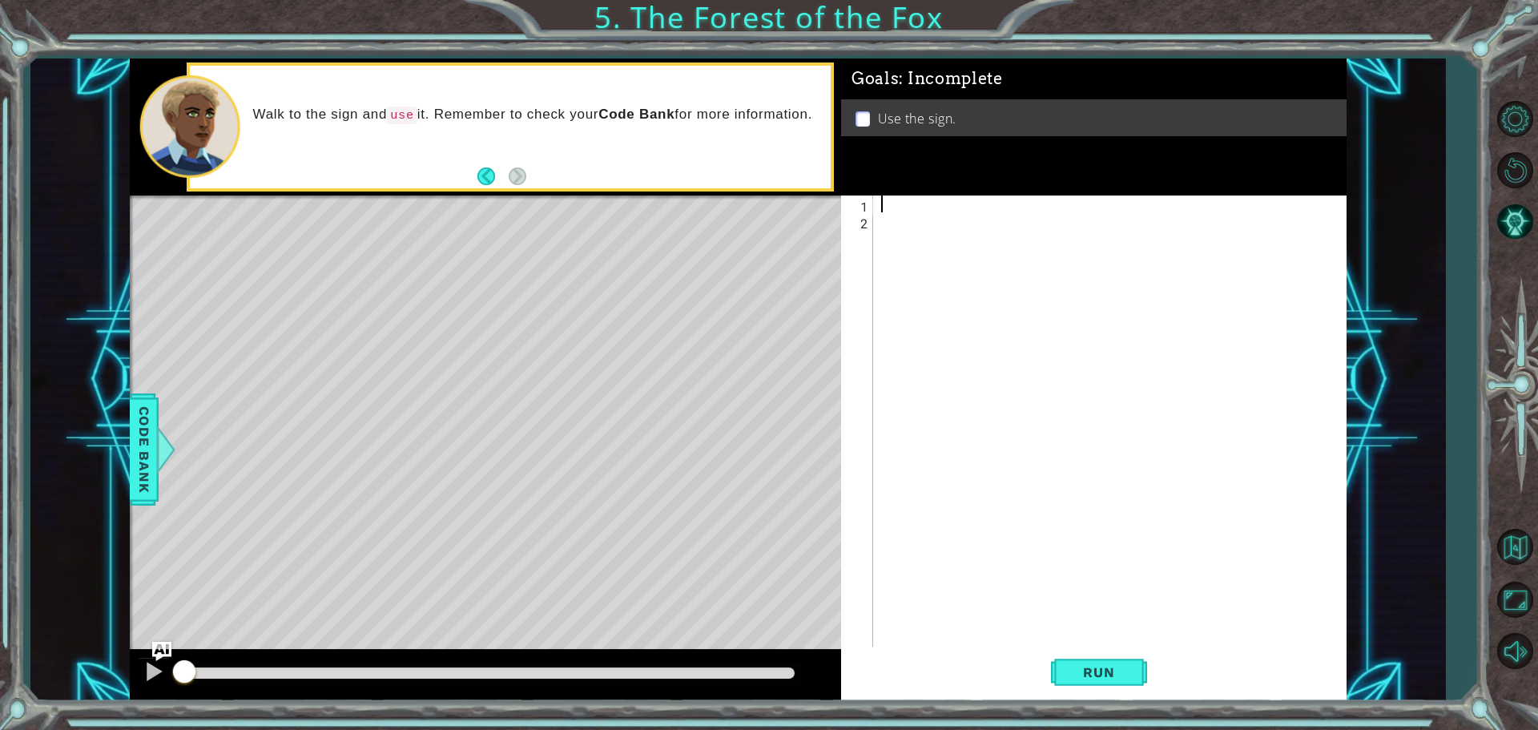
click at [886, 198] on div at bounding box center [1114, 439] width 472 height 488
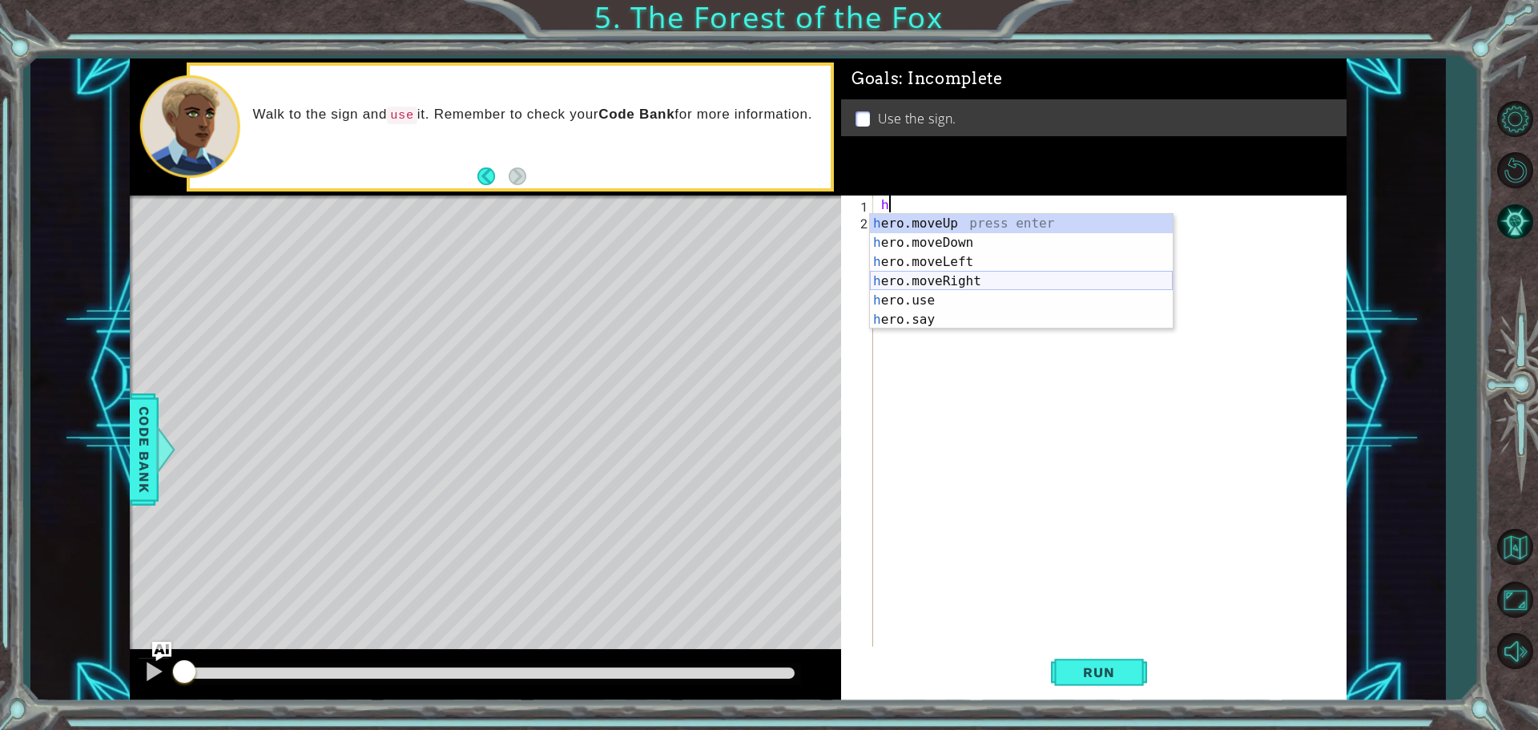
click at [950, 279] on div "h ero.moveUp press enter h ero.moveDown press enter h ero.moveLeft press enter …" at bounding box center [1021, 291] width 303 height 154
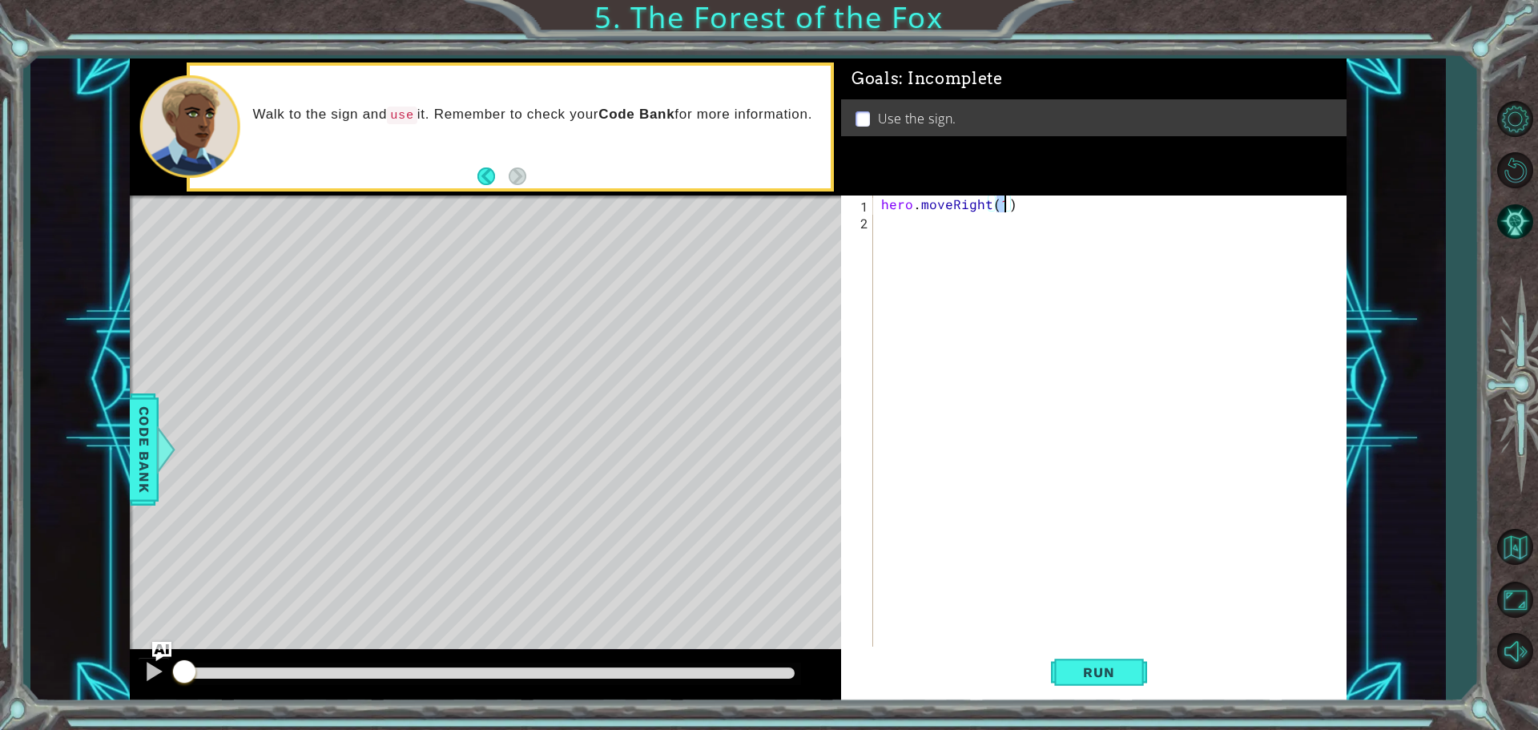
click at [885, 209] on div "hero . moveRight ( 1 )" at bounding box center [1114, 439] width 472 height 488
type textarea "hero.moveRight(1)"
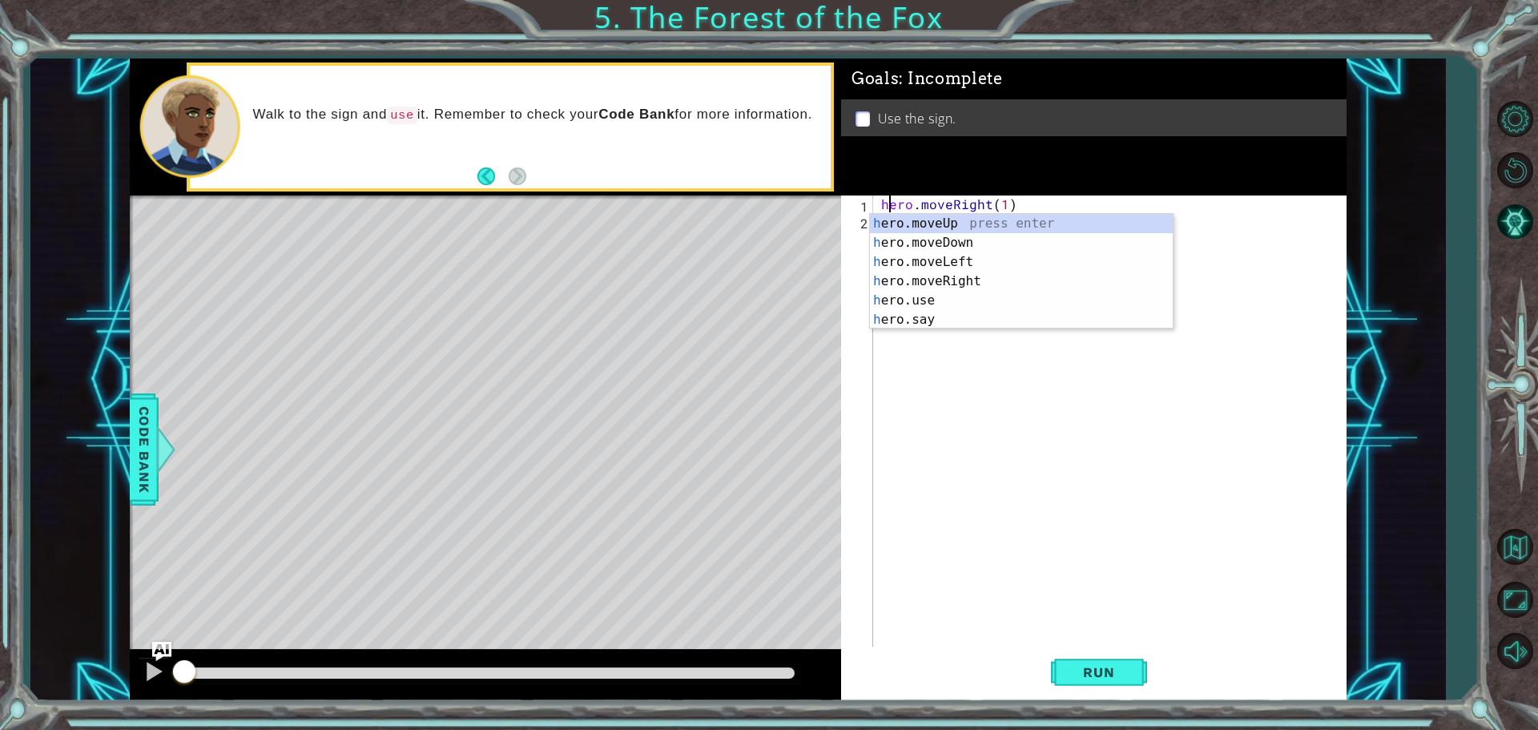
click at [1099, 401] on div "hero . moveRight ( 1 )" at bounding box center [1114, 439] width 472 height 488
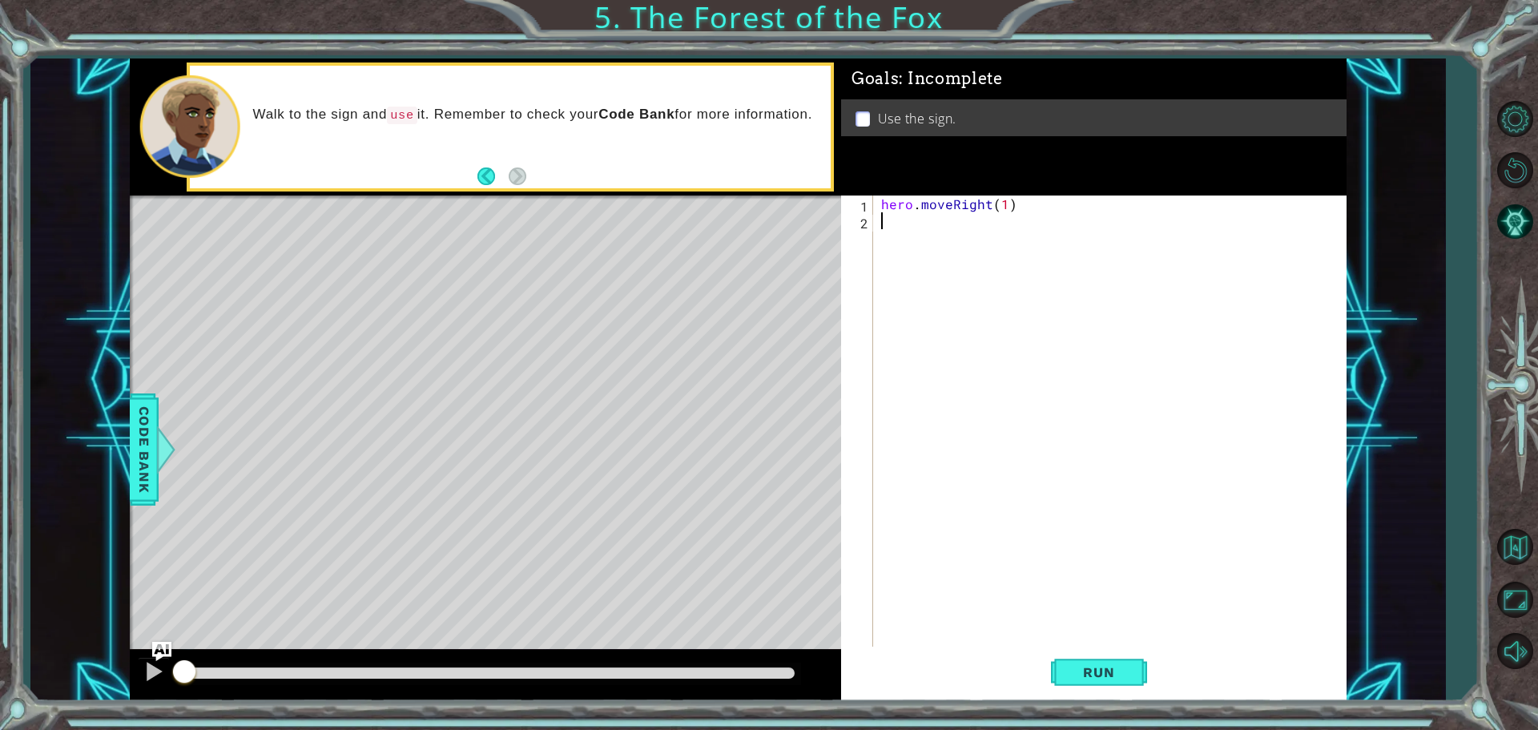
scroll to position [0, 0]
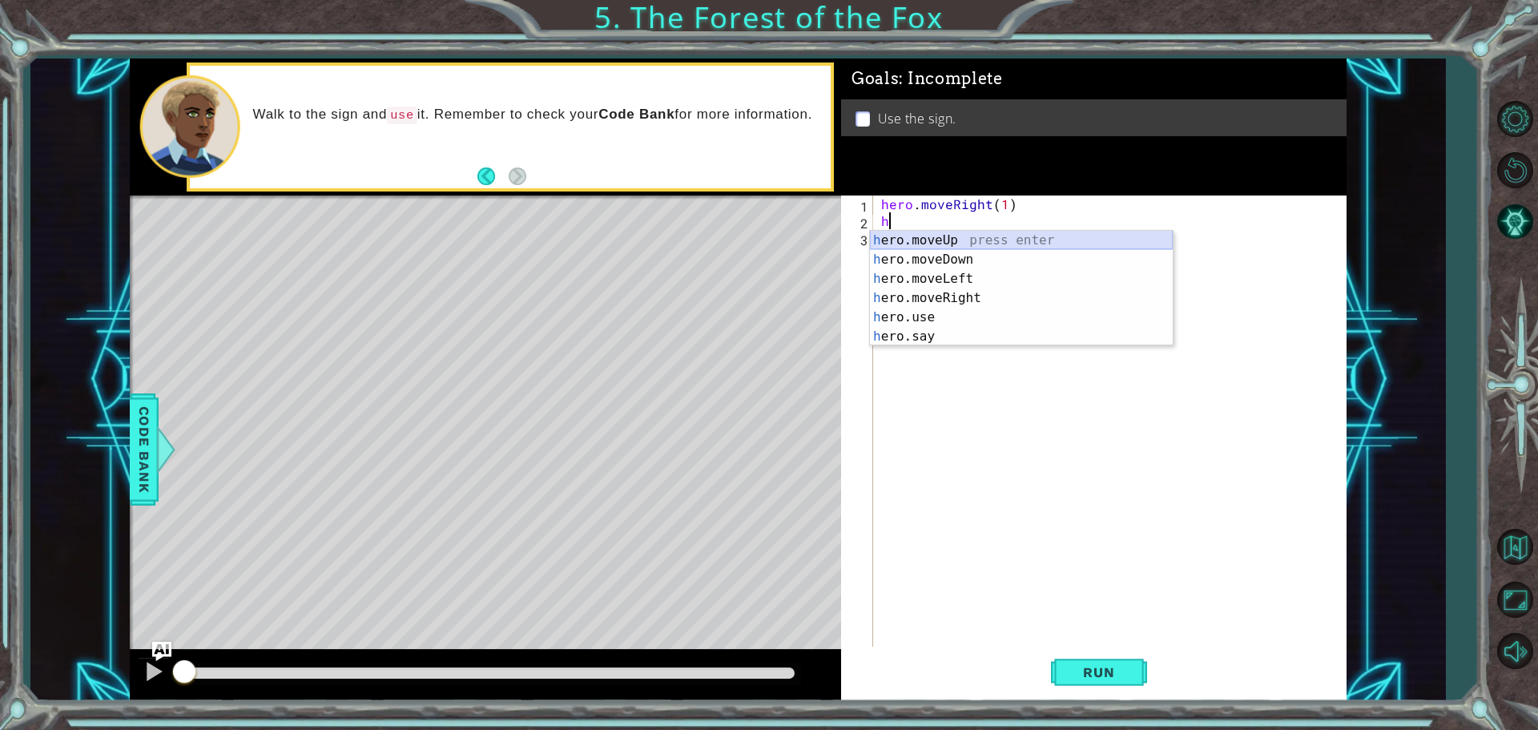
click at [909, 239] on div "h ero.moveUp press enter h ero.moveDown press enter h ero.moveLeft press enter …" at bounding box center [1021, 308] width 303 height 154
type textarea "hero.moveUp(1)"
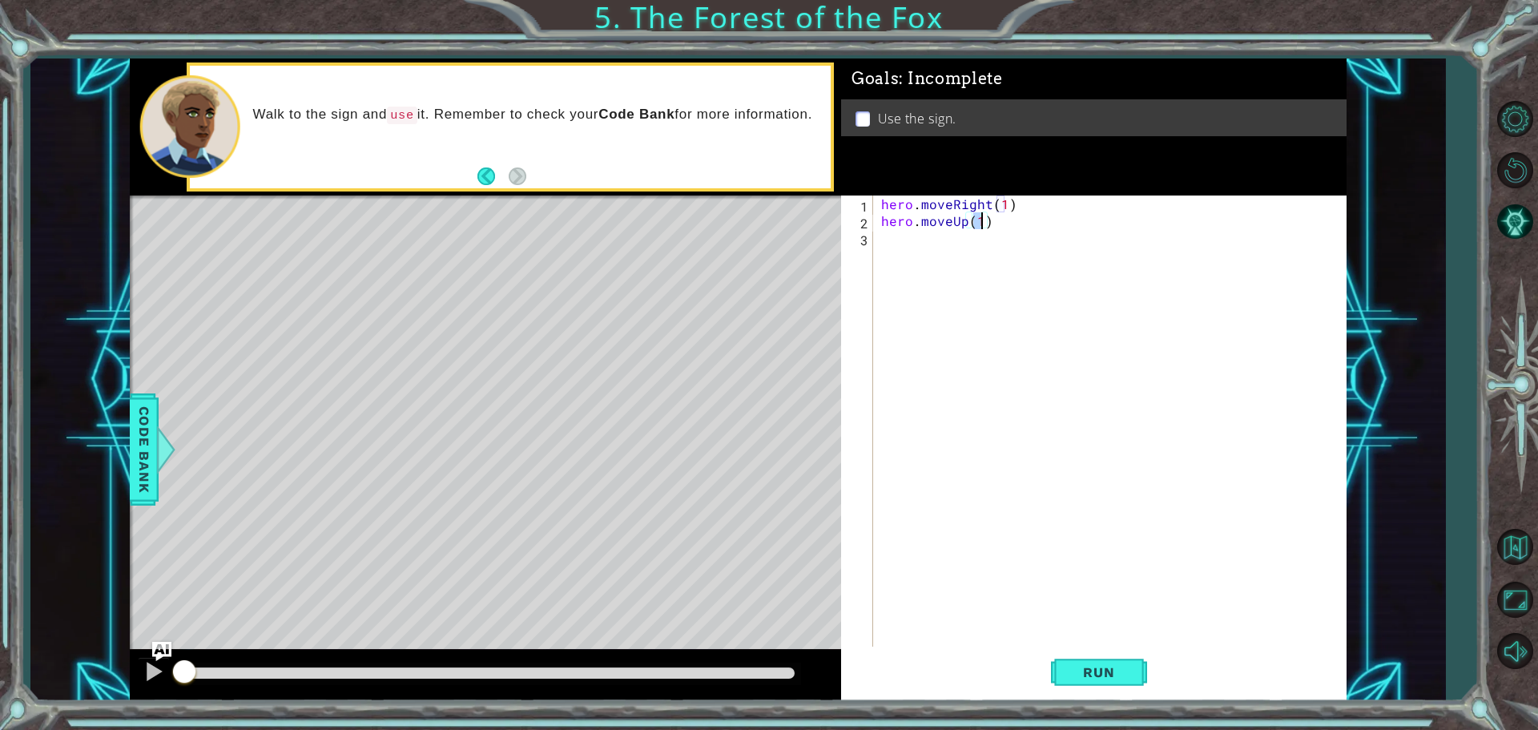
click at [909, 255] on div "hero . moveRight ( 1 ) hero . moveUp ( 1 )" at bounding box center [1114, 439] width 472 height 488
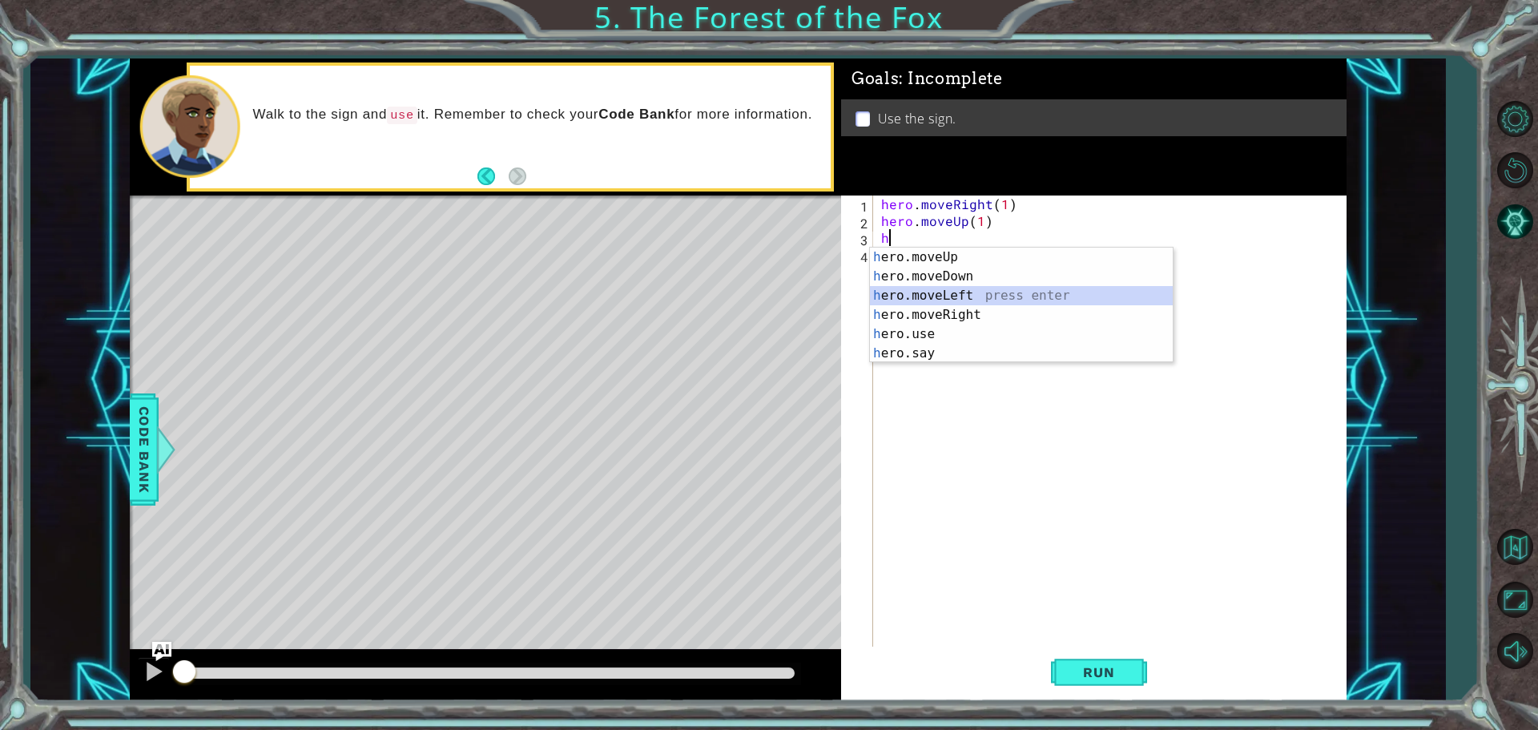
click at [941, 296] on div "h ero.moveUp press enter h ero.moveDown press enter h ero.moveLeft press enter …" at bounding box center [1021, 325] width 303 height 154
type textarea "hero.moveLeft(1)"
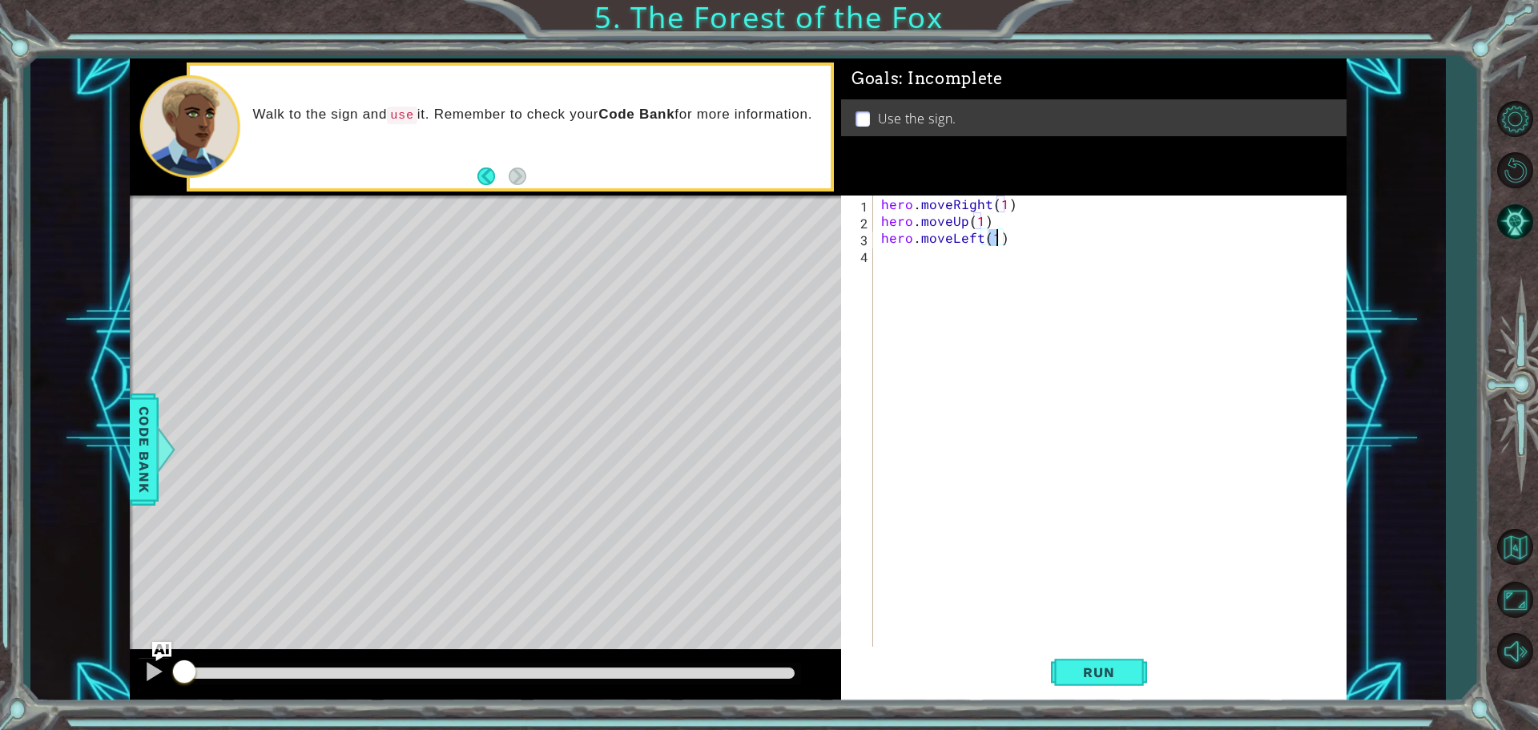
click at [892, 284] on div "hero . moveRight ( 1 ) hero . moveUp ( 1 ) hero . moveLeft ( 1 )" at bounding box center [1114, 439] width 472 height 488
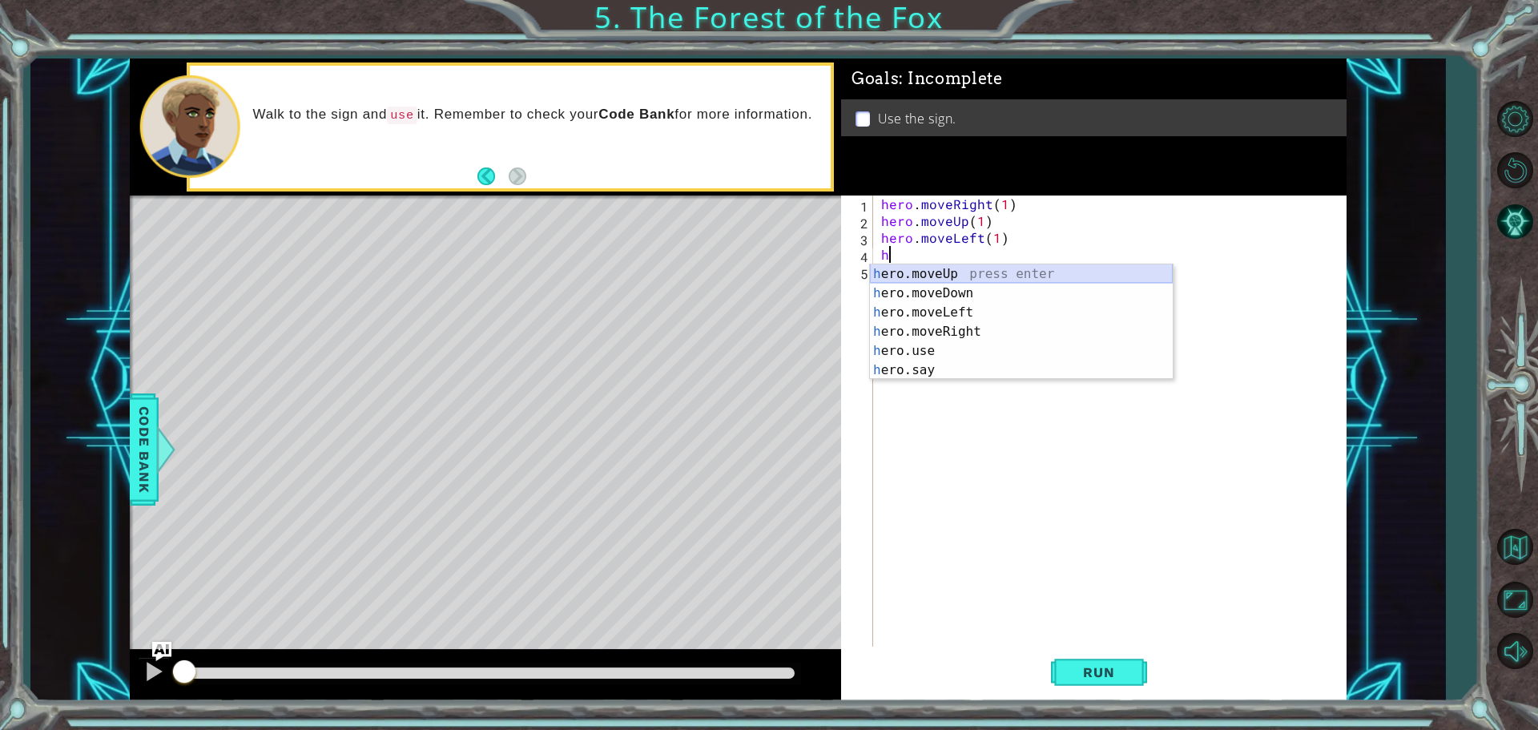
click at [923, 276] on div "h ero.moveUp press enter h ero.moveDown press enter h ero.moveLeft press enter …" at bounding box center [1021, 341] width 303 height 154
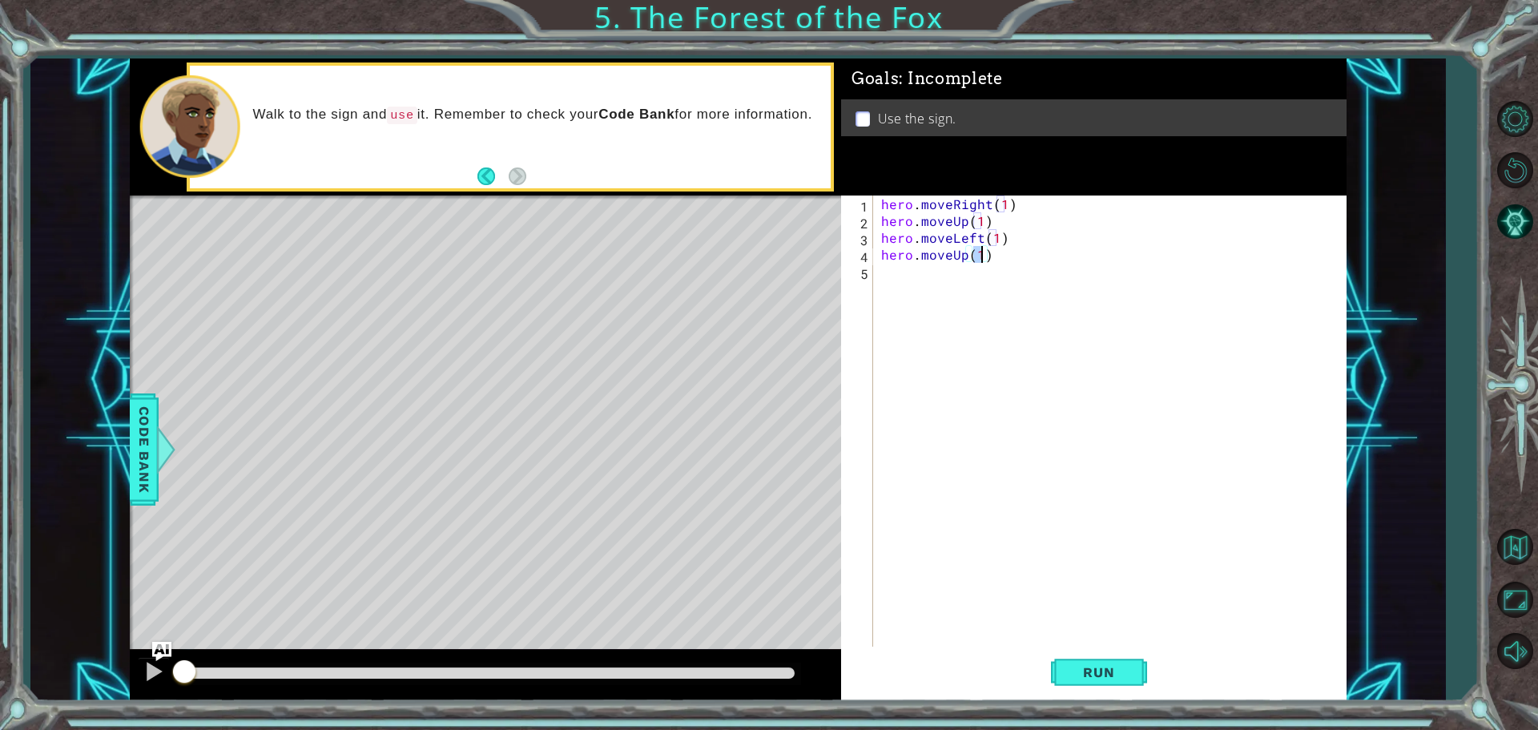
click at [894, 280] on div "hero . moveRight ( 1 ) hero . moveUp ( 1 ) hero . moveLeft ( 1 ) hero . moveUp …" at bounding box center [1114, 439] width 472 height 488
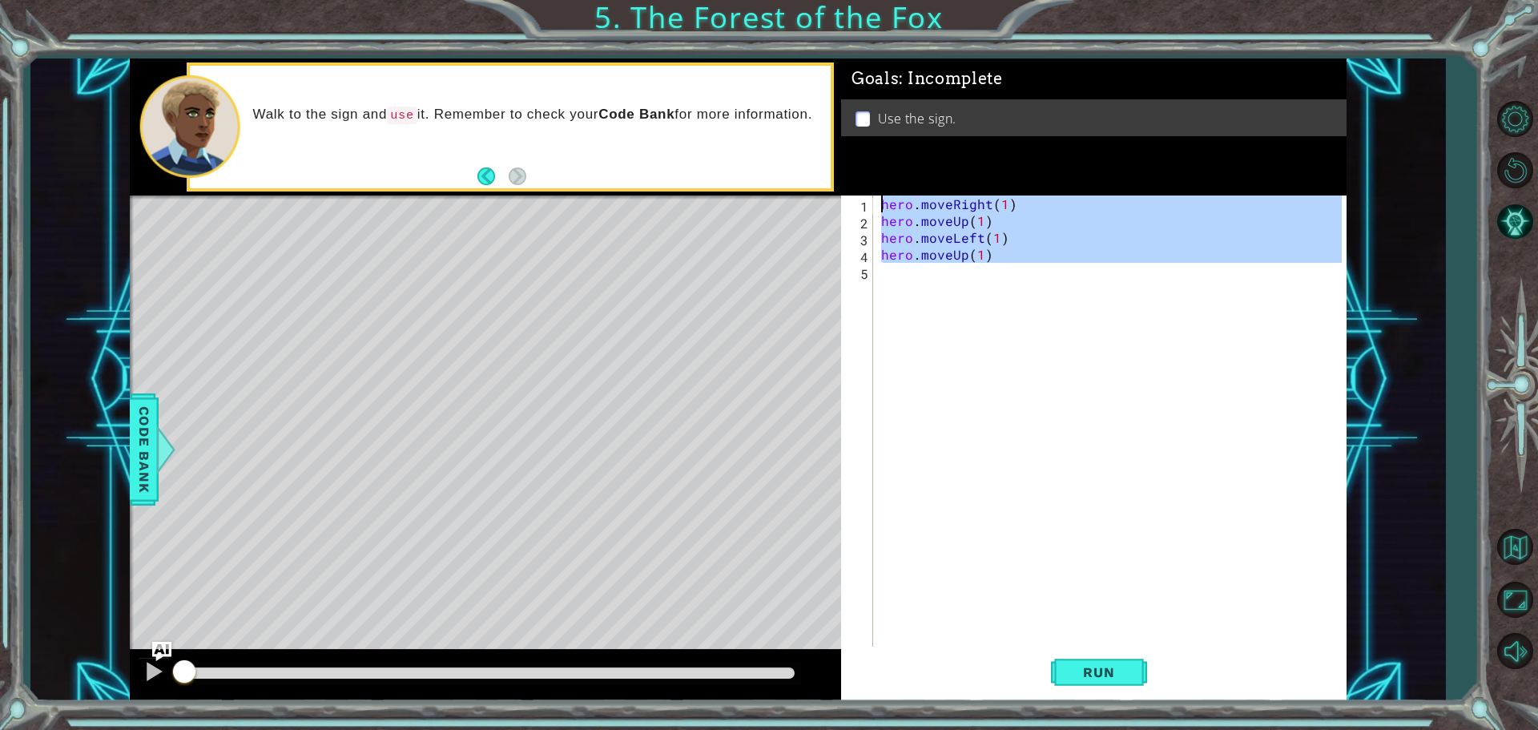
type textarea "hero.moveRight(1) hero.moveUp(1)"
click at [894, 292] on div "hero . moveRight ( 1 ) hero . moveUp ( 1 ) hero . moveLeft ( 1 ) hero . moveUp …" at bounding box center [1110, 422] width 464 height 454
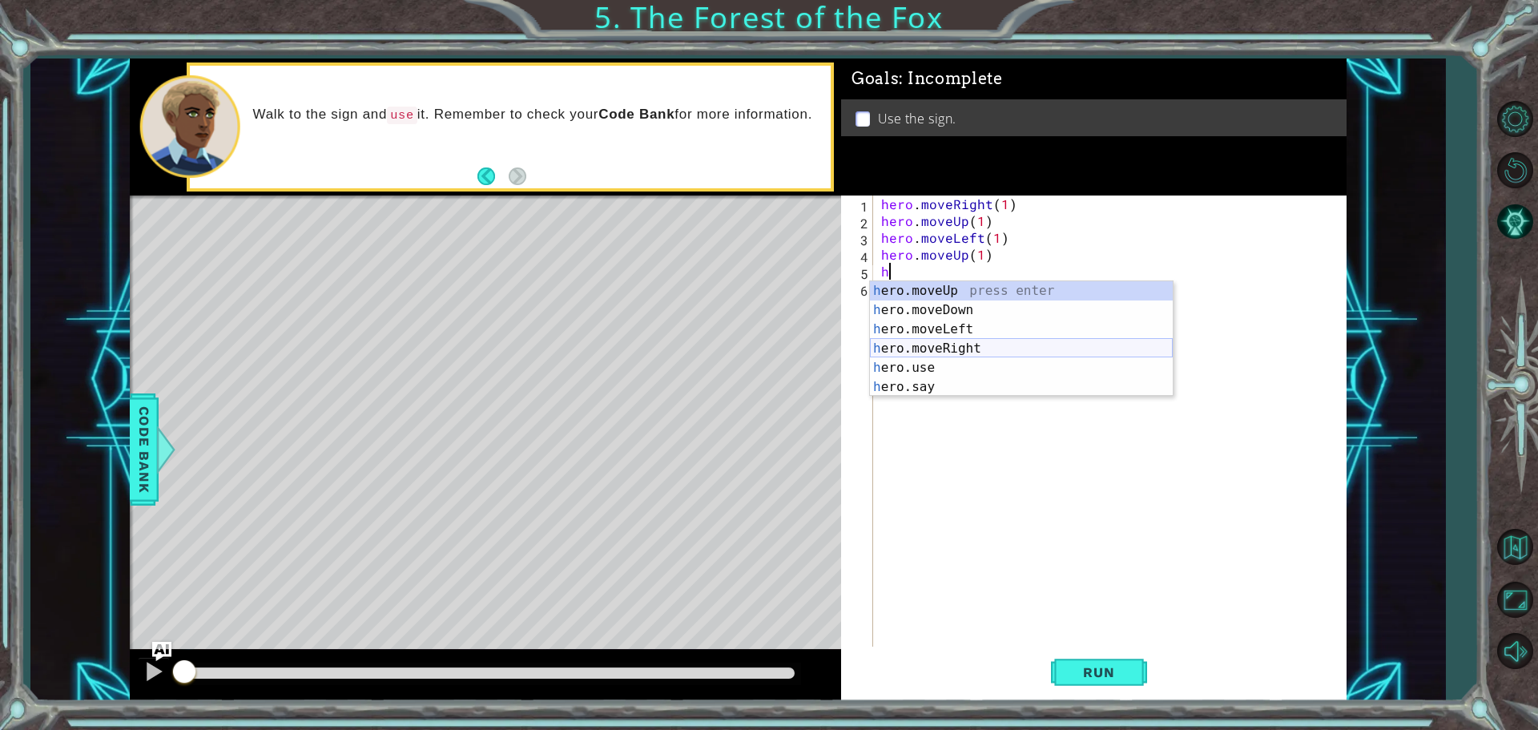
click at [962, 339] on div "h ero.moveUp press enter h ero.moveDown press enter h ero.moveLeft press enter …" at bounding box center [1021, 358] width 303 height 154
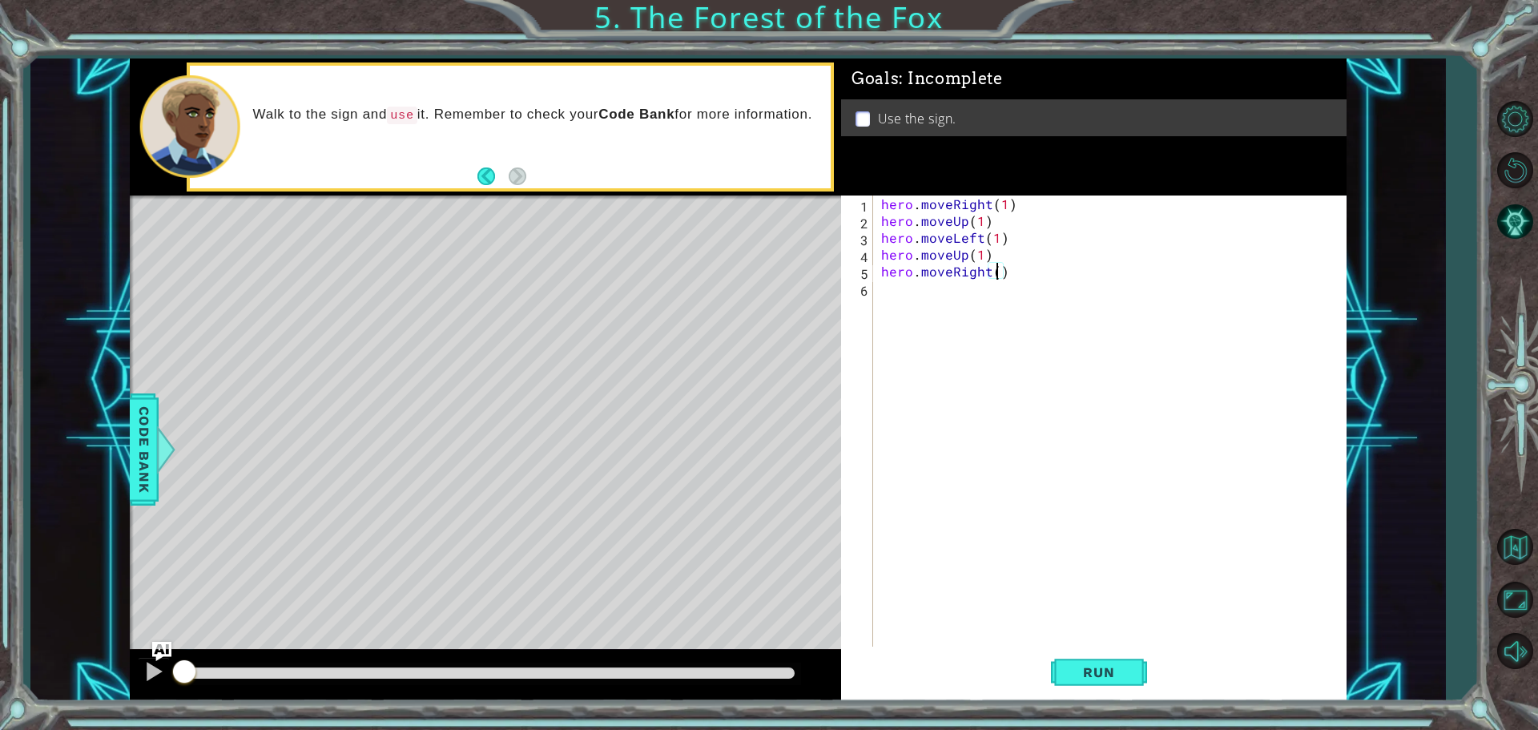
type textarea "hero.moveRight(2)"
click at [892, 304] on div "hero . moveRight ( 1 ) hero . moveUp ( 1 ) hero . moveLeft ( 1 ) hero . moveUp …" at bounding box center [1114, 439] width 472 height 488
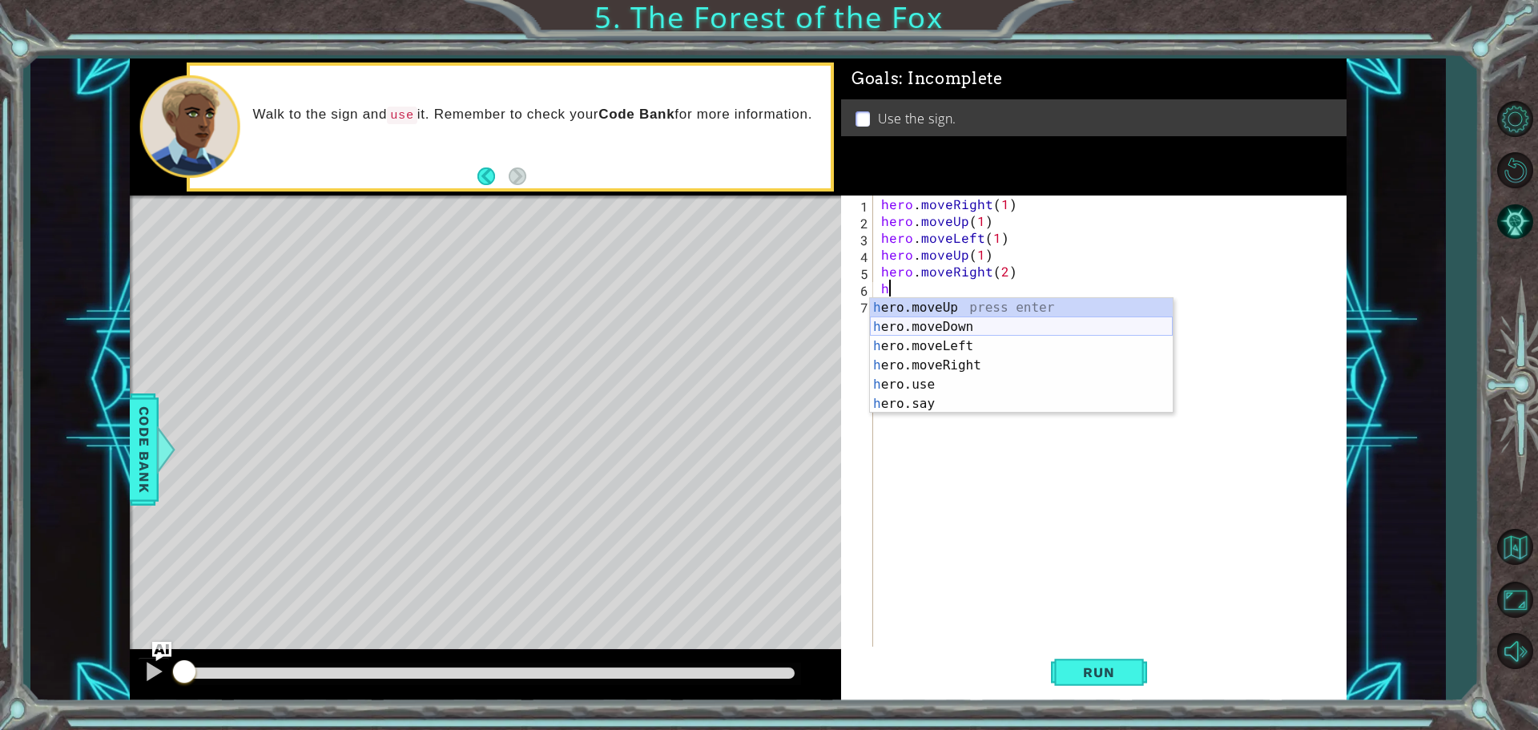
click at [917, 326] on div "h ero.moveUp press enter h ero.moveDown press enter h ero.moveLeft press enter …" at bounding box center [1021, 375] width 303 height 154
type textarea "hero.moveDown(1)"
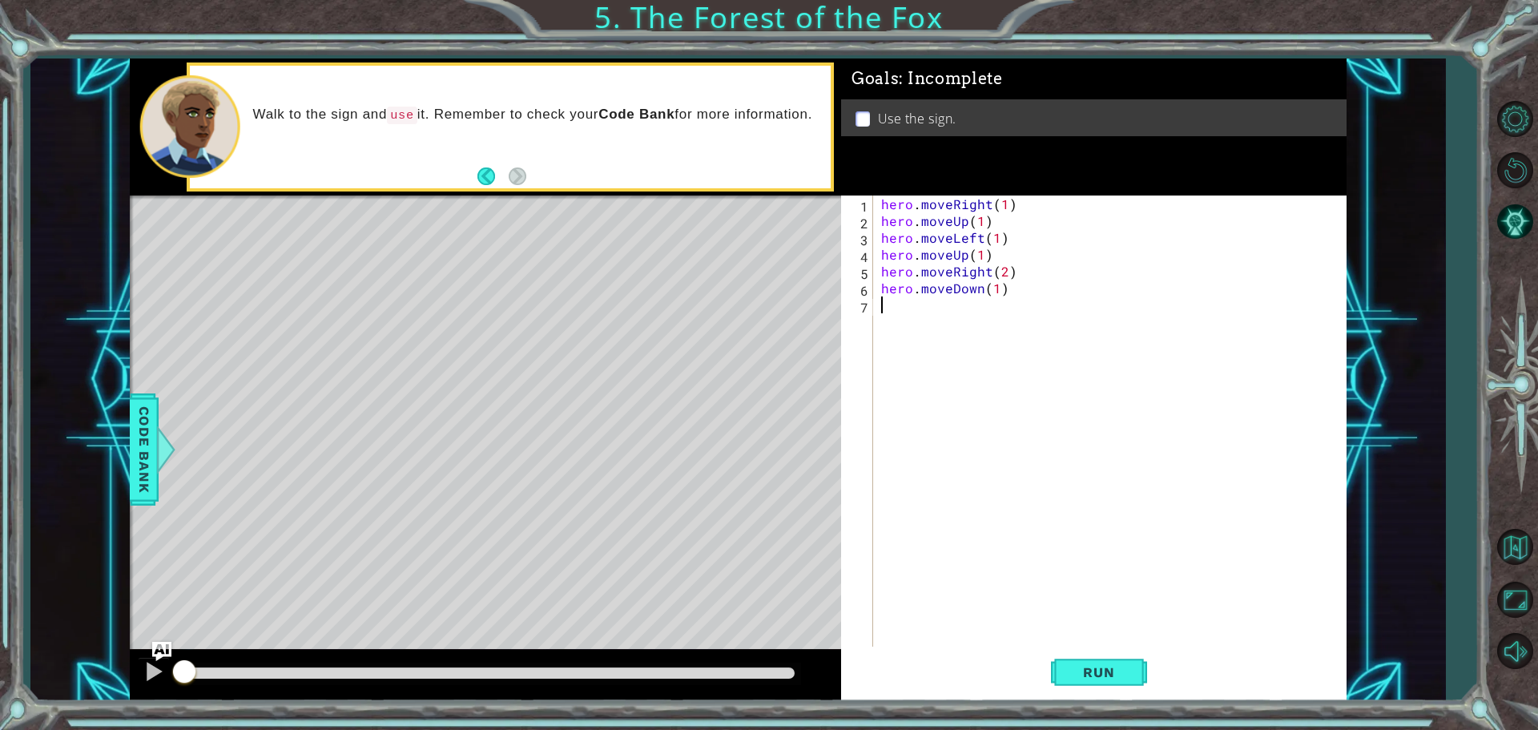
click at [897, 316] on div "hero . moveRight ( 1 ) hero . moveUp ( 1 ) hero . moveLeft ( 1 ) hero . moveUp …" at bounding box center [1114, 439] width 472 height 488
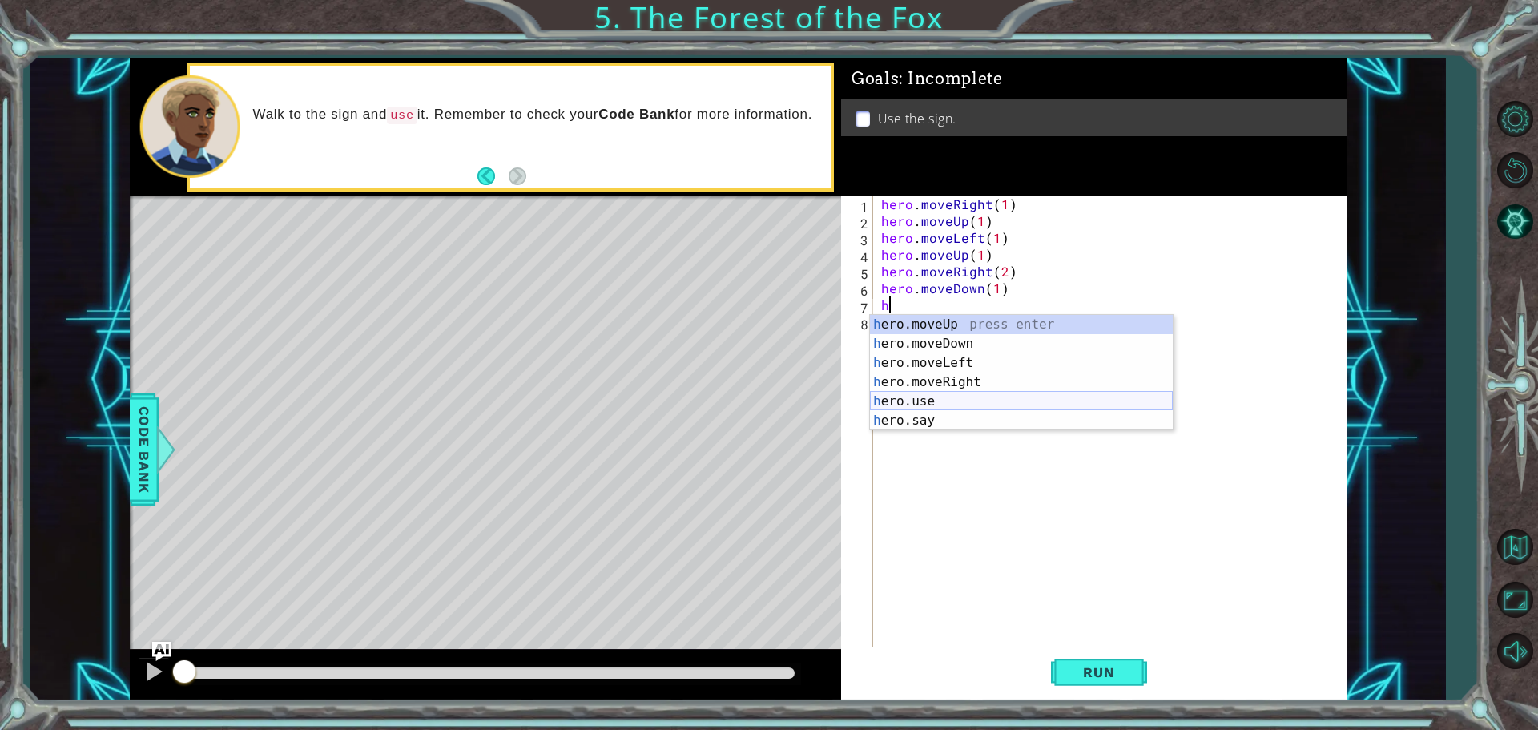
click at [937, 402] on div "h ero.moveUp press enter h ero.moveDown press enter h ero.moveLeft press enter …" at bounding box center [1021, 392] width 303 height 154
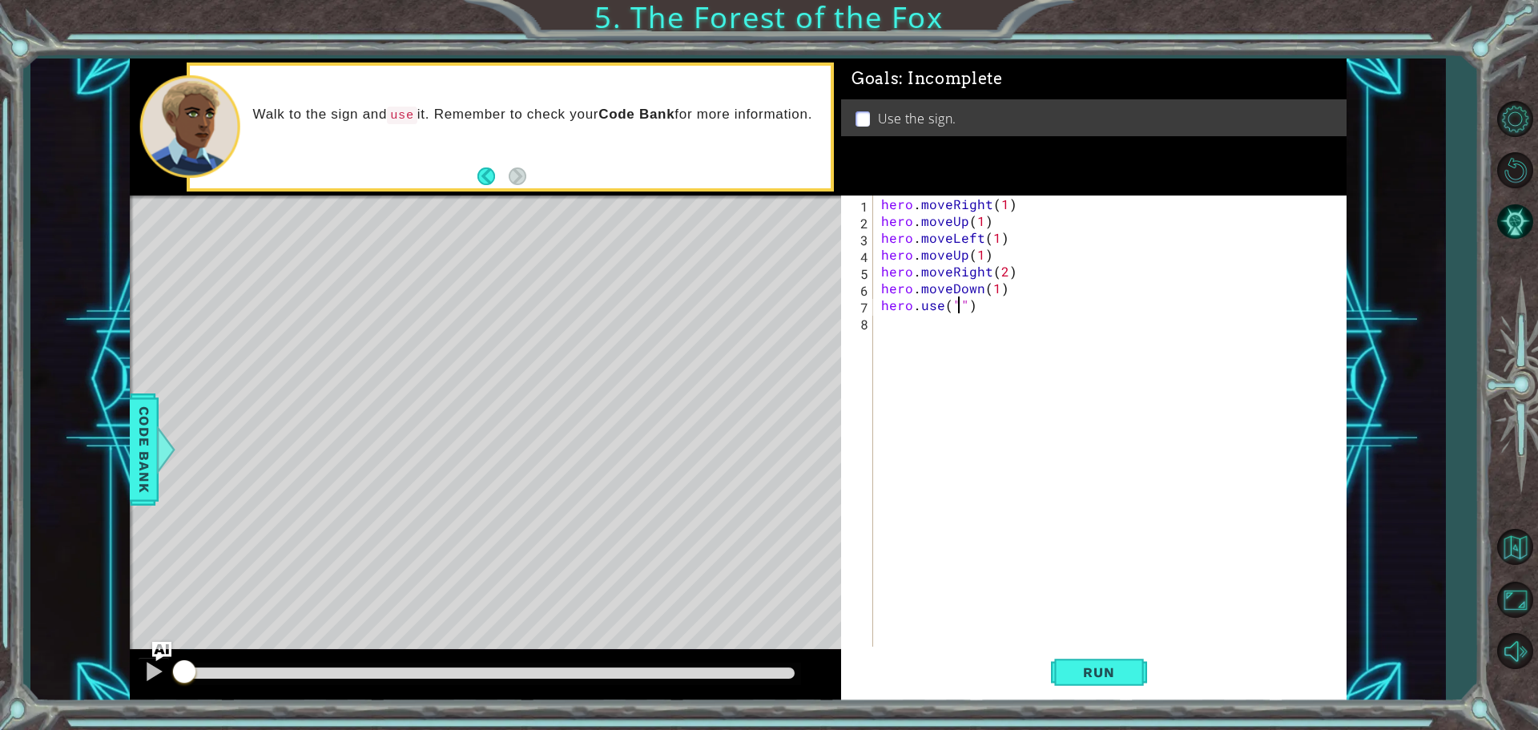
scroll to position [0, 6]
type textarea "hero.use("sign")"
click at [919, 323] on div "hero . moveRight ( 1 ) hero . moveUp ( 1 ) hero . moveLeft ( 1 ) hero . moveUp …" at bounding box center [1114, 439] width 472 height 488
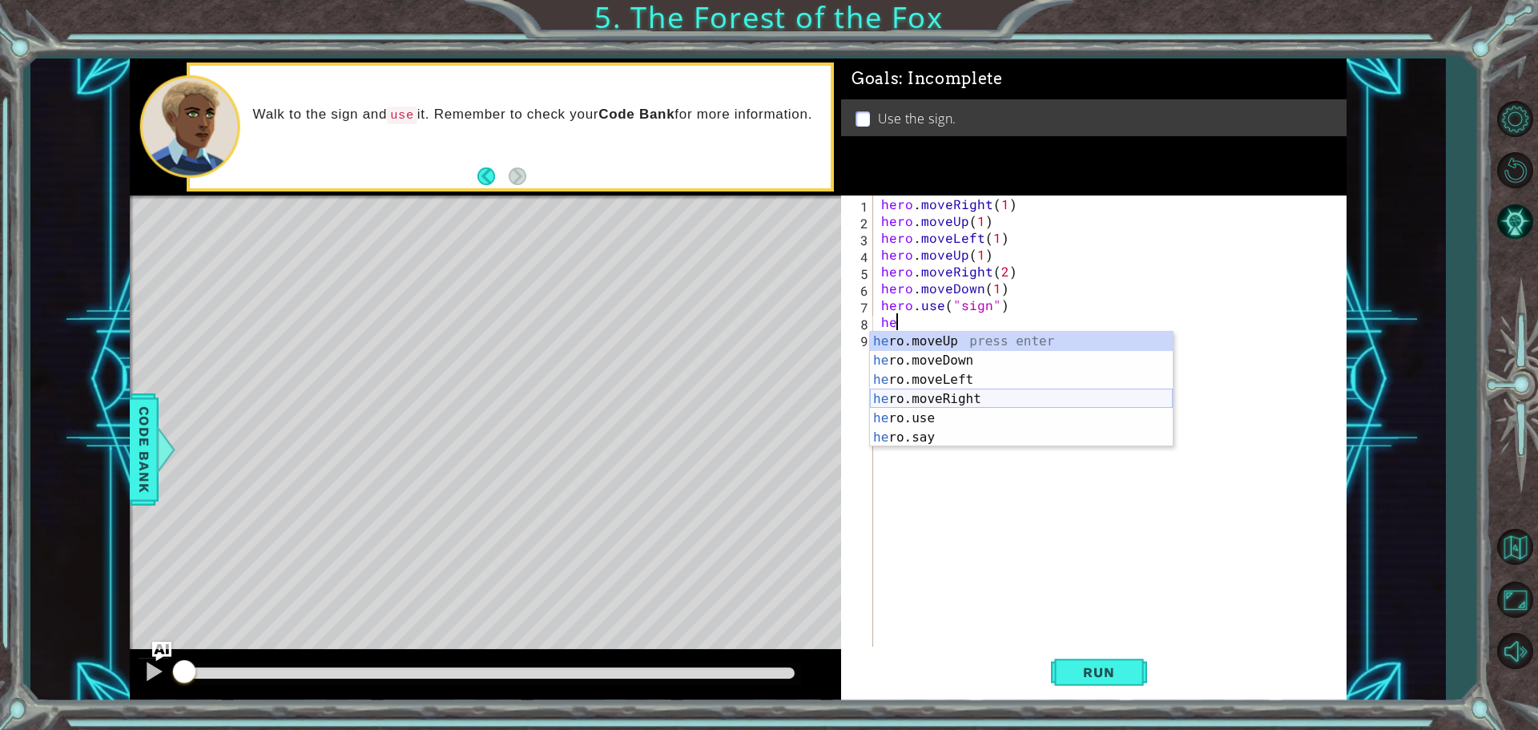
click at [961, 397] on div "he ro.moveUp press enter he ro.moveDown press enter he ro.moveLeft press enter …" at bounding box center [1021, 409] width 303 height 154
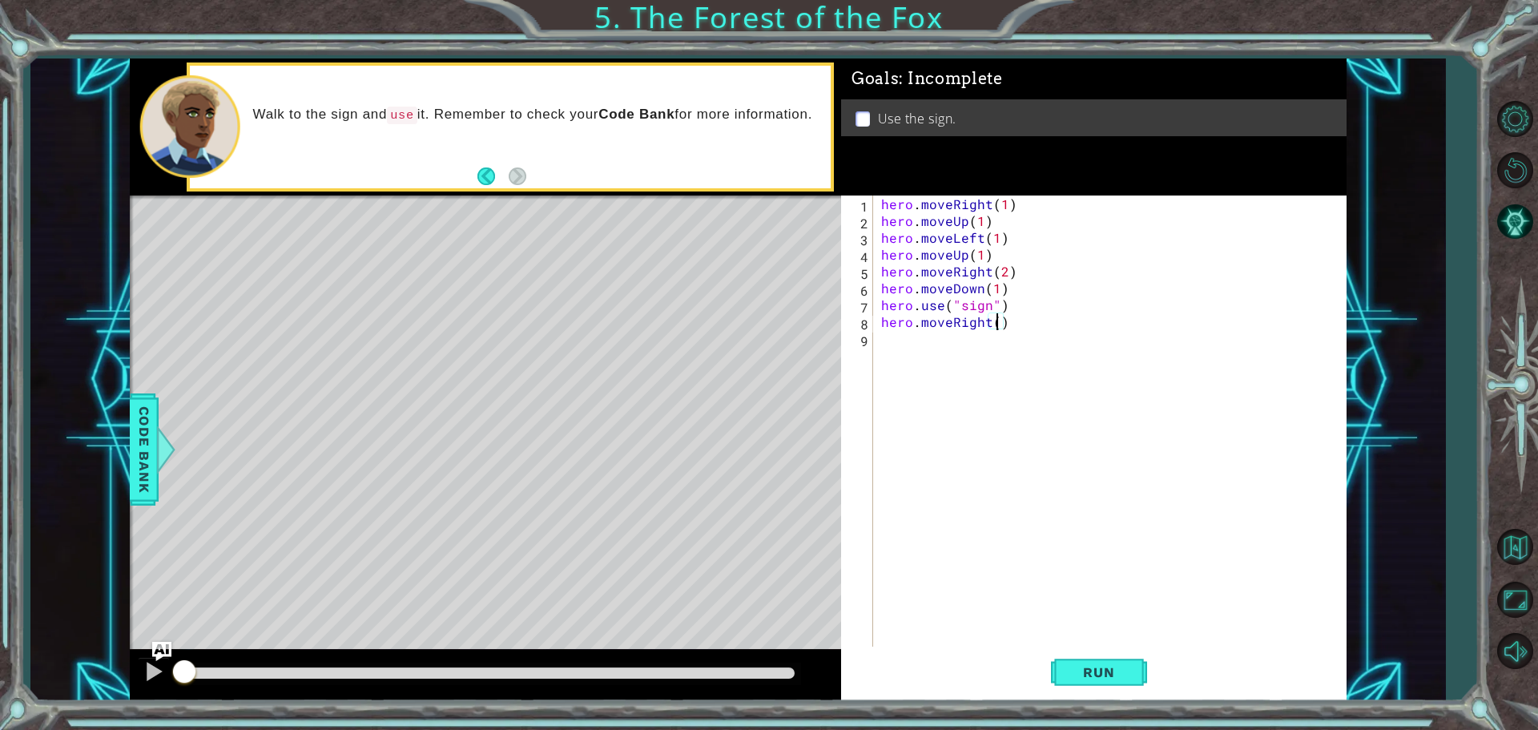
type textarea "hero.moveRight(10)"
drag, startPoint x: 1117, startPoint y: 675, endPoint x: 1128, endPoint y: 667, distance: 13.3
click at [1117, 674] on span "Run" at bounding box center [1098, 672] width 63 height 16
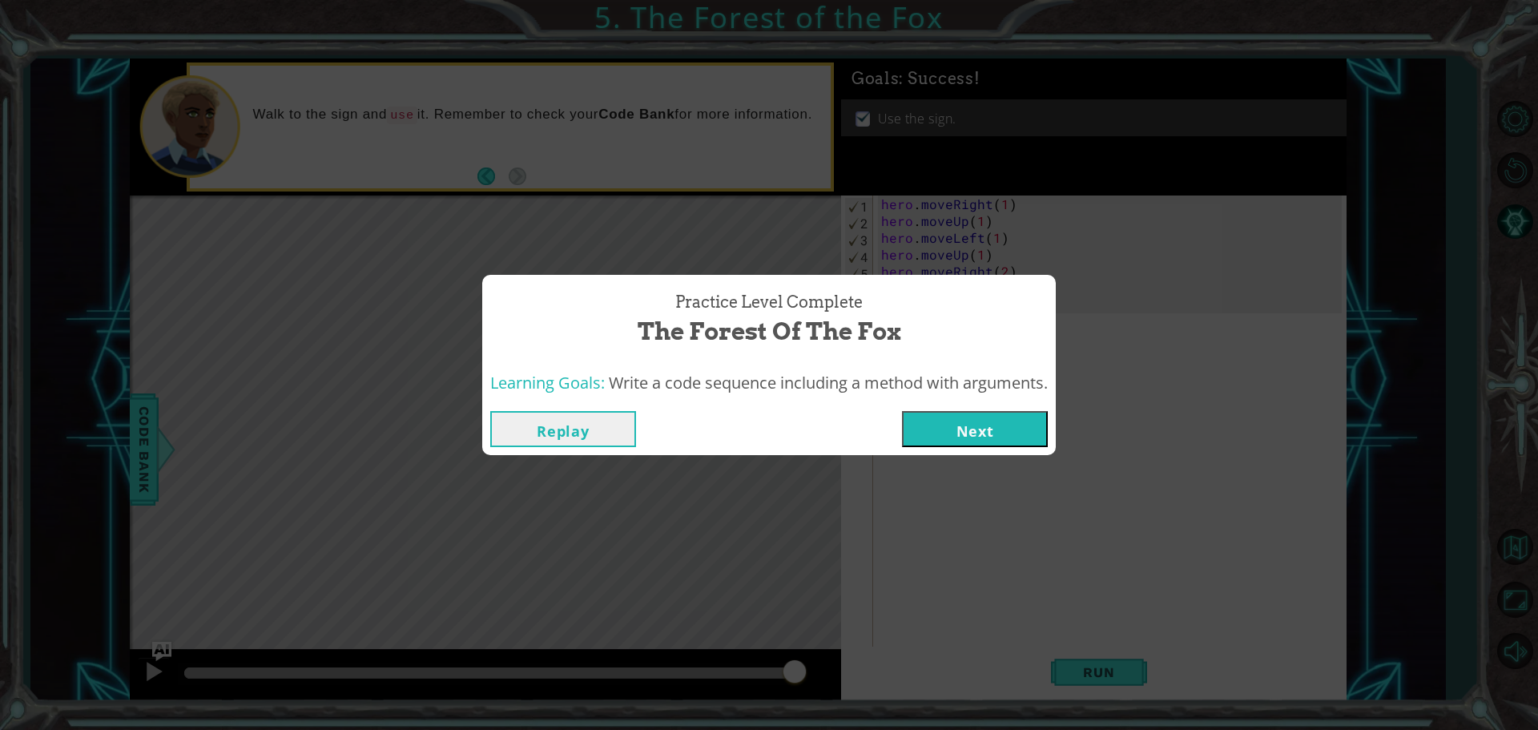
drag, startPoint x: 937, startPoint y: 429, endPoint x: 950, endPoint y: 447, distance: 22.3
click at [935, 434] on button "Next" at bounding box center [975, 429] width 146 height 36
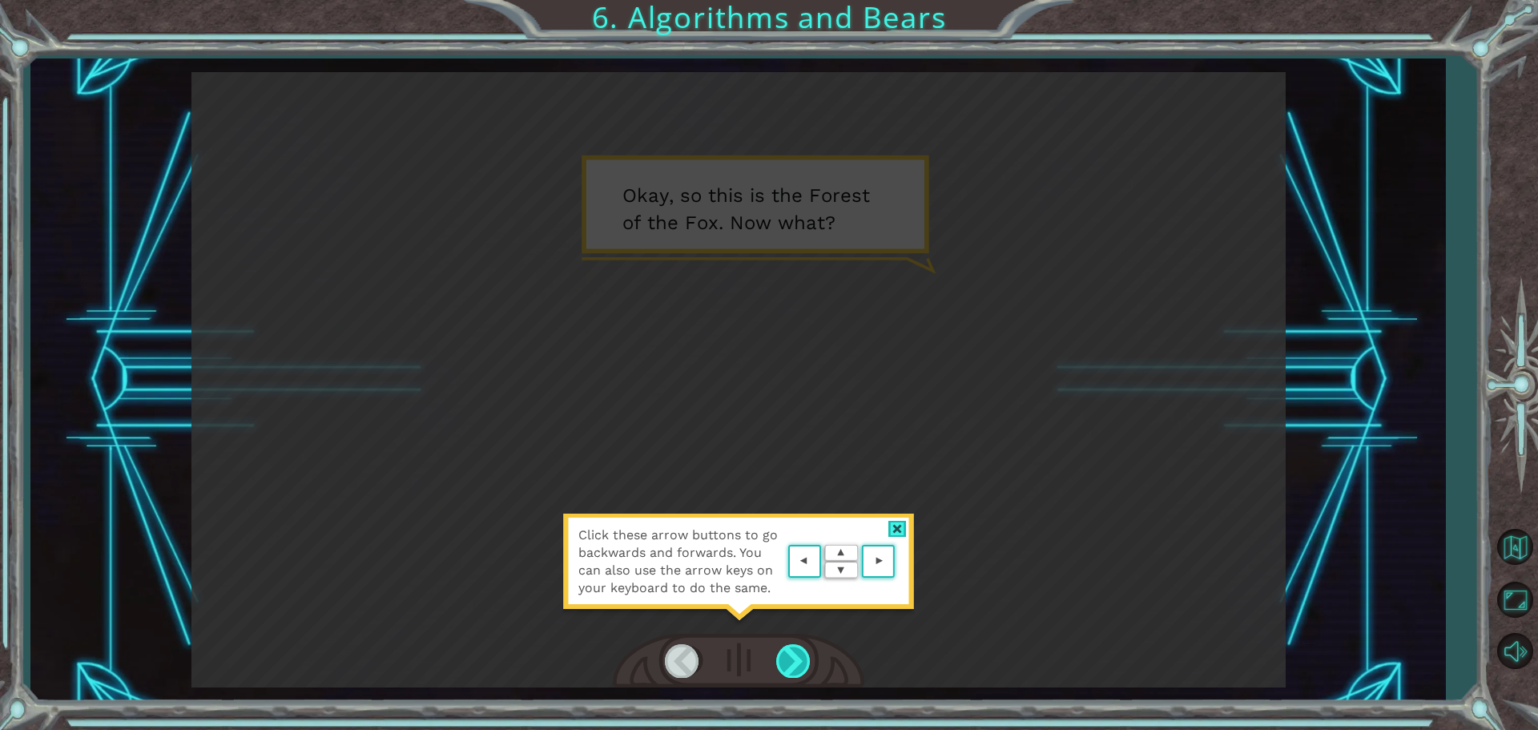
drag, startPoint x: 819, startPoint y: 655, endPoint x: 803, endPoint y: 654, distance: 16.1
click at [801, 656] on div at bounding box center [794, 660] width 36 height 33
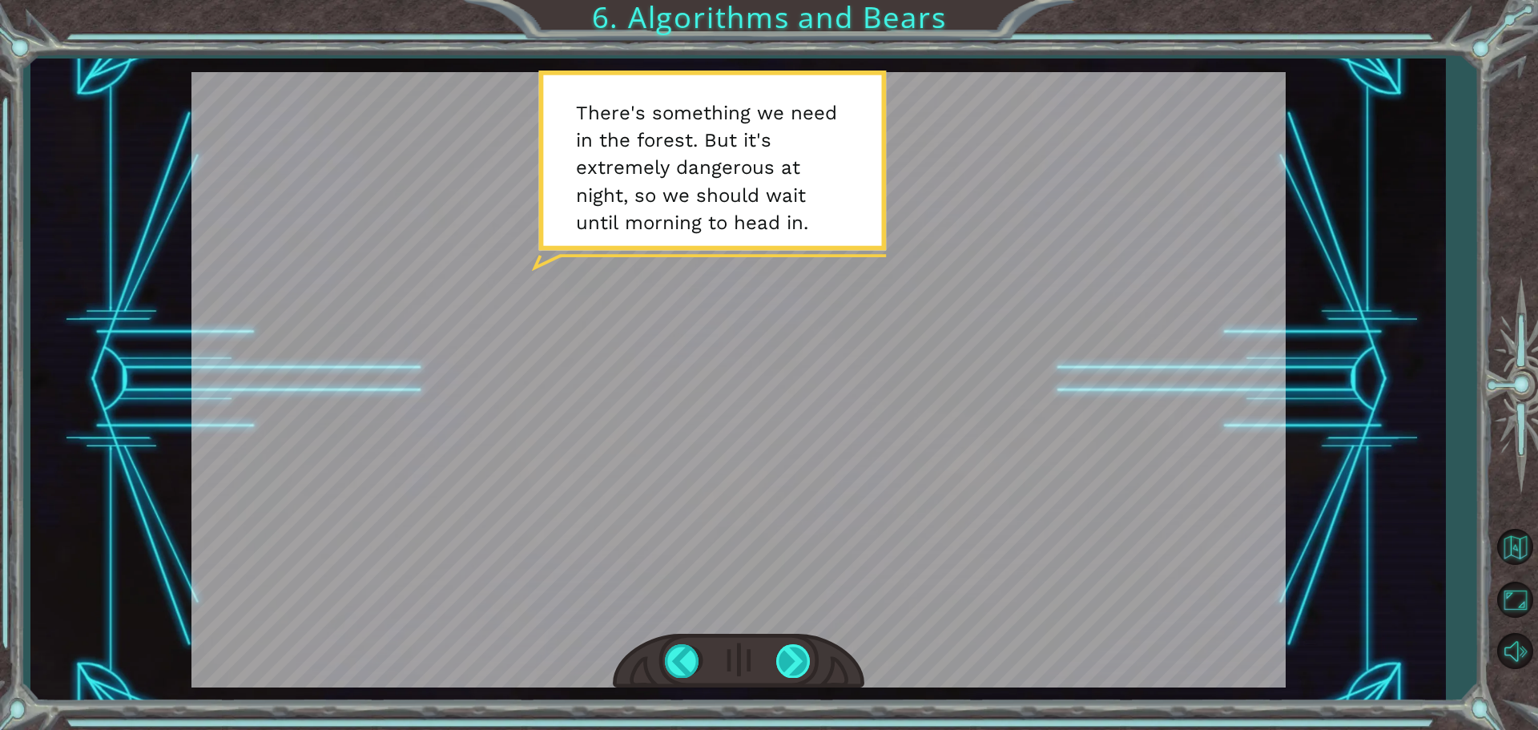
click at [792, 663] on div at bounding box center [794, 660] width 36 height 33
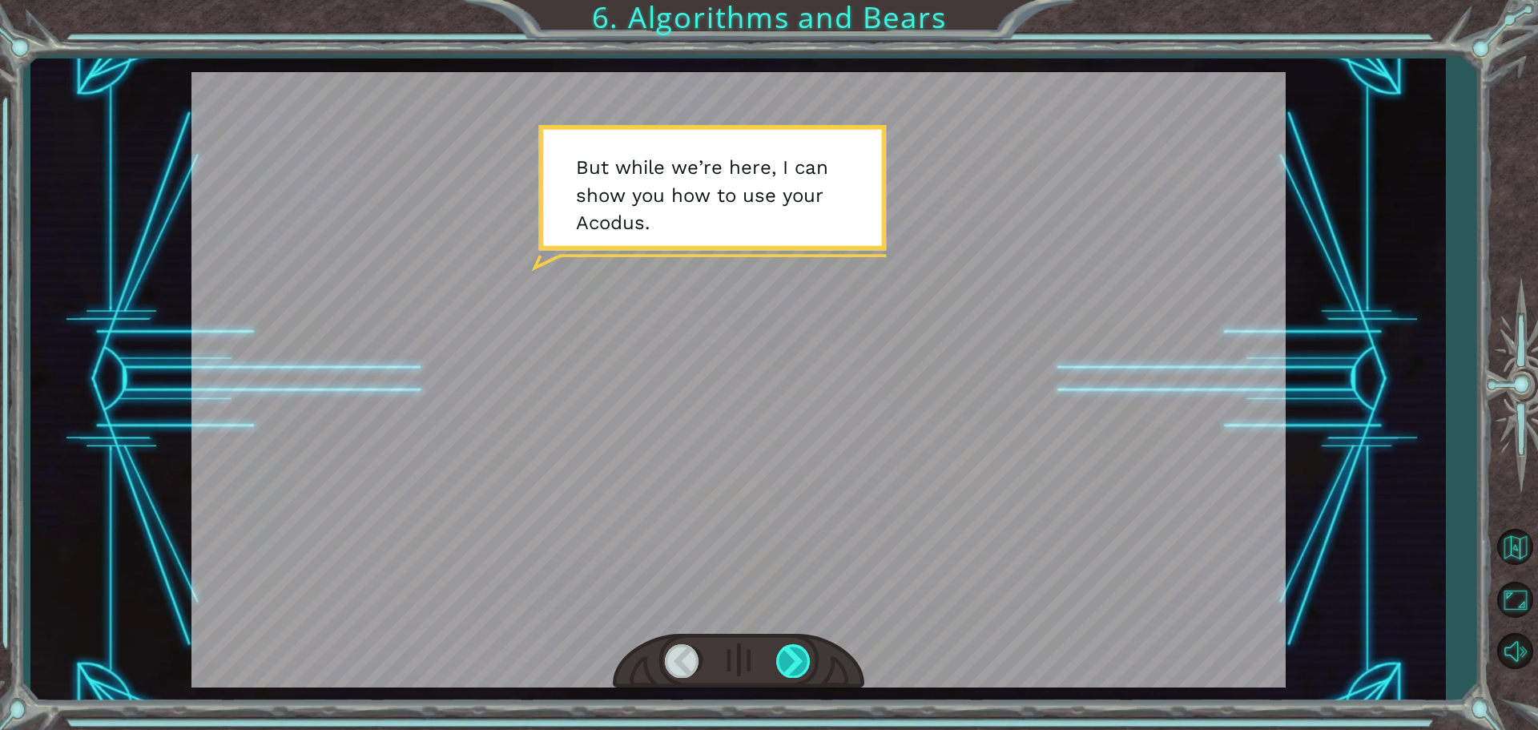
click at [795, 661] on div at bounding box center [794, 660] width 36 height 33
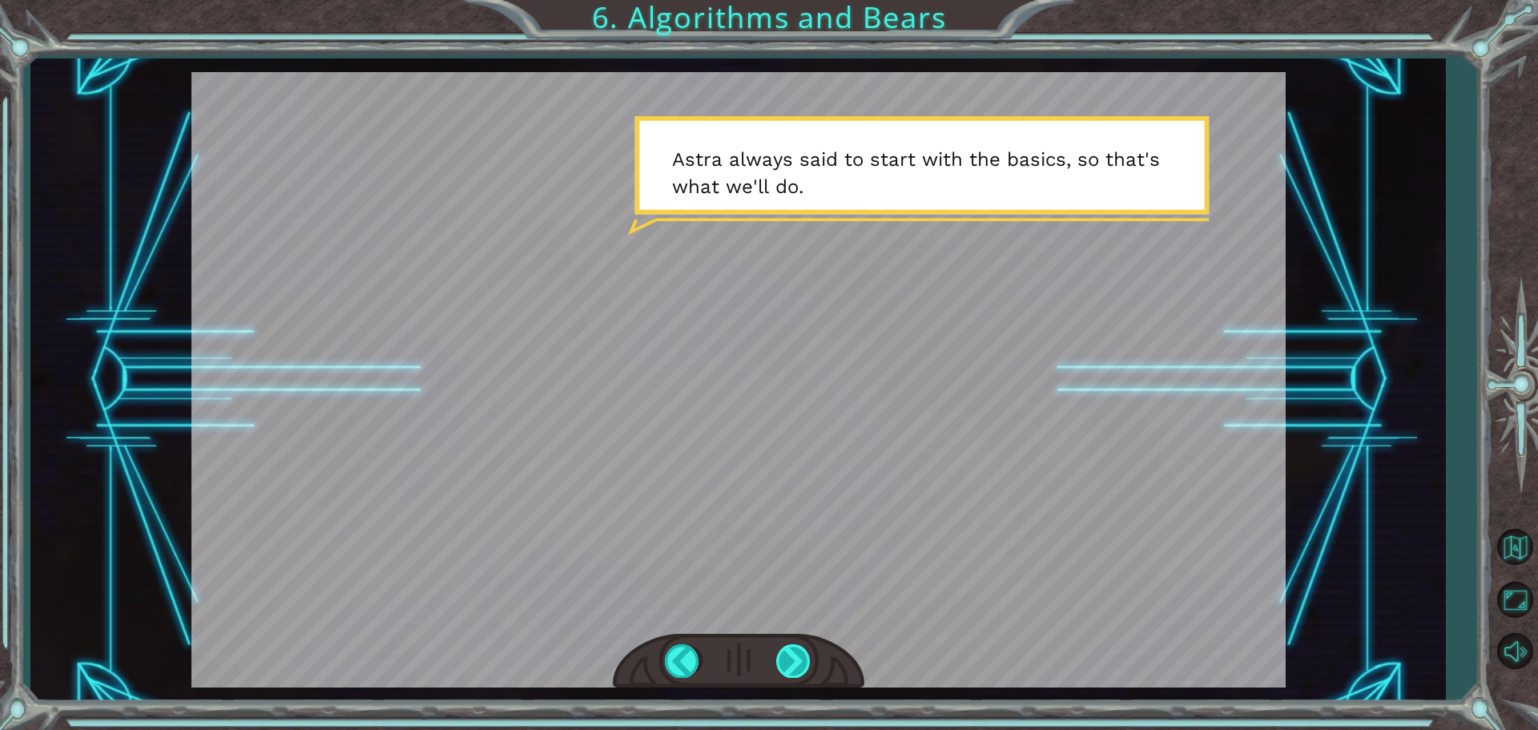
click at [792, 660] on div at bounding box center [794, 660] width 36 height 33
click at [796, 655] on div at bounding box center [794, 660] width 36 height 33
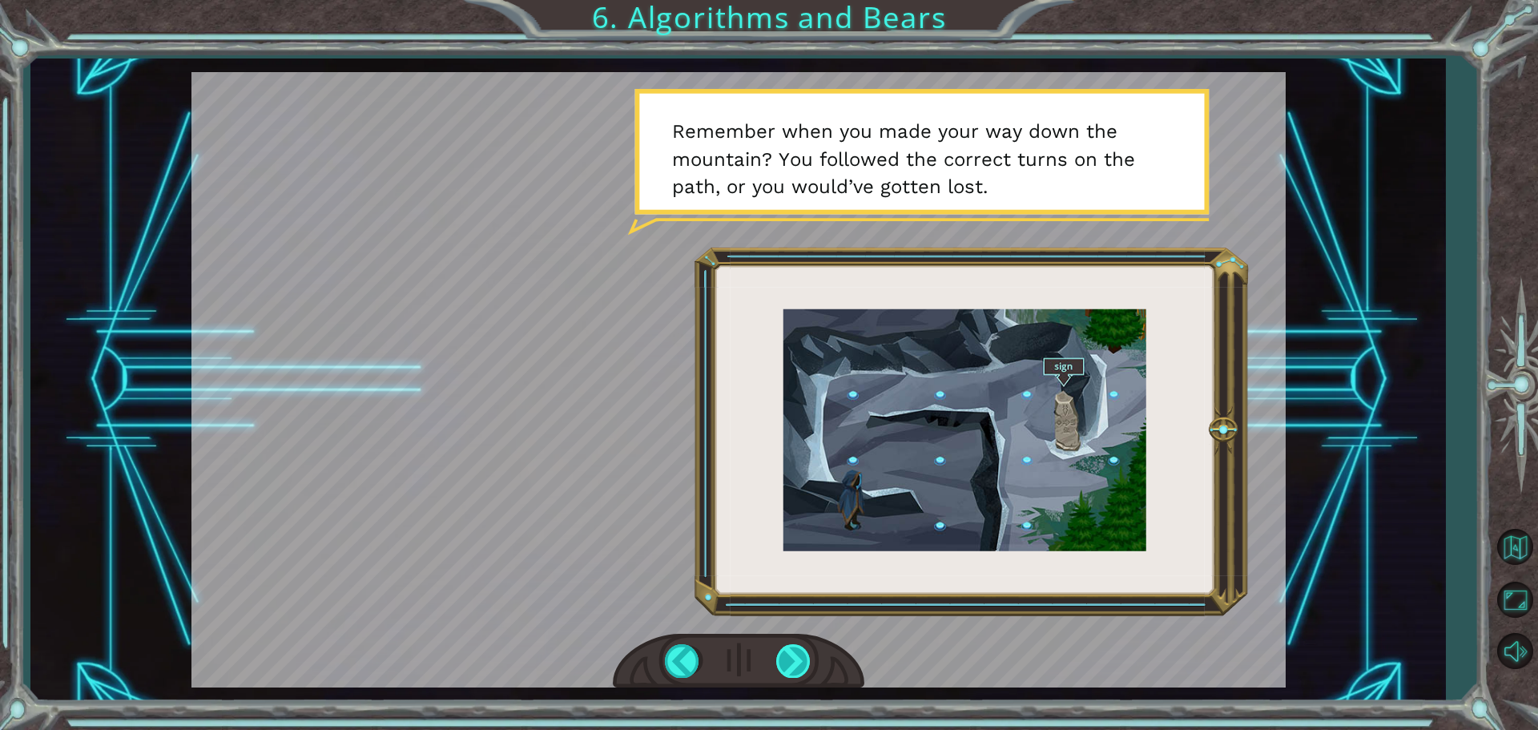
click at [796, 655] on div at bounding box center [794, 660] width 36 height 33
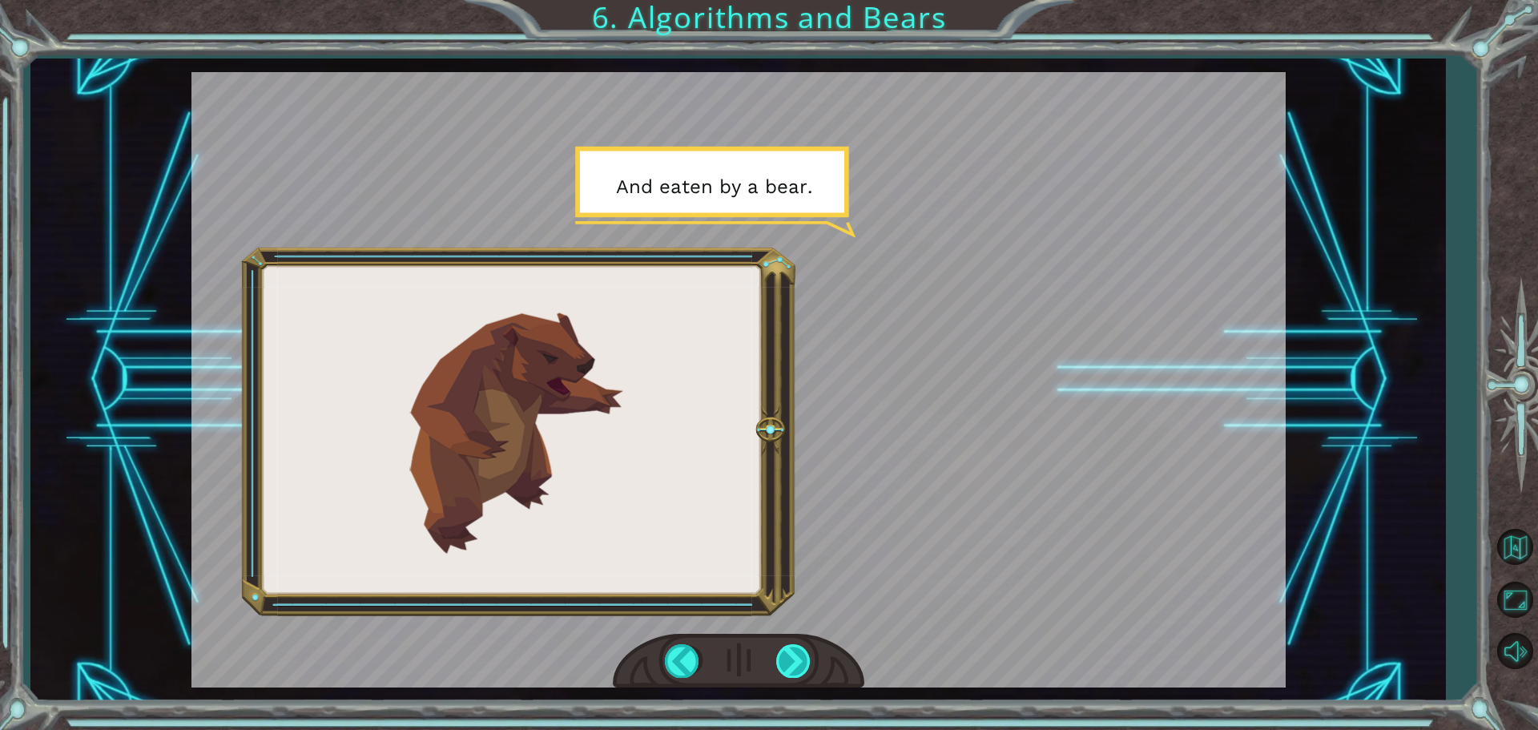
click at [796, 655] on div at bounding box center [794, 660] width 36 height 33
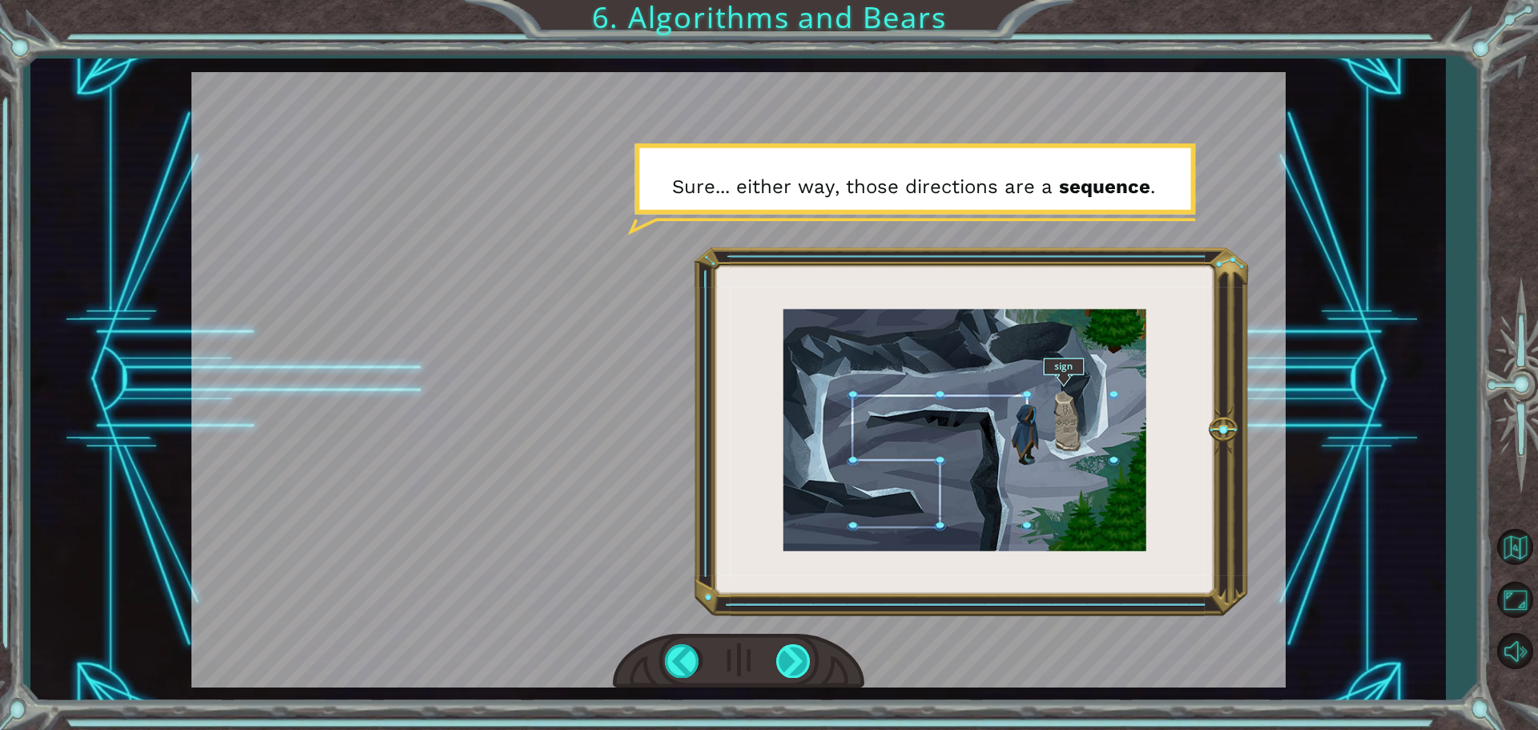
click at [796, 655] on div at bounding box center [794, 660] width 36 height 33
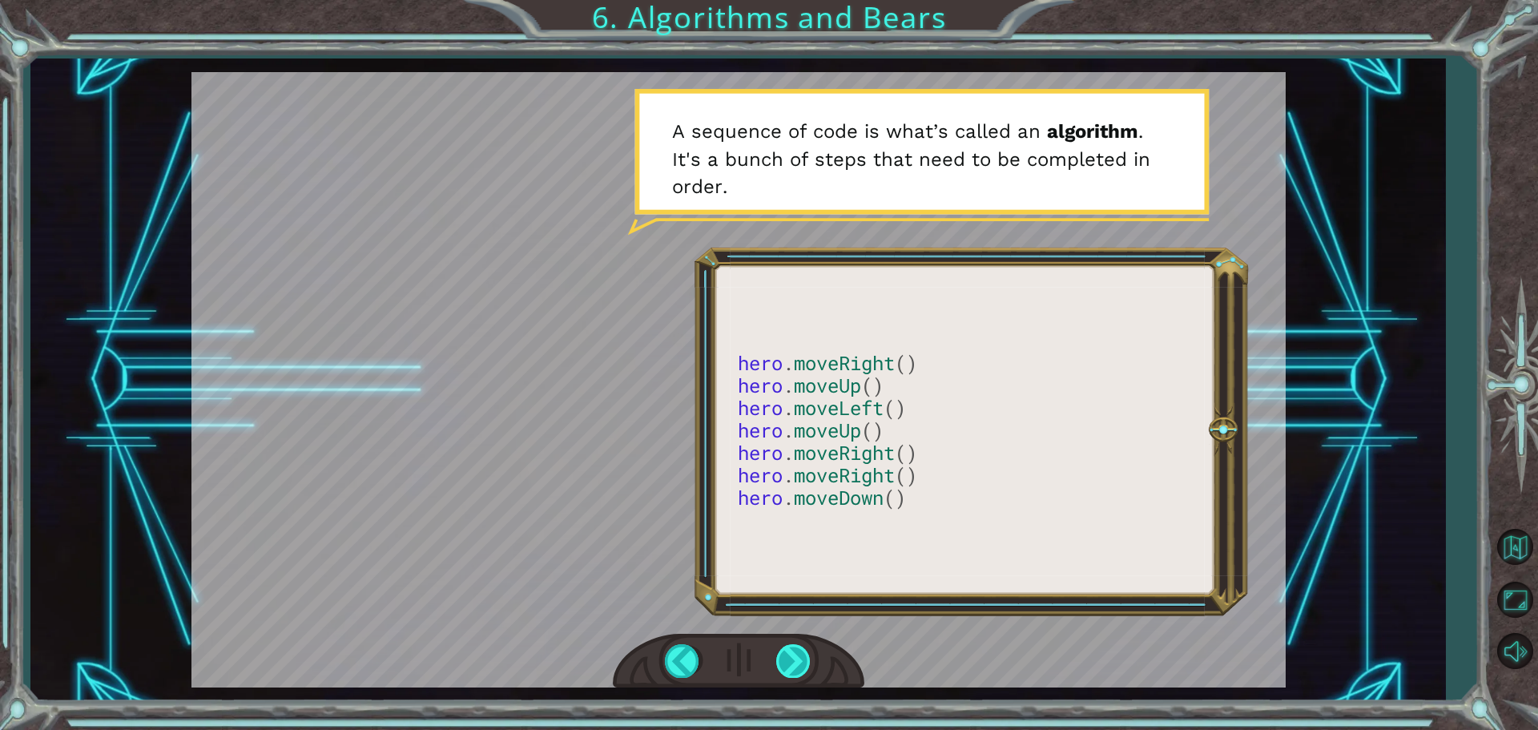
click at [803, 657] on div at bounding box center [794, 660] width 36 height 33
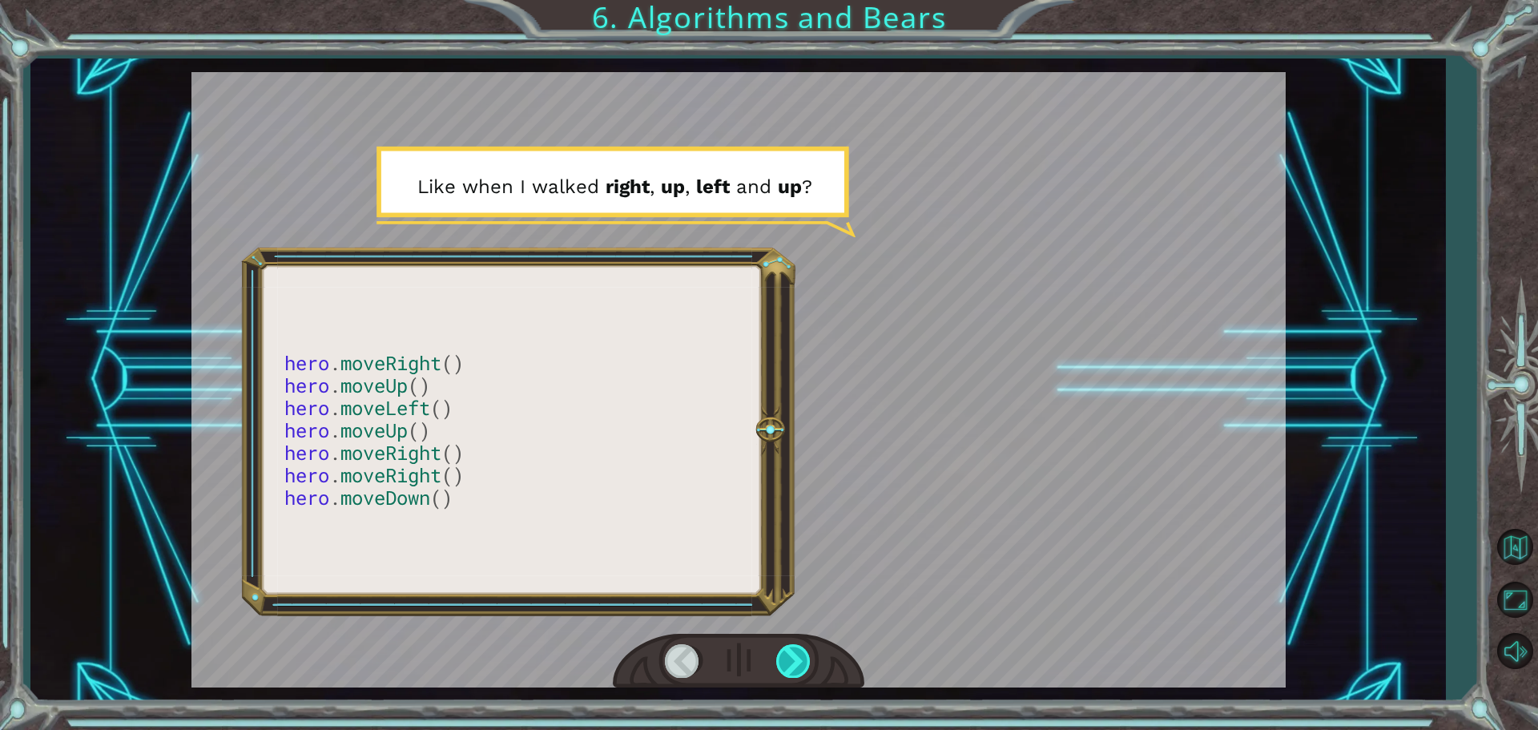
click at [788, 664] on div at bounding box center [794, 660] width 36 height 33
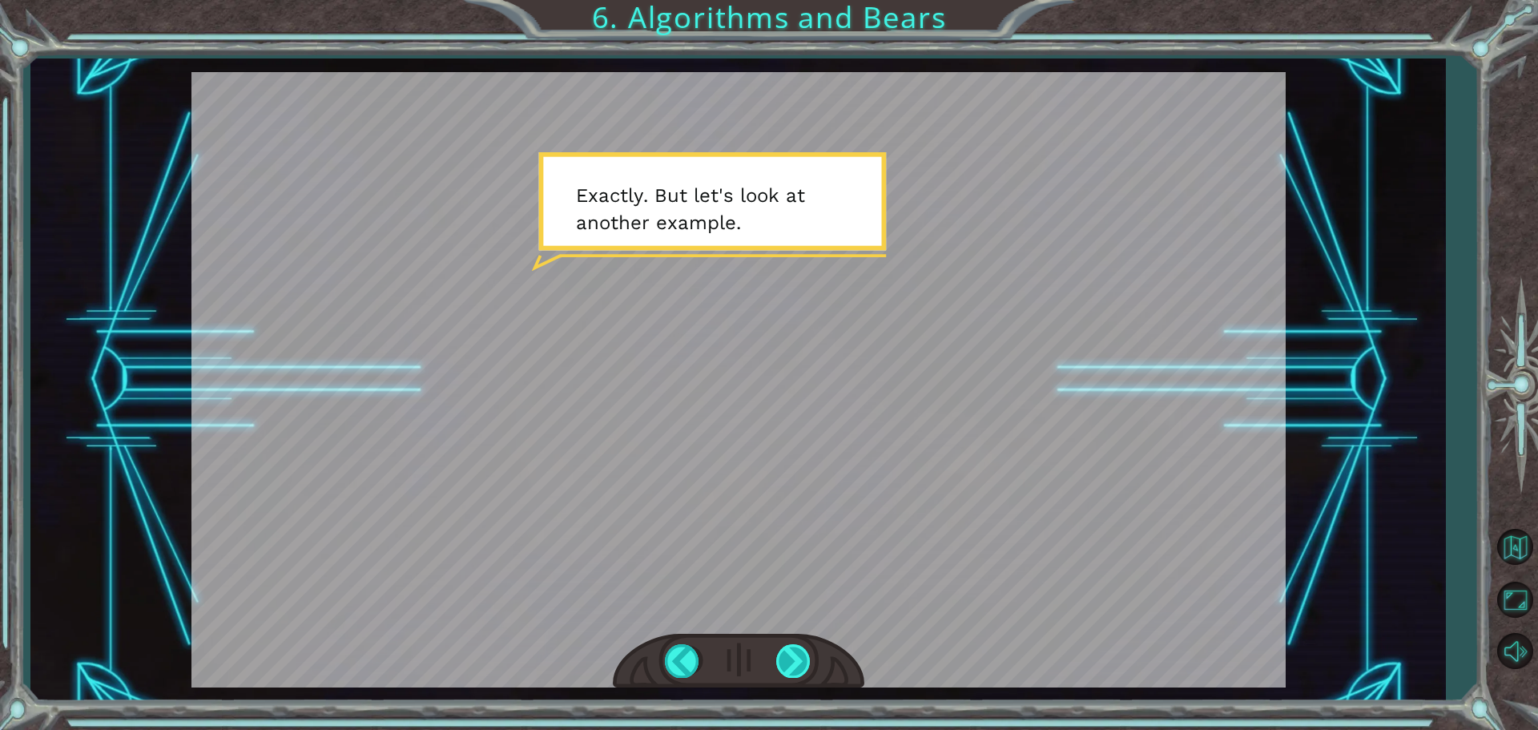
click at [792, 663] on div at bounding box center [794, 660] width 36 height 33
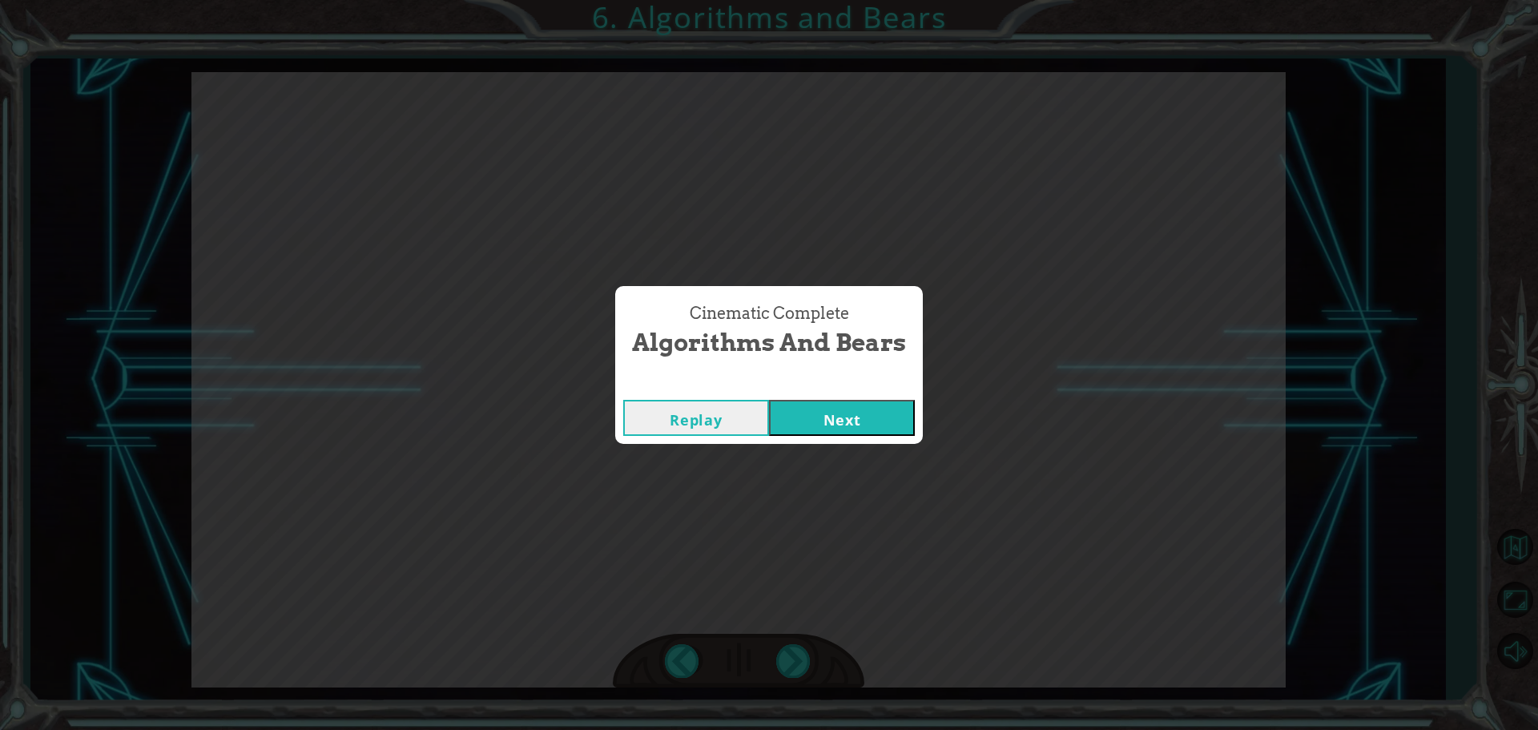
drag, startPoint x: 838, startPoint y: 405, endPoint x: 818, endPoint y: 417, distance: 23.4
click at [824, 413] on button "Next" at bounding box center [842, 418] width 146 height 36
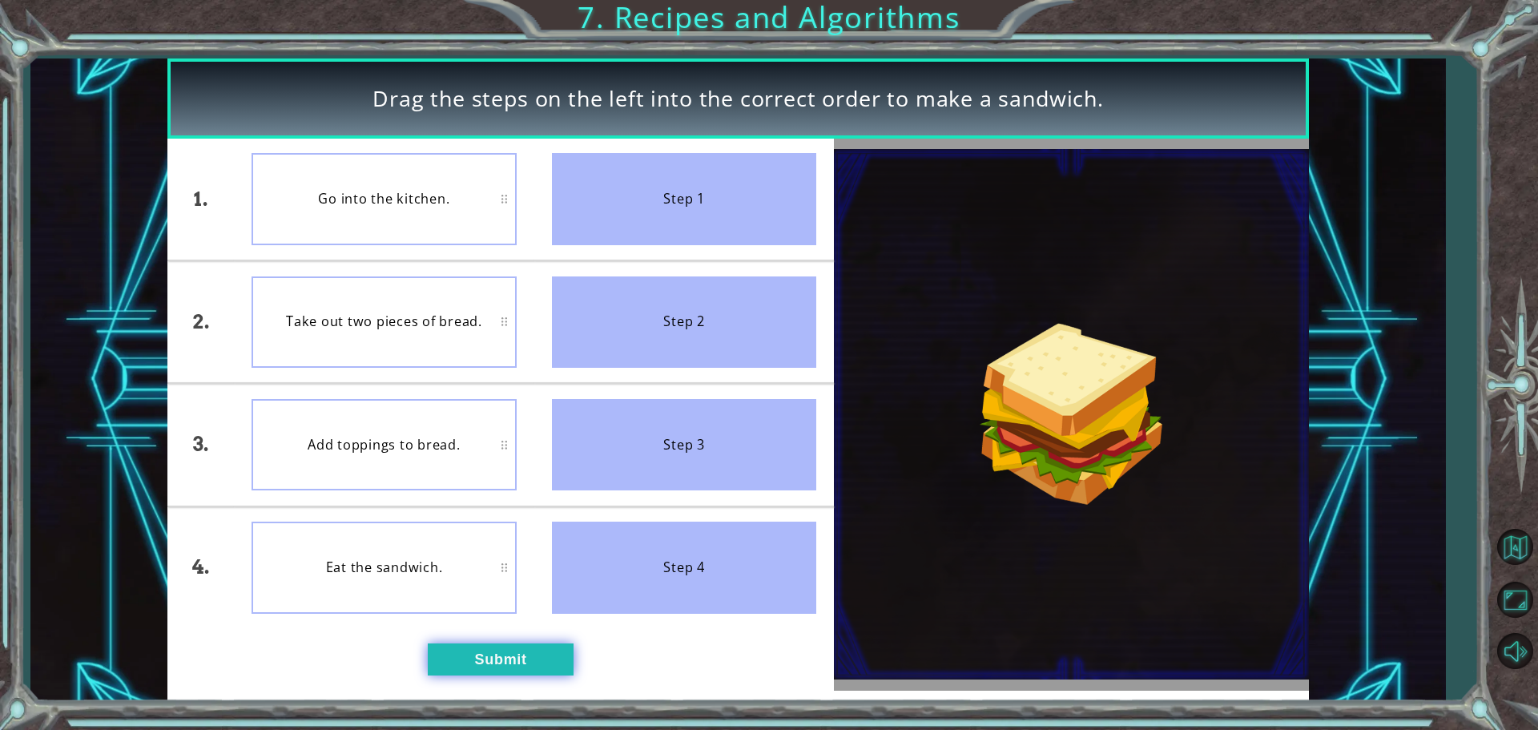
click at [486, 655] on button "Submit" at bounding box center [501, 659] width 146 height 32
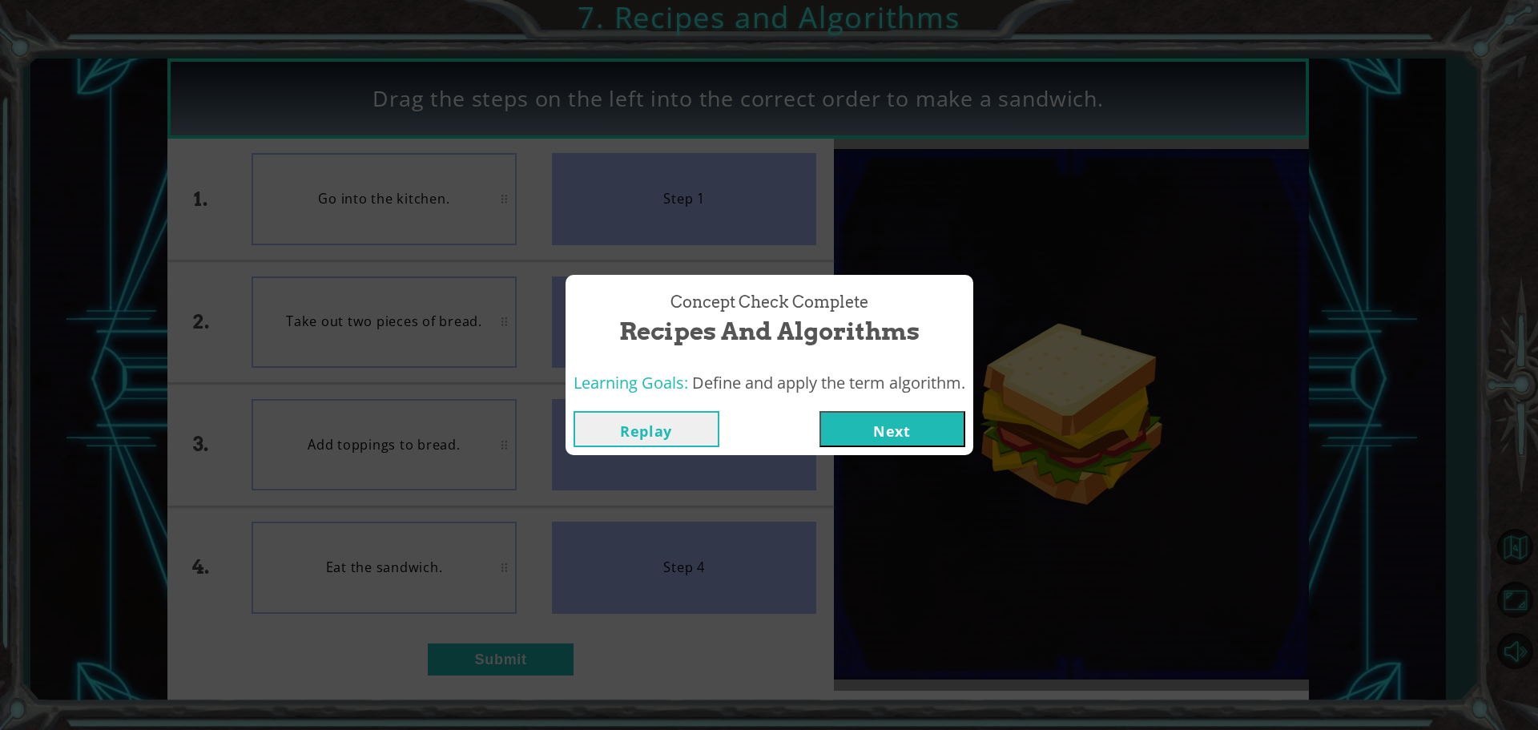
click at [914, 438] on button "Next" at bounding box center [893, 429] width 146 height 36
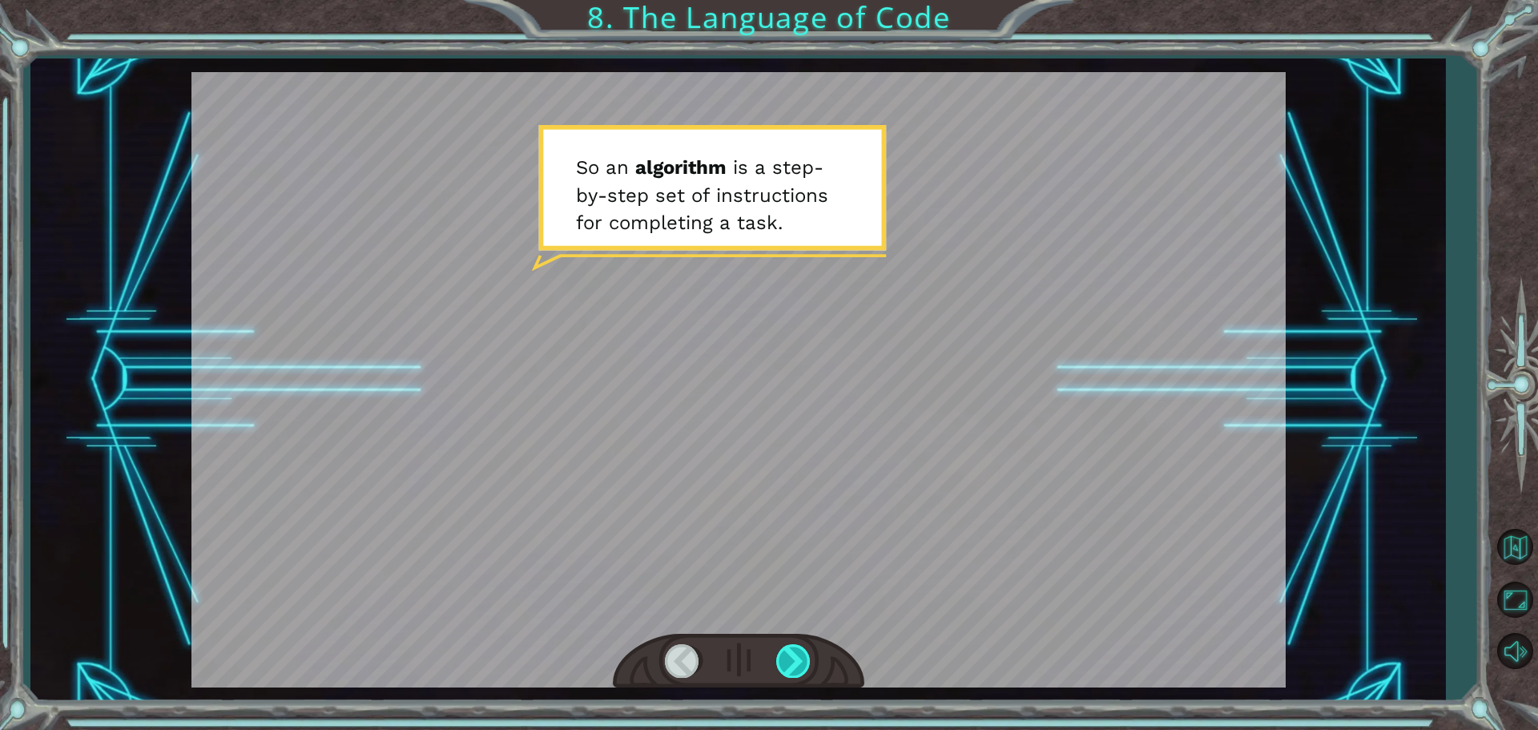
click at [796, 667] on div at bounding box center [794, 660] width 36 height 33
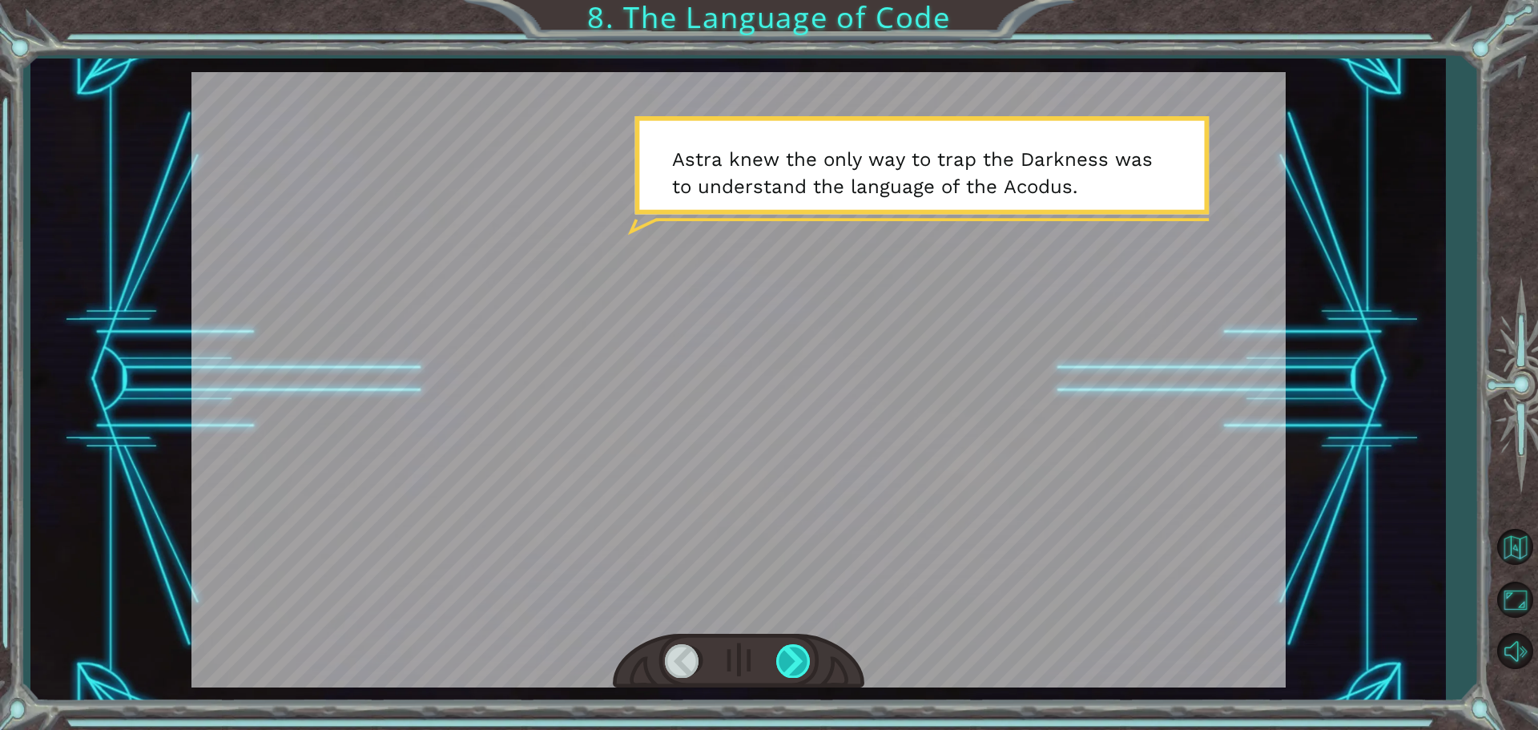
click at [808, 662] on div at bounding box center [794, 660] width 36 height 33
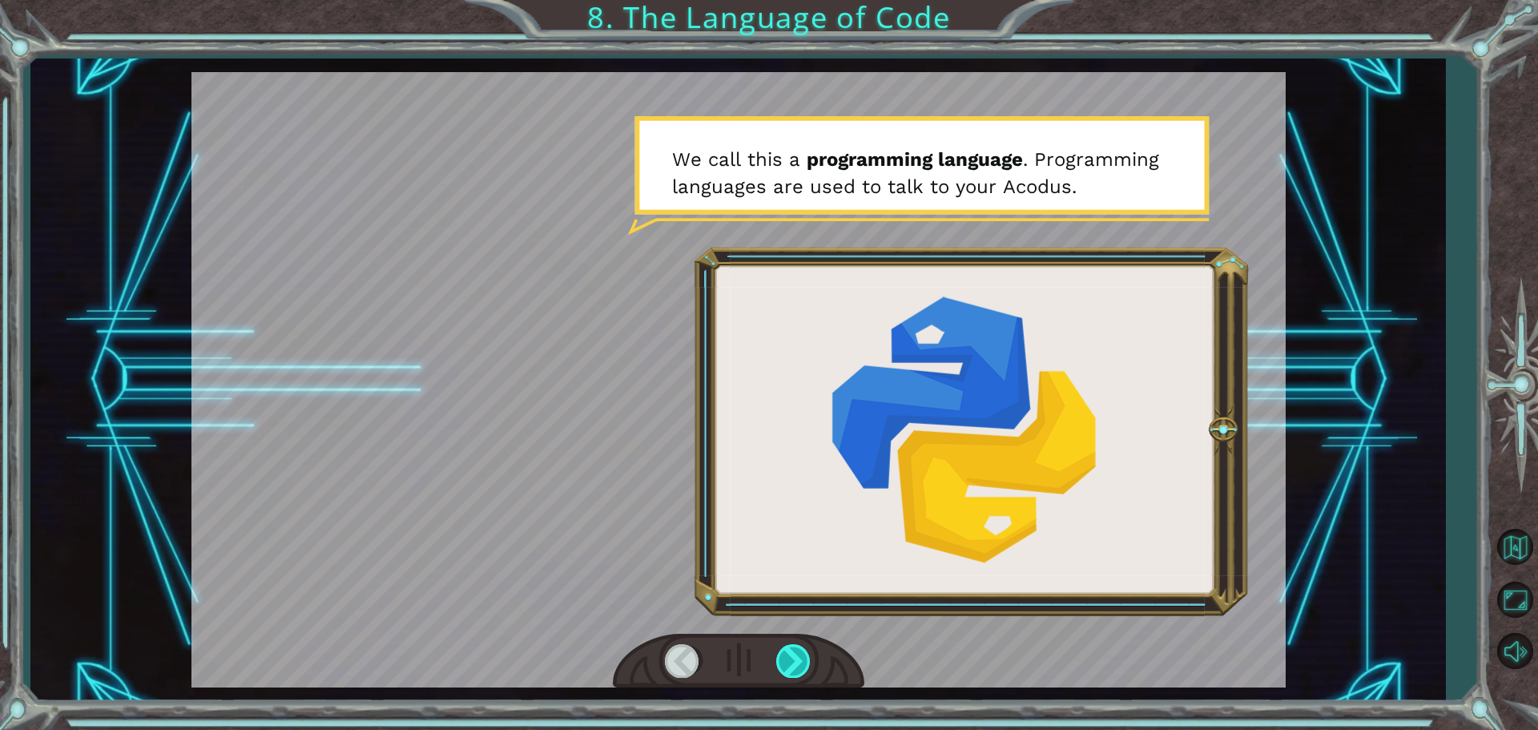
click at [803, 667] on div at bounding box center [794, 660] width 36 height 33
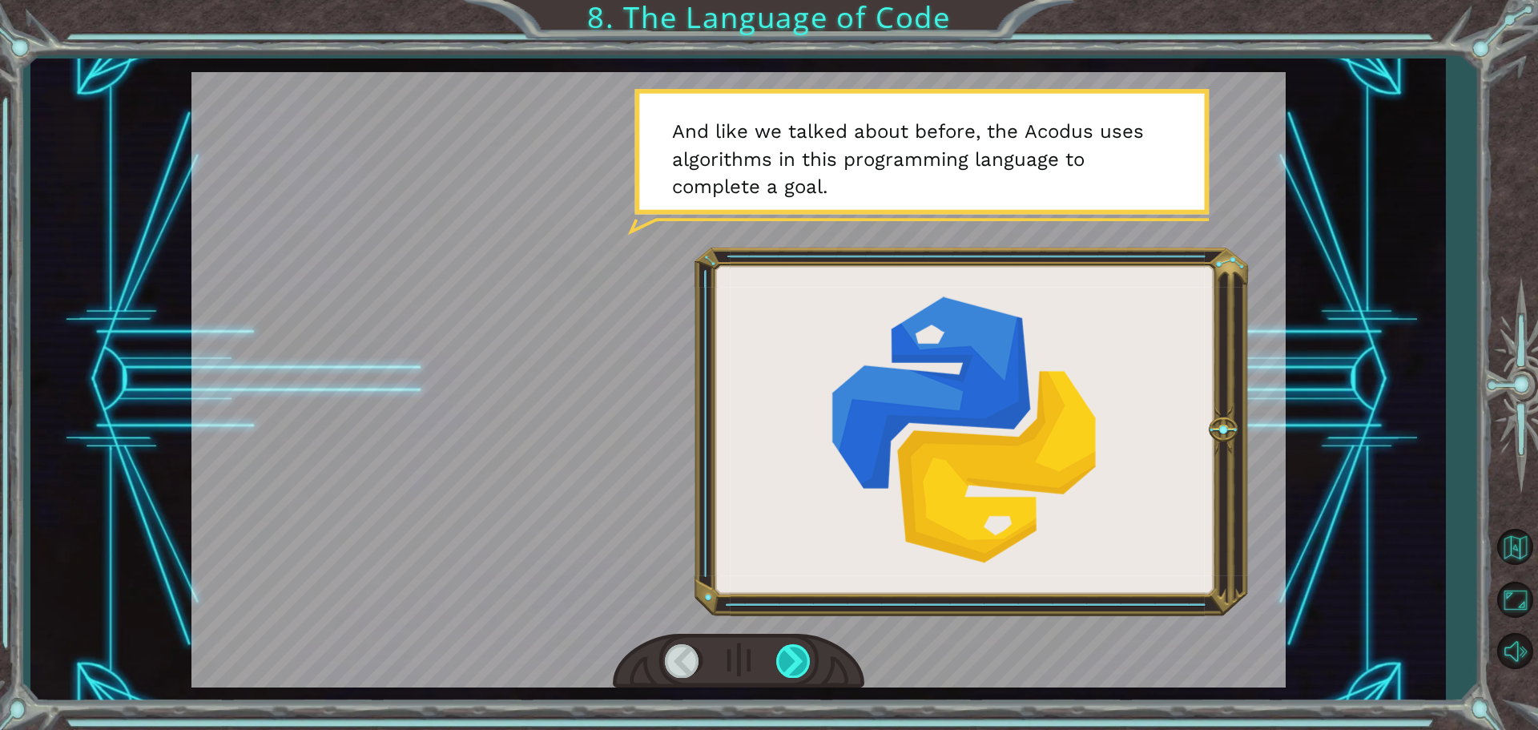
click at [803, 667] on div at bounding box center [794, 660] width 36 height 33
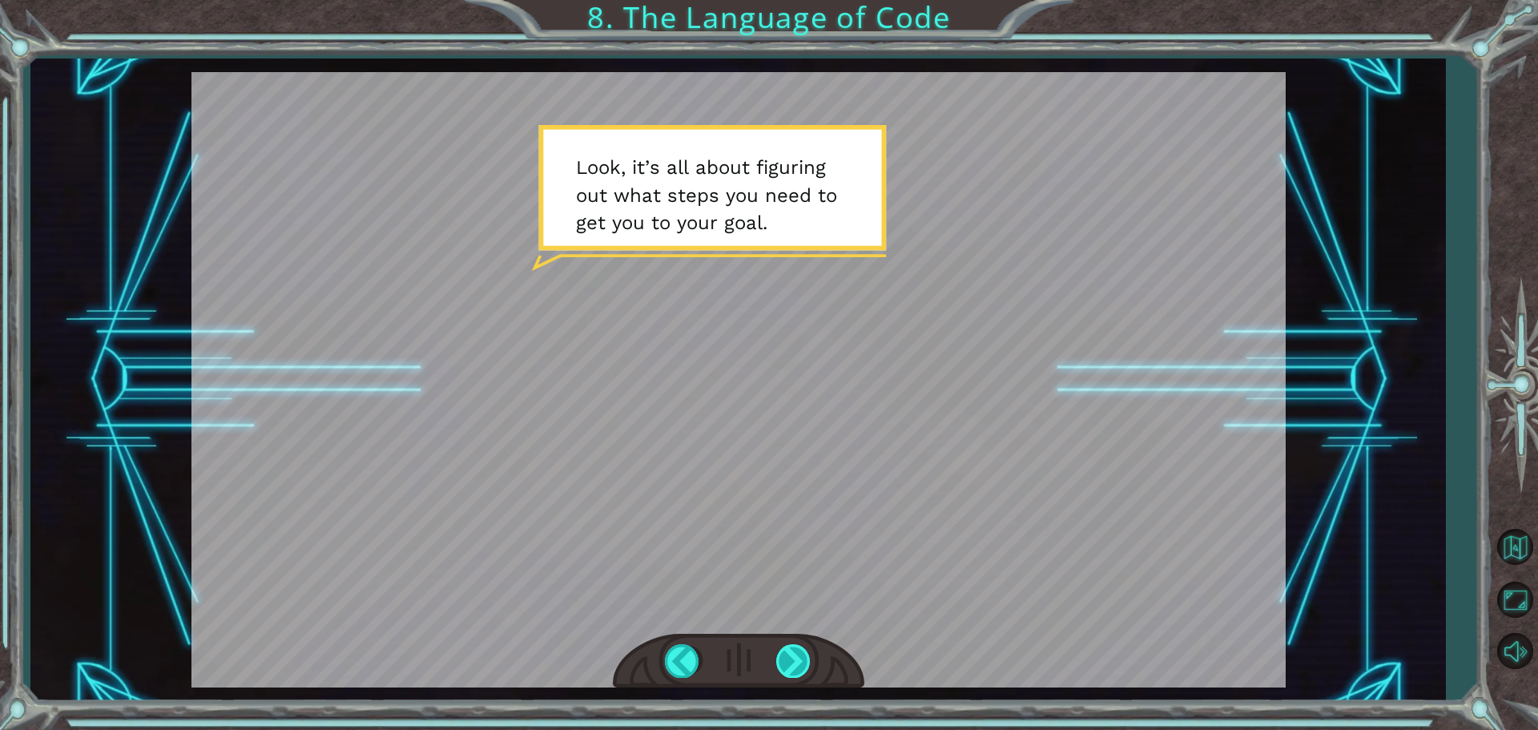
click at [805, 672] on div at bounding box center [794, 660] width 36 height 33
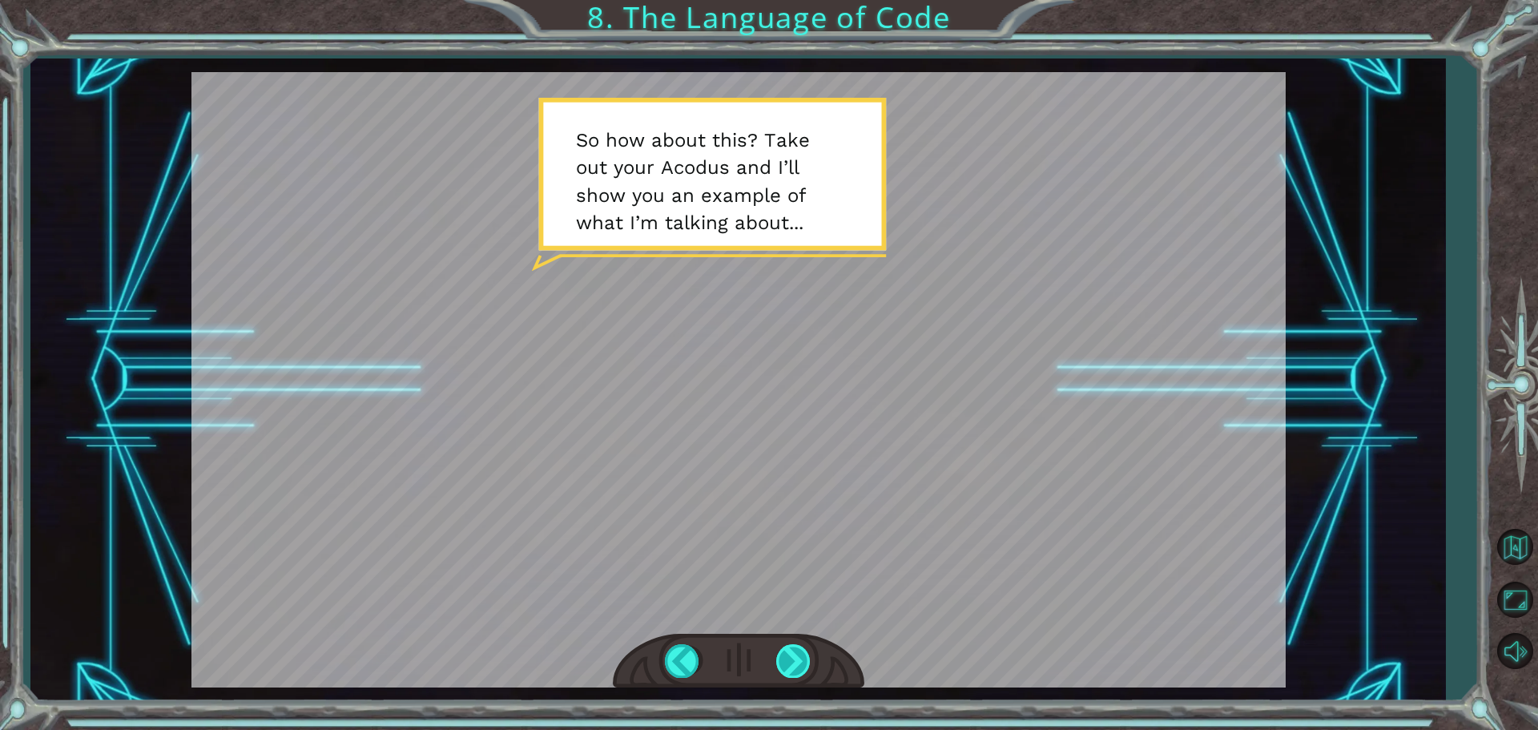
click at [805, 672] on div at bounding box center [794, 660] width 36 height 33
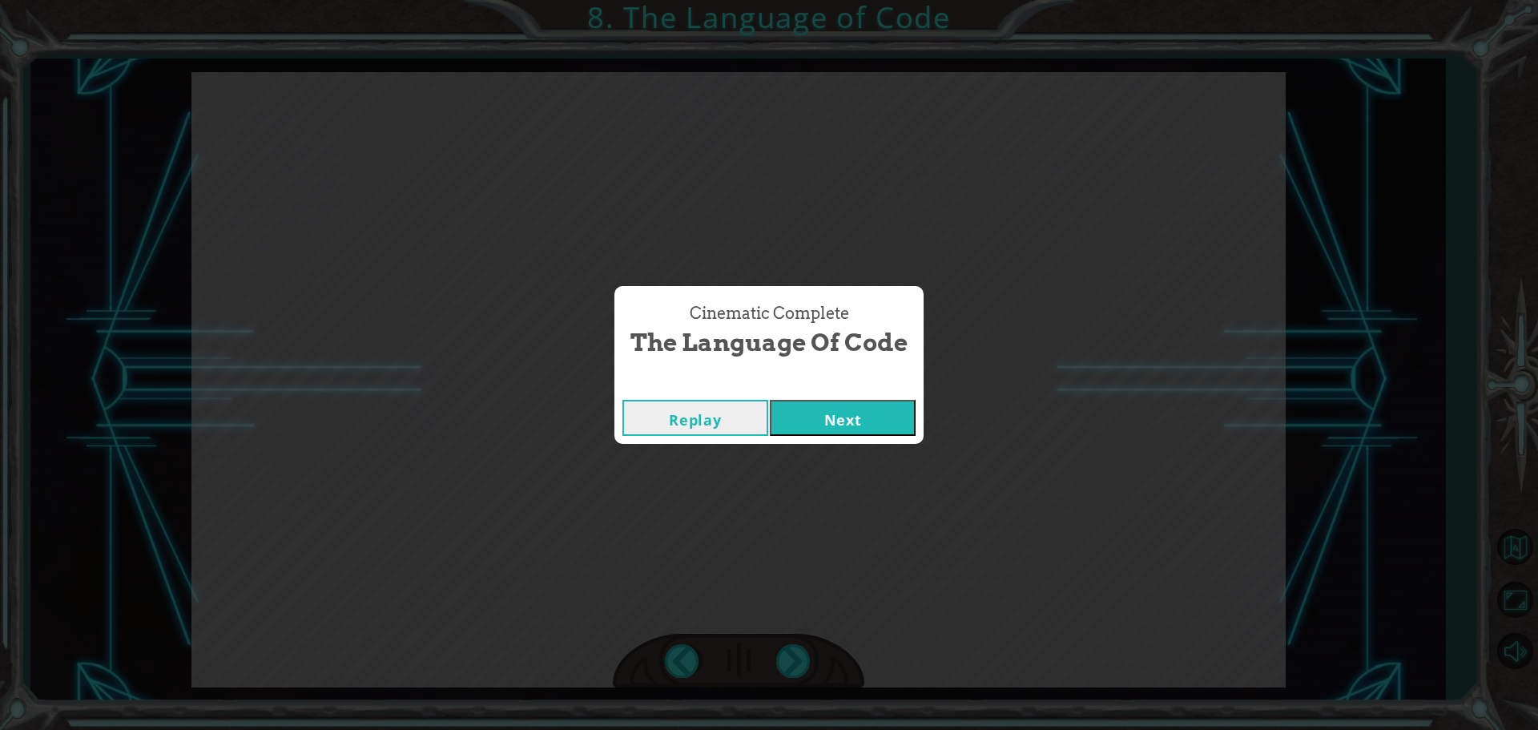
drag, startPoint x: 823, startPoint y: 425, endPoint x: 800, endPoint y: 441, distance: 28.2
click at [812, 437] on div "Replay Next" at bounding box center [768, 418] width 309 height 52
click at [823, 412] on button "Next" at bounding box center [843, 418] width 146 height 36
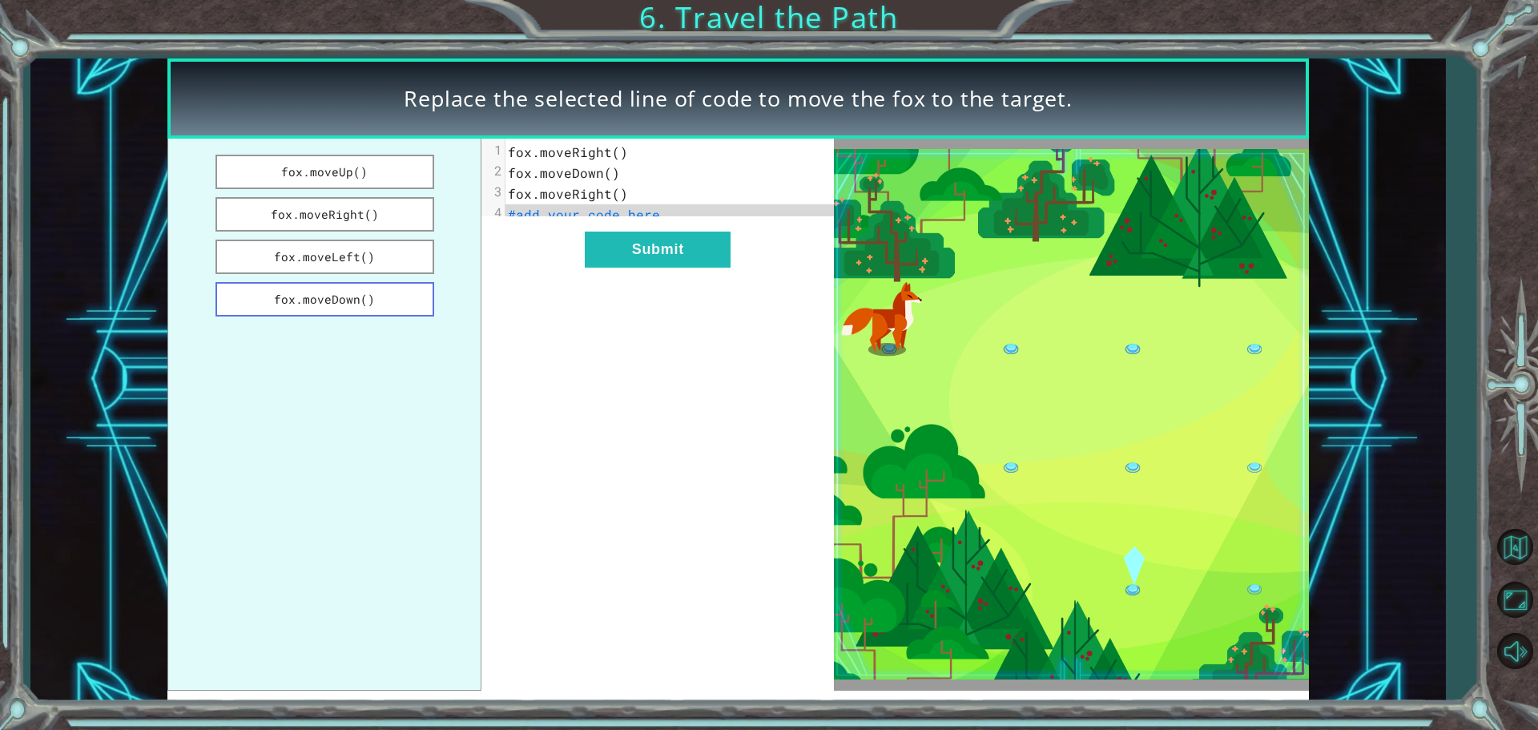
click at [291, 301] on button "fox.moveDown()" at bounding box center [325, 299] width 219 height 34
click at [608, 256] on button "Submit" at bounding box center [658, 250] width 146 height 36
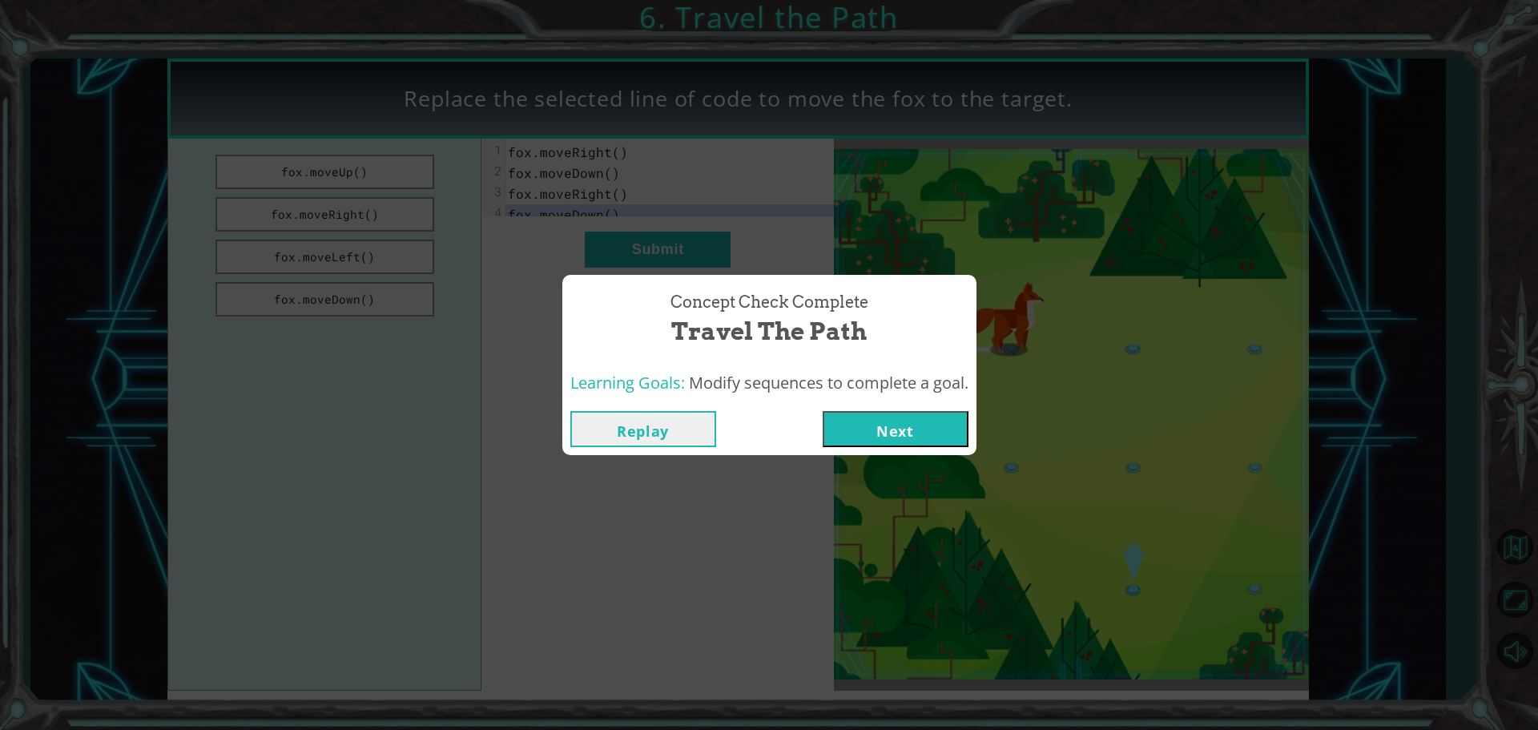
click at [894, 432] on button "Next" at bounding box center [896, 429] width 146 height 36
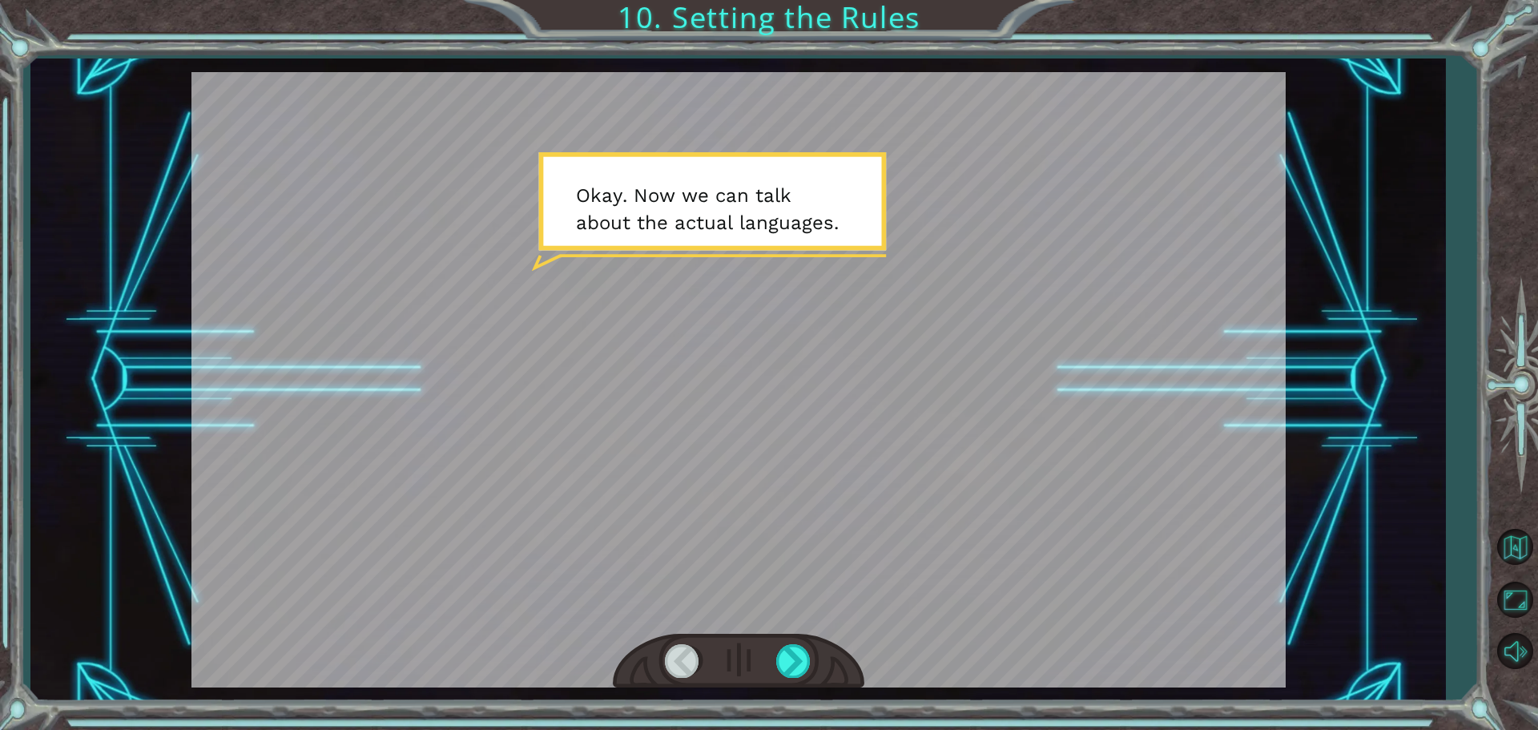
click at [704, 348] on div at bounding box center [738, 379] width 1094 height 615
click at [780, 660] on div at bounding box center [794, 660] width 36 height 33
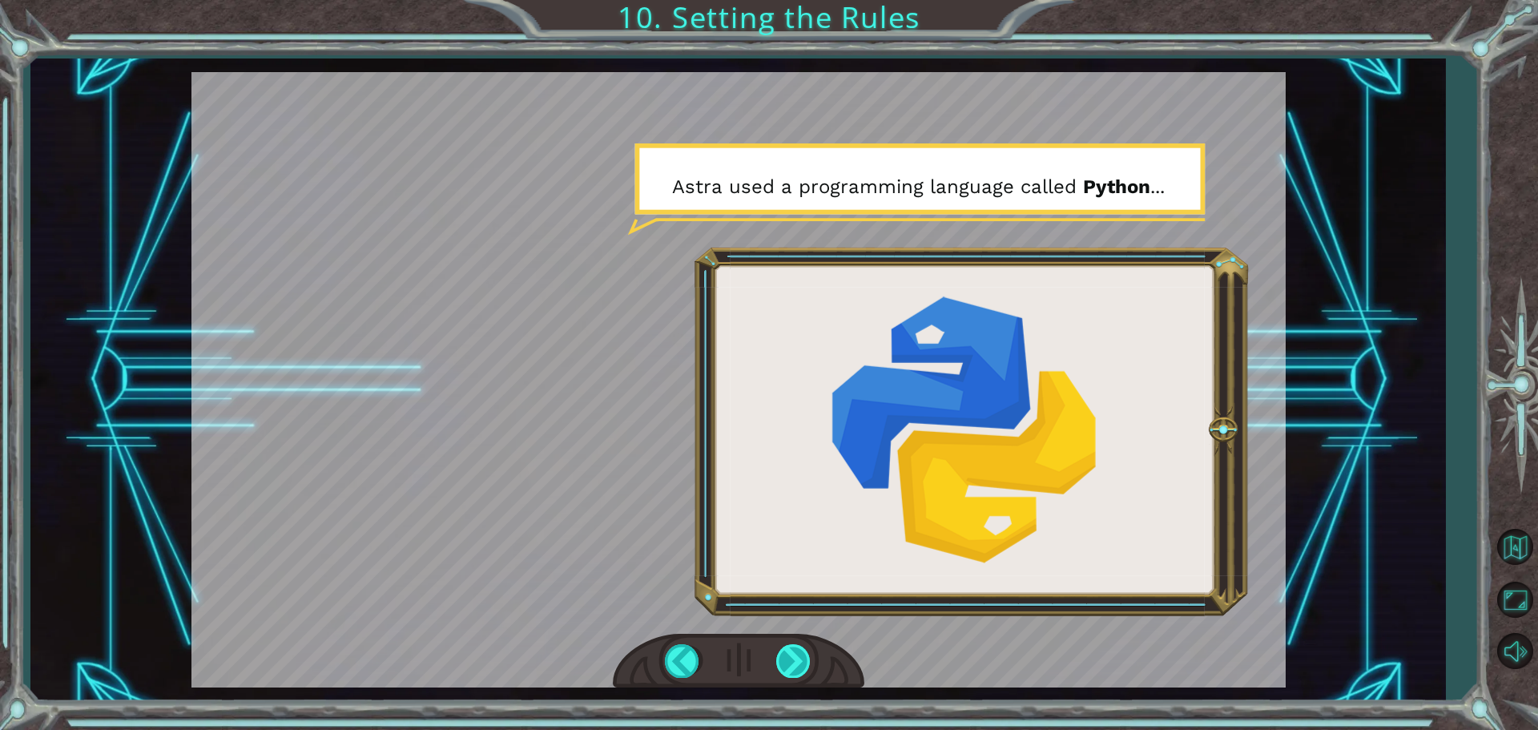
click at [776, 663] on div at bounding box center [794, 660] width 36 height 33
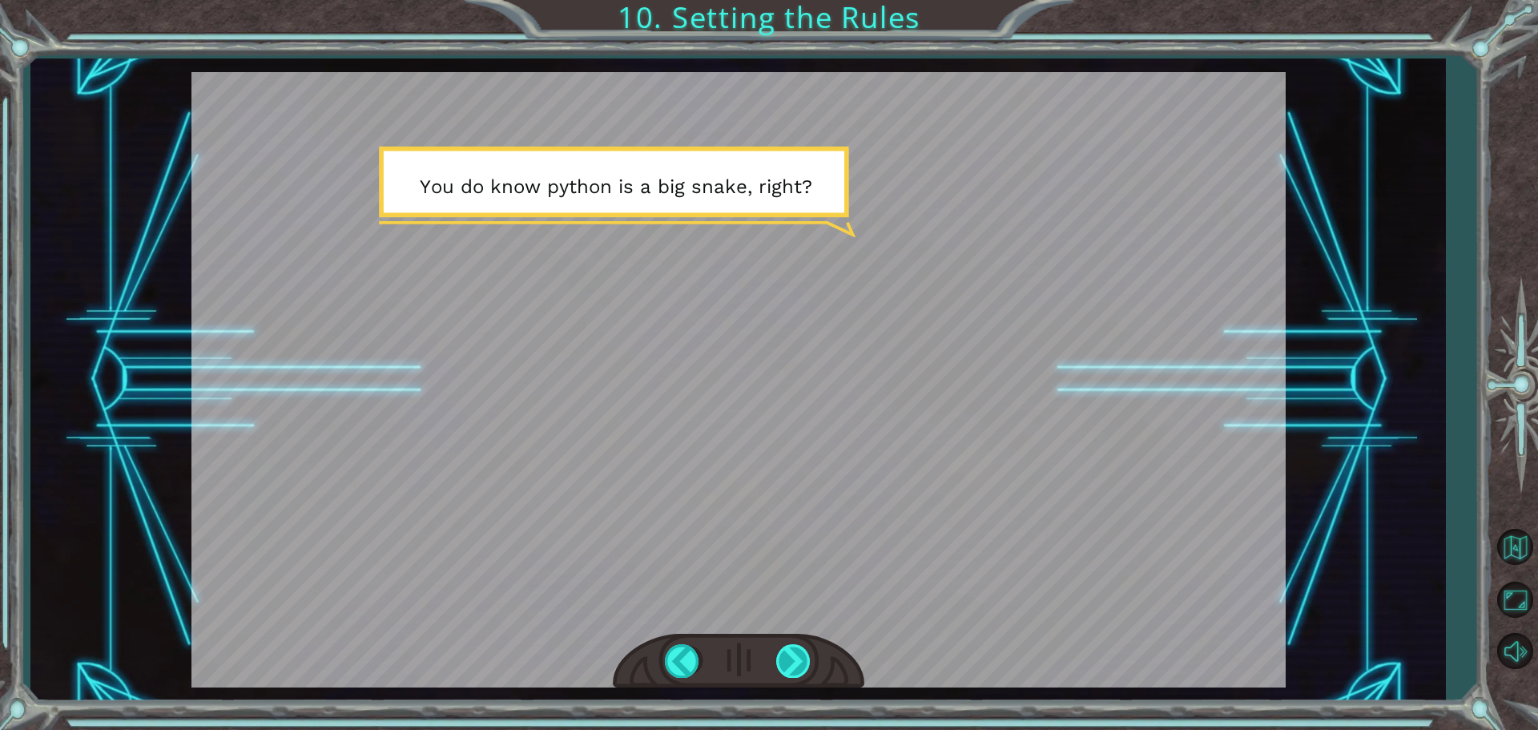
click at [800, 665] on div at bounding box center [794, 660] width 36 height 33
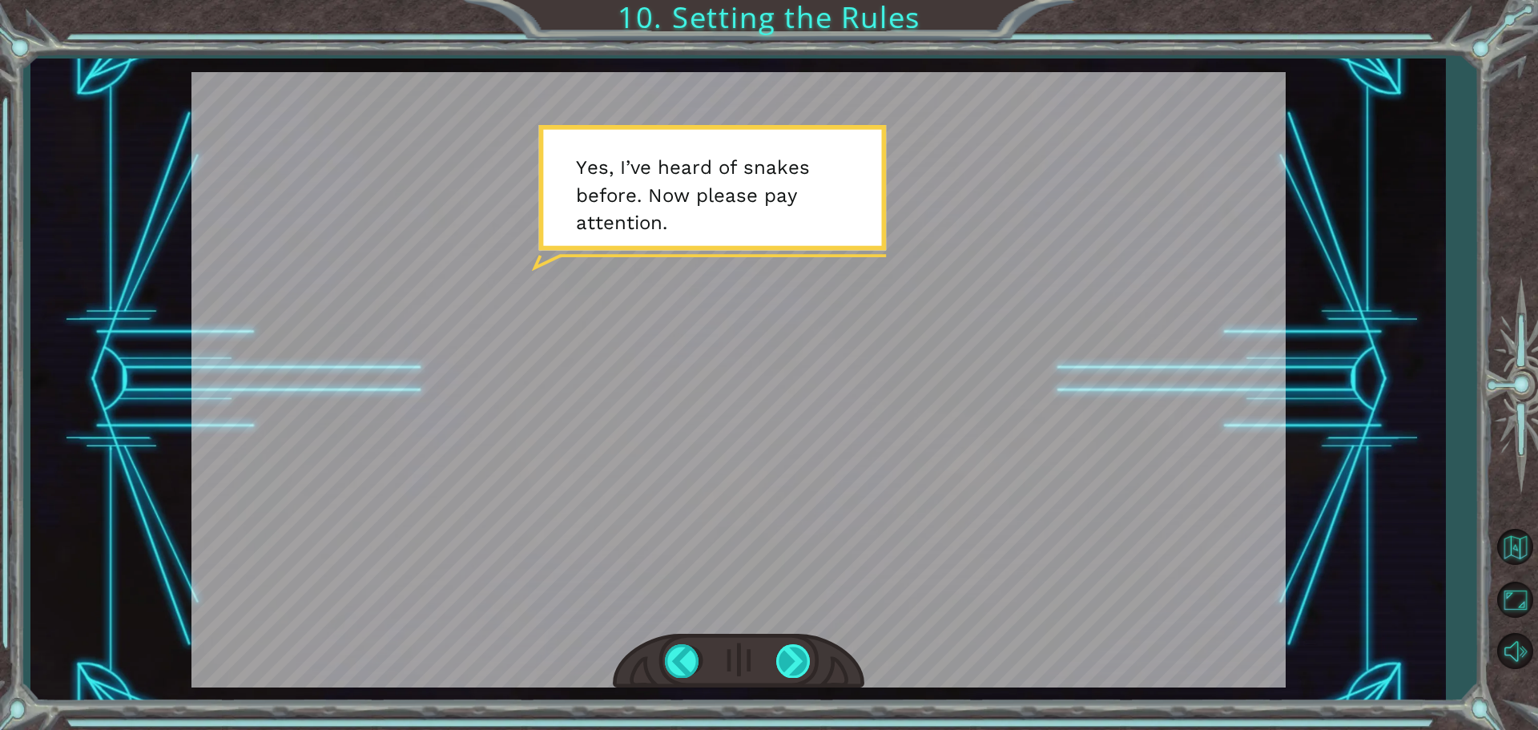
click at [797, 666] on div at bounding box center [794, 660] width 36 height 33
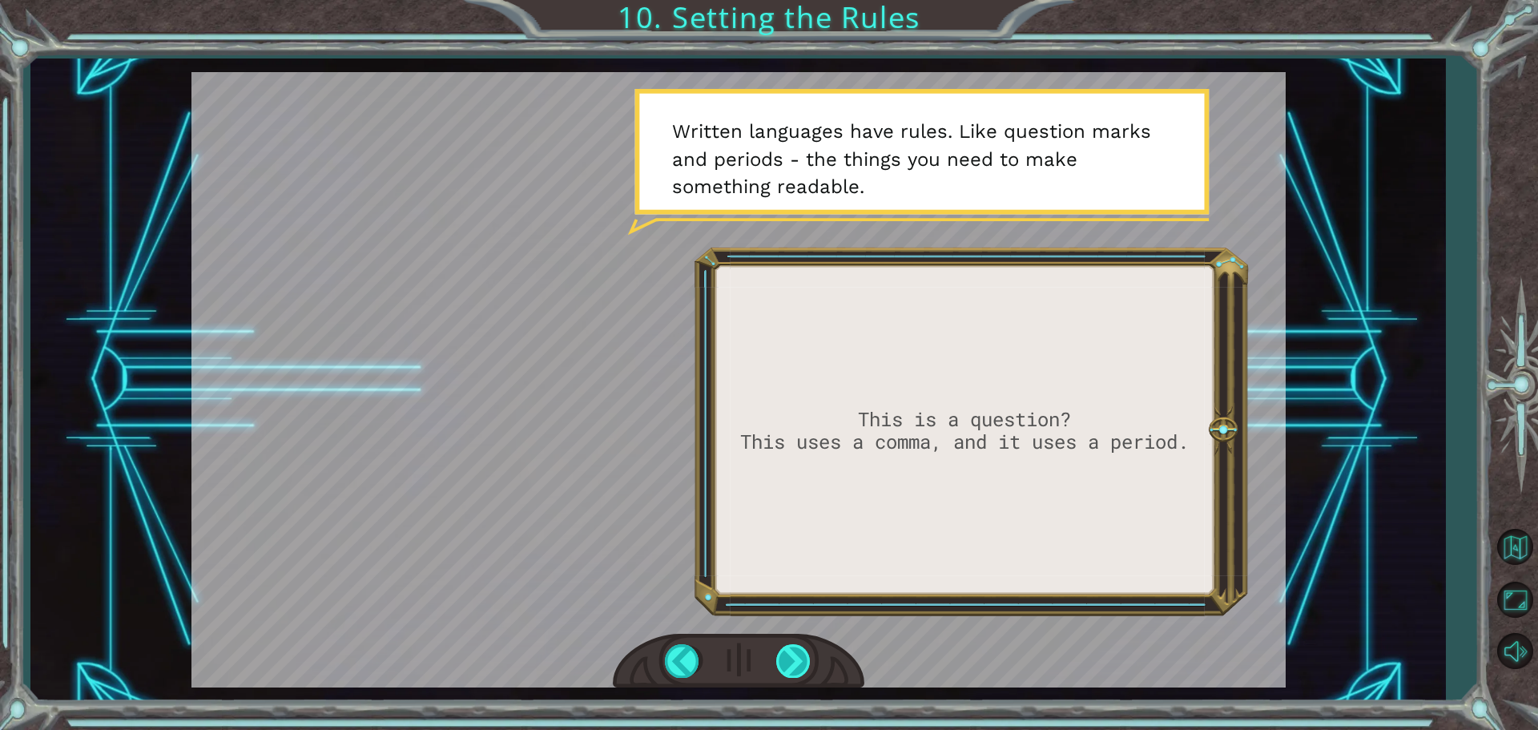
click at [780, 663] on div at bounding box center [794, 660] width 36 height 33
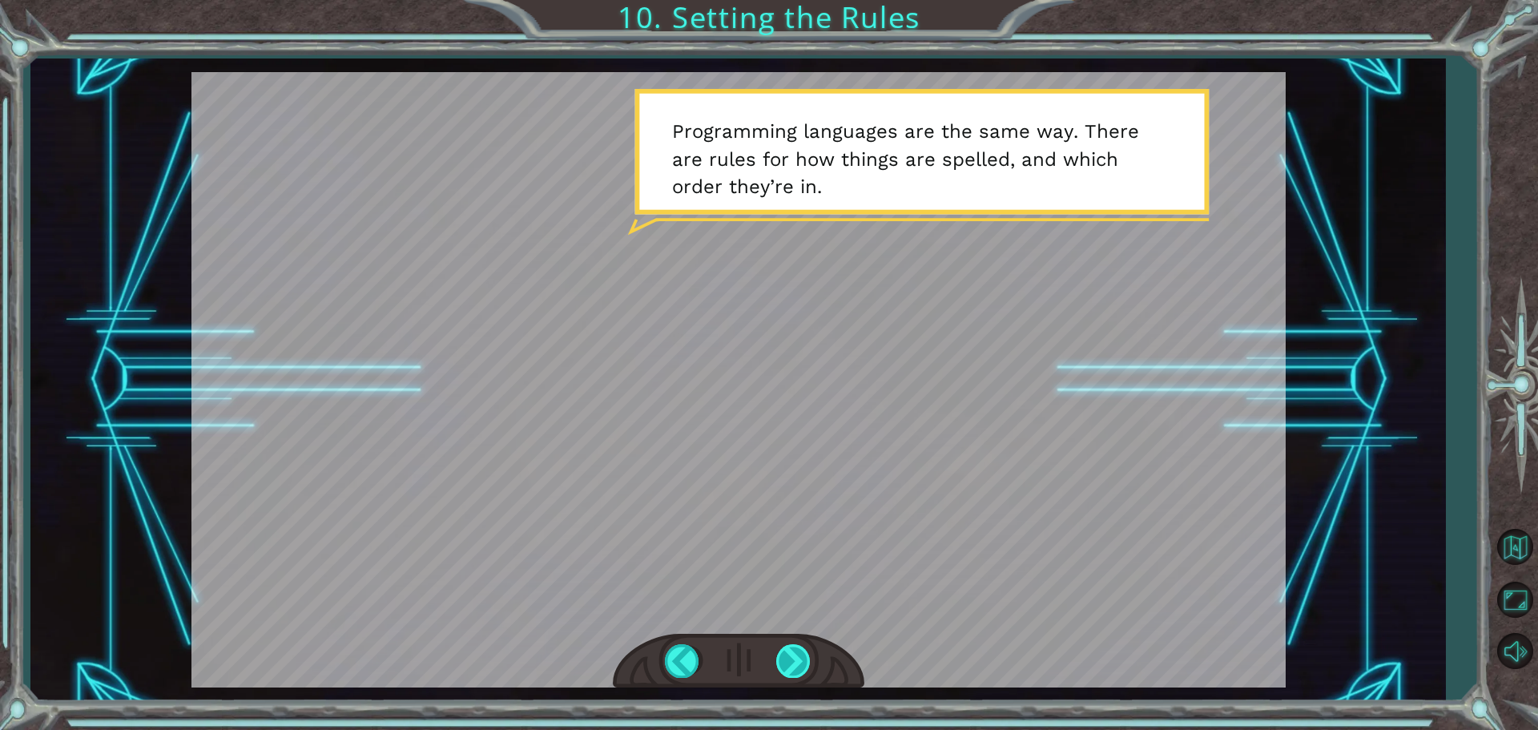
click at [781, 658] on div at bounding box center [794, 660] width 36 height 33
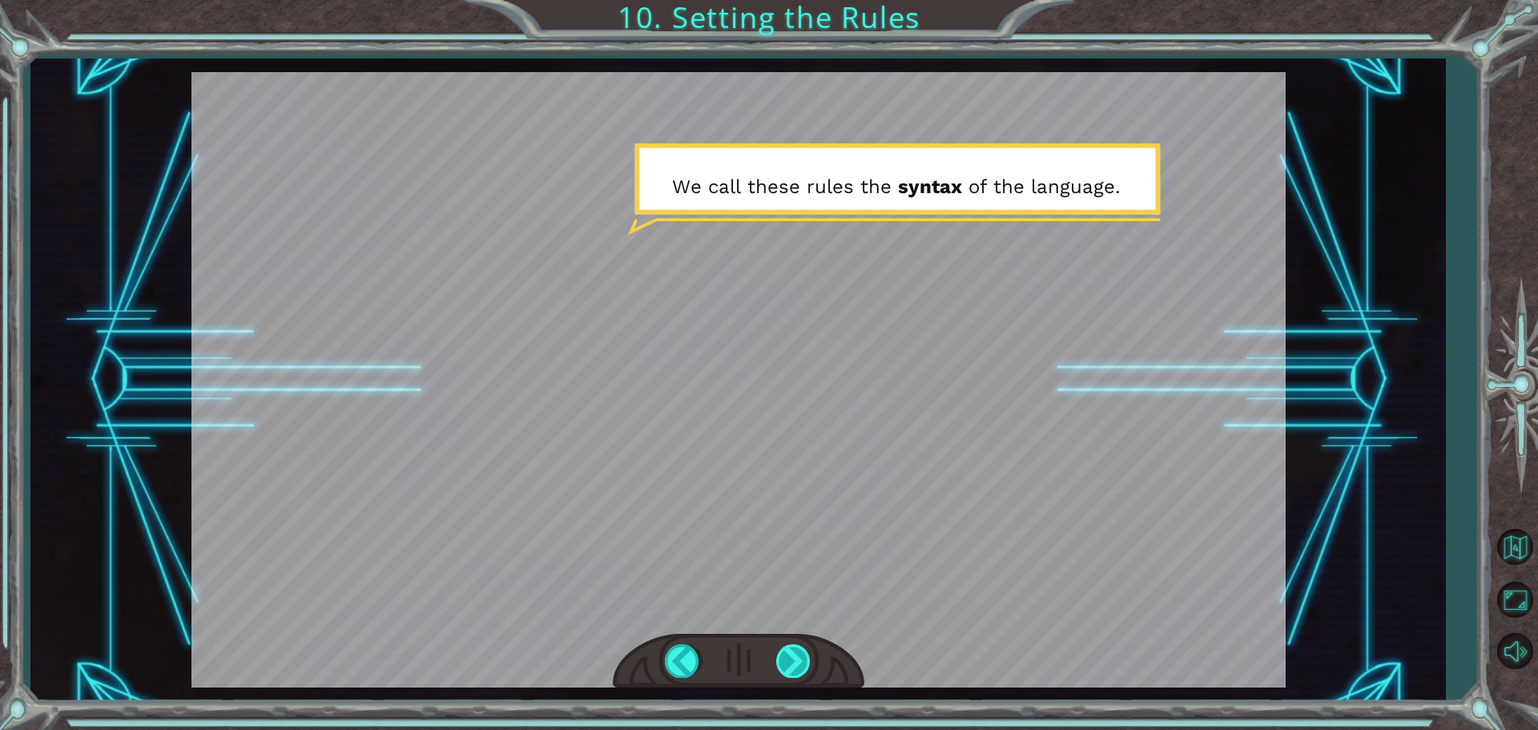
click at [799, 675] on div at bounding box center [794, 660] width 36 height 33
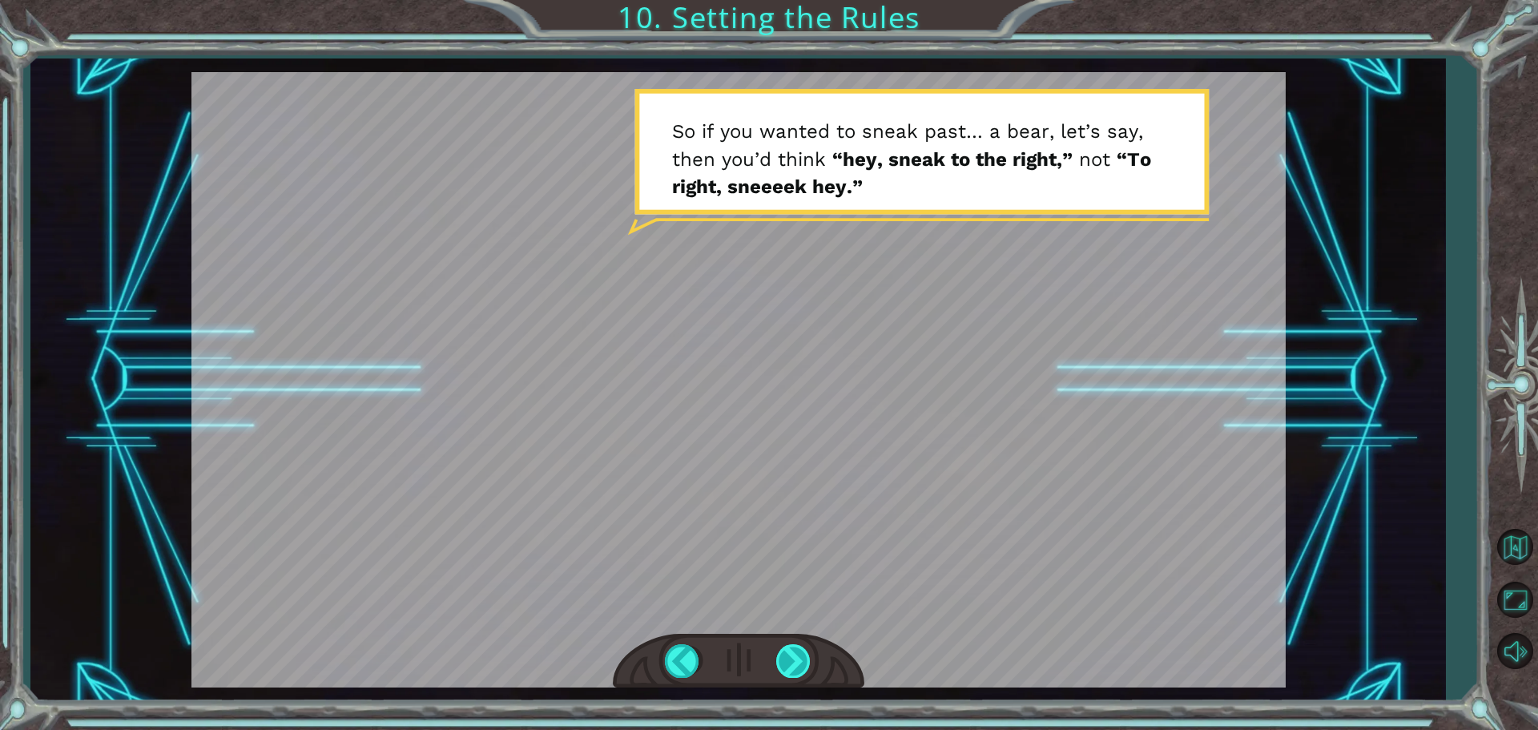
click at [782, 656] on div at bounding box center [794, 660] width 36 height 33
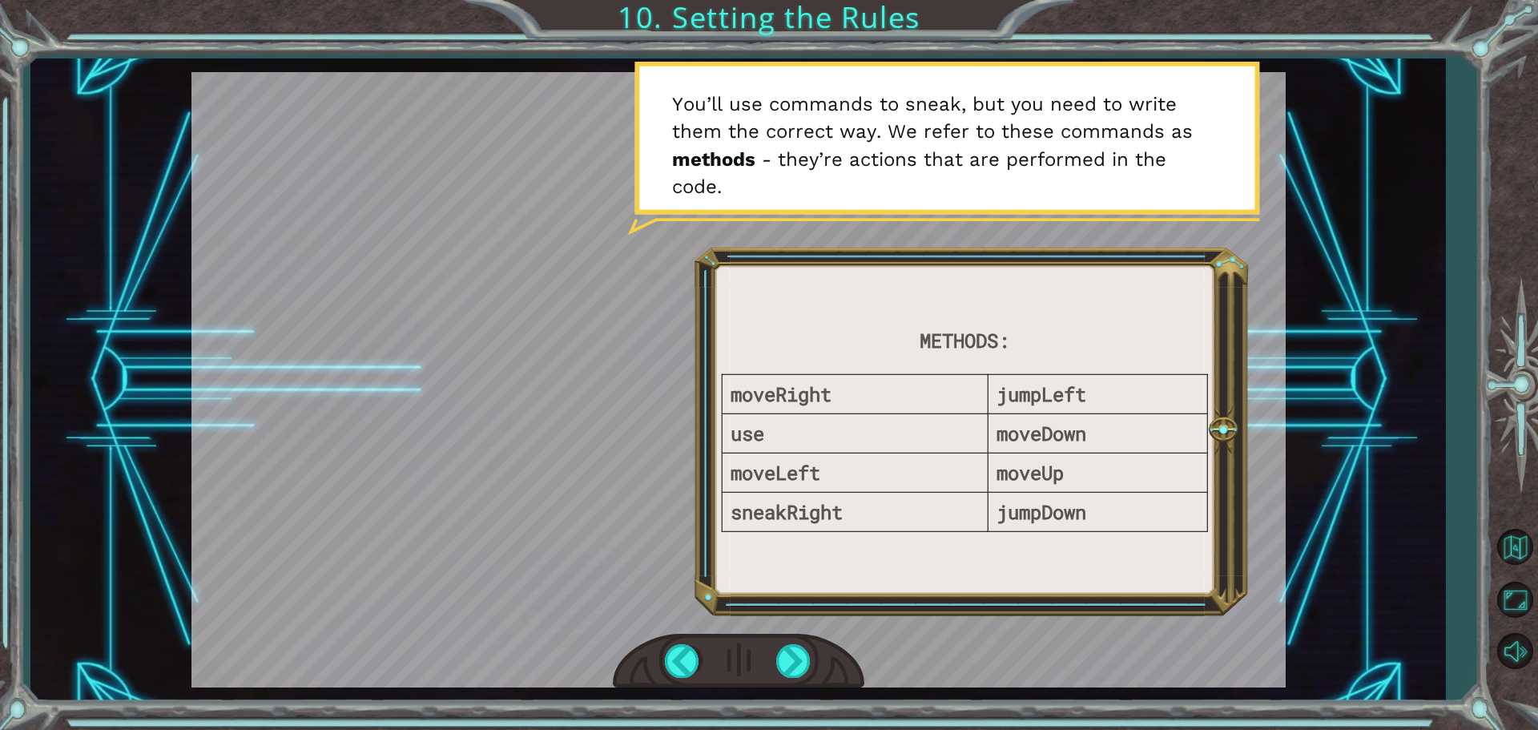
click at [745, 672] on div at bounding box center [739, 661] width 252 height 55
click at [768, 652] on div at bounding box center [739, 661] width 252 height 55
click at [780, 660] on div at bounding box center [794, 660] width 36 height 33
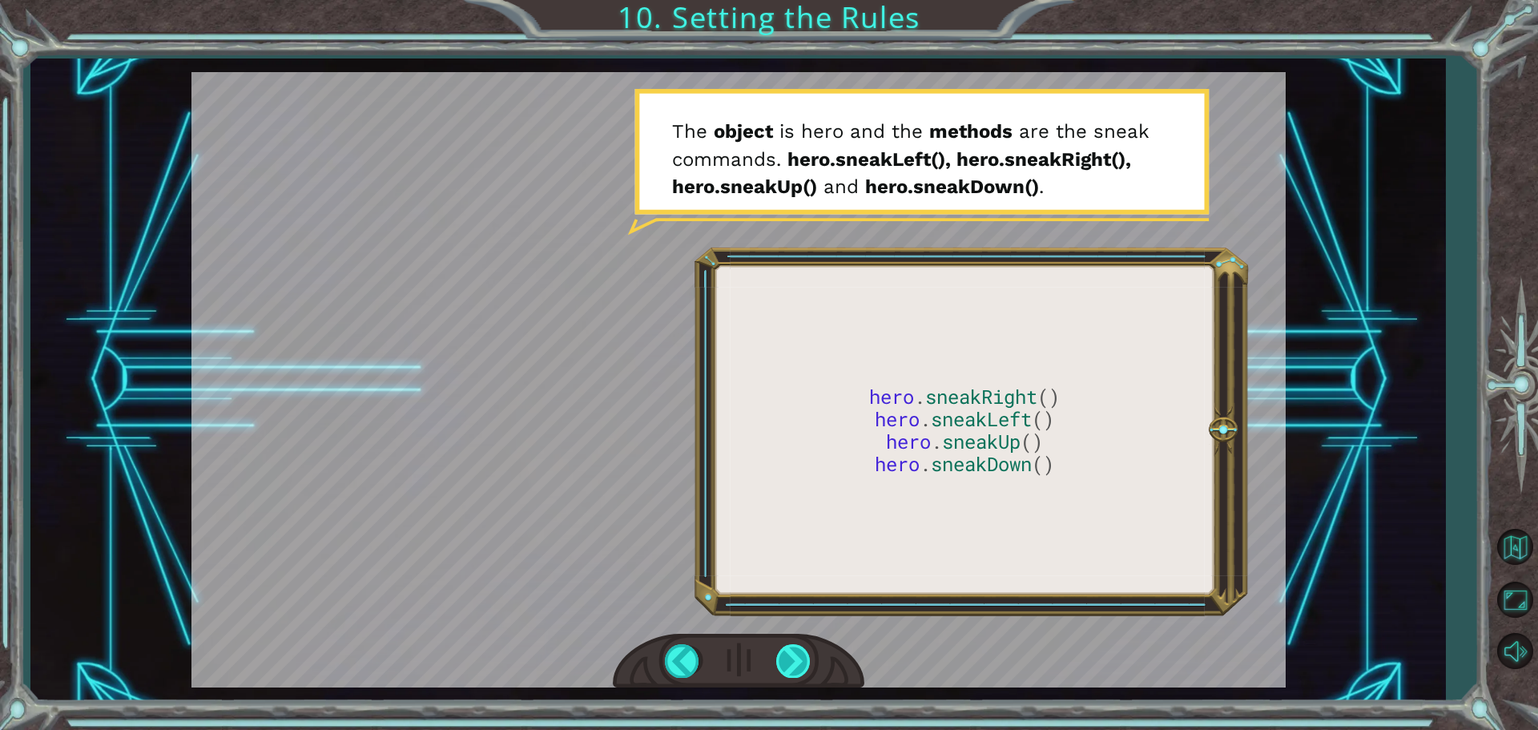
click at [792, 656] on div at bounding box center [794, 660] width 36 height 33
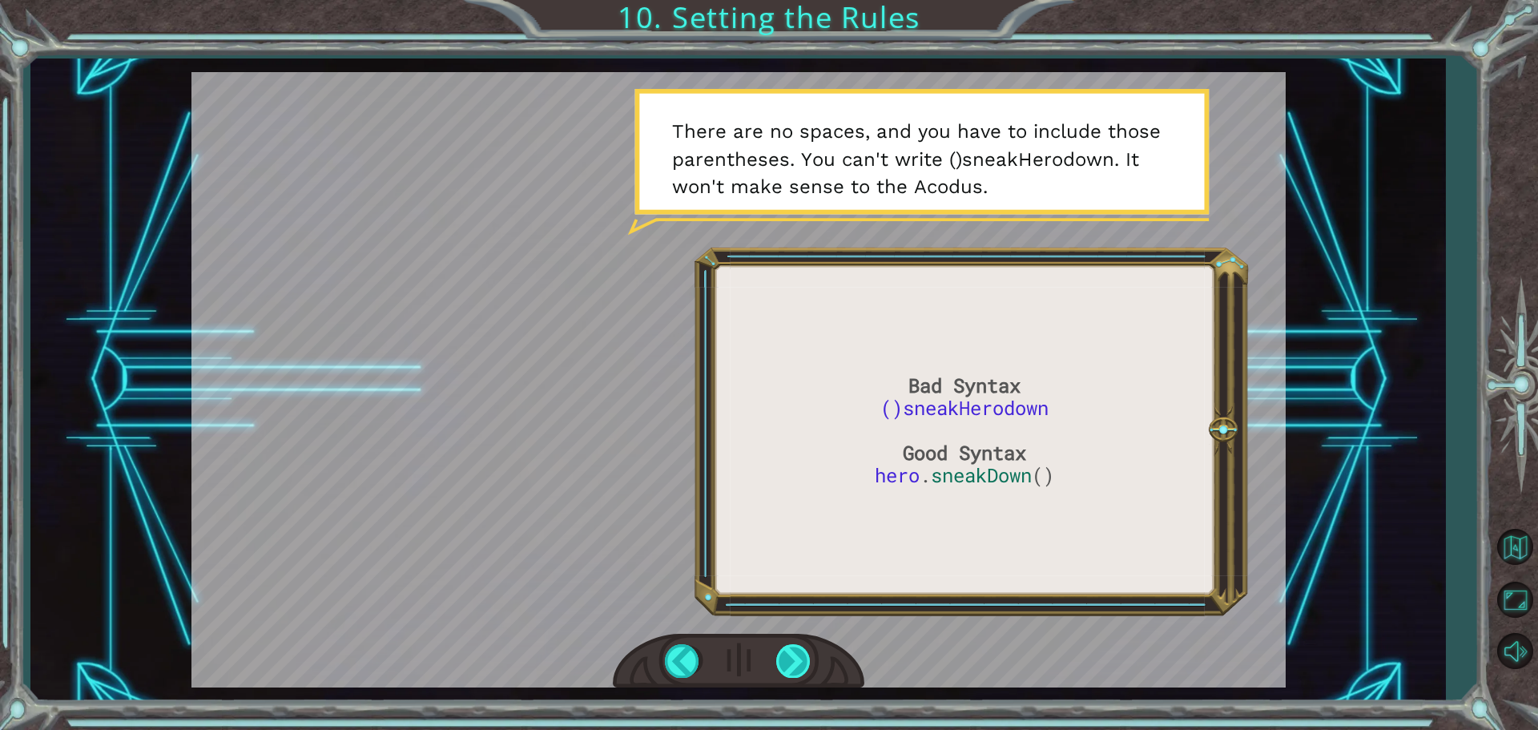
click at [792, 655] on div at bounding box center [794, 660] width 36 height 33
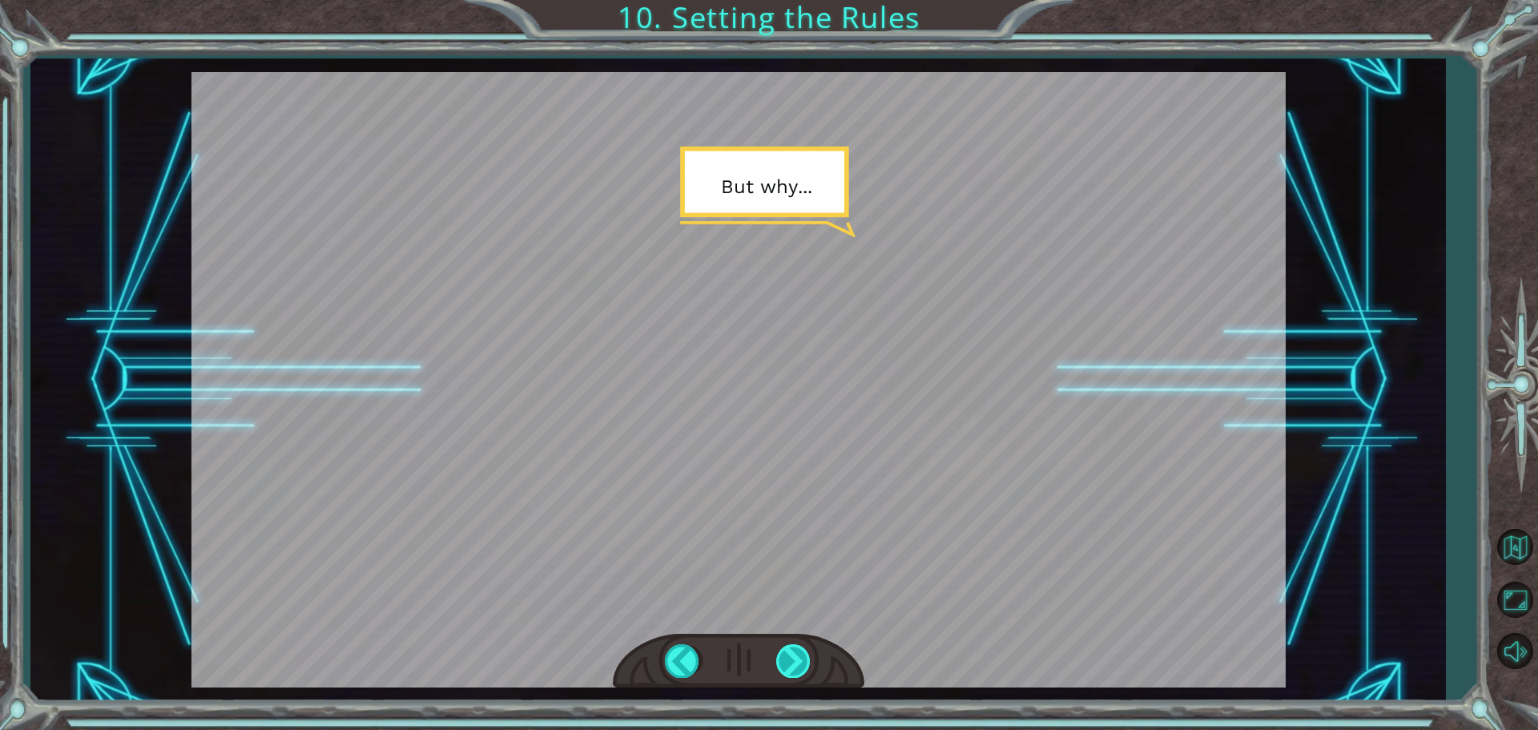
drag, startPoint x: 792, startPoint y: 651, endPoint x: 788, endPoint y: 669, distance: 18.3
click at [792, 654] on div at bounding box center [794, 660] width 36 height 33
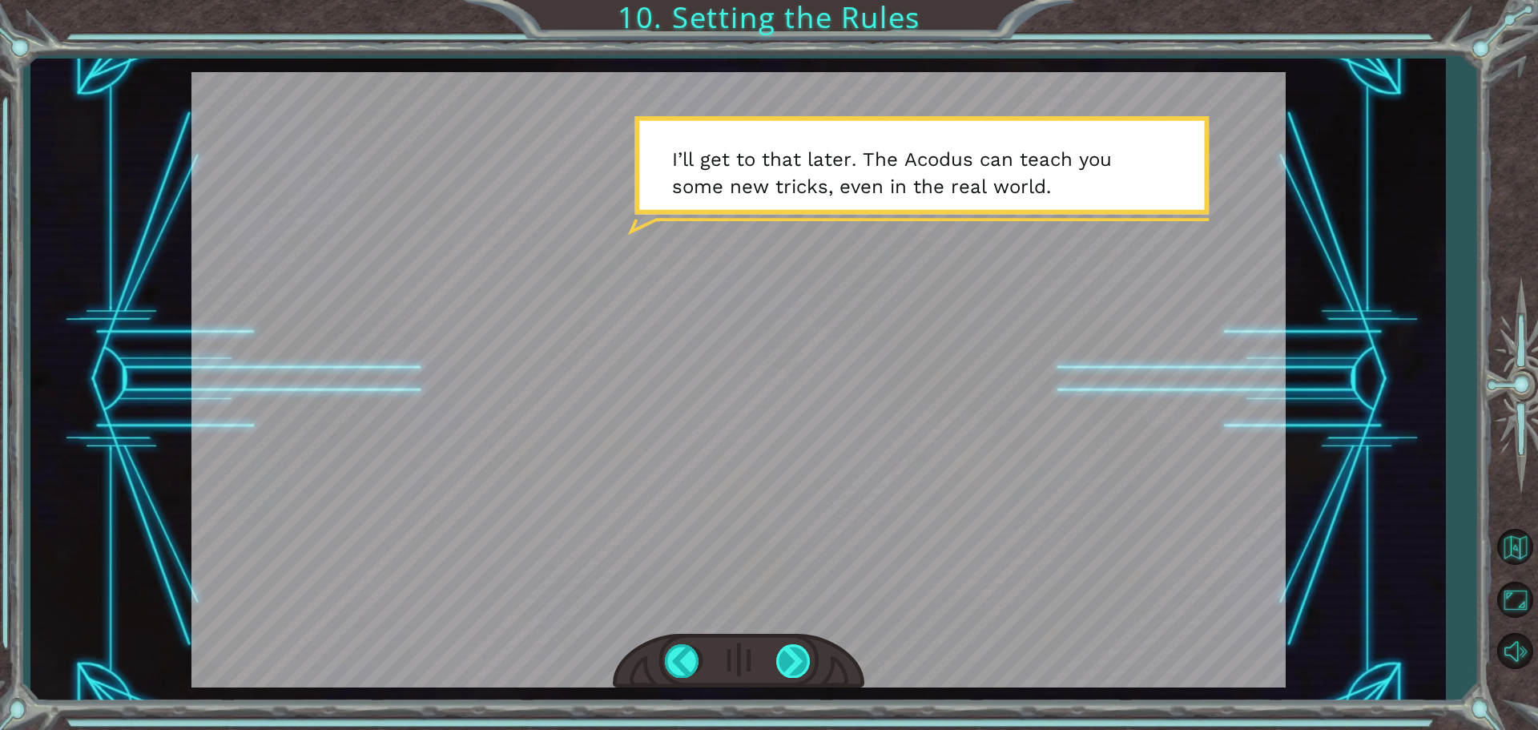
click at [778, 655] on div at bounding box center [794, 660] width 36 height 33
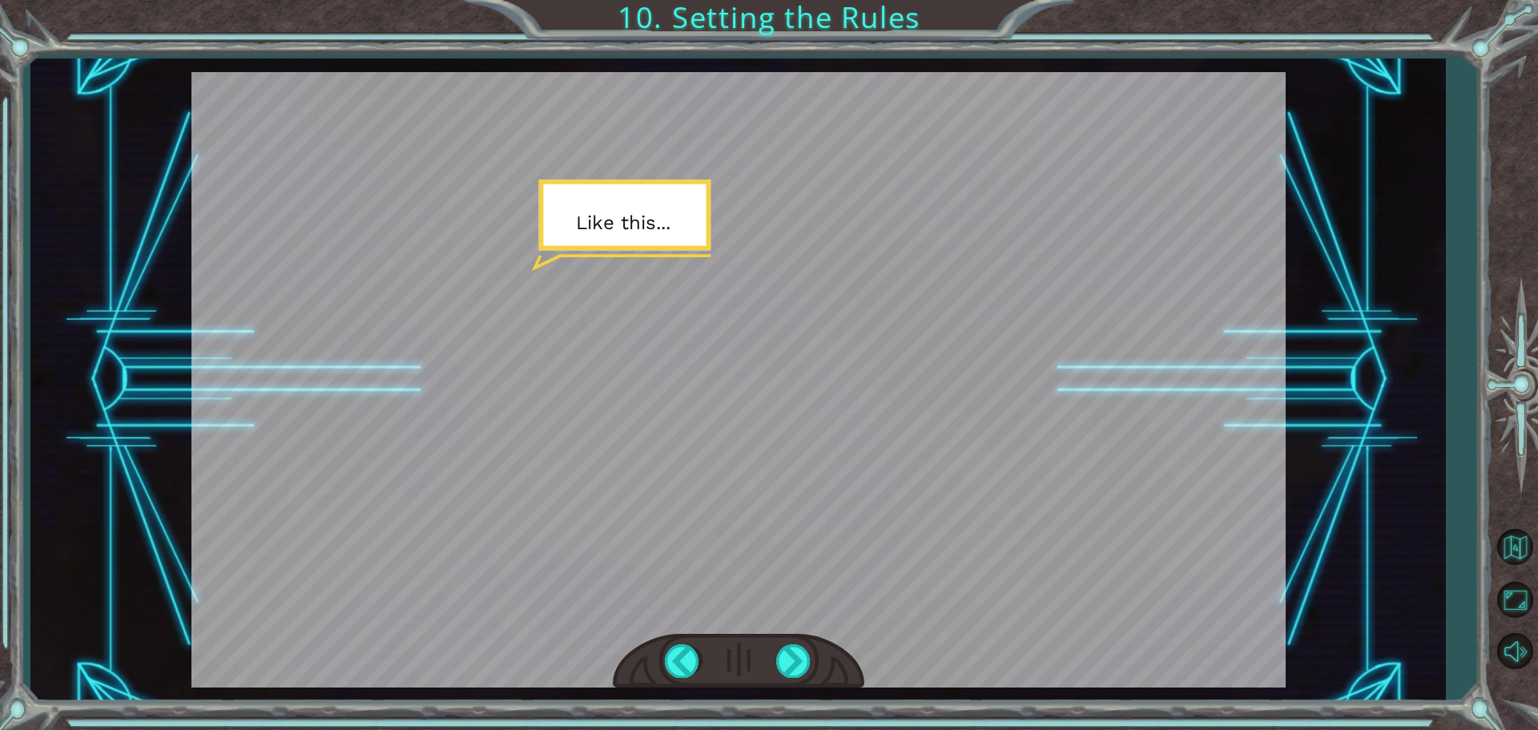
click at [792, 638] on div at bounding box center [739, 661] width 252 height 55
click at [803, 655] on div at bounding box center [794, 660] width 36 height 33
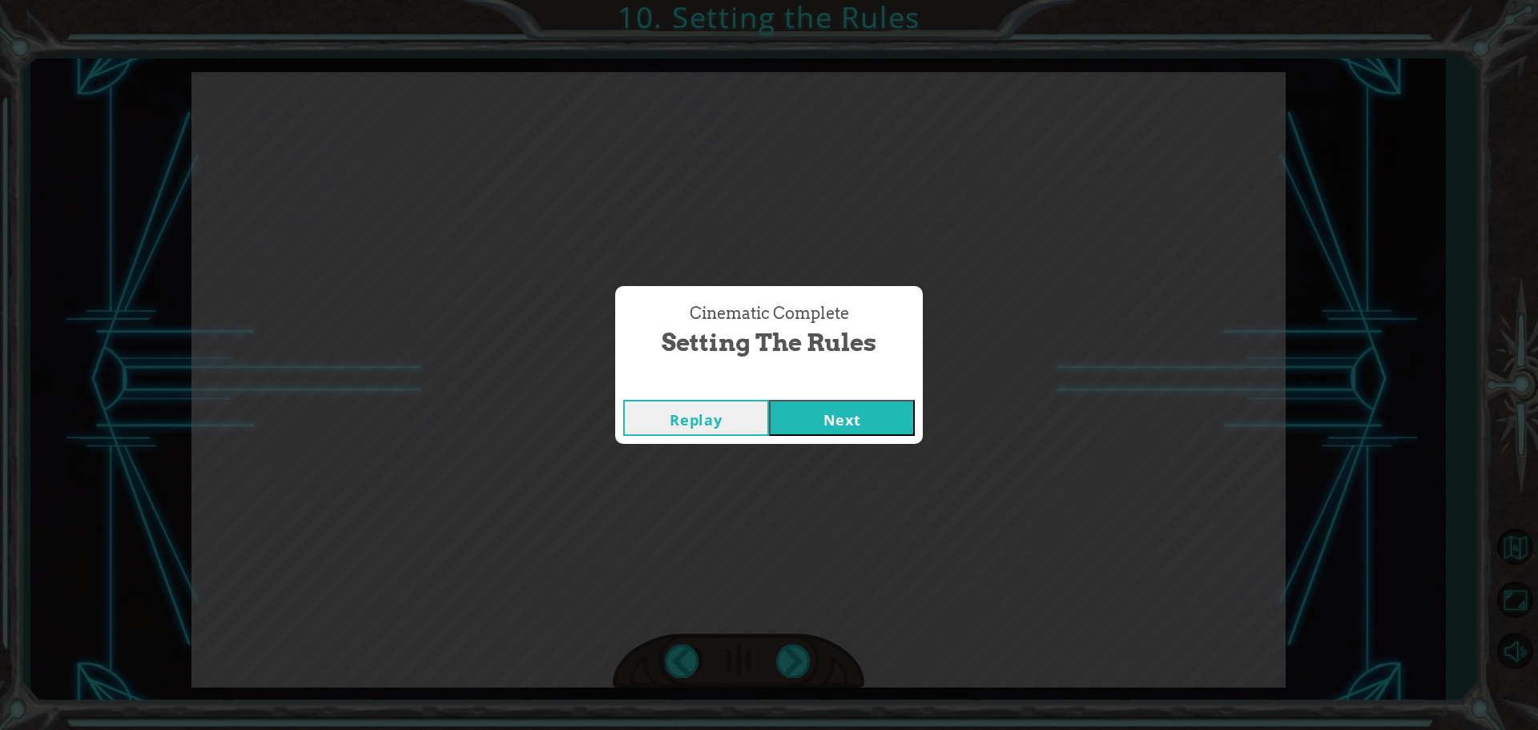
click at [824, 416] on button "Next" at bounding box center [842, 418] width 146 height 36
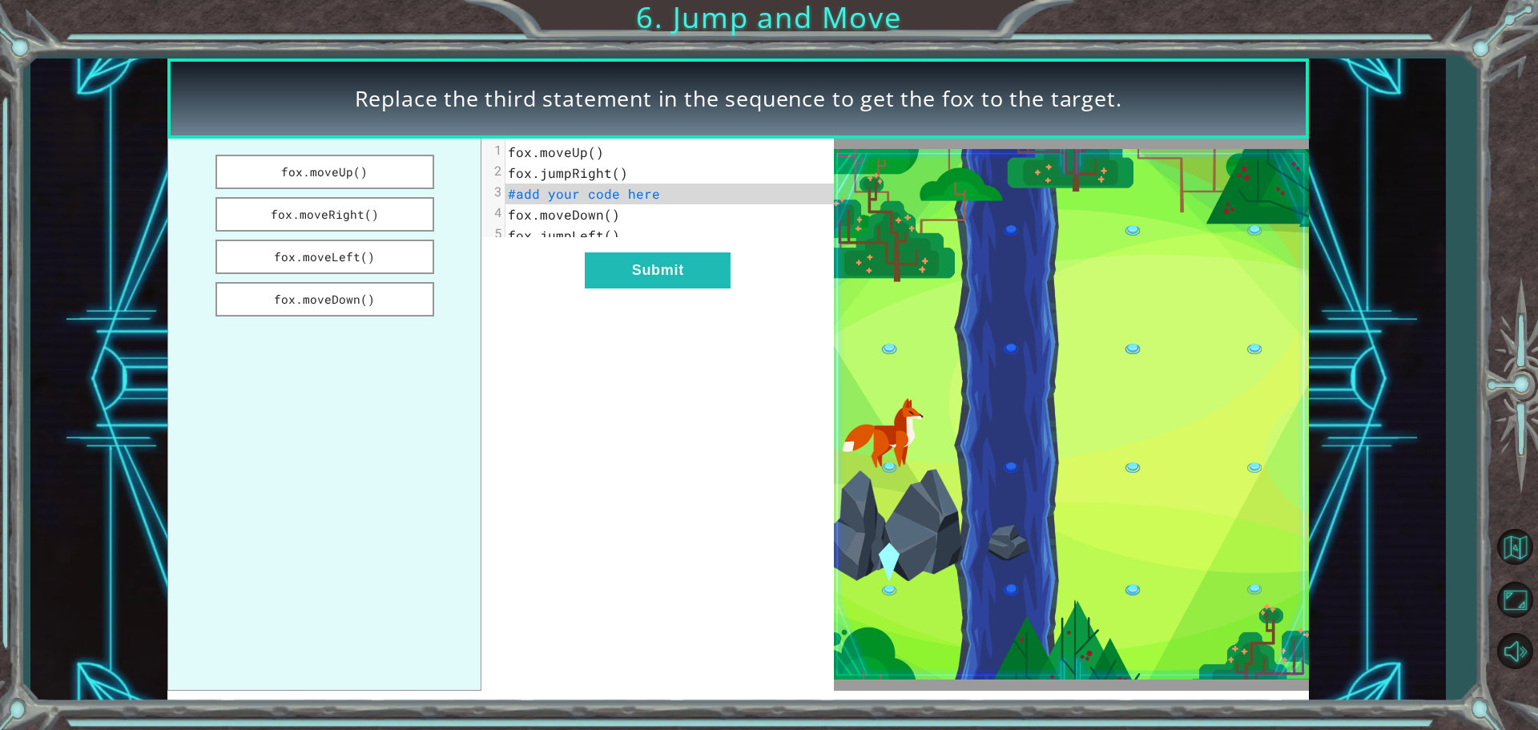
click at [643, 192] on span "#add your code here" at bounding box center [584, 193] width 152 height 17
click at [352, 308] on button "fox.moveDown()" at bounding box center [325, 299] width 219 height 34
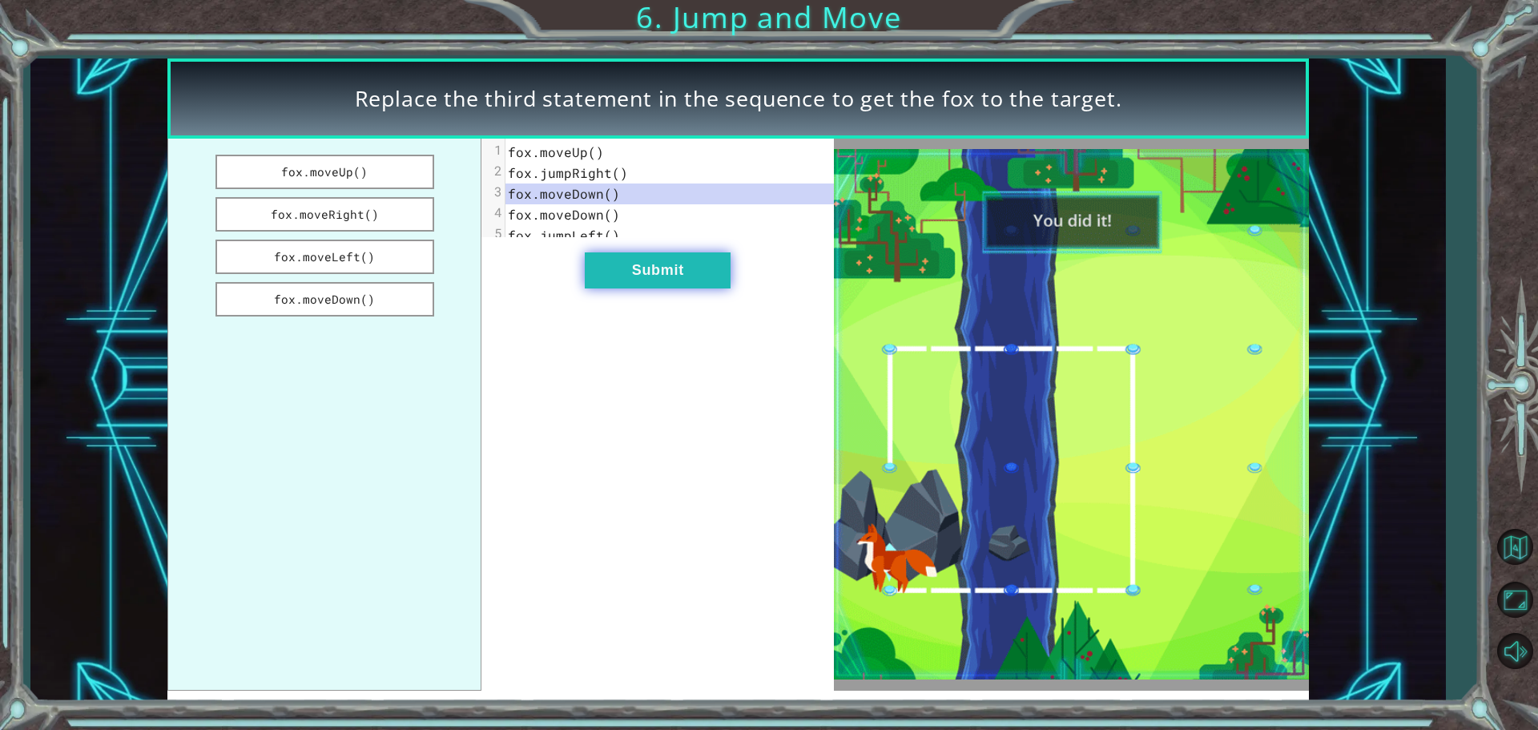
click at [672, 285] on button "Submit" at bounding box center [658, 270] width 146 height 36
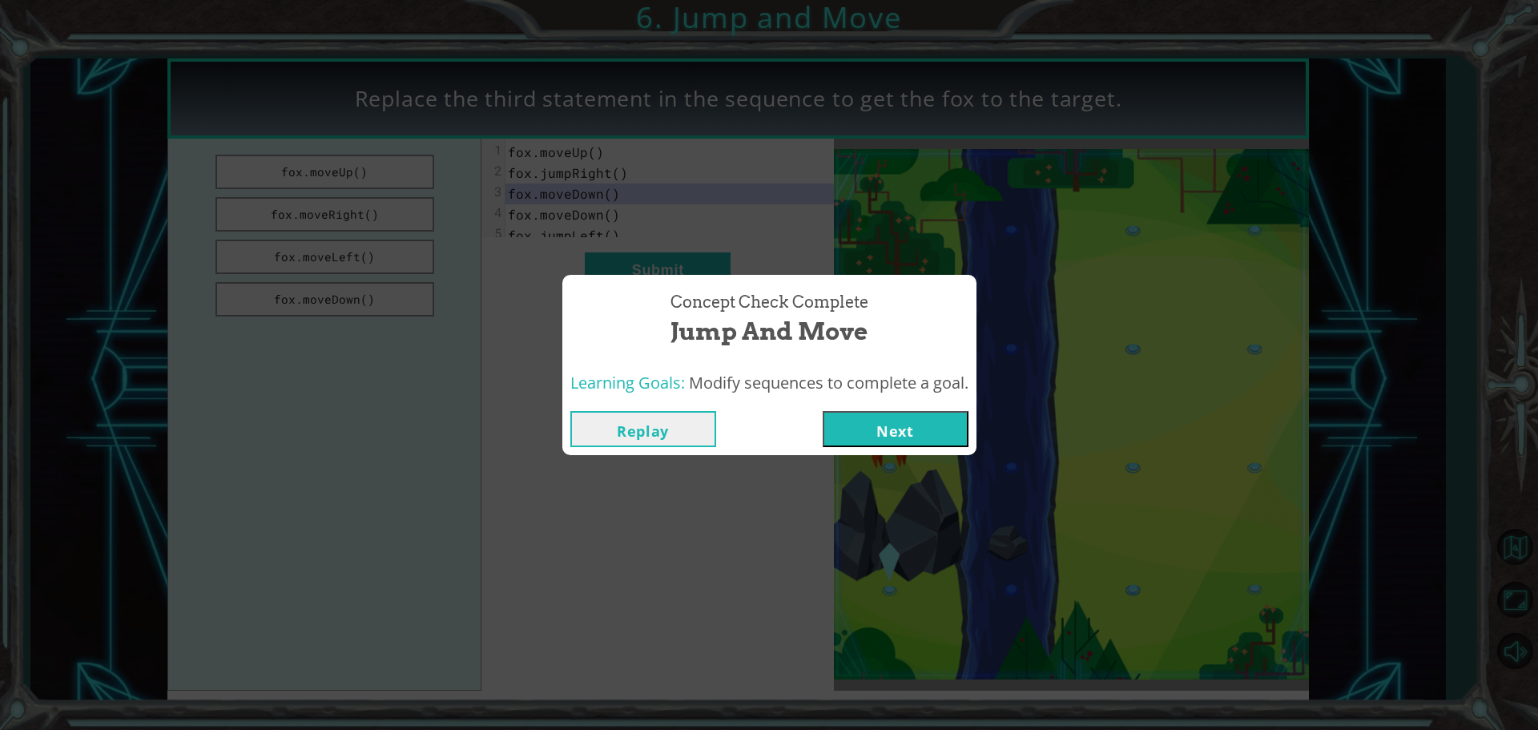
click at [885, 425] on button "Next" at bounding box center [896, 429] width 146 height 36
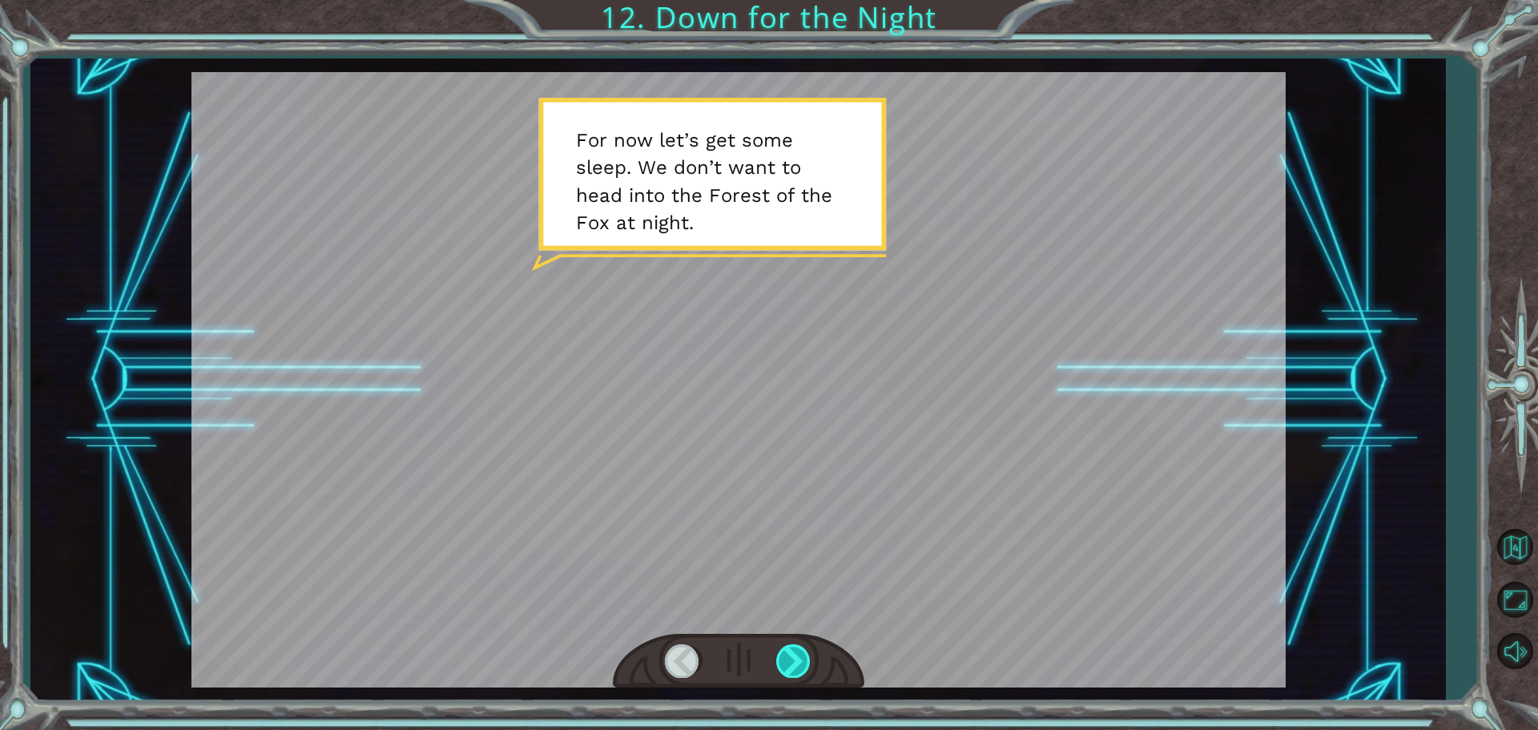
drag, startPoint x: 808, startPoint y: 671, endPoint x: 788, endPoint y: 664, distance: 21.0
click at [804, 677] on div at bounding box center [794, 660] width 36 height 33
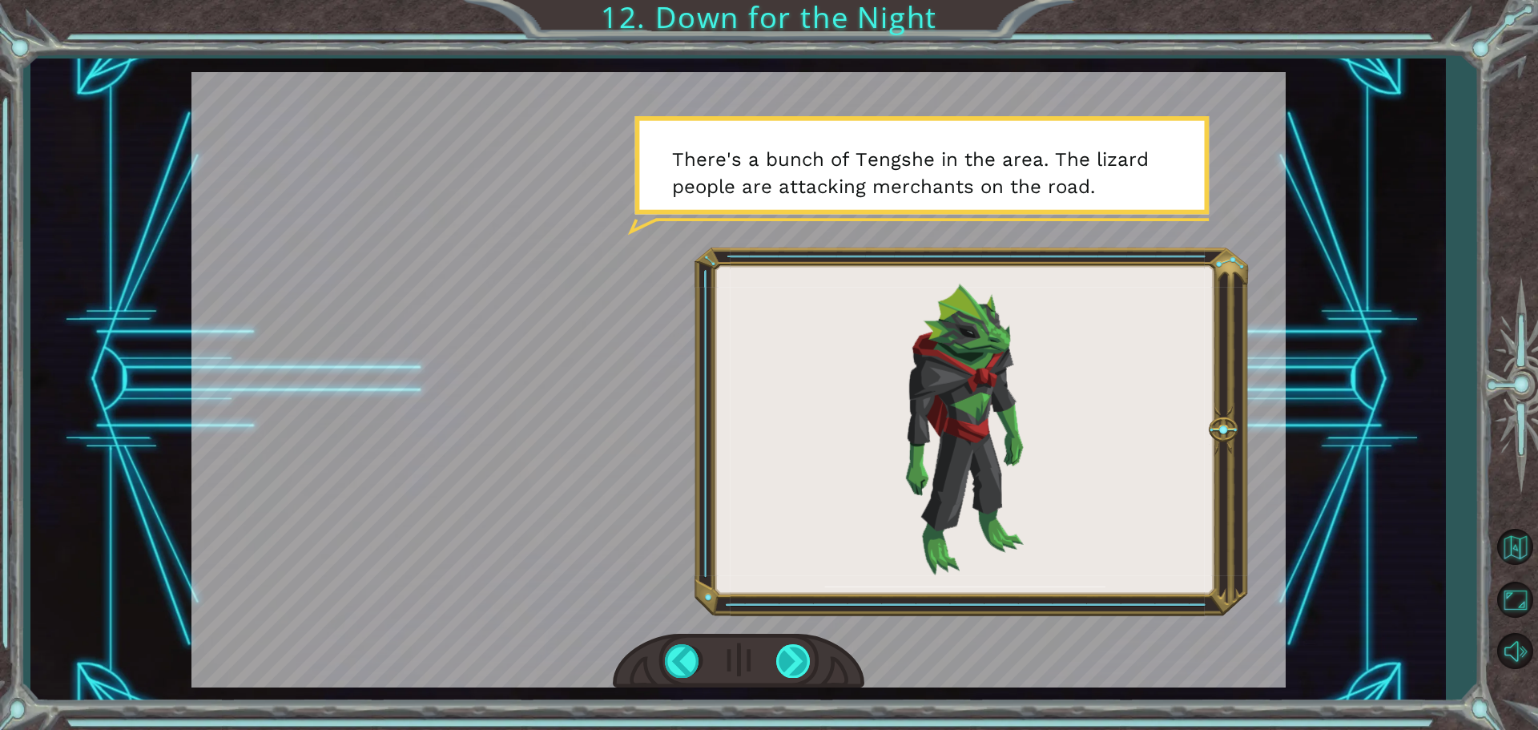
click at [796, 651] on div at bounding box center [794, 660] width 36 height 33
click at [796, 668] on div at bounding box center [794, 660] width 36 height 33
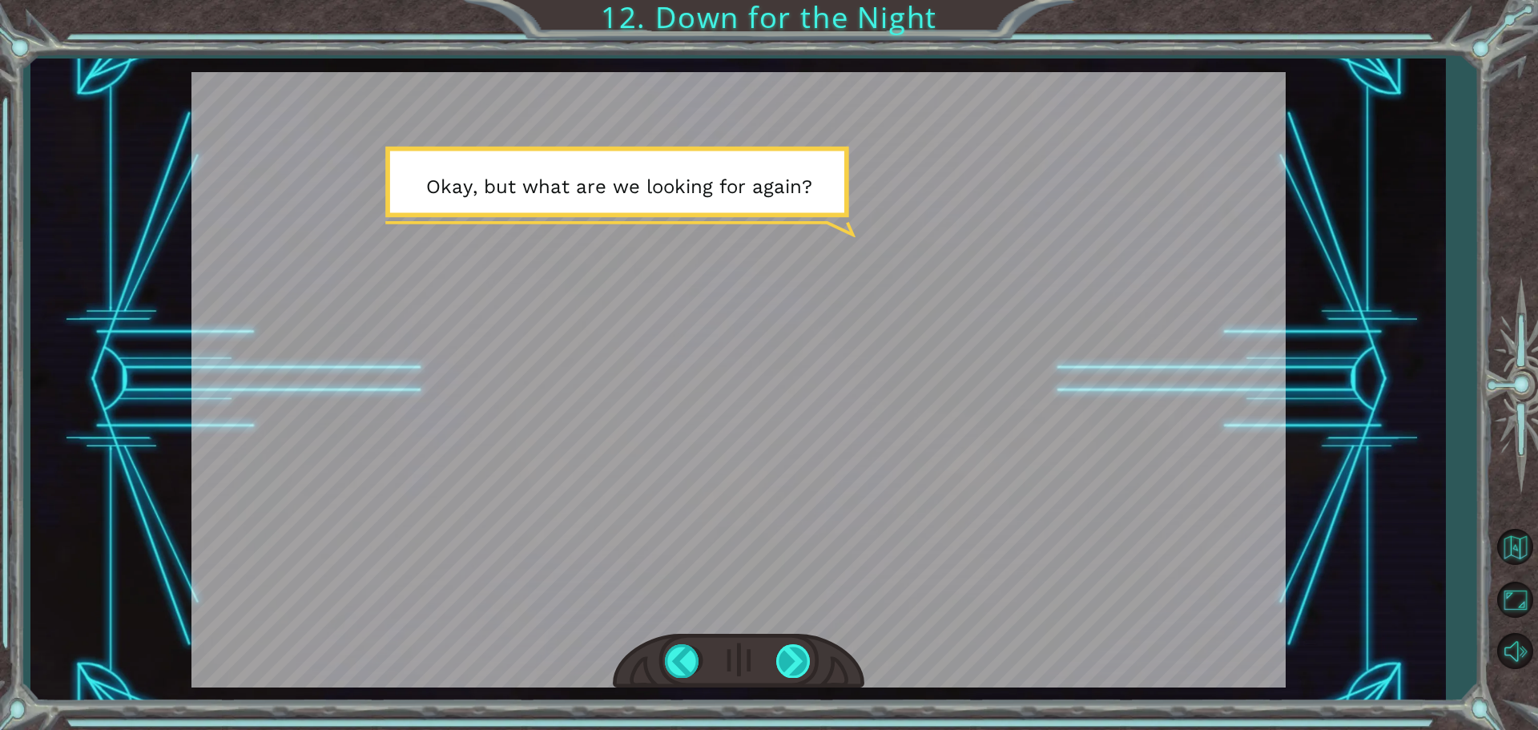
click at [790, 670] on div at bounding box center [794, 660] width 36 height 33
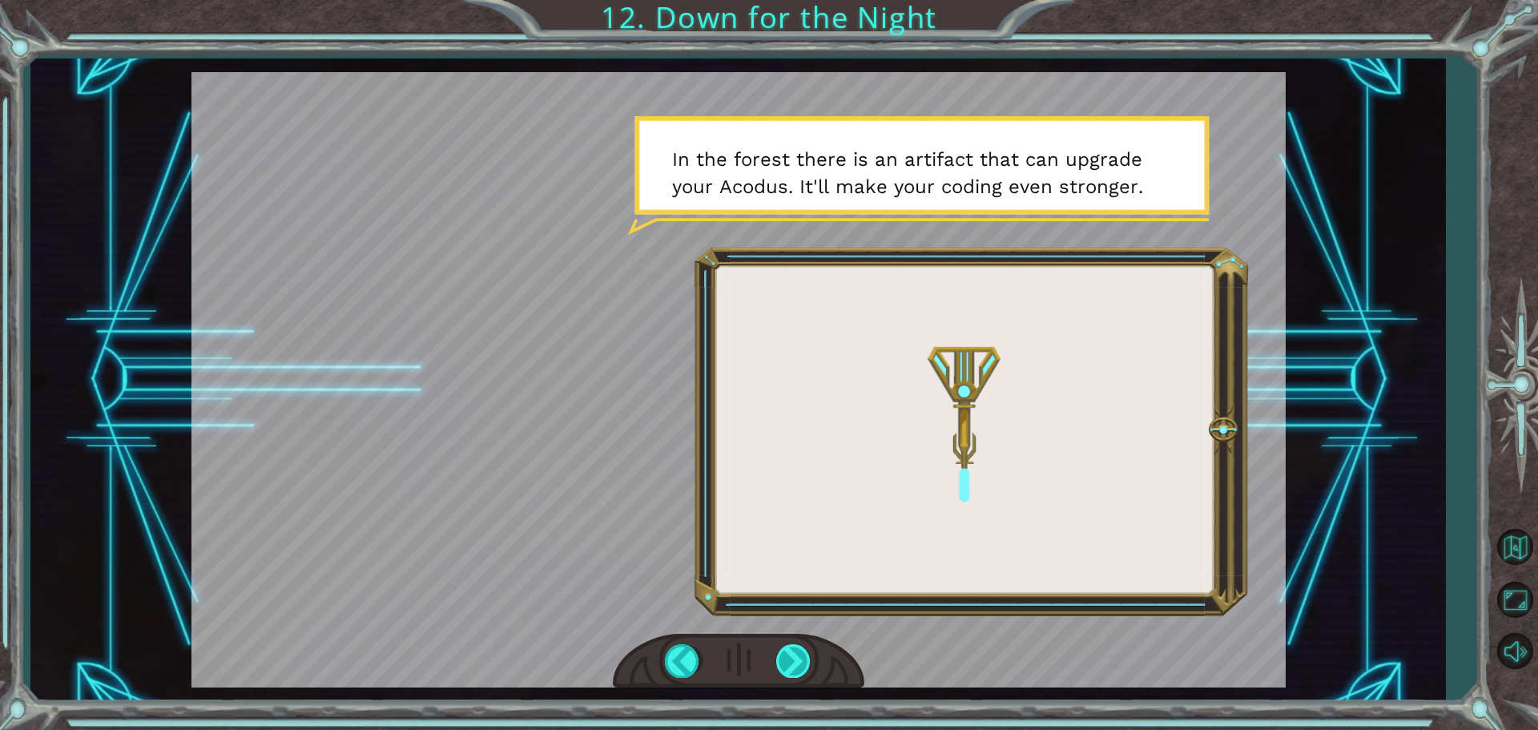
click at [789, 666] on div at bounding box center [794, 660] width 36 height 33
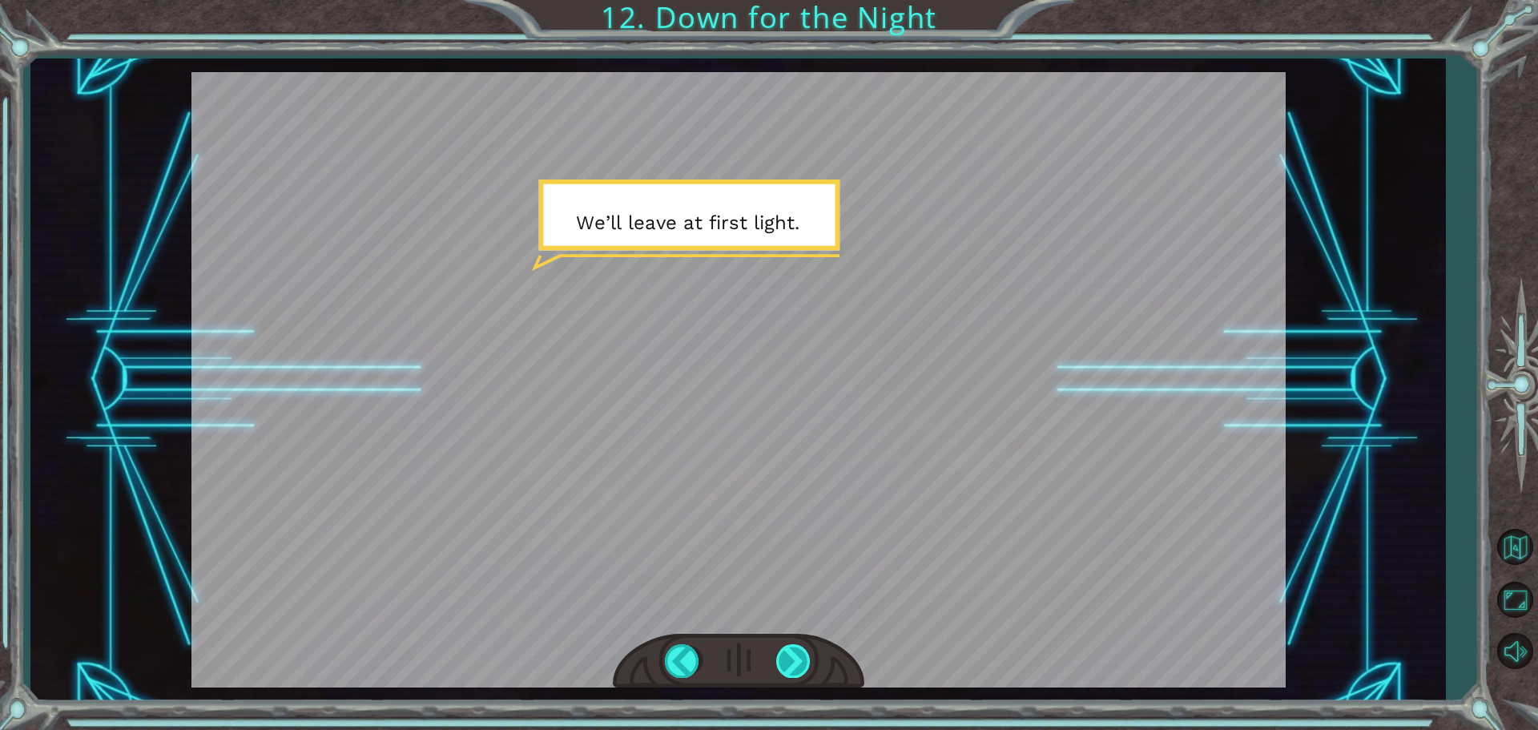
click at [789, 666] on div at bounding box center [794, 660] width 36 height 33
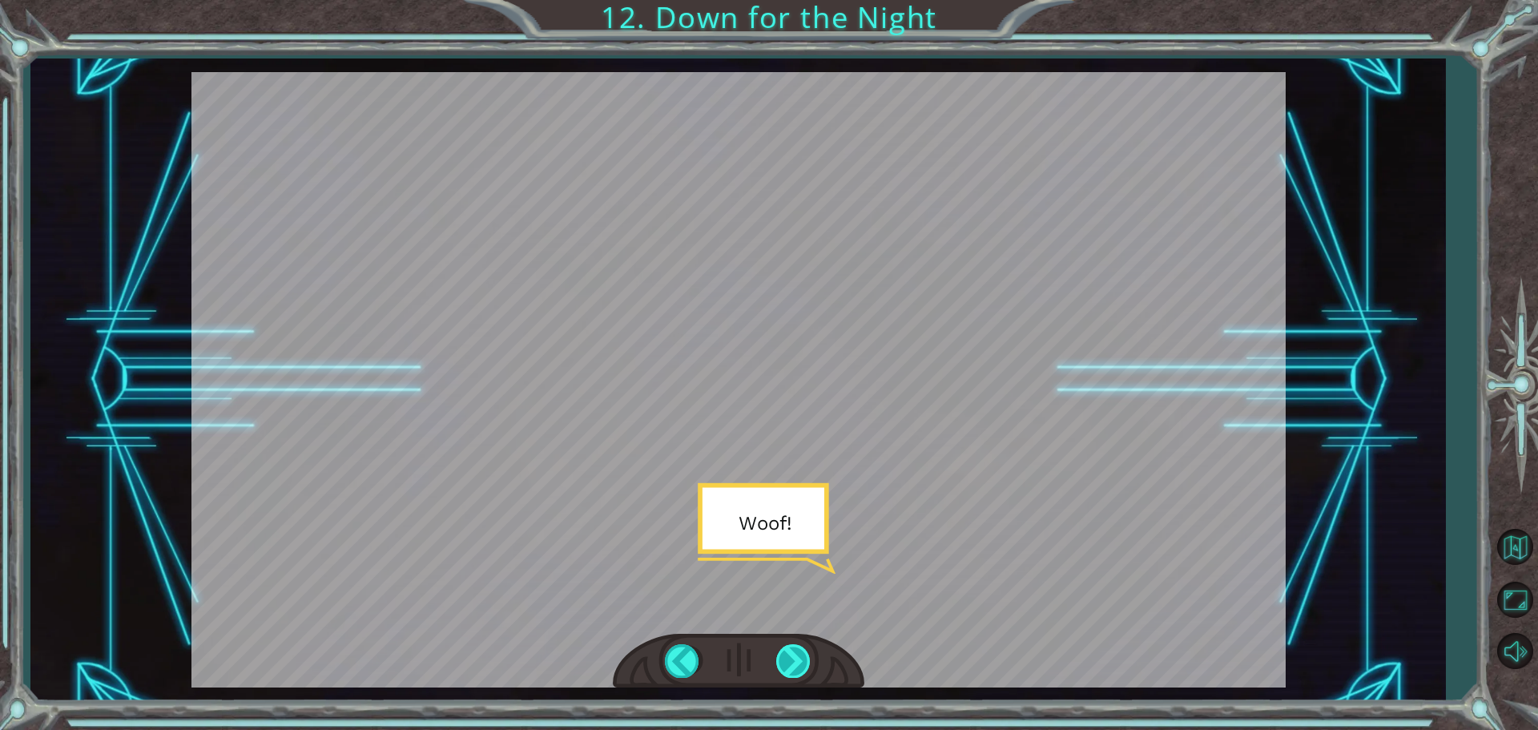
click at [789, 666] on div at bounding box center [794, 660] width 36 height 33
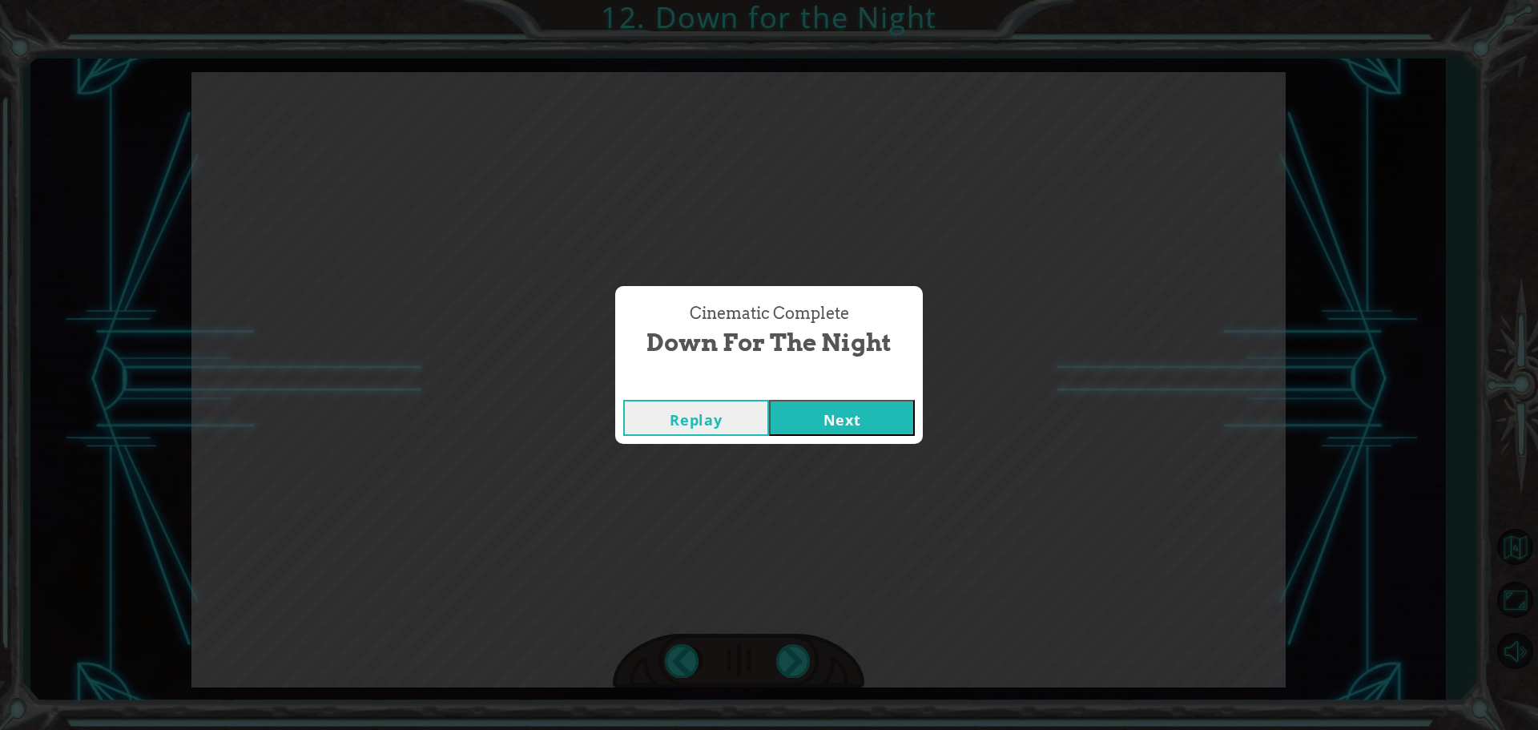
click at [812, 424] on button "Next" at bounding box center [842, 418] width 146 height 36
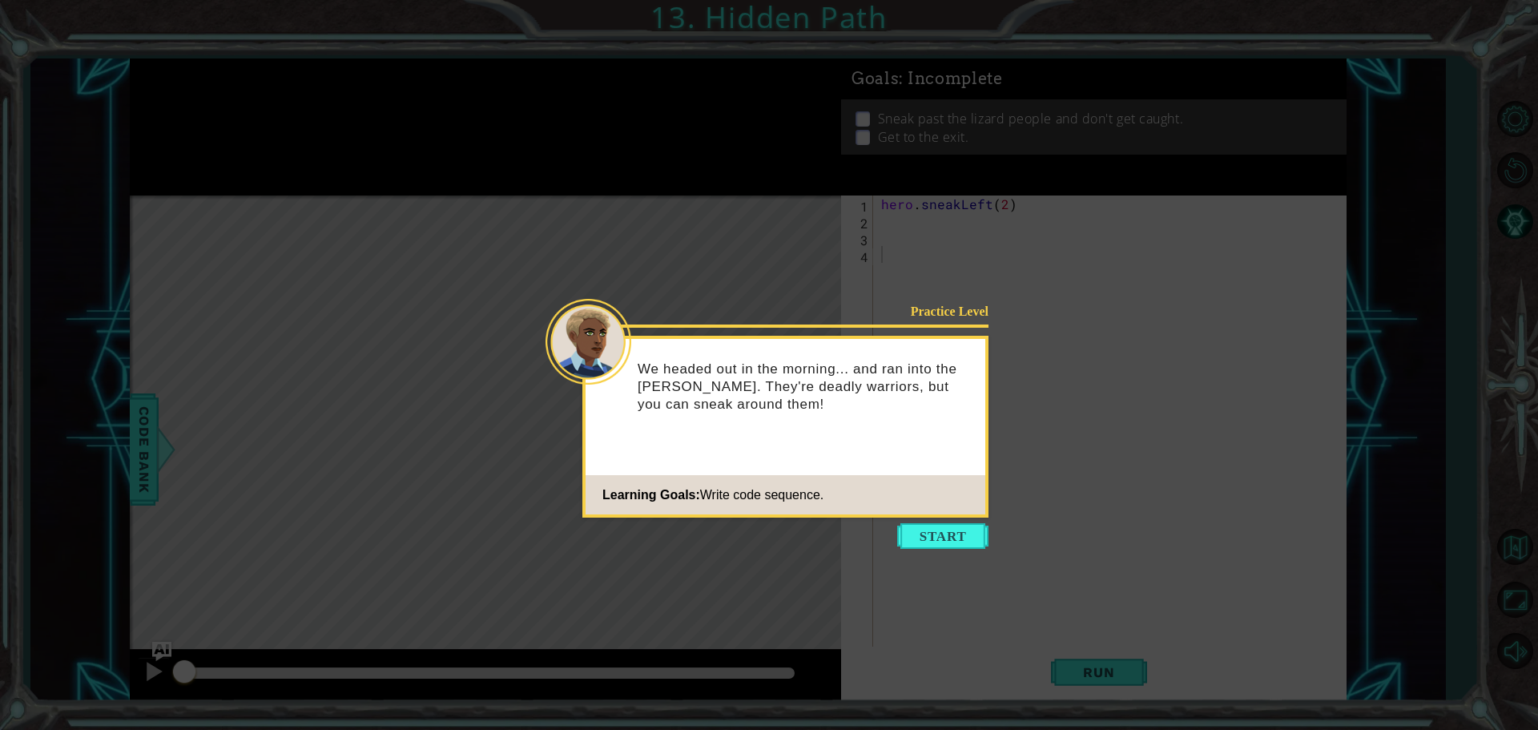
click at [927, 527] on button "Start" at bounding box center [942, 536] width 91 height 26
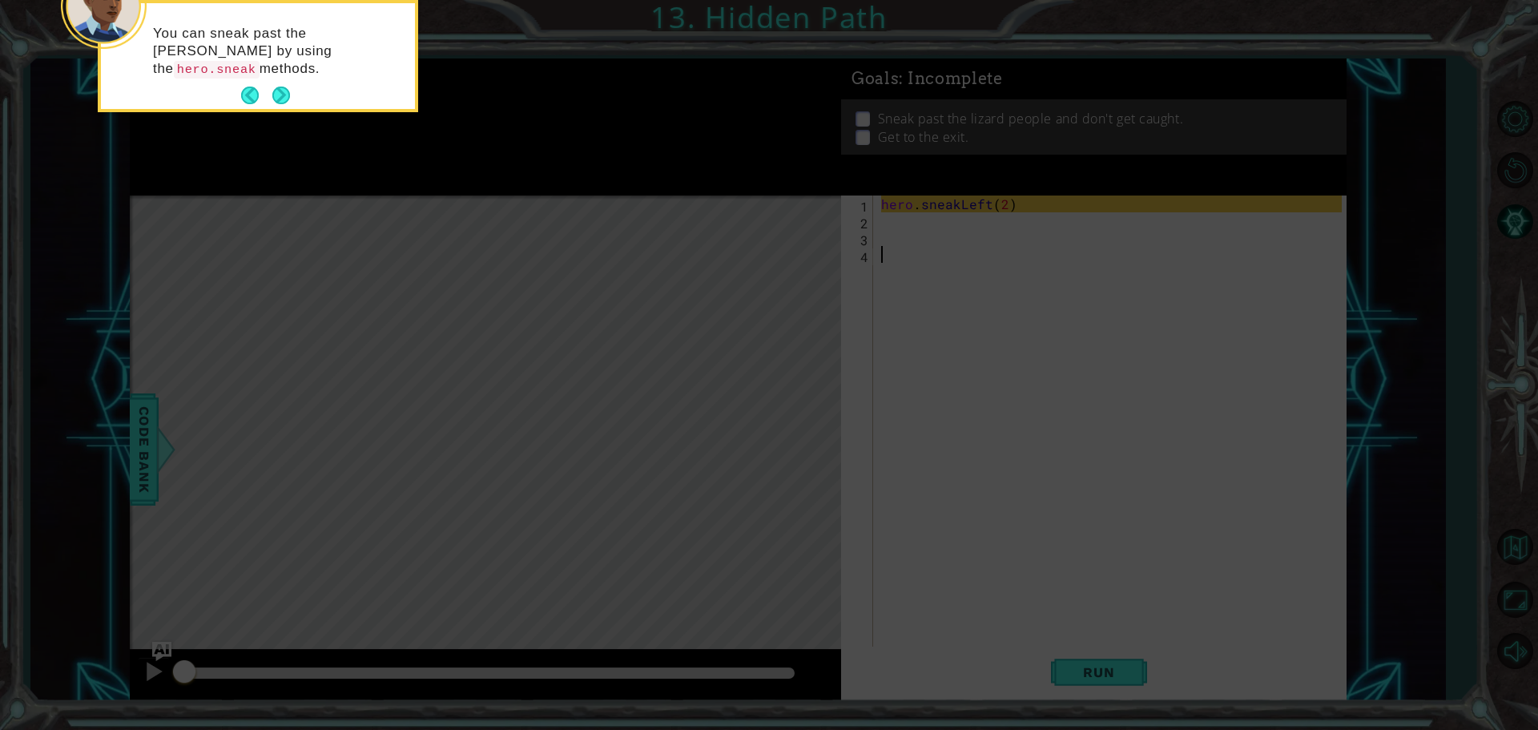
click at [927, 527] on icon at bounding box center [769, 365] width 1538 height 730
click at [272, 95] on button "Next" at bounding box center [281, 96] width 18 height 18
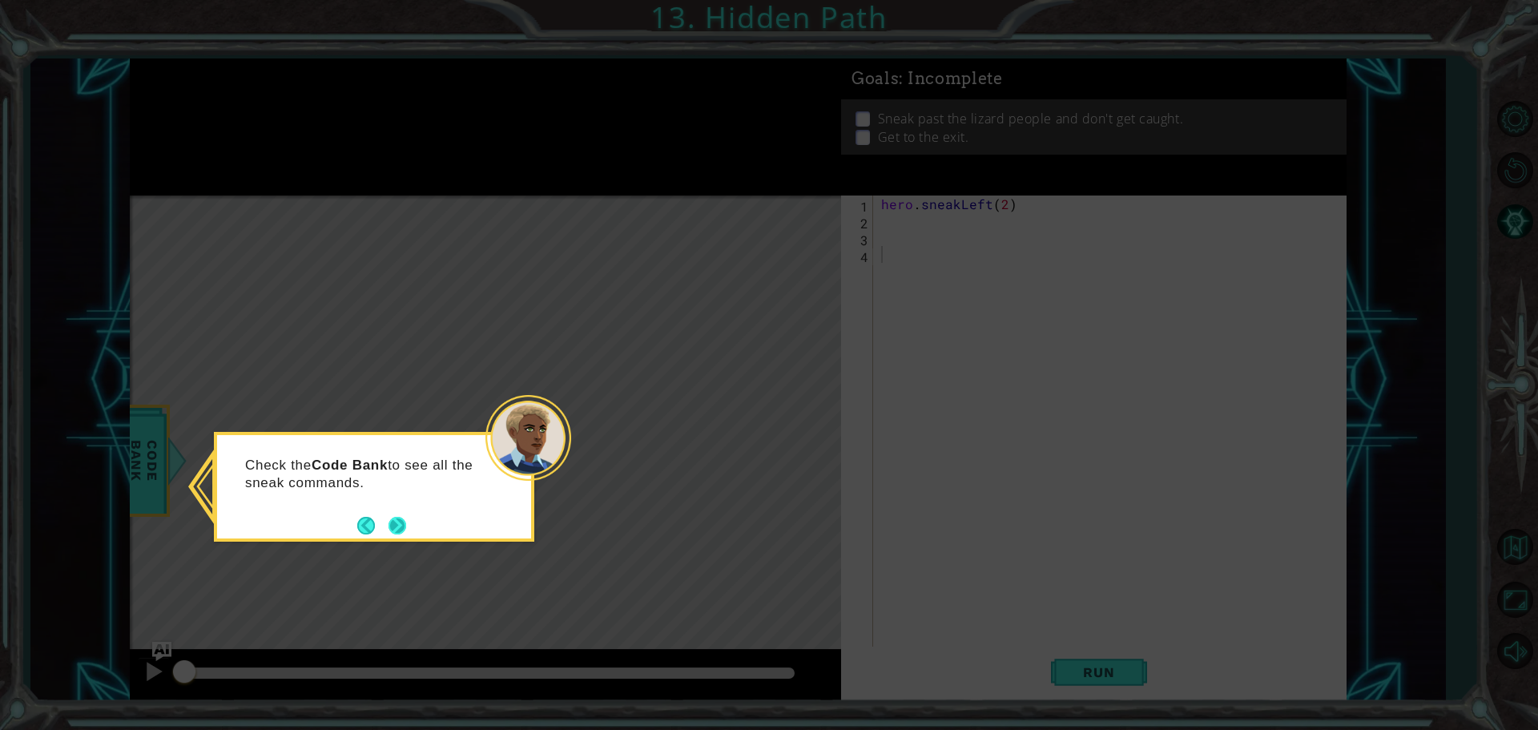
click at [401, 521] on button "Next" at bounding box center [398, 526] width 18 height 18
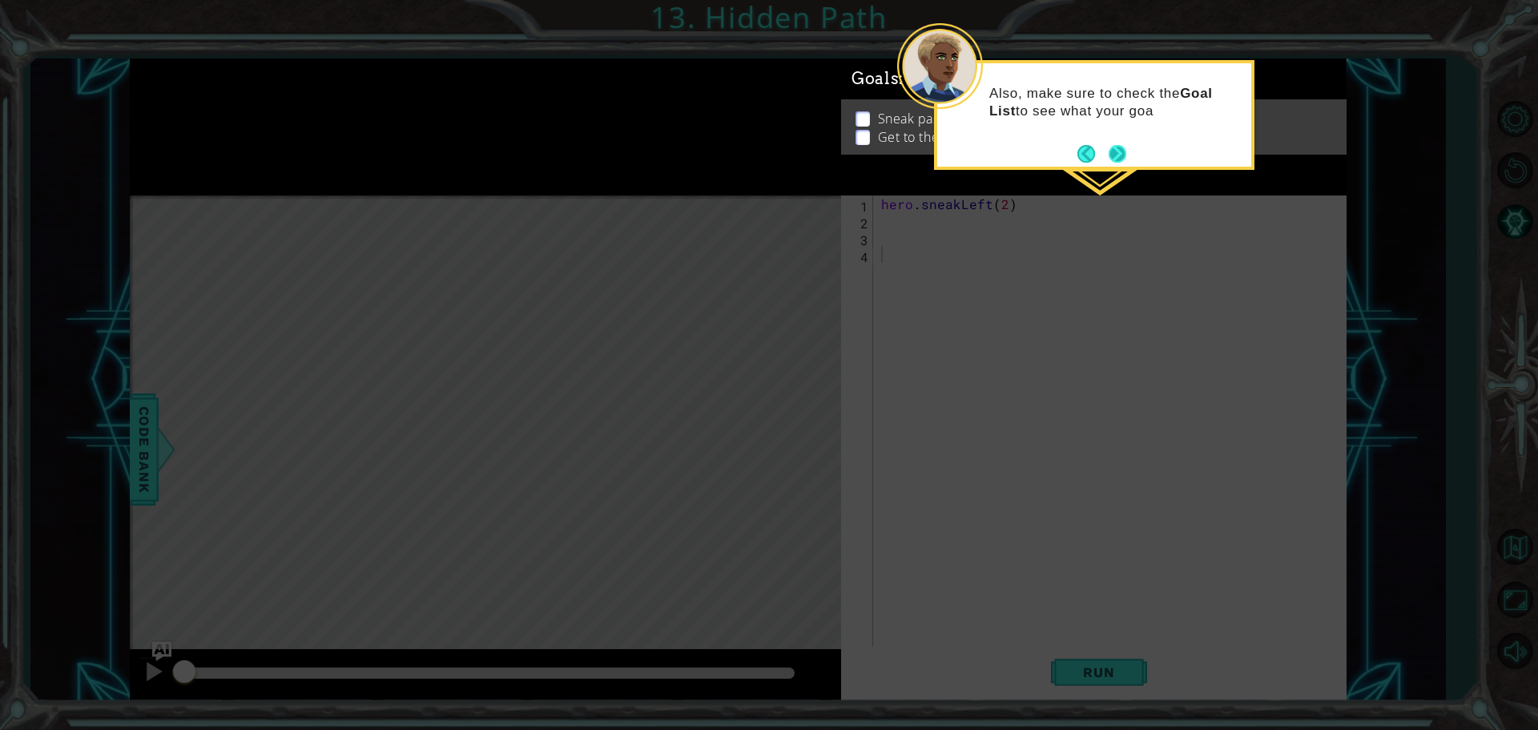
click at [1128, 143] on div "Also, make sure to check the Goal List to see what your goa" at bounding box center [1094, 110] width 314 height 81
click at [1118, 155] on button "Next" at bounding box center [1118, 154] width 18 height 18
